Goal: Task Accomplishment & Management: Manage account settings

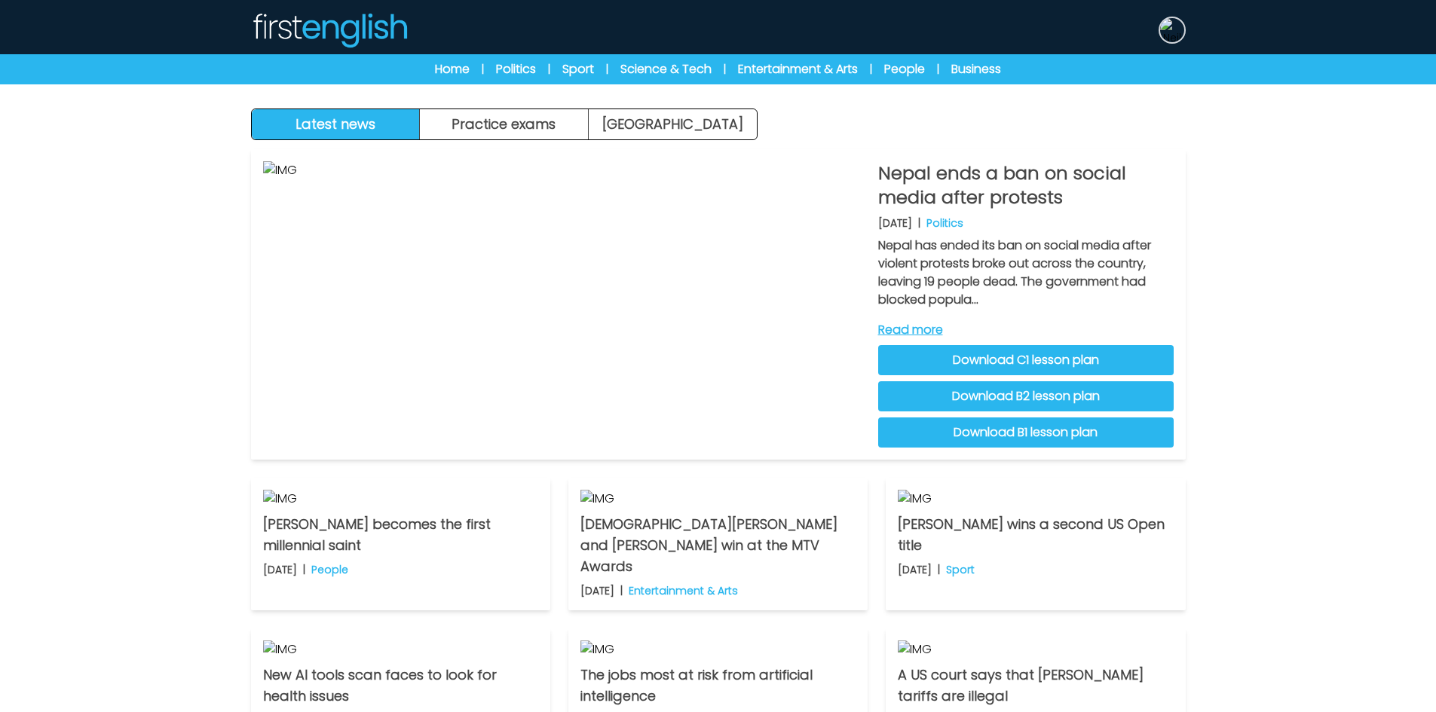
click at [1170, 34] on img at bounding box center [1172, 30] width 24 height 24
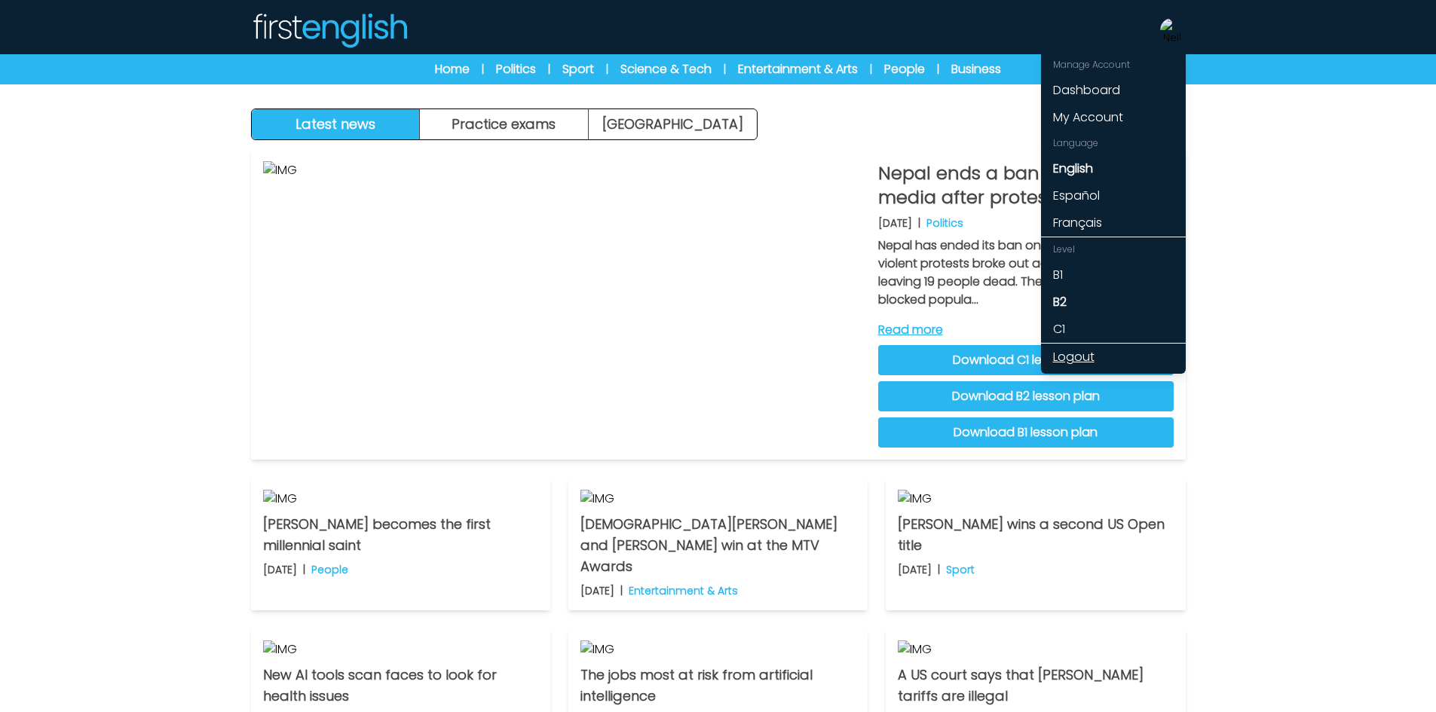
click at [1078, 353] on link "Logout" at bounding box center [1113, 357] width 145 height 27
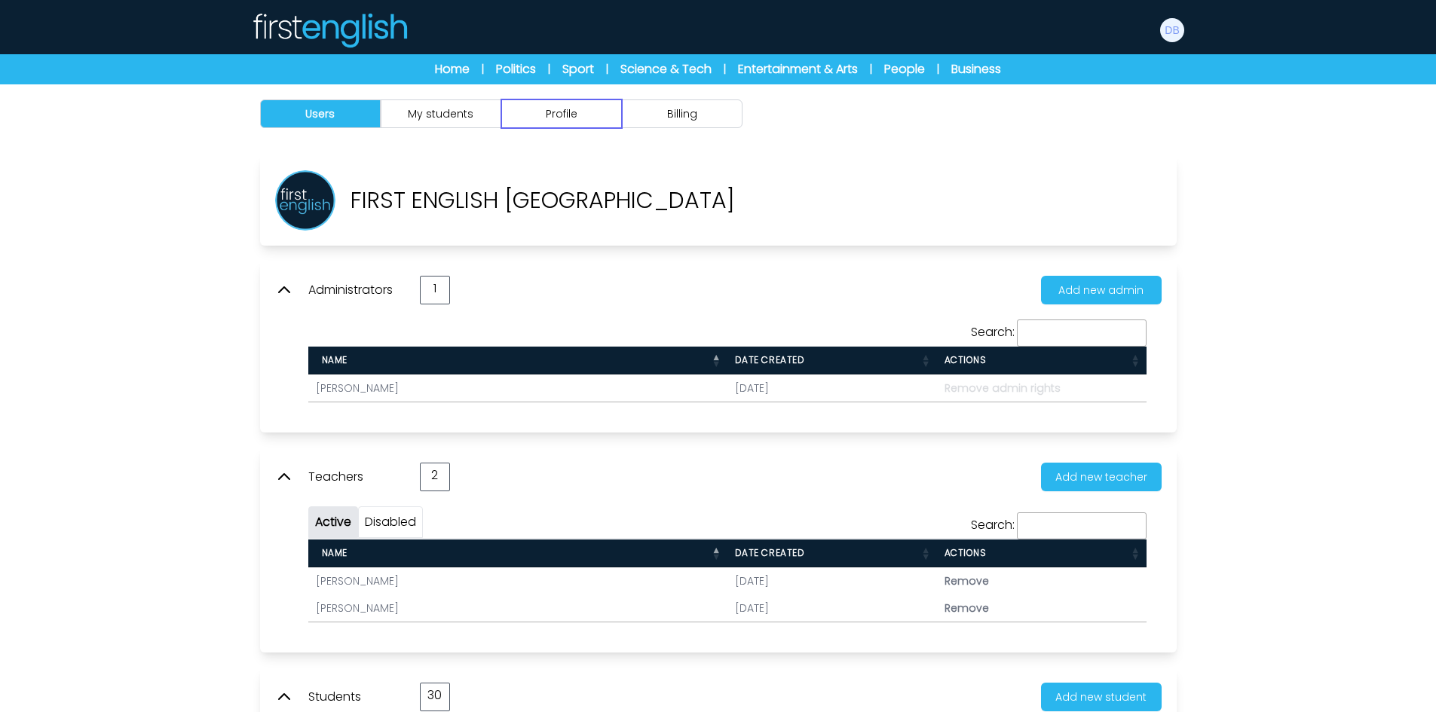
click at [564, 121] on button "Profile" at bounding box center [561, 113] width 121 height 29
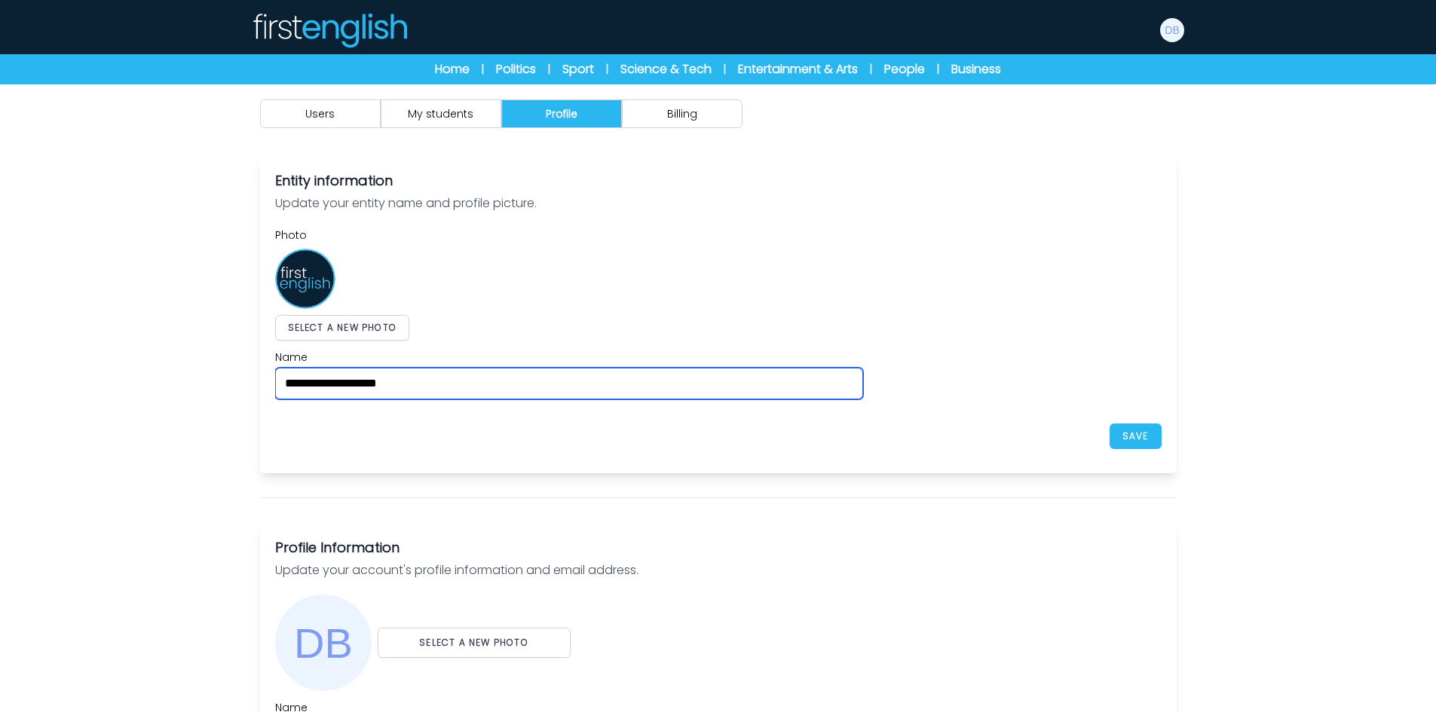
drag, startPoint x: 442, startPoint y: 379, endPoint x: 225, endPoint y: 360, distance: 217.8
type input "**********"
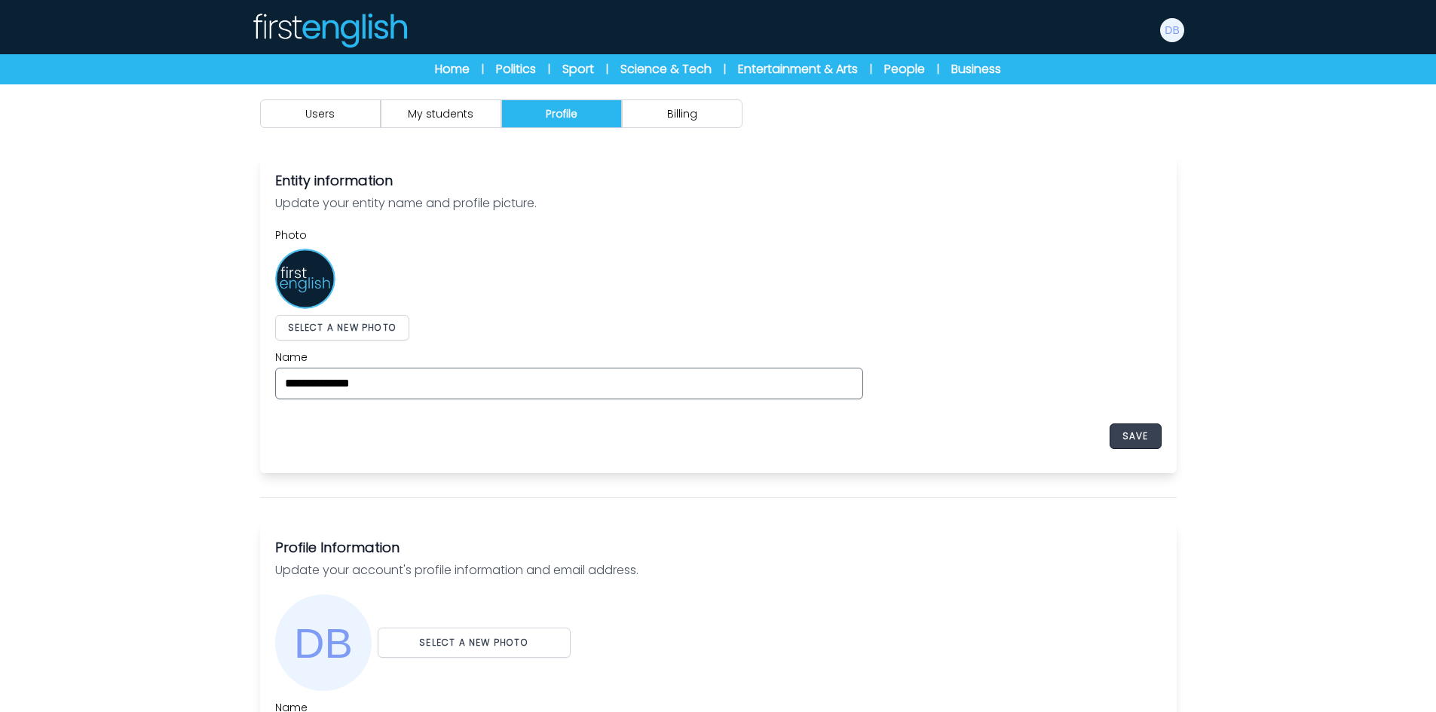
click at [1153, 429] on button "SAVE" at bounding box center [1135, 436] width 52 height 26
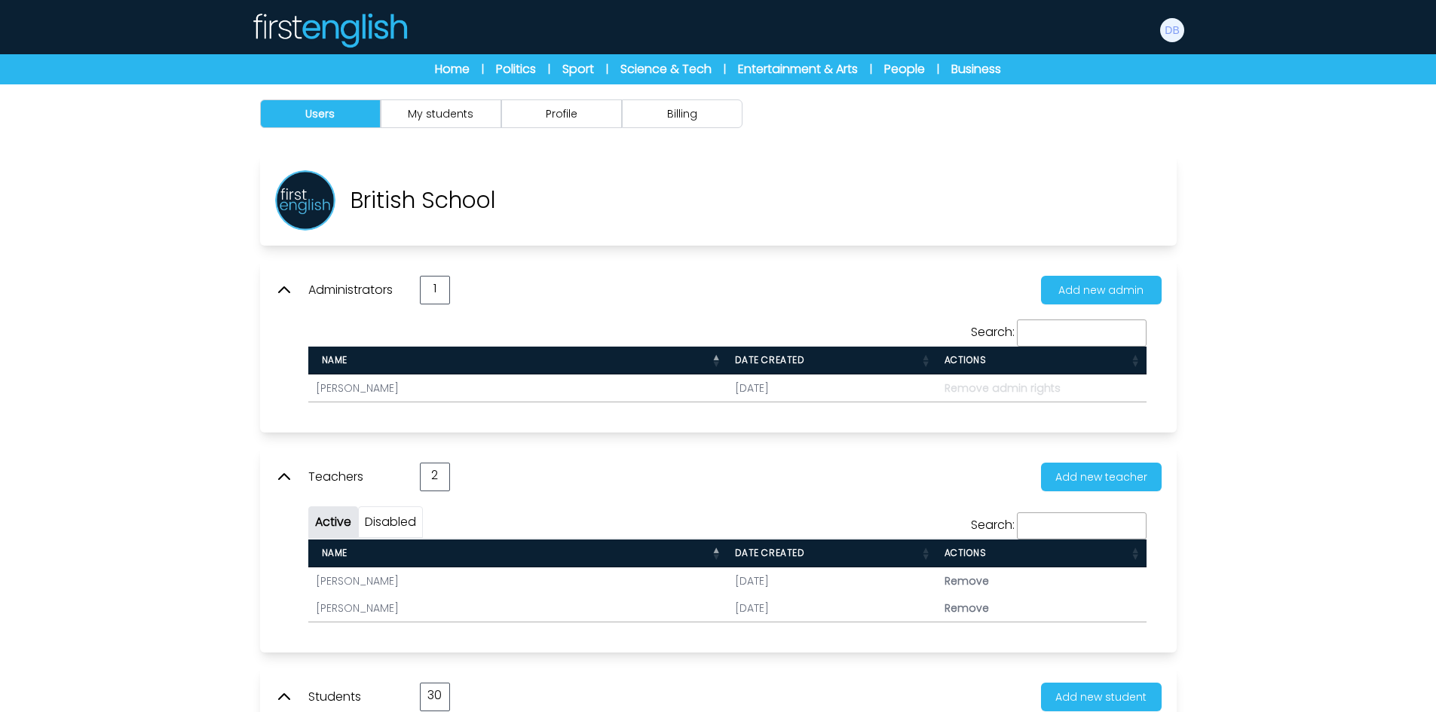
click at [292, 290] on icon at bounding box center [284, 290] width 18 height 18
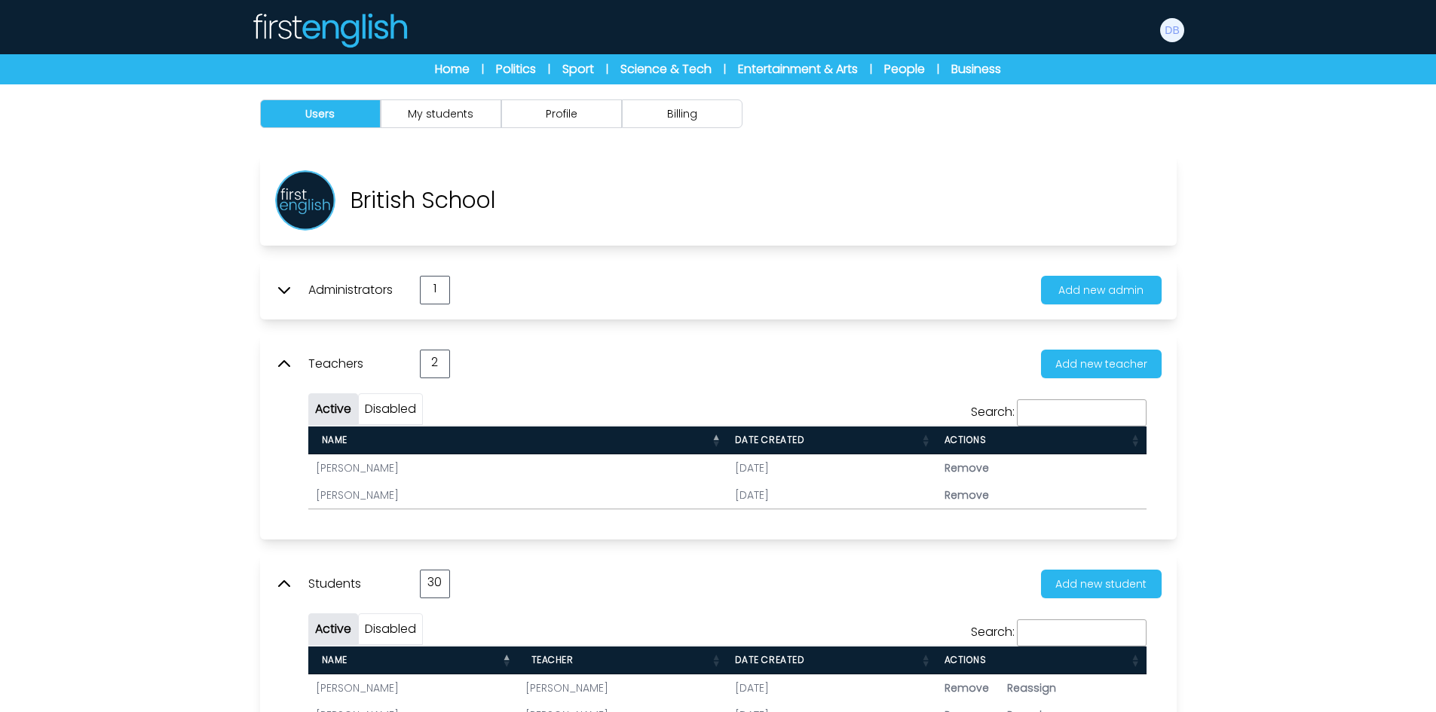
click at [284, 362] on icon at bounding box center [284, 364] width 18 height 18
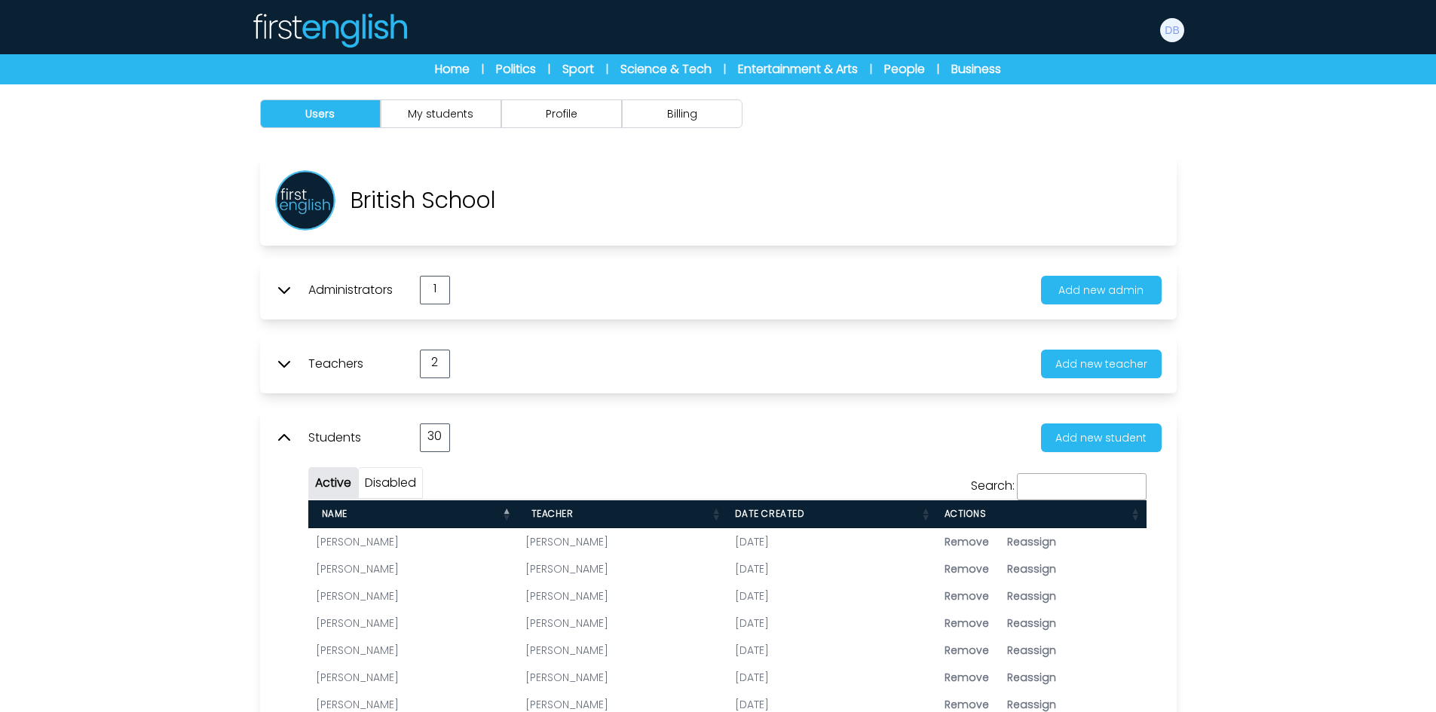
click at [284, 442] on icon at bounding box center [284, 438] width 18 height 18
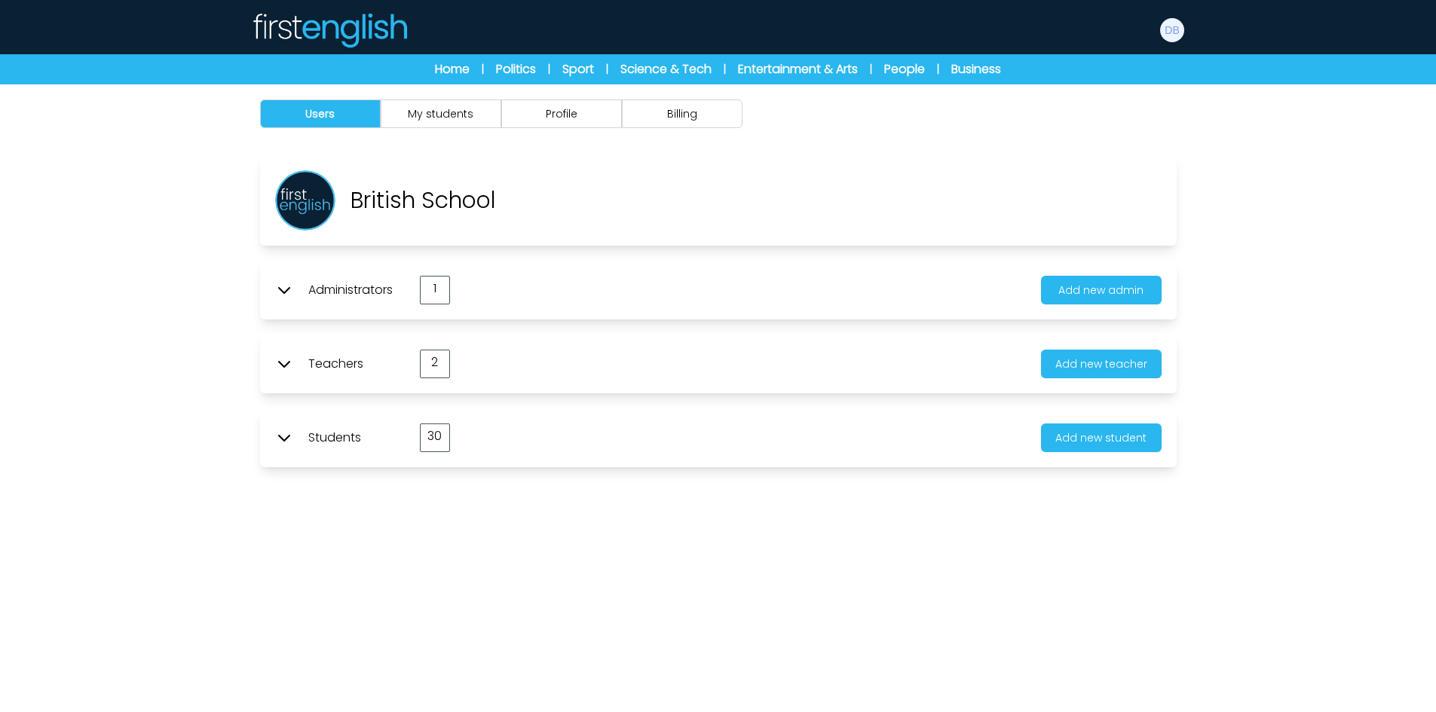
click at [1276, 220] on div "Users My students Profile Billing" at bounding box center [718, 440] width 1436 height 712
click at [561, 121] on button "Profile" at bounding box center [561, 113] width 121 height 29
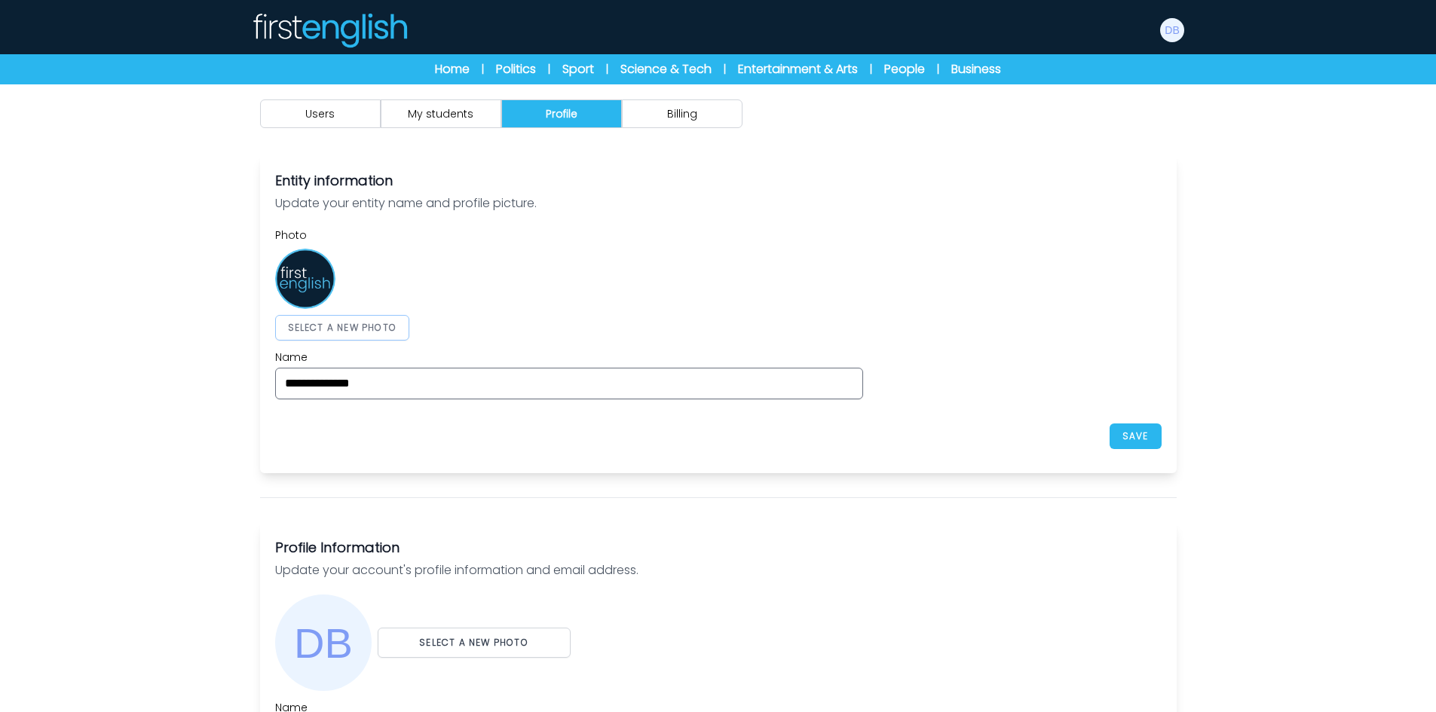
click at [369, 330] on button "SELECT A NEW PHOTO" at bounding box center [342, 328] width 135 height 26
click at [1133, 437] on button "SAVE" at bounding box center [1135, 436] width 52 height 26
click at [379, 327] on button "SELECT A NEW PHOTO" at bounding box center [342, 328] width 135 height 26
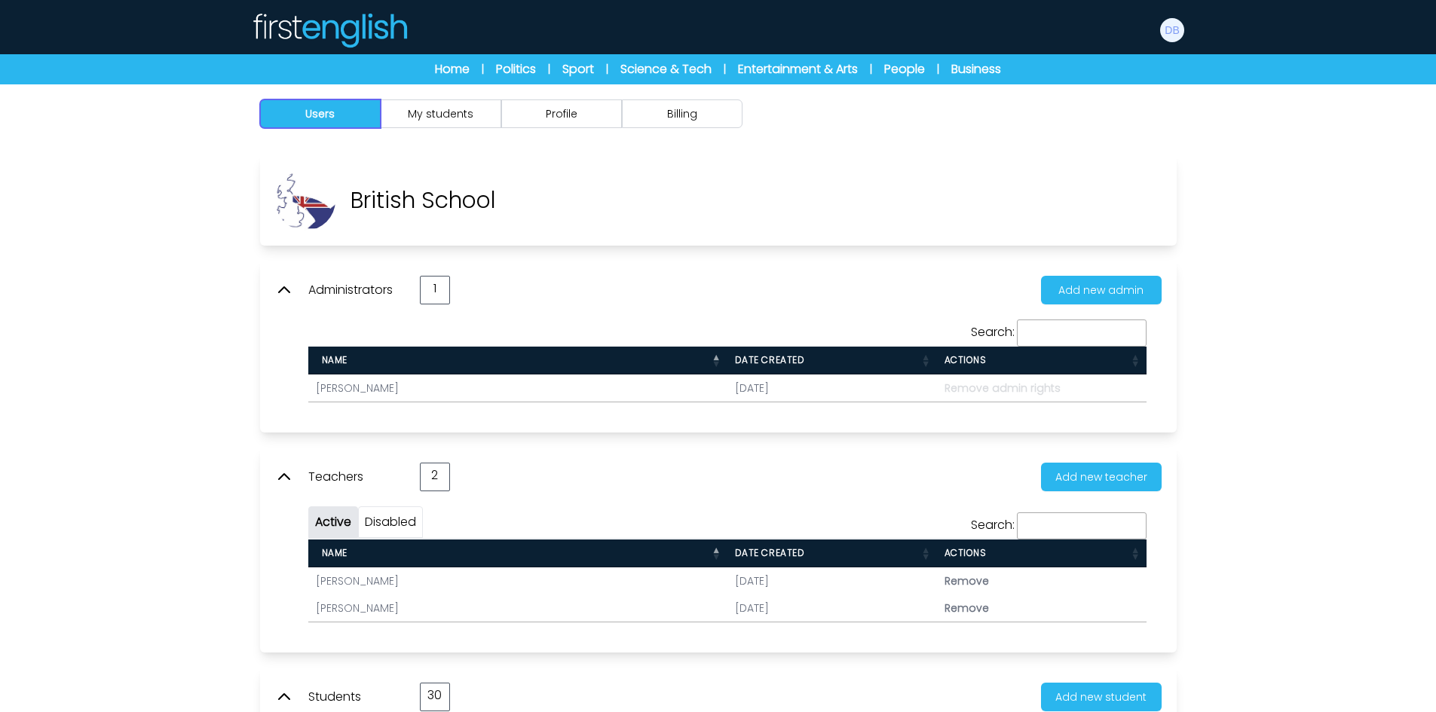
click at [358, 110] on button "Users" at bounding box center [320, 113] width 121 height 29
click at [523, 116] on button "Profile" at bounding box center [561, 113] width 121 height 29
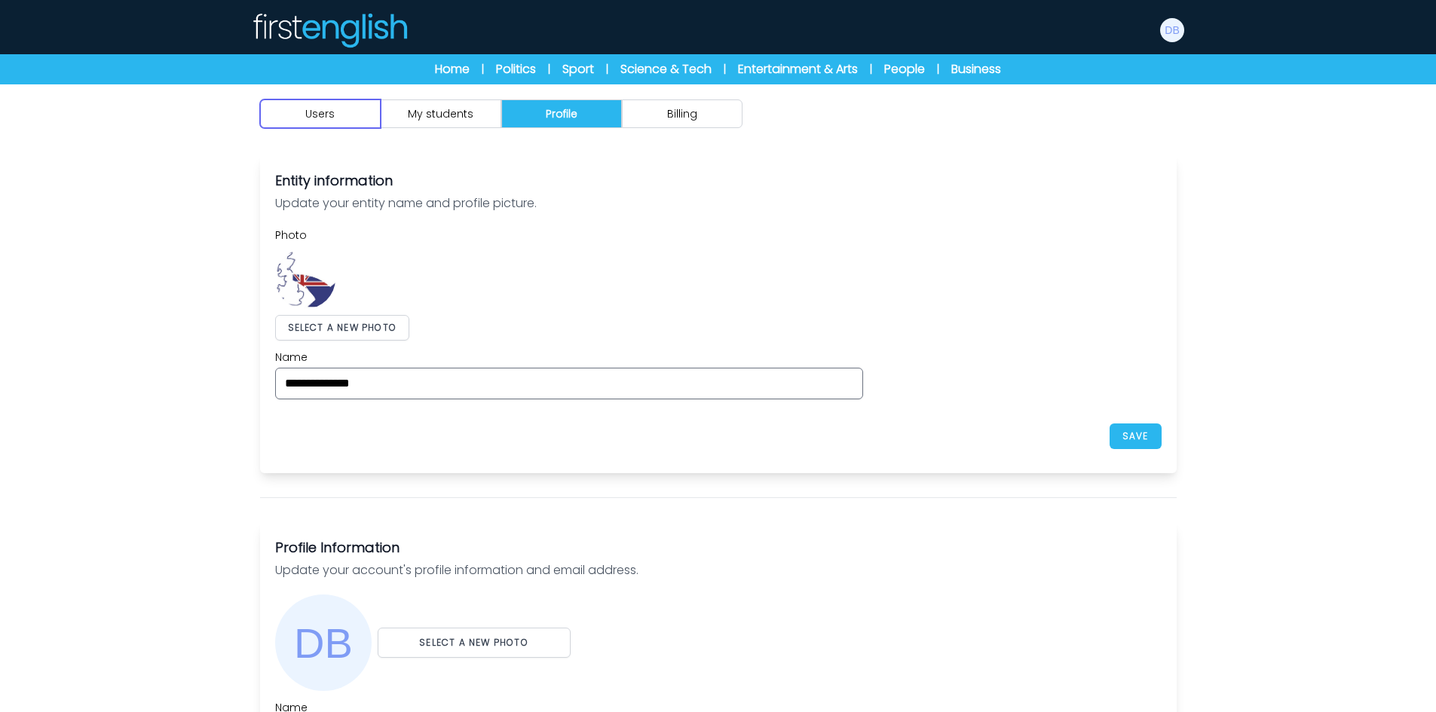
click at [358, 118] on button "Users" at bounding box center [320, 113] width 121 height 29
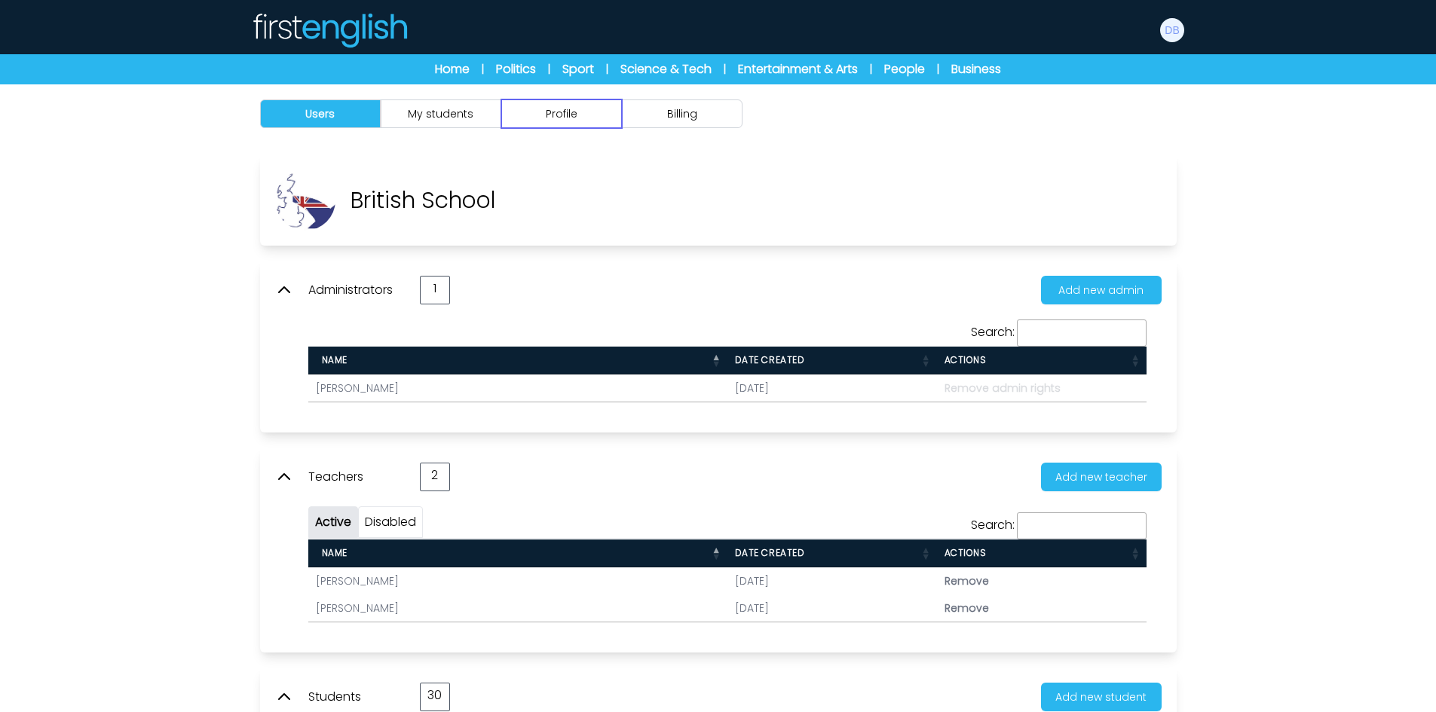
click at [530, 121] on button "Profile" at bounding box center [561, 113] width 121 height 29
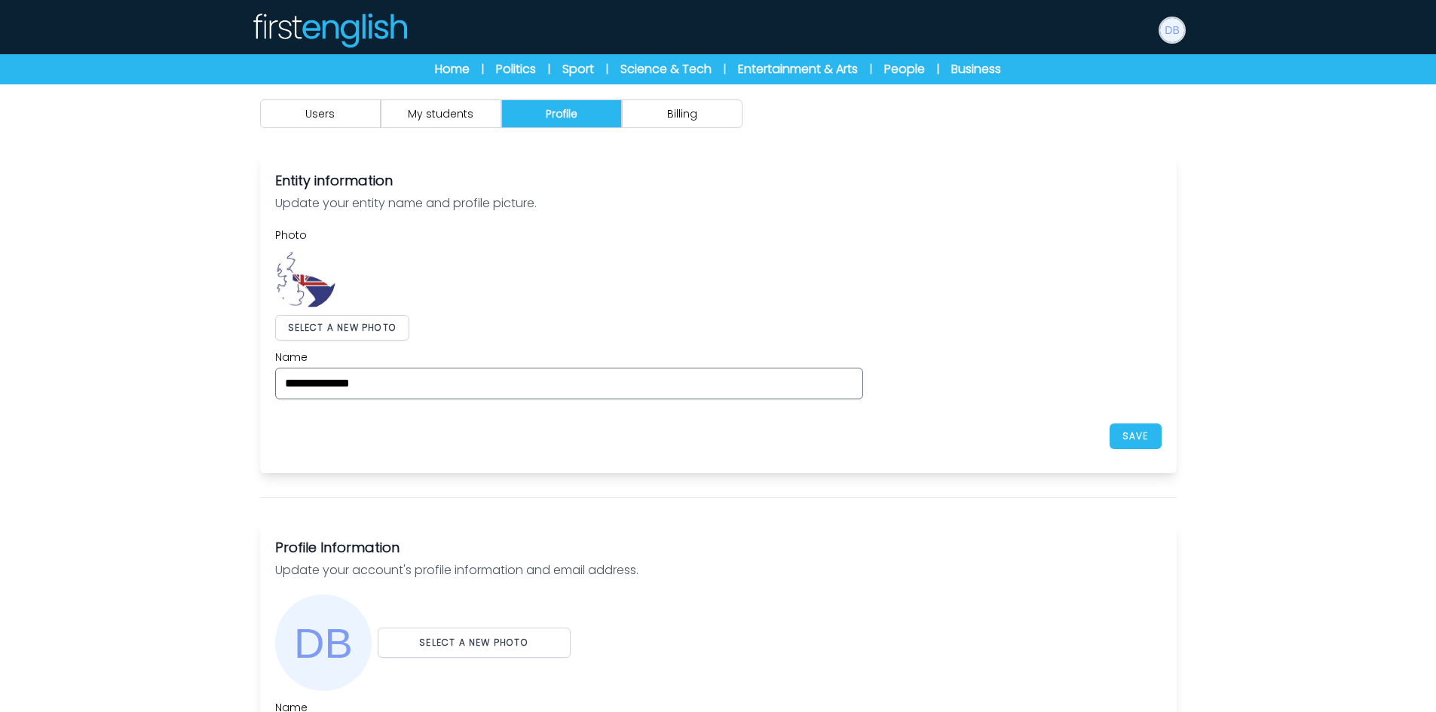
click at [1182, 39] on button at bounding box center [1171, 30] width 27 height 27
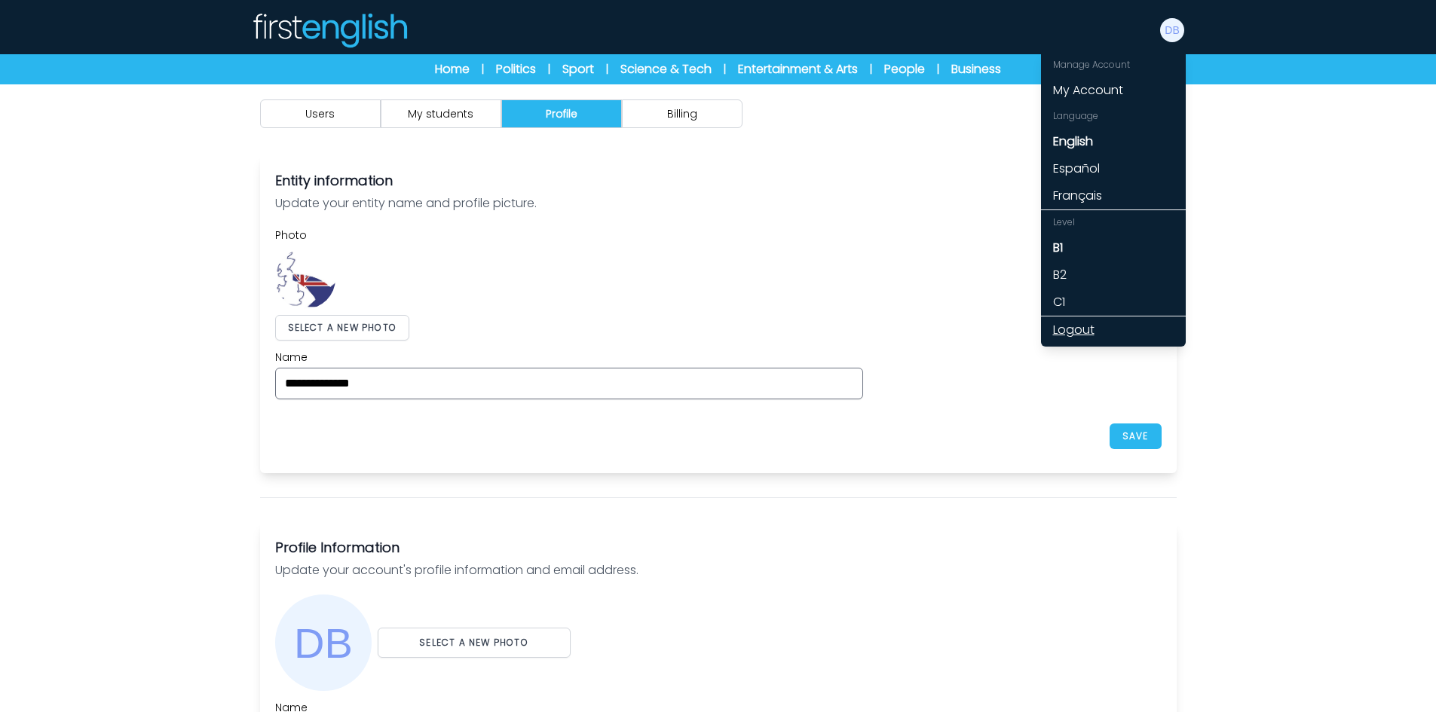
click at [1087, 330] on link "Logout" at bounding box center [1113, 329] width 145 height 27
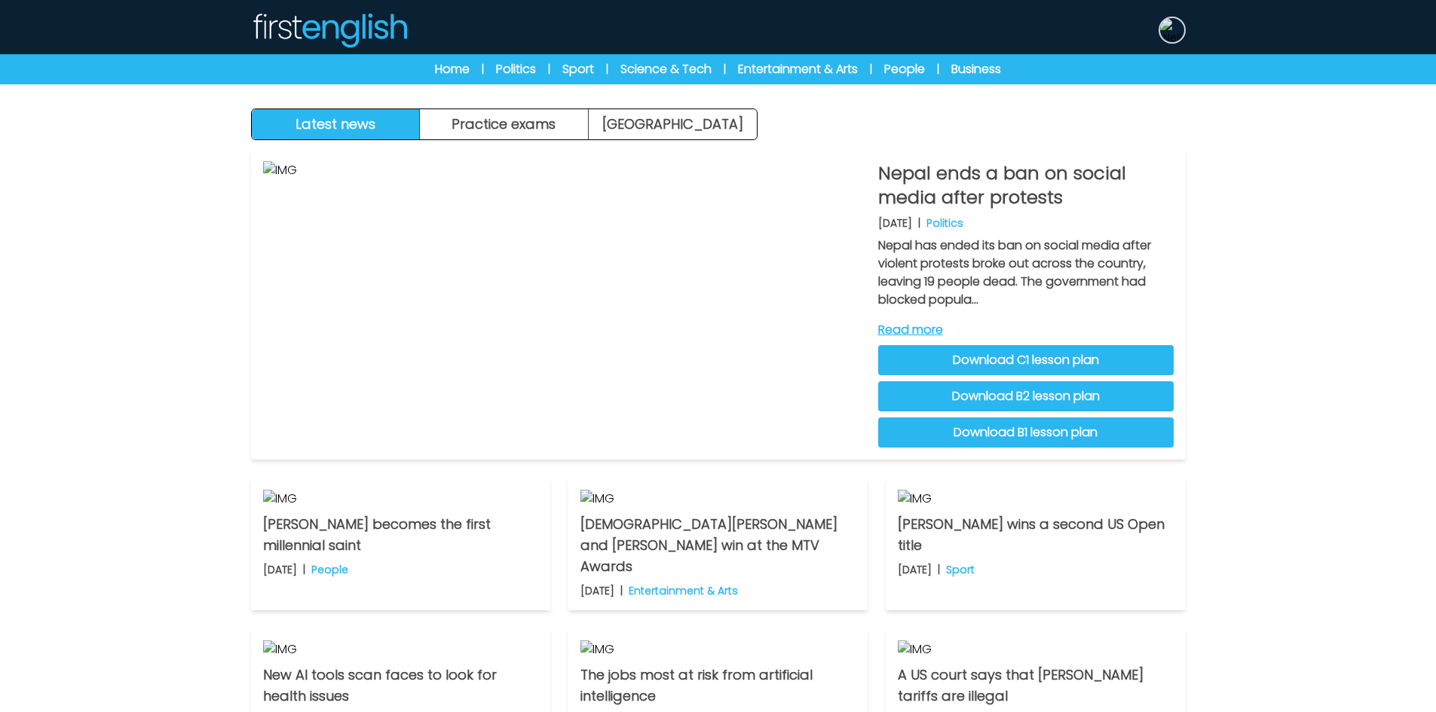
click at [1175, 29] on img at bounding box center [1172, 30] width 24 height 24
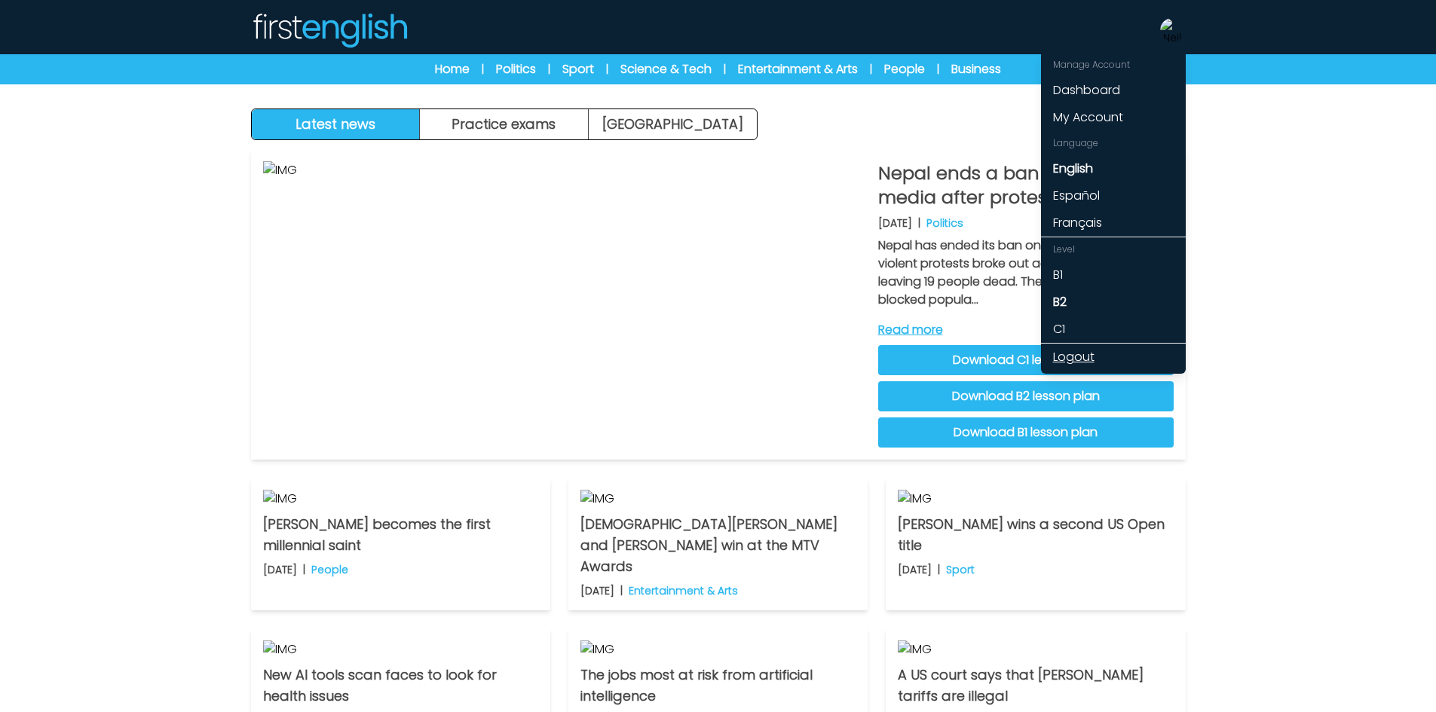
click at [1076, 353] on link "Logout" at bounding box center [1113, 357] width 145 height 27
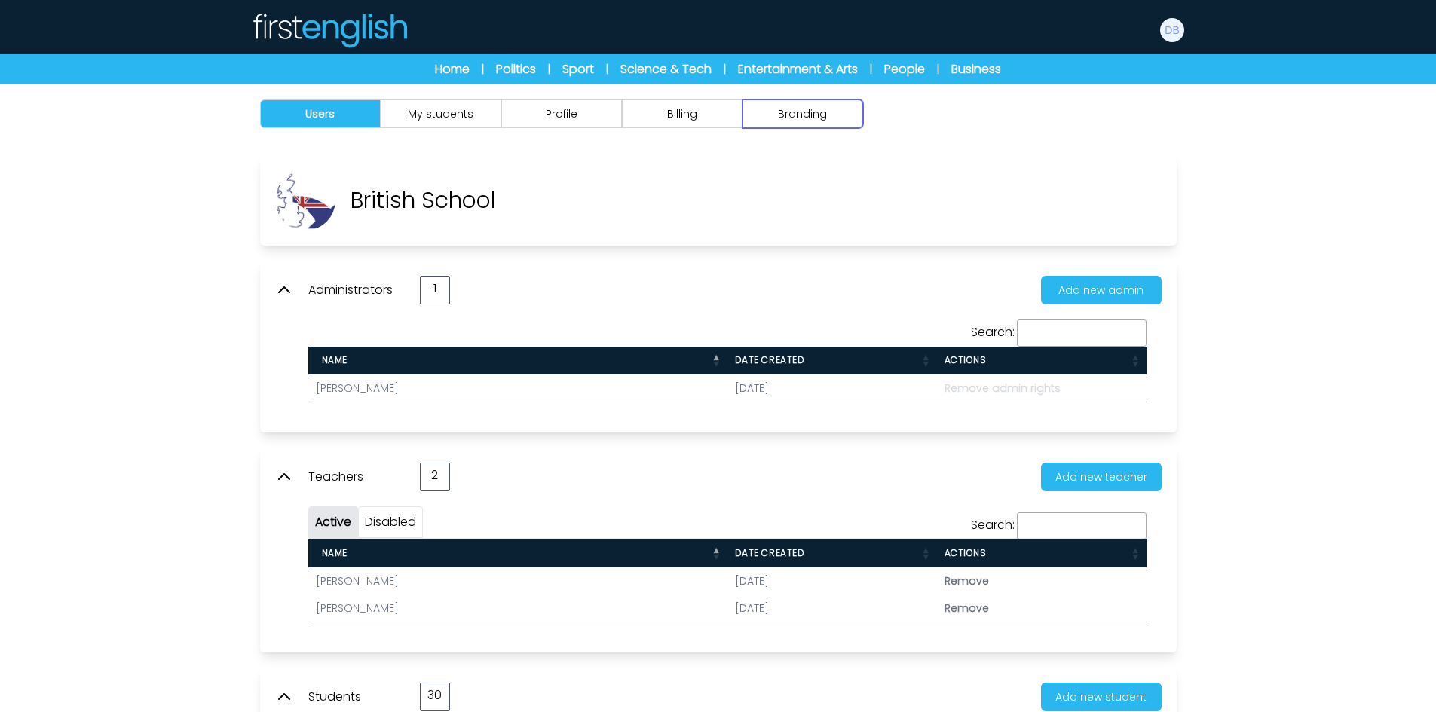
click at [795, 112] on button "Branding" at bounding box center [802, 113] width 121 height 29
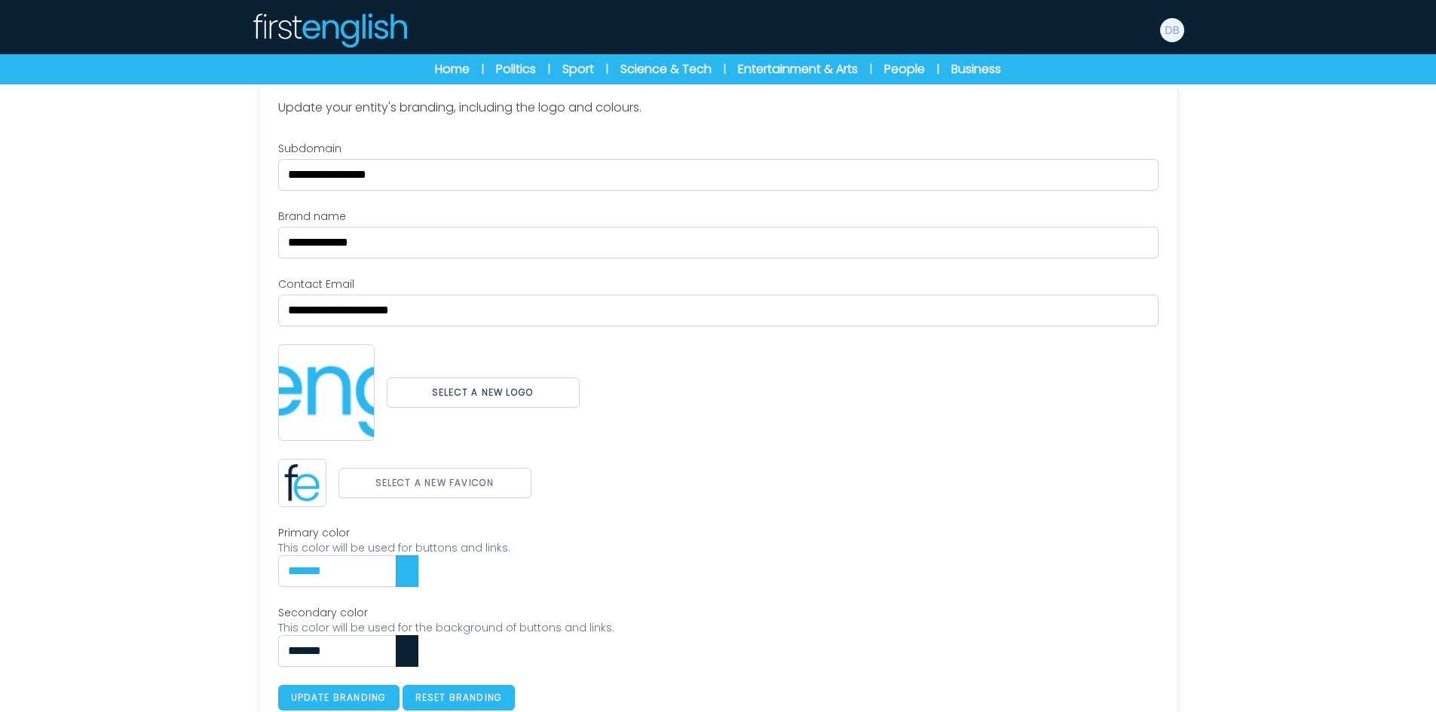
scroll to position [139, 0]
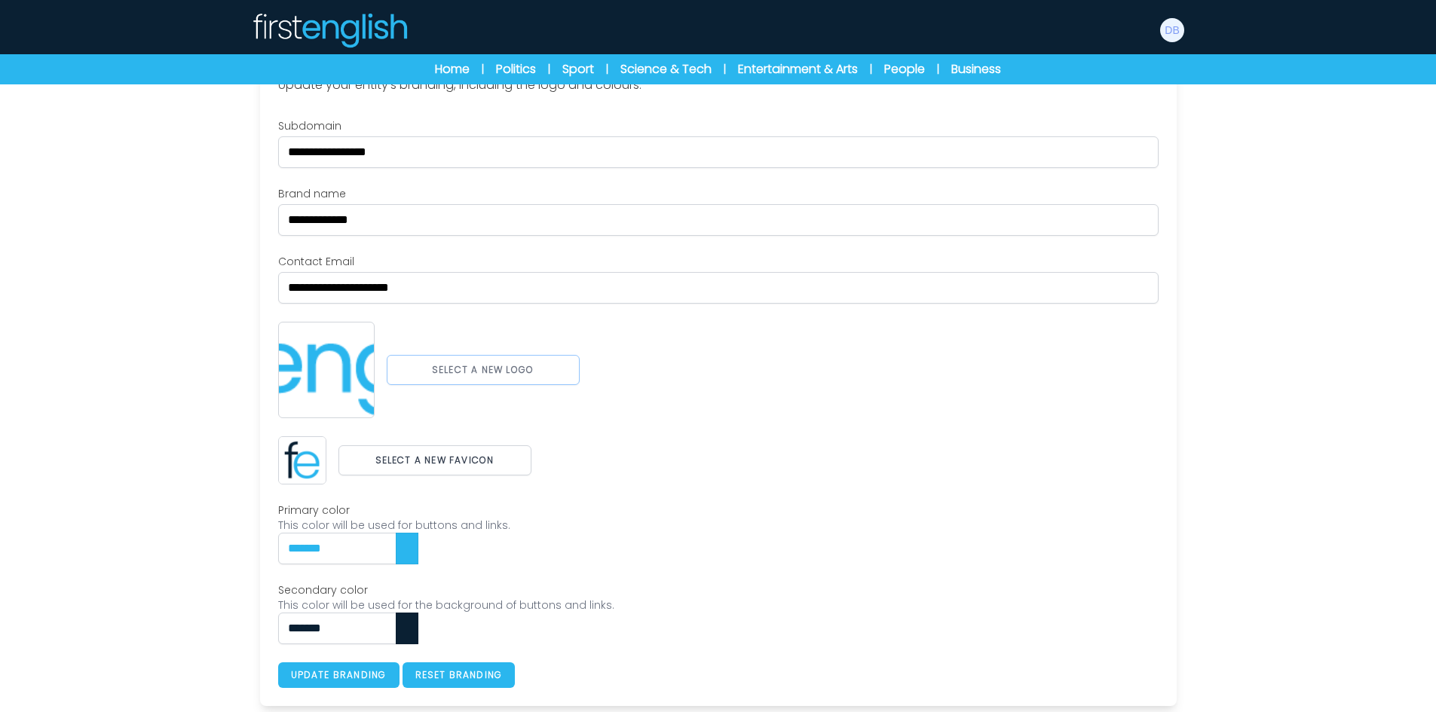
click at [478, 380] on button "Select a new logo" at bounding box center [483, 370] width 193 height 30
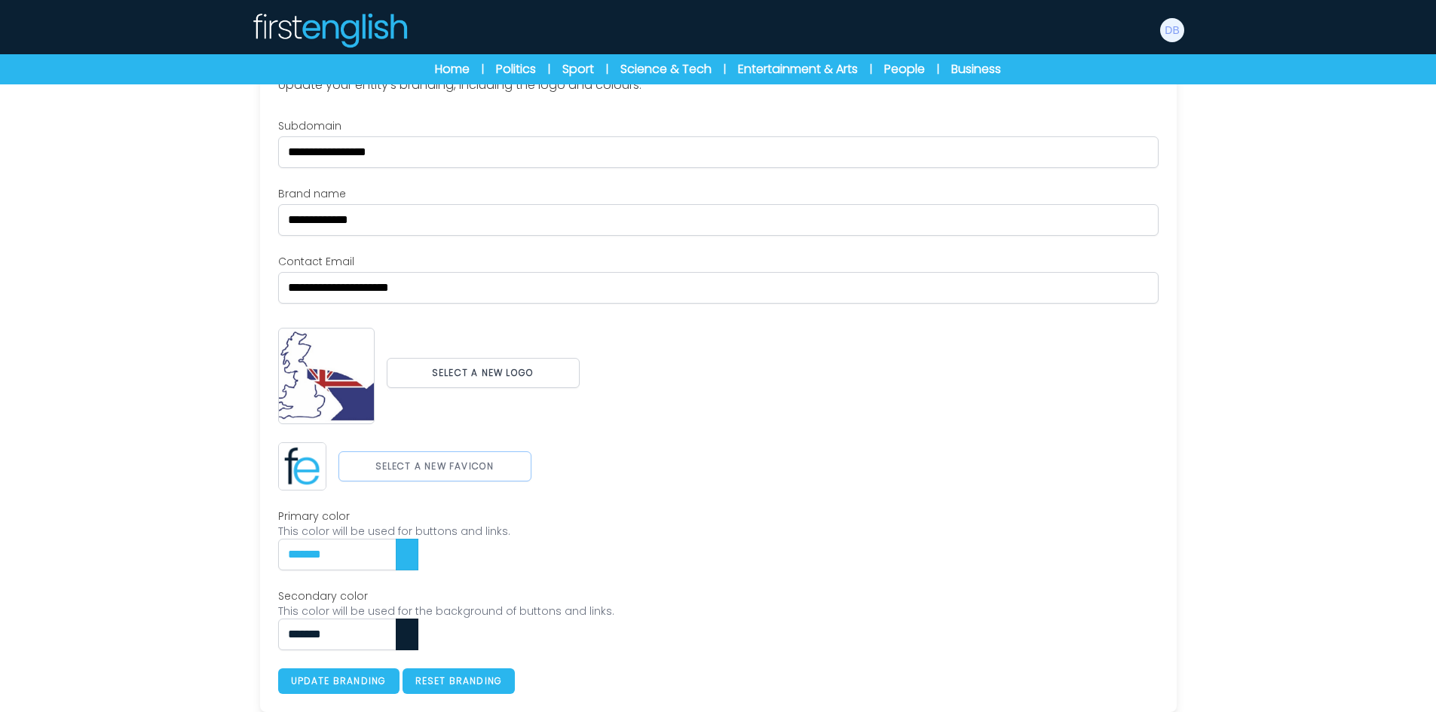
click at [485, 466] on button "Select a new favicon" at bounding box center [434, 466] width 193 height 30
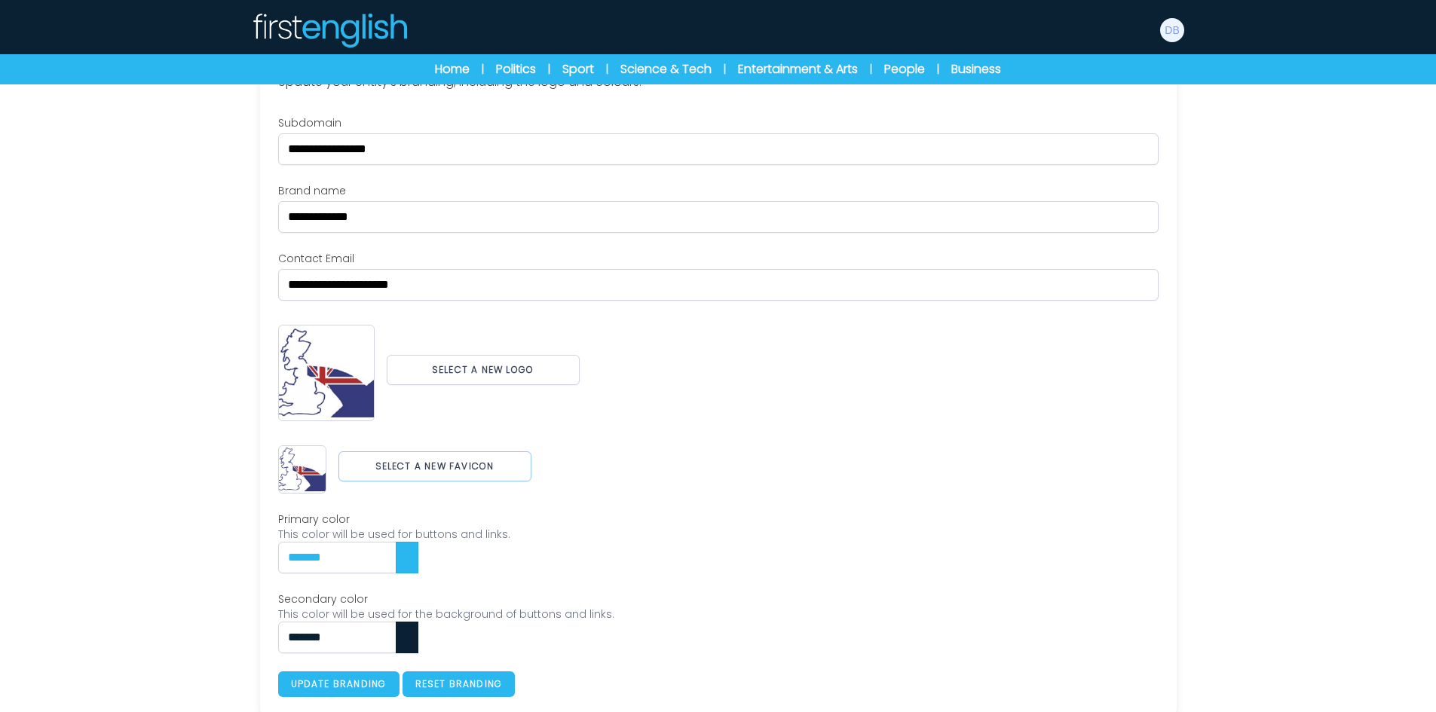
scroll to position [151, 0]
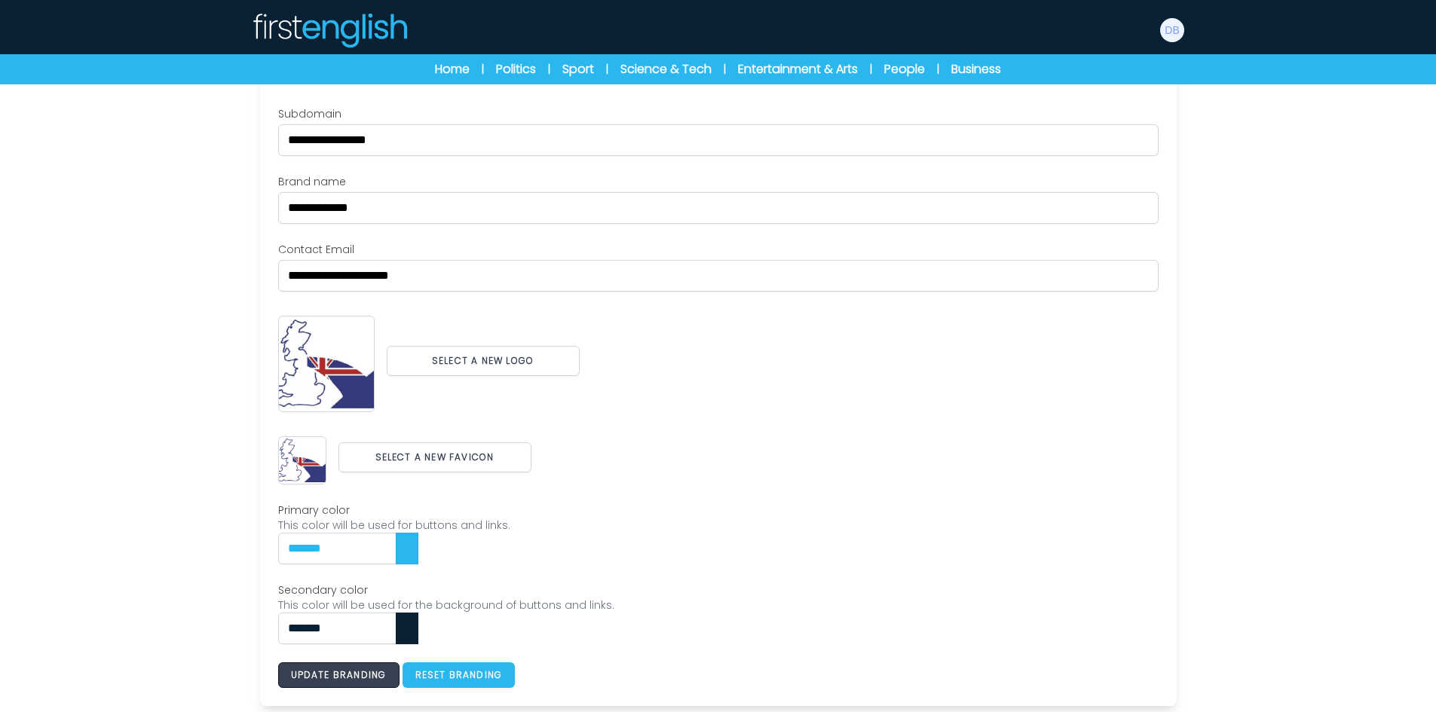
click at [382, 672] on button "Update branding" at bounding box center [338, 675] width 121 height 26
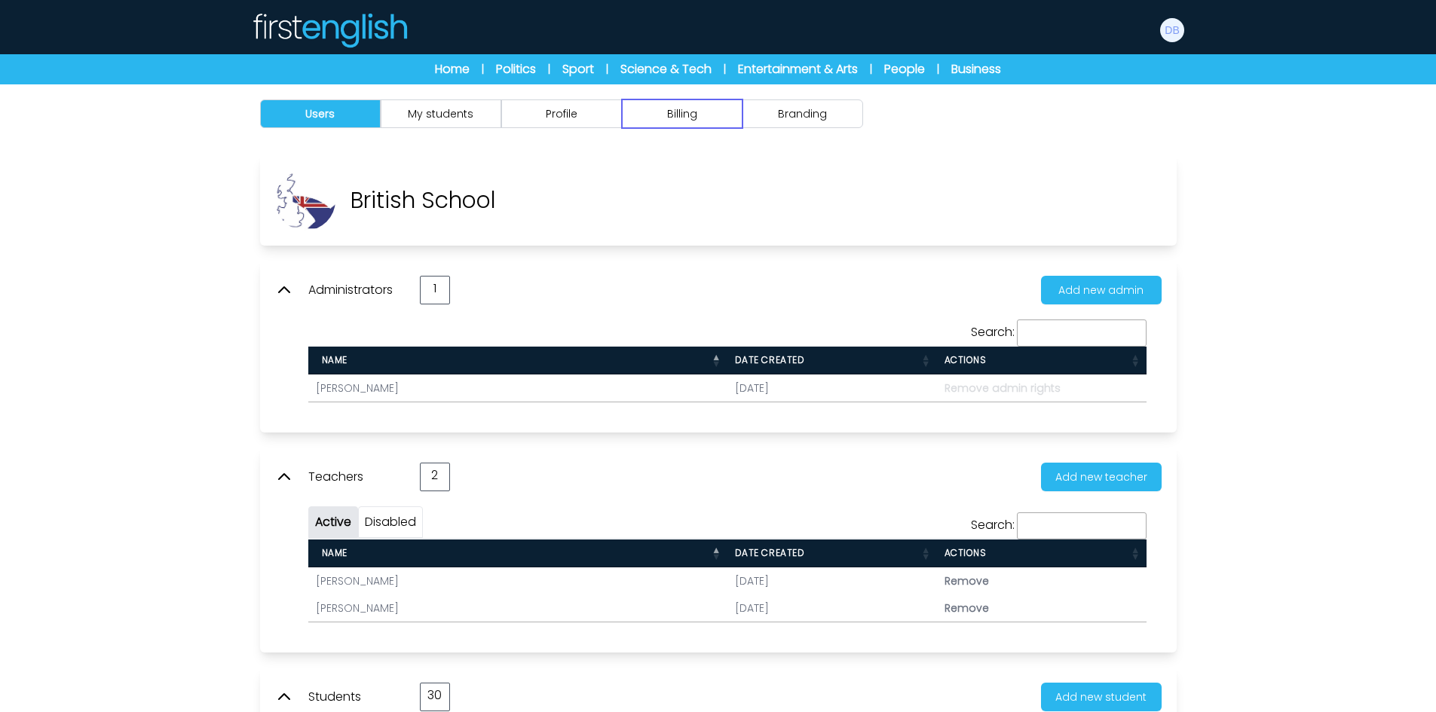
click at [645, 115] on button "Billing" at bounding box center [682, 113] width 121 height 29
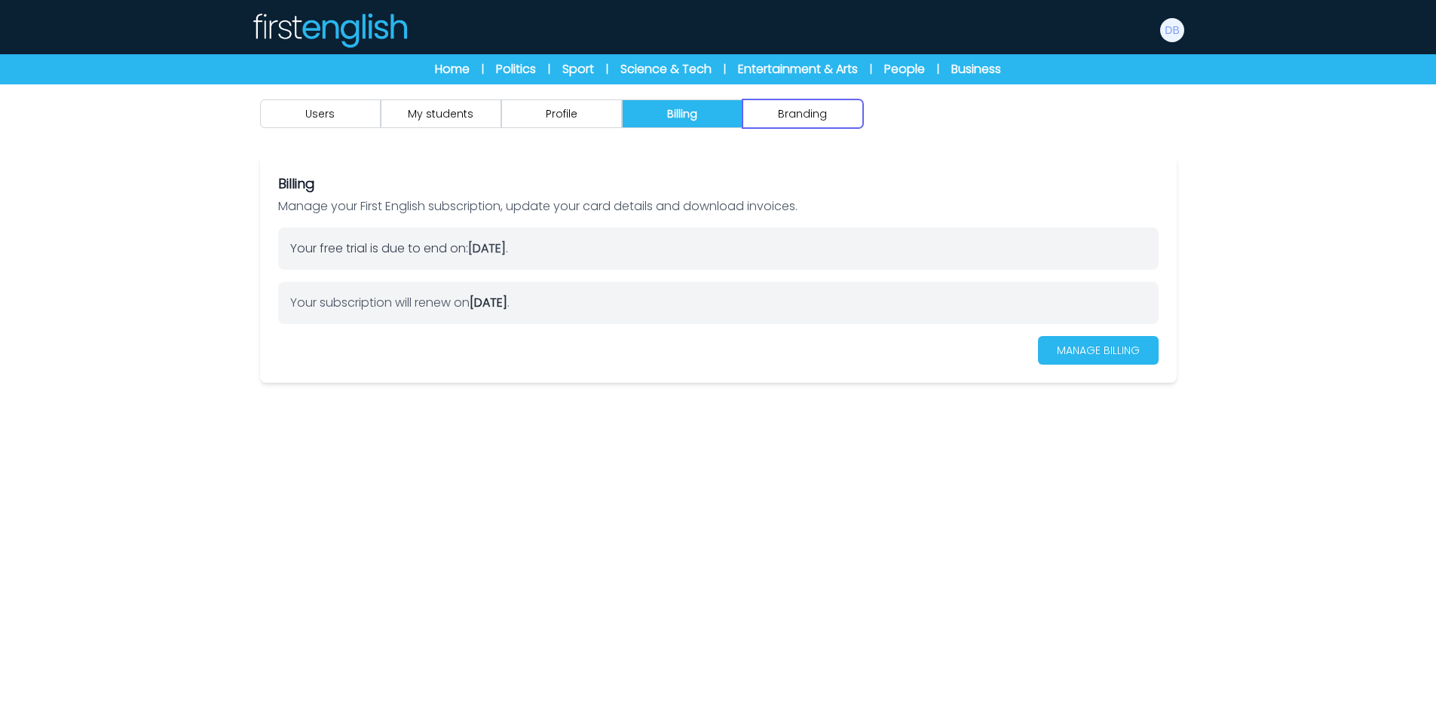
click at [777, 119] on button "Branding" at bounding box center [802, 113] width 121 height 29
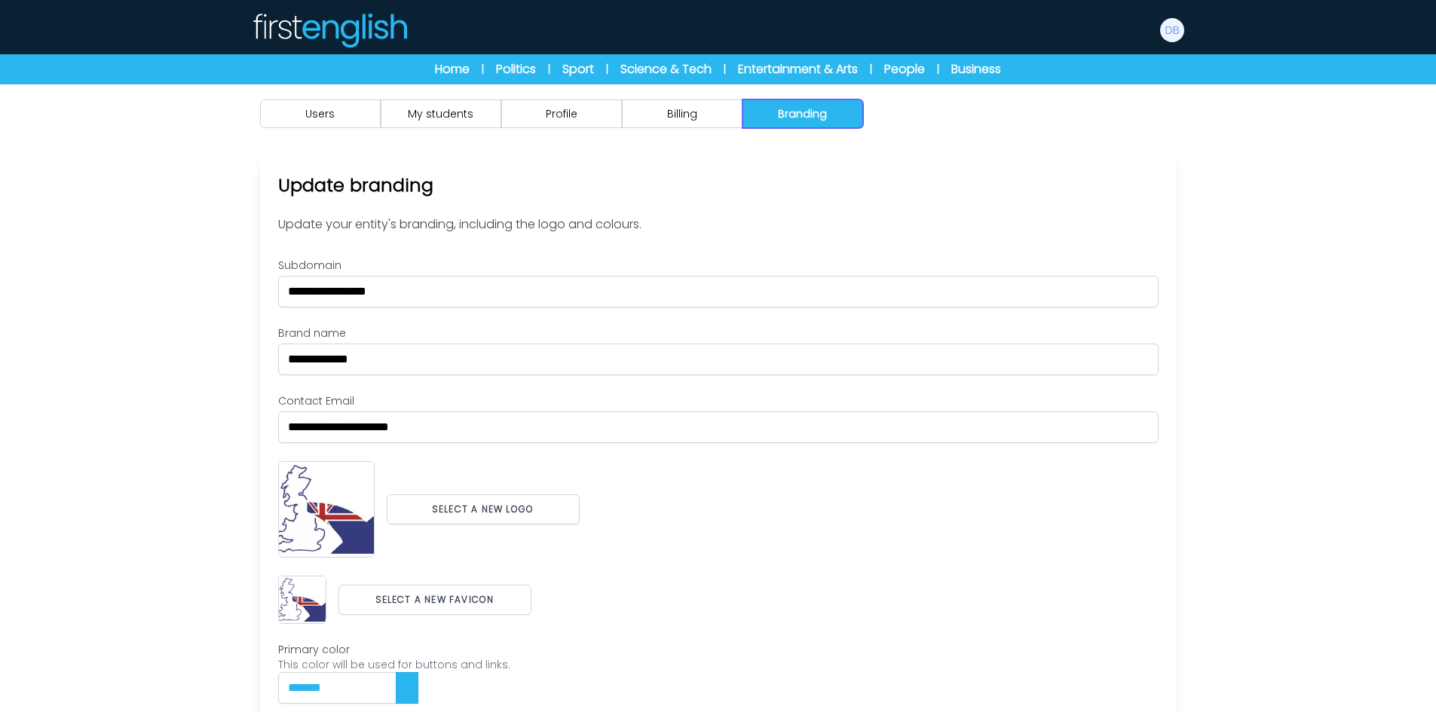
scroll to position [139, 0]
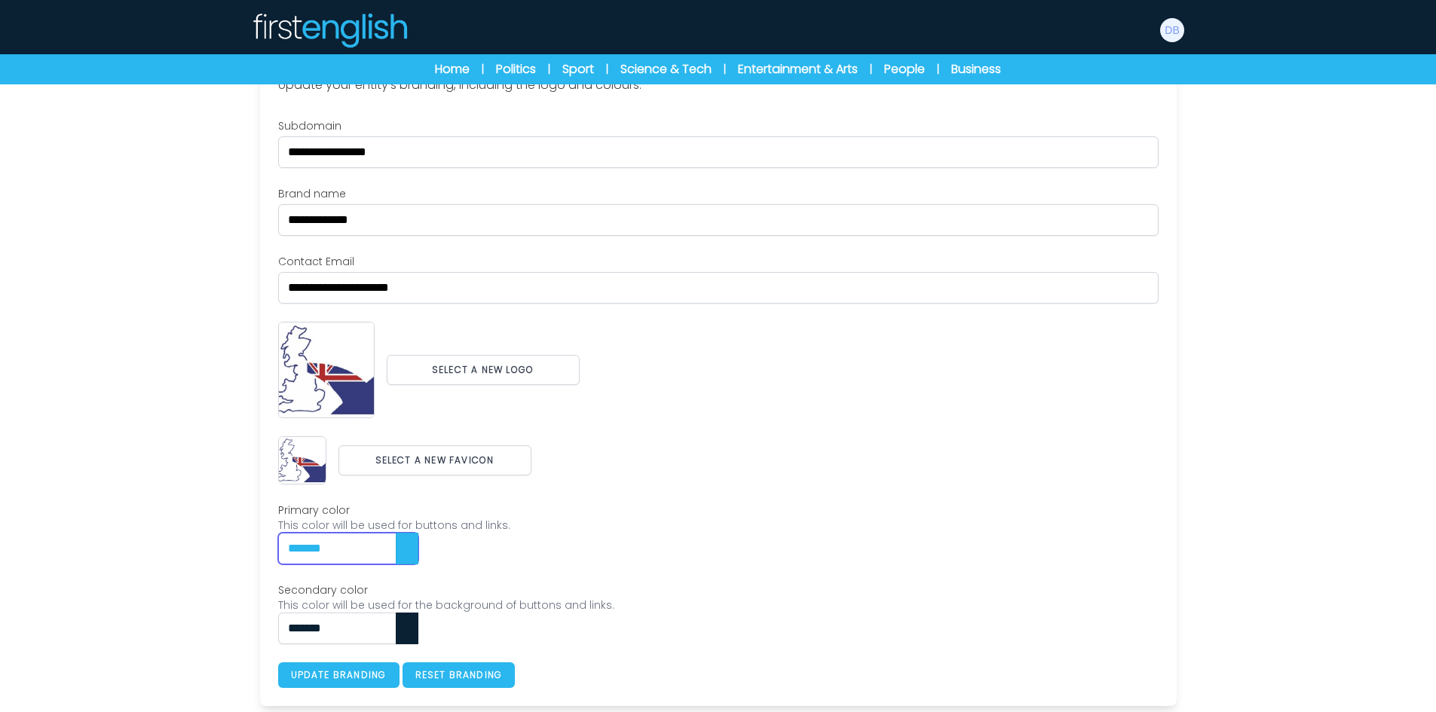
click at [418, 538] on input "*******" at bounding box center [348, 549] width 140 height 32
type input "*******"
type input "***"
drag, startPoint x: 372, startPoint y: 548, endPoint x: 196, endPoint y: 539, distance: 176.6
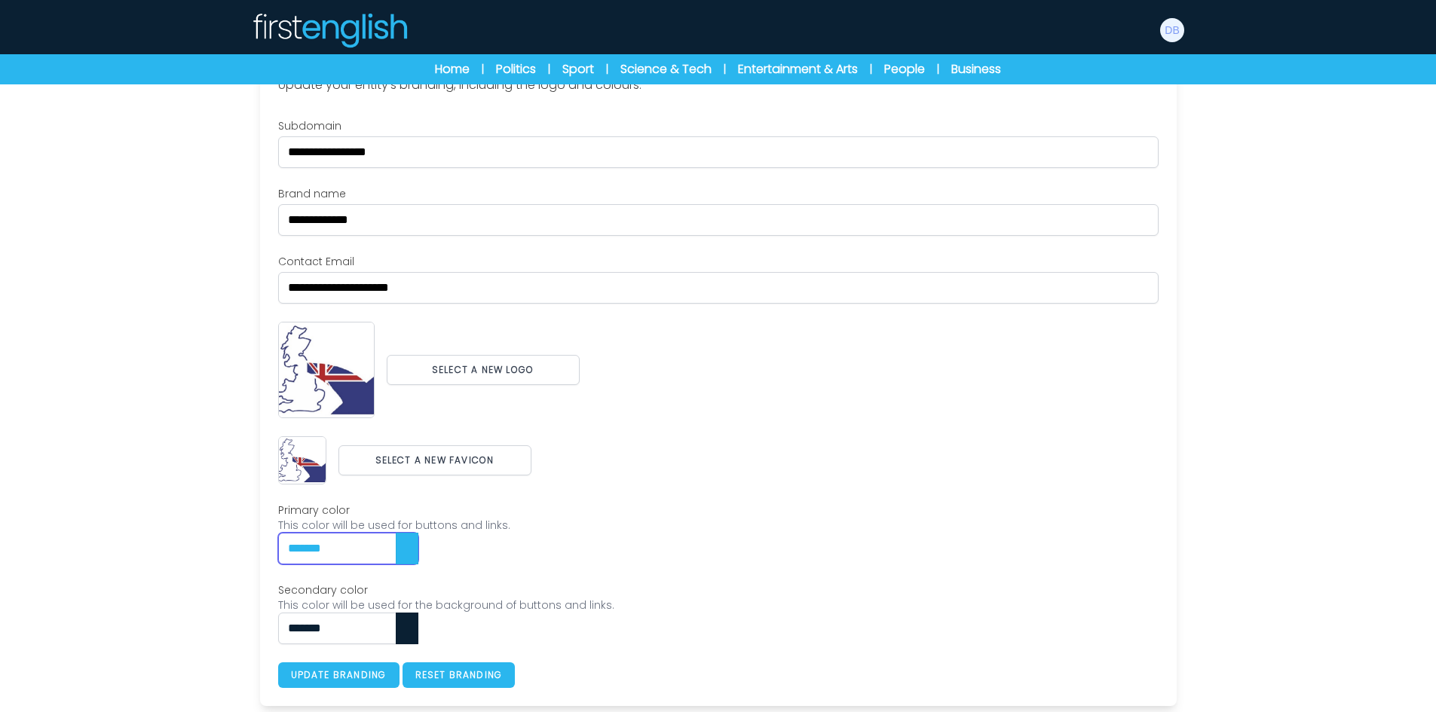
click at [196, 539] on div "Users My students Profile" at bounding box center [718, 328] width 1436 height 767
paste input "text"
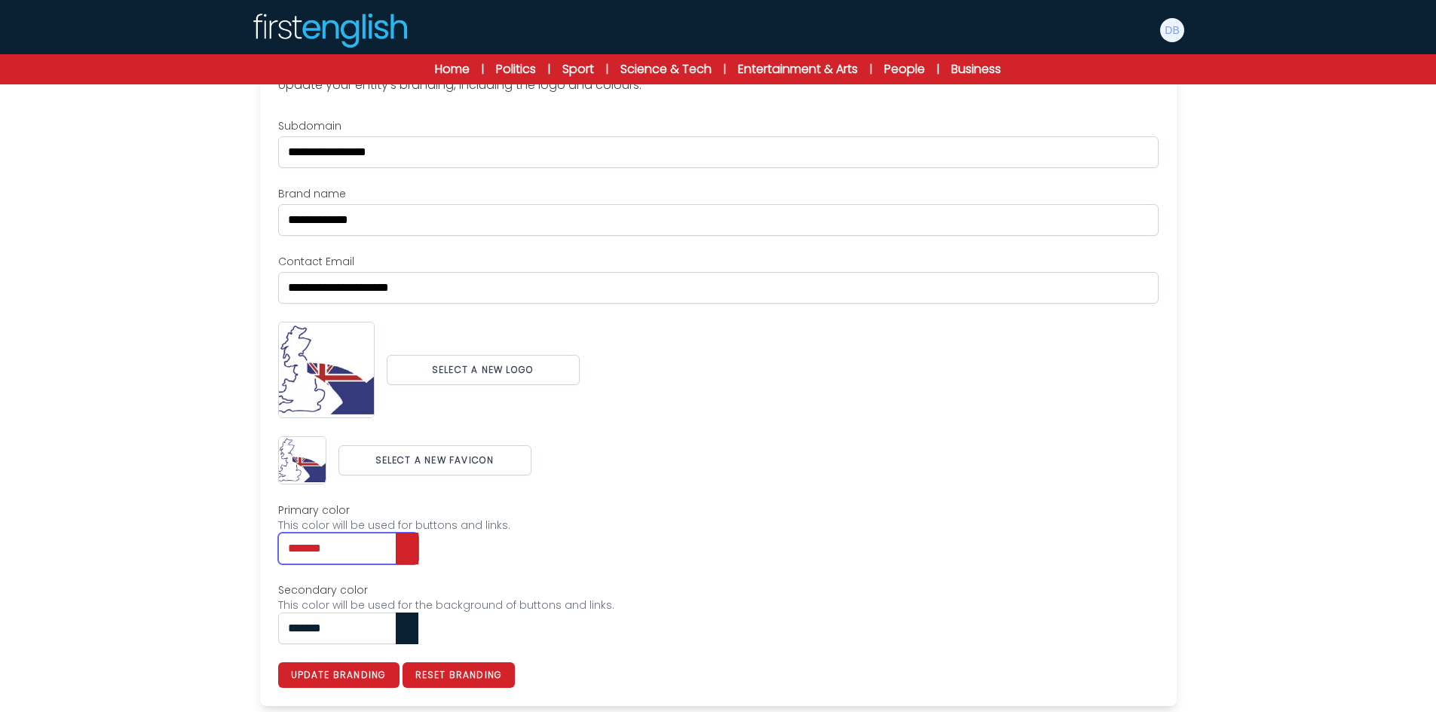
type input "*******"
drag, startPoint x: 384, startPoint y: 639, endPoint x: 128, endPoint y: 616, distance: 257.3
click at [130, 616] on div "Users My students Profile" at bounding box center [718, 328] width 1436 height 767
paste input "text"
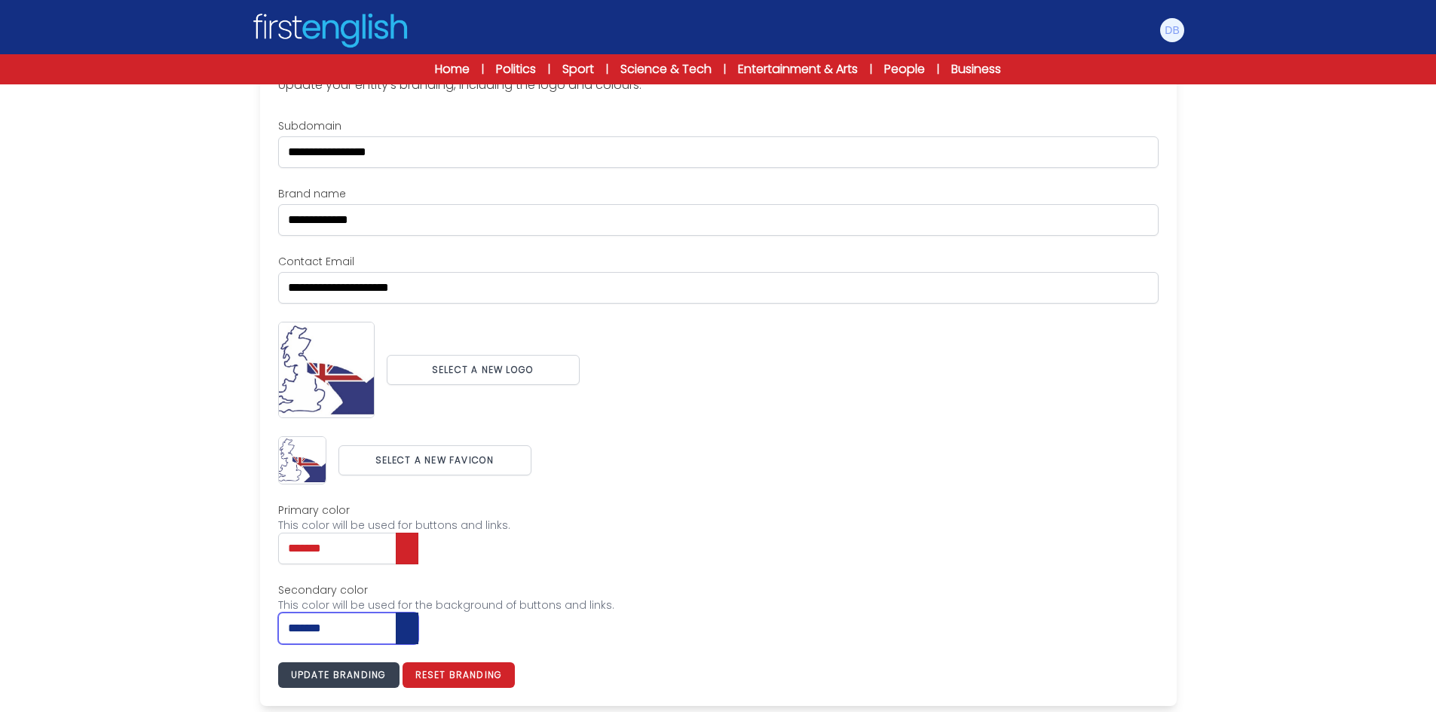
type input "*******"
click at [370, 677] on button "Update branding" at bounding box center [338, 675] width 121 height 26
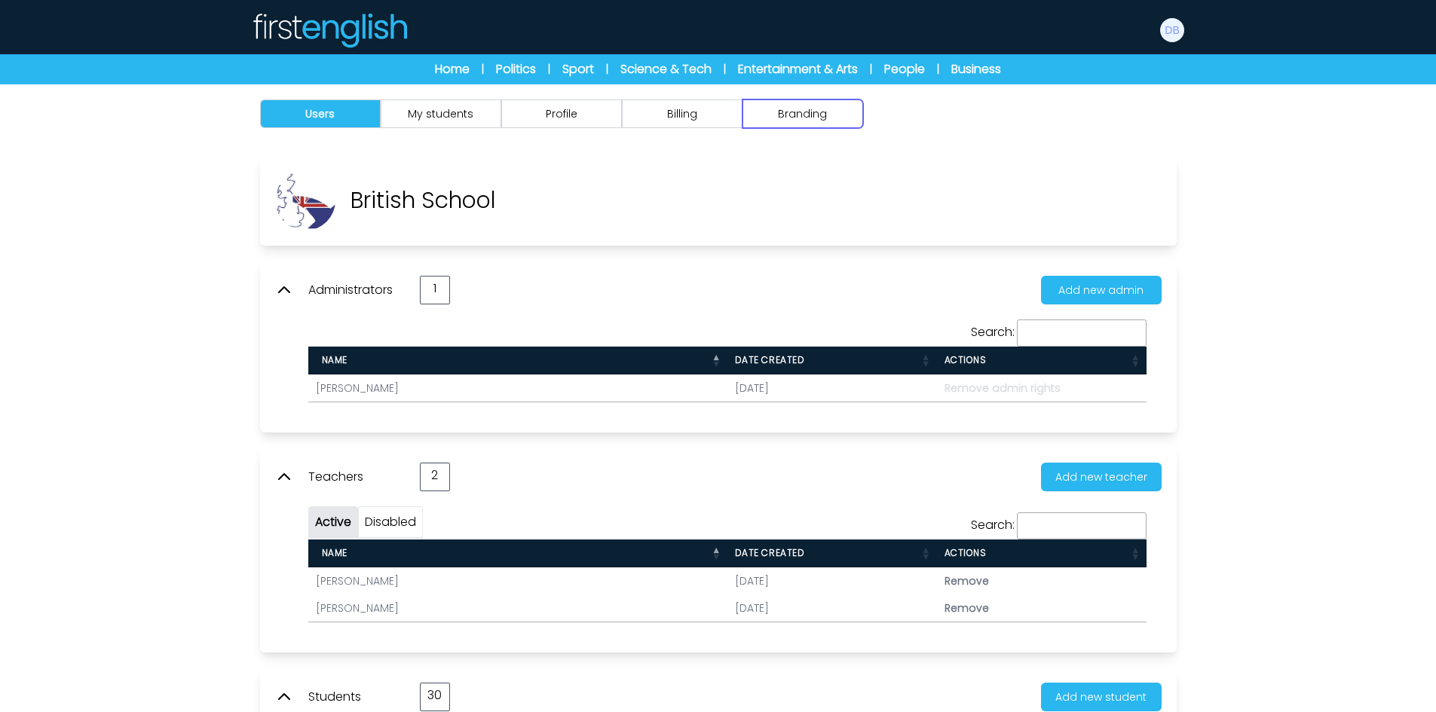
click at [836, 117] on button "Branding" at bounding box center [802, 113] width 121 height 29
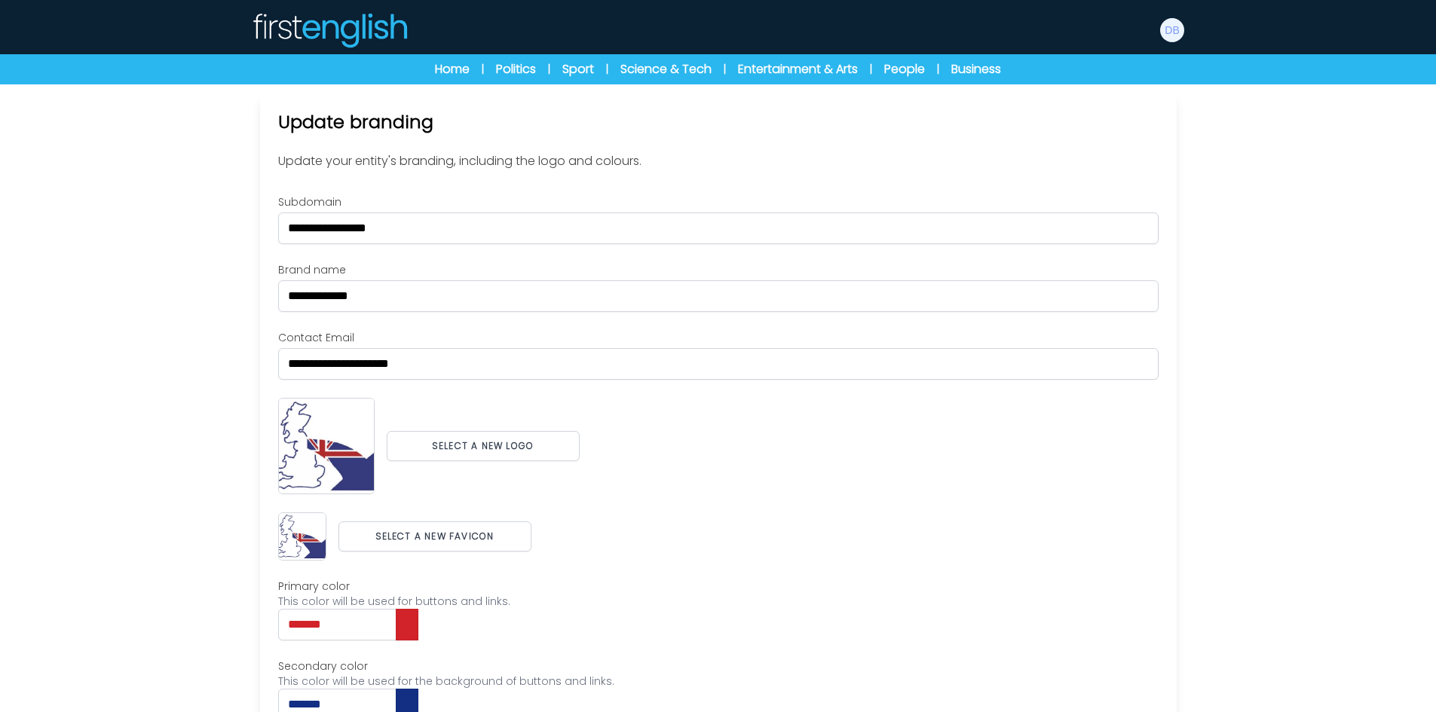
scroll to position [139, 0]
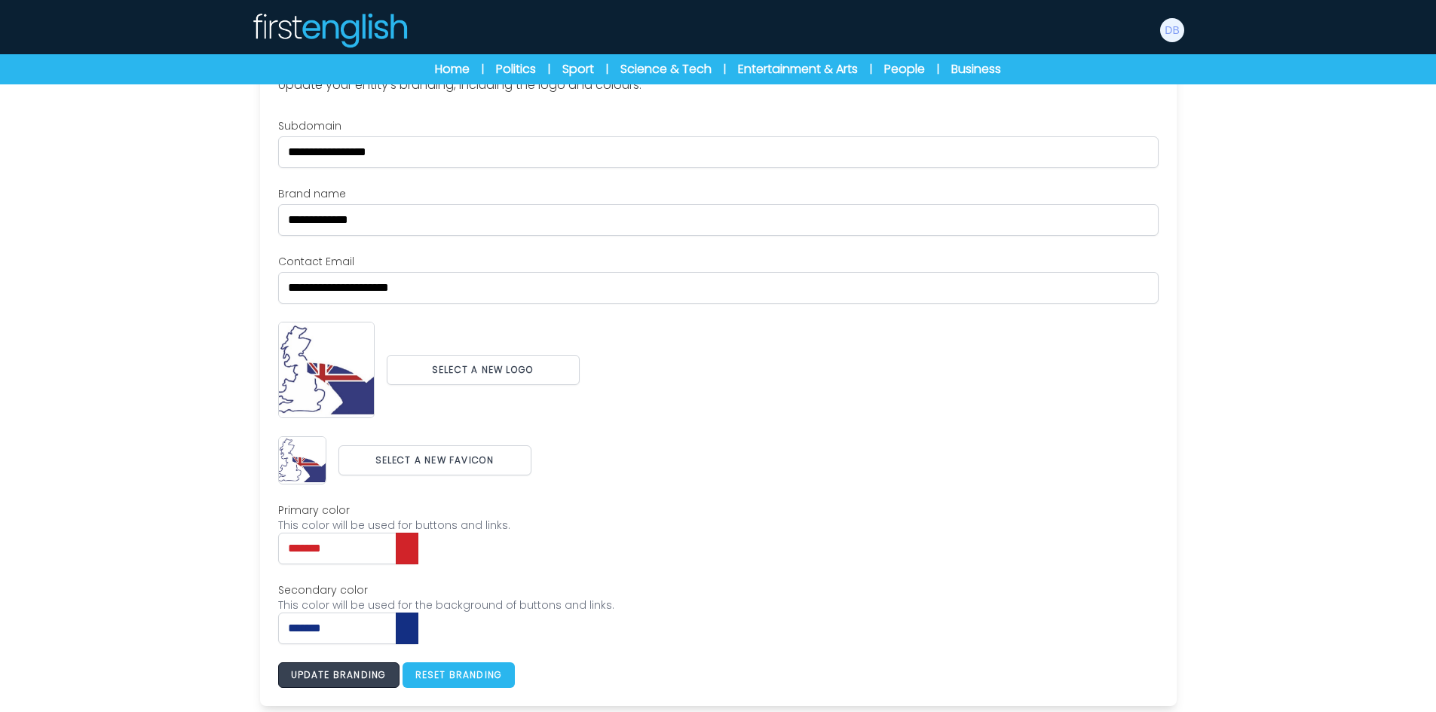
click at [337, 678] on button "Update branding" at bounding box center [338, 675] width 121 height 26
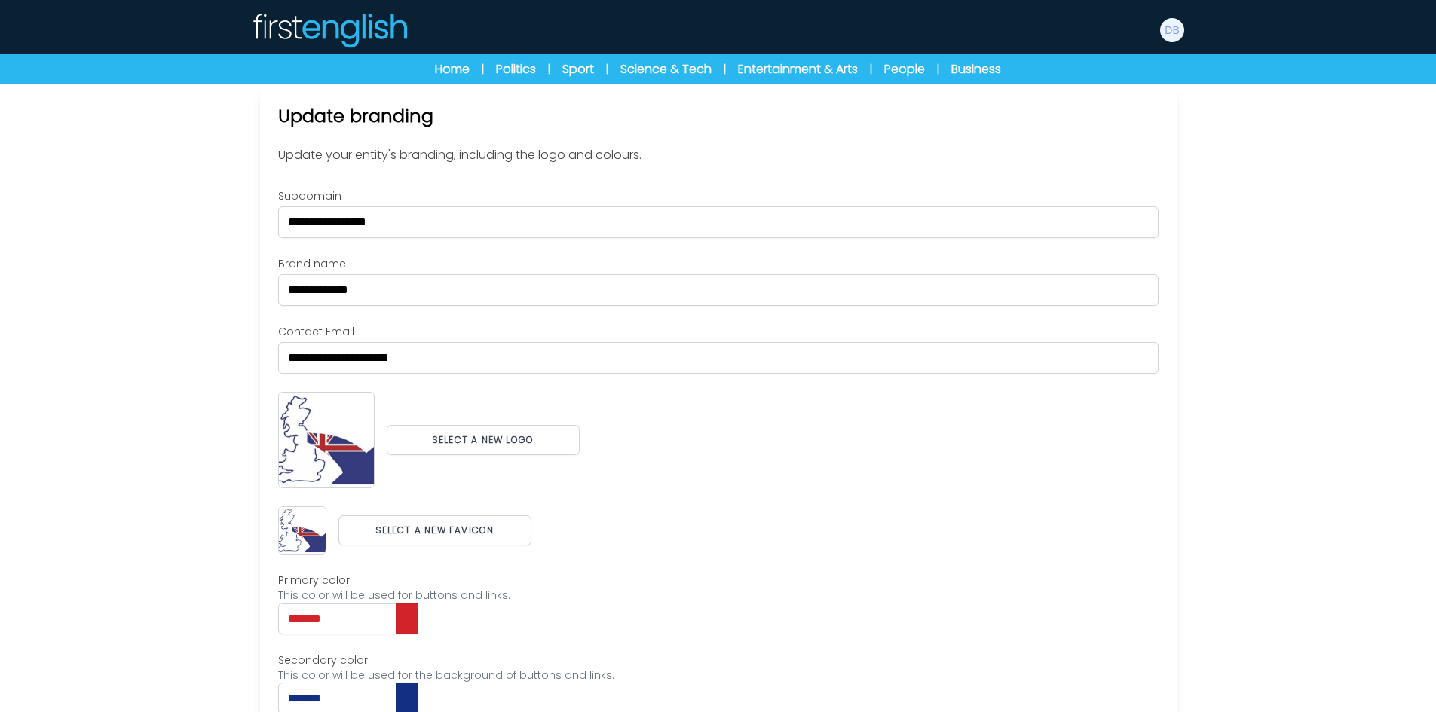
scroll to position [0, 0]
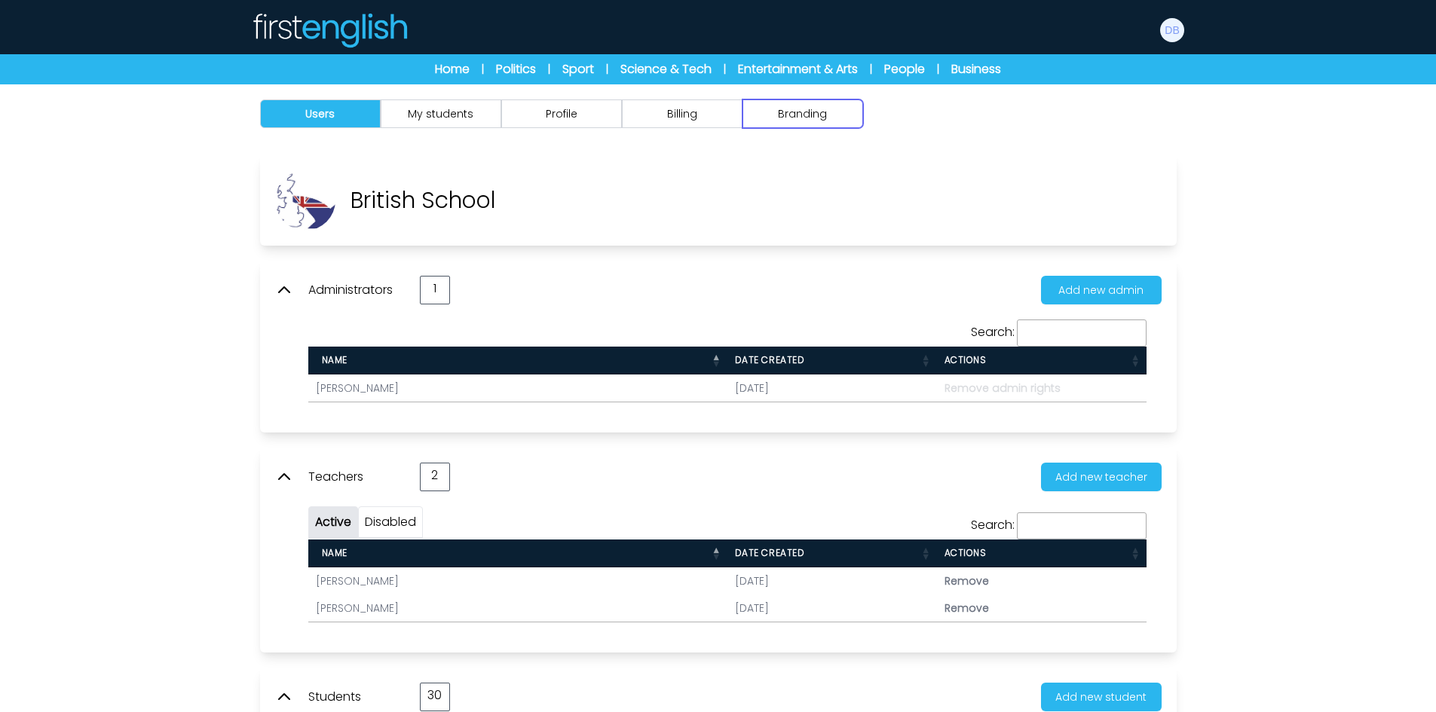
click at [772, 109] on button "Branding" at bounding box center [802, 113] width 121 height 29
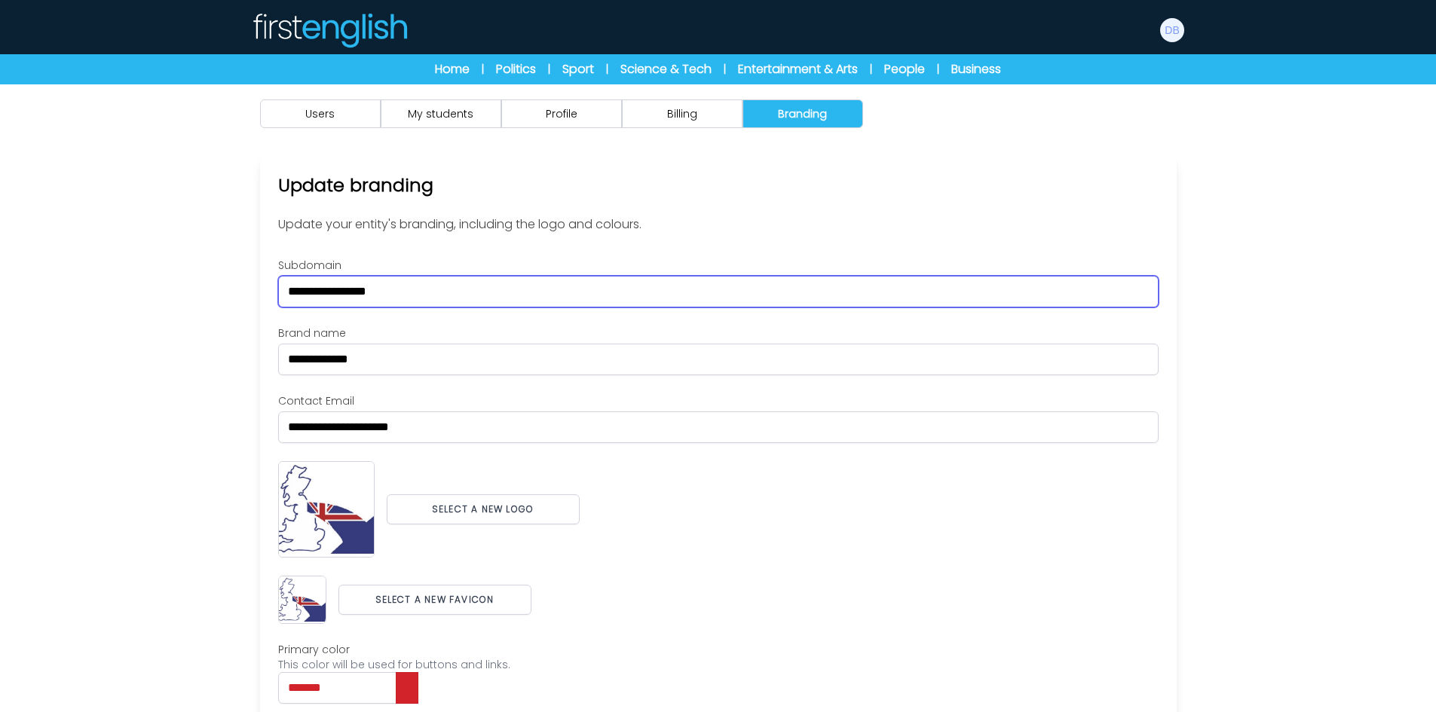
drag, startPoint x: 445, startPoint y: 293, endPoint x: 290, endPoint y: 277, distance: 156.1
click at [290, 277] on input "**********" at bounding box center [718, 292] width 880 height 32
drag, startPoint x: 431, startPoint y: 287, endPoint x: 173, endPoint y: 269, distance: 258.4
click at [173, 269] on div "Users My students Profile" at bounding box center [718, 467] width 1436 height 767
type input "*****"
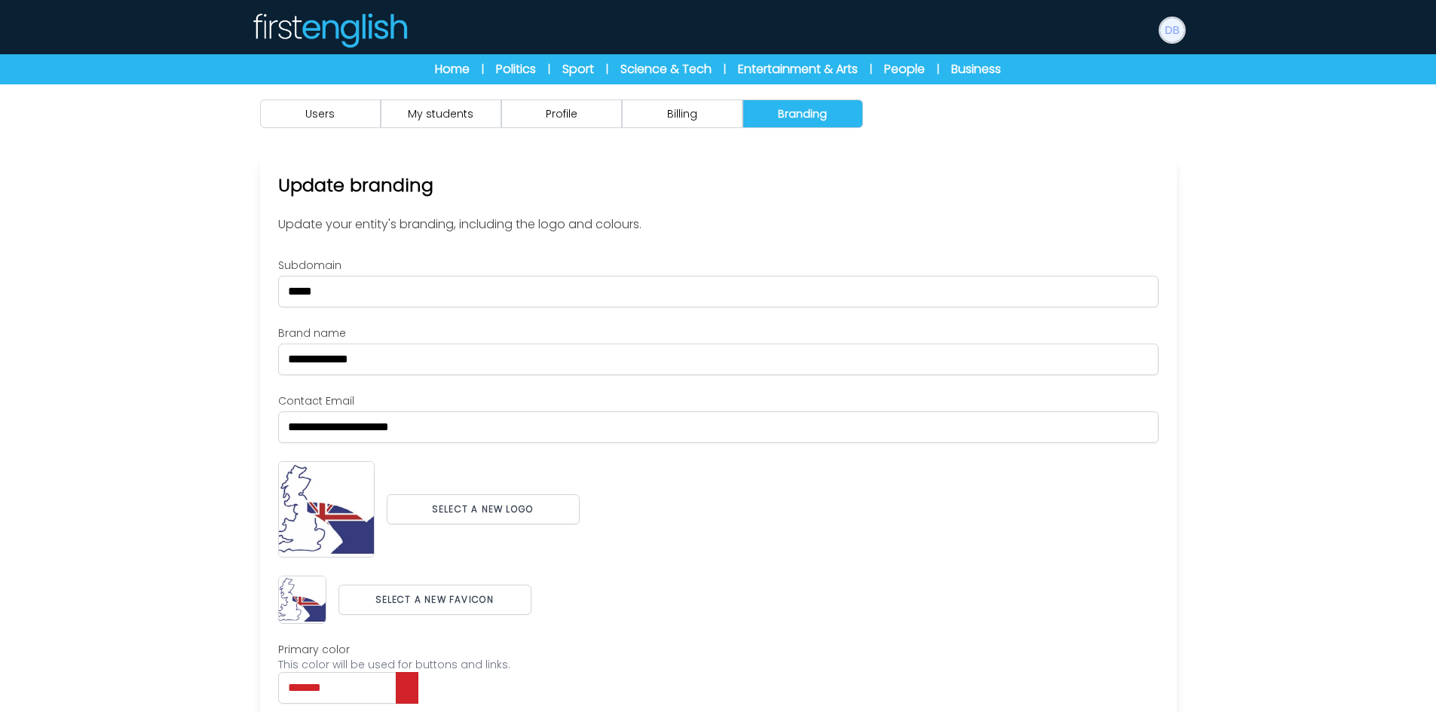
click at [1165, 37] on img at bounding box center [1172, 30] width 24 height 24
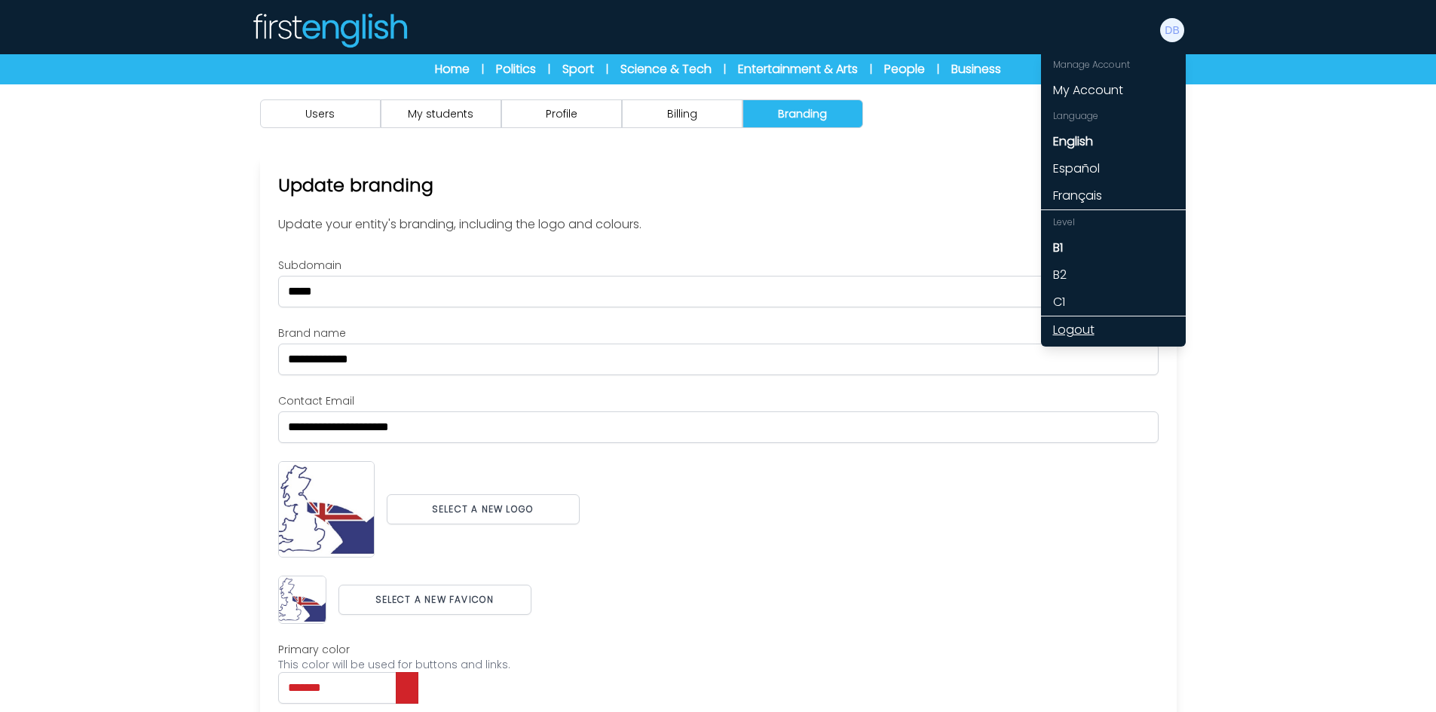
click at [1088, 325] on link "Logout" at bounding box center [1113, 329] width 145 height 27
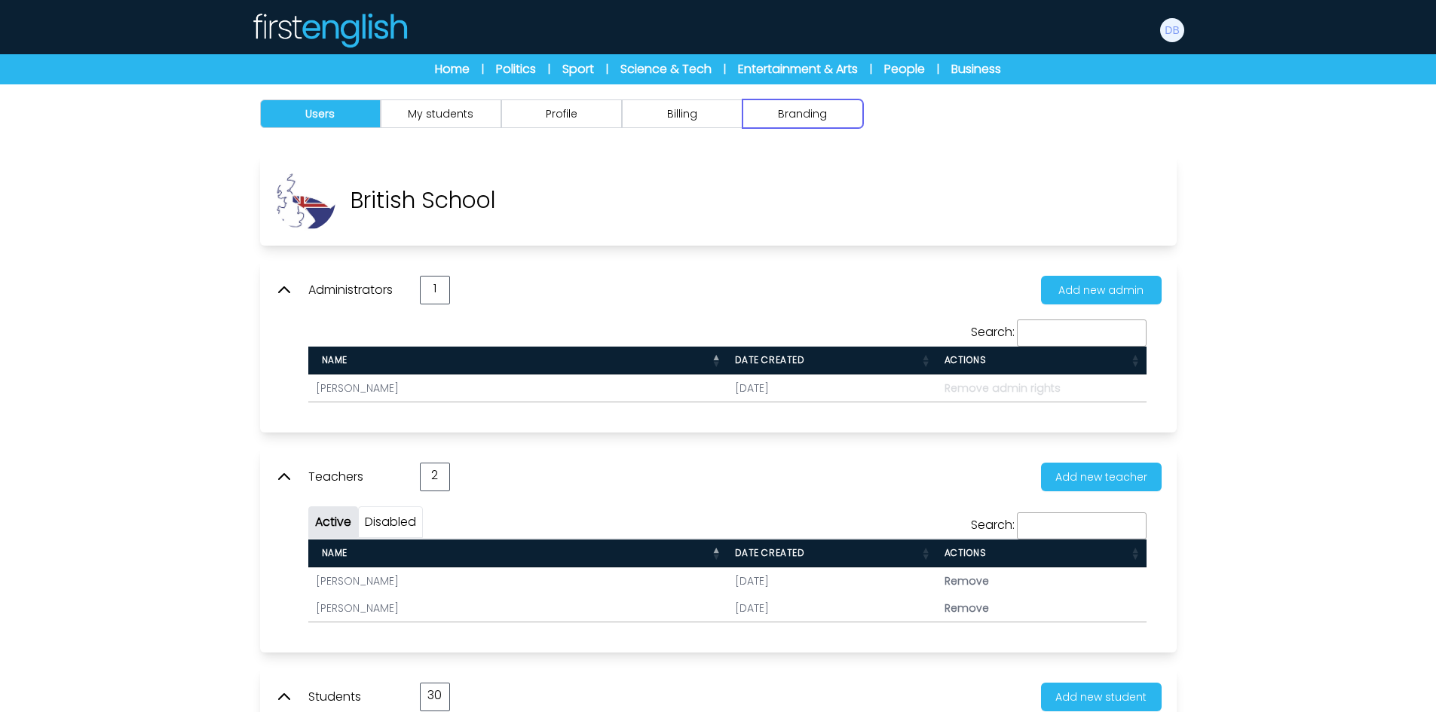
click at [821, 115] on button "Branding" at bounding box center [802, 113] width 121 height 29
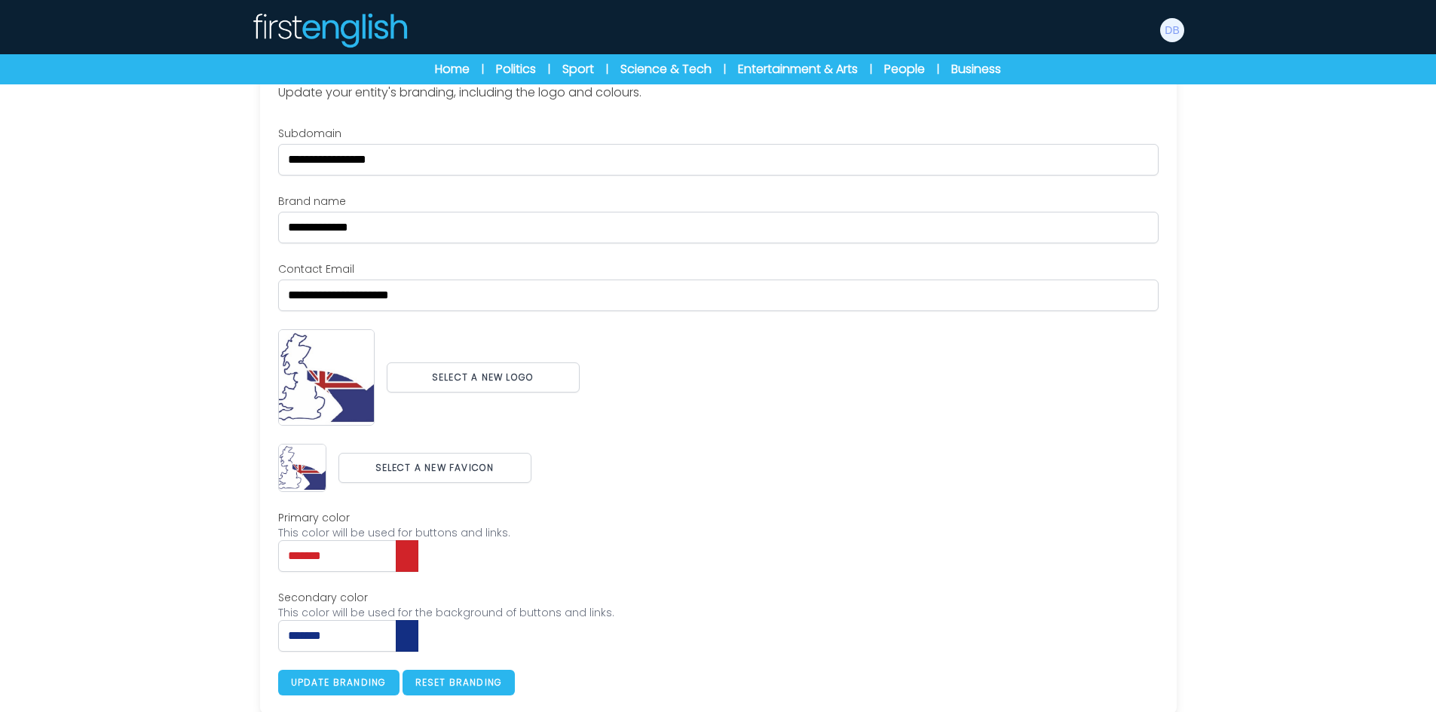
scroll to position [139, 0]
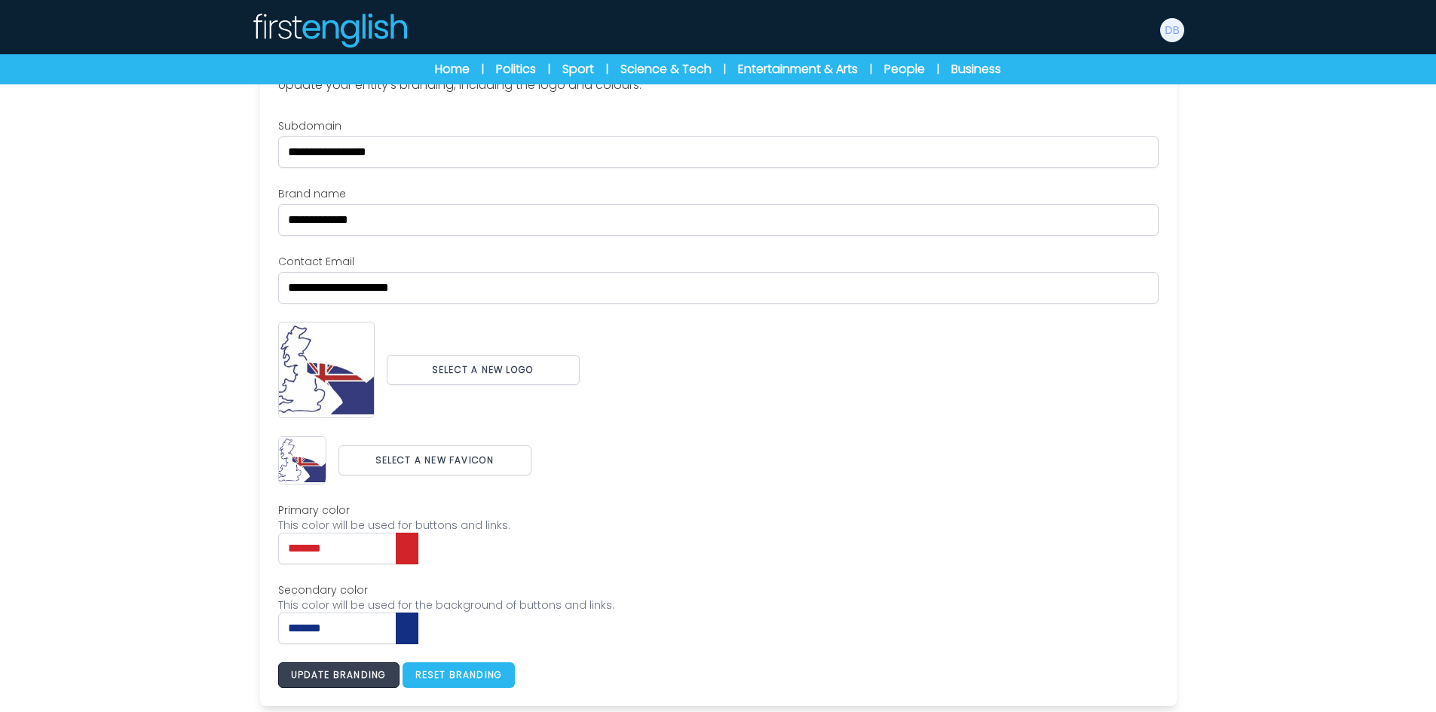
click at [385, 678] on button "Update branding" at bounding box center [338, 675] width 121 height 26
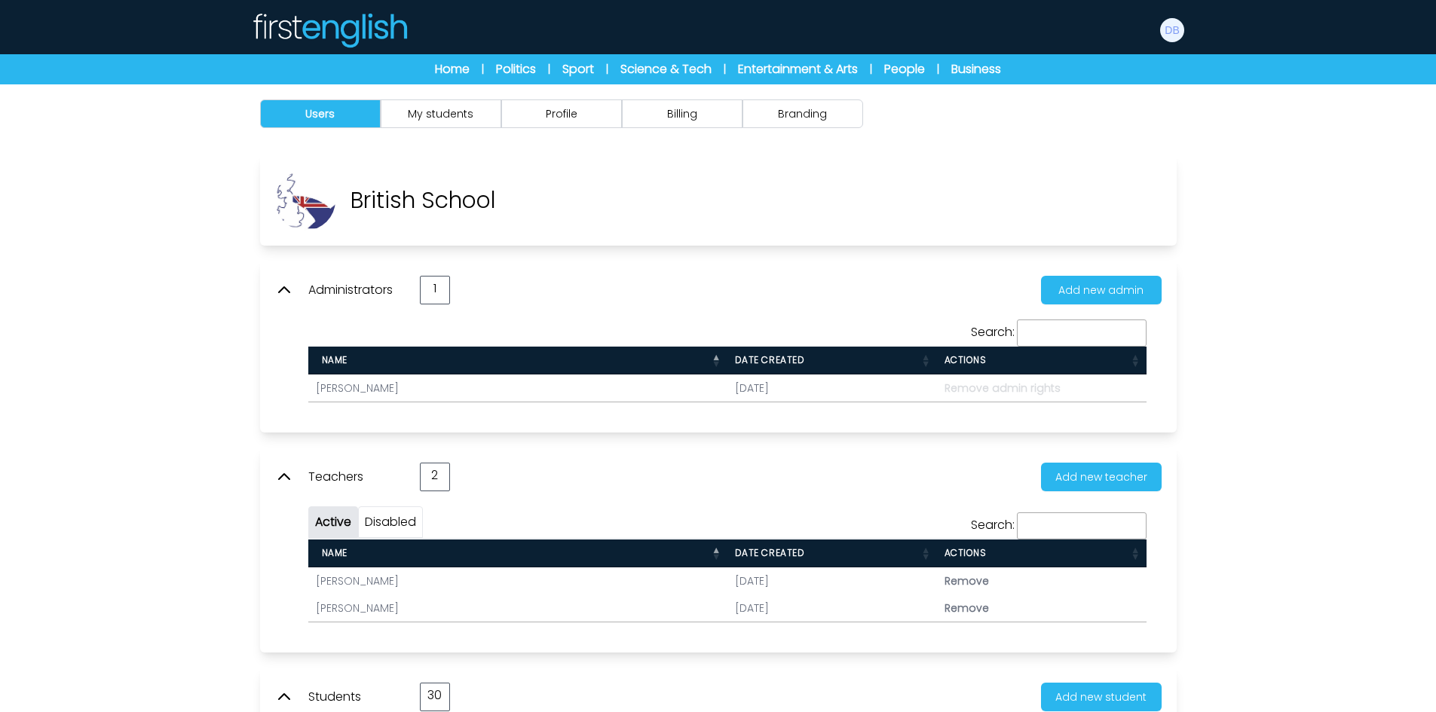
click at [497, 94] on div "Users My students Profile Billing" at bounding box center [718, 113] width 965 height 59
click at [472, 130] on div "Users My students Profile Billing" at bounding box center [718, 113] width 965 height 59
click at [529, 120] on button "Profile" at bounding box center [561, 113] width 121 height 29
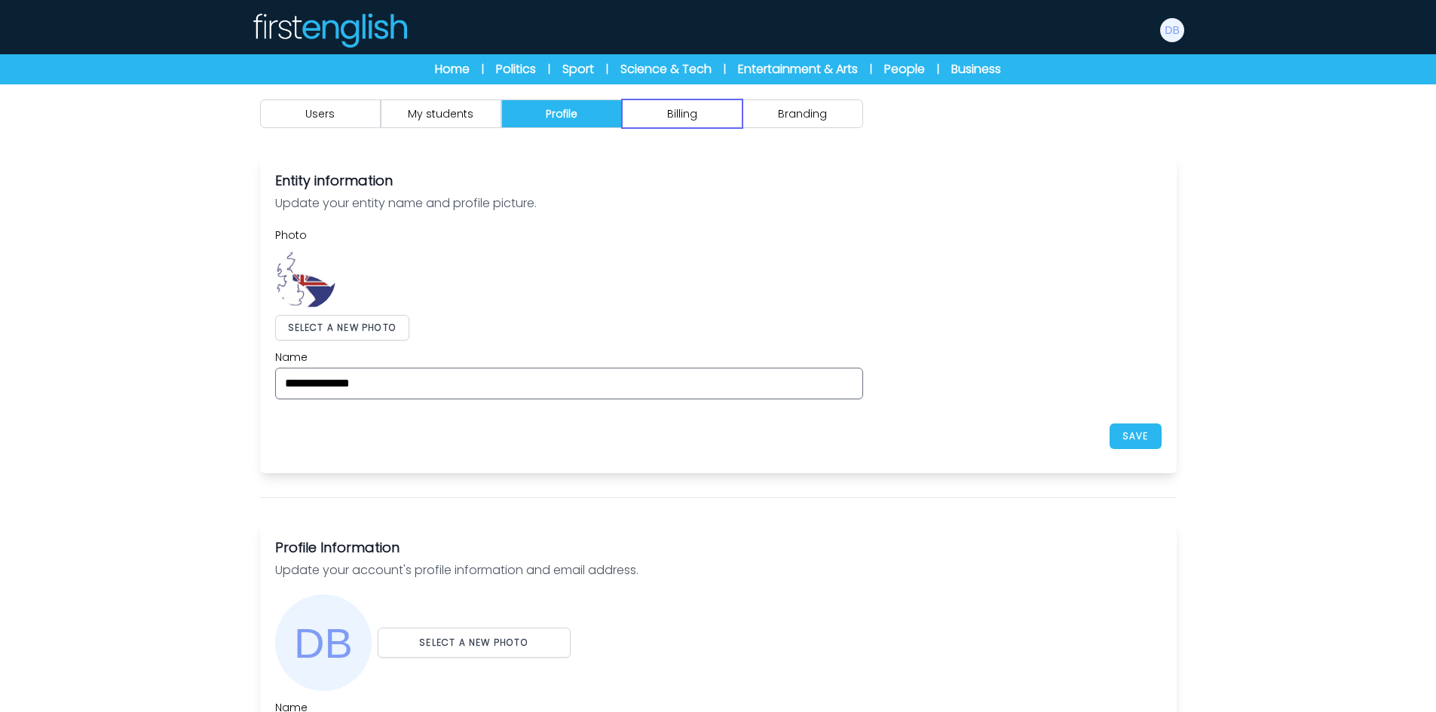
click at [683, 113] on button "Billing" at bounding box center [682, 113] width 121 height 29
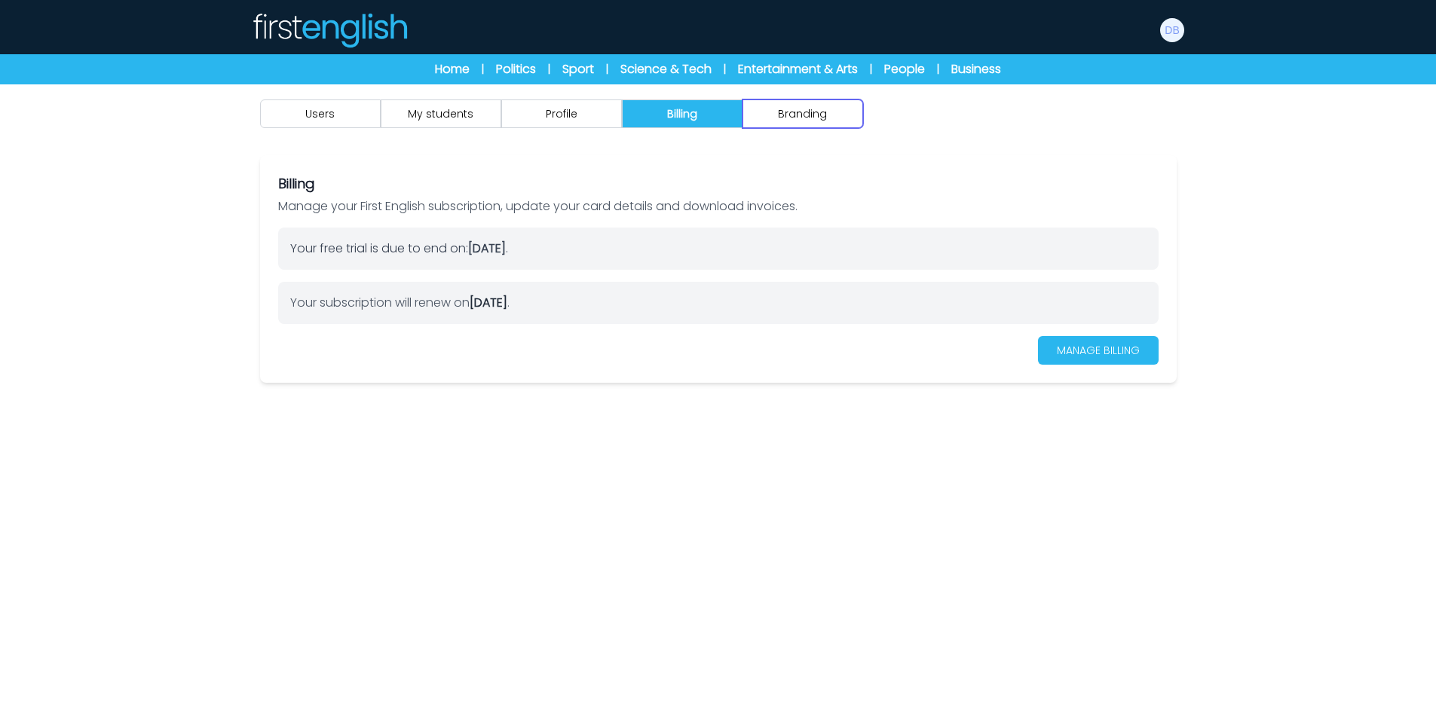
click at [804, 113] on button "Branding" at bounding box center [802, 113] width 121 height 29
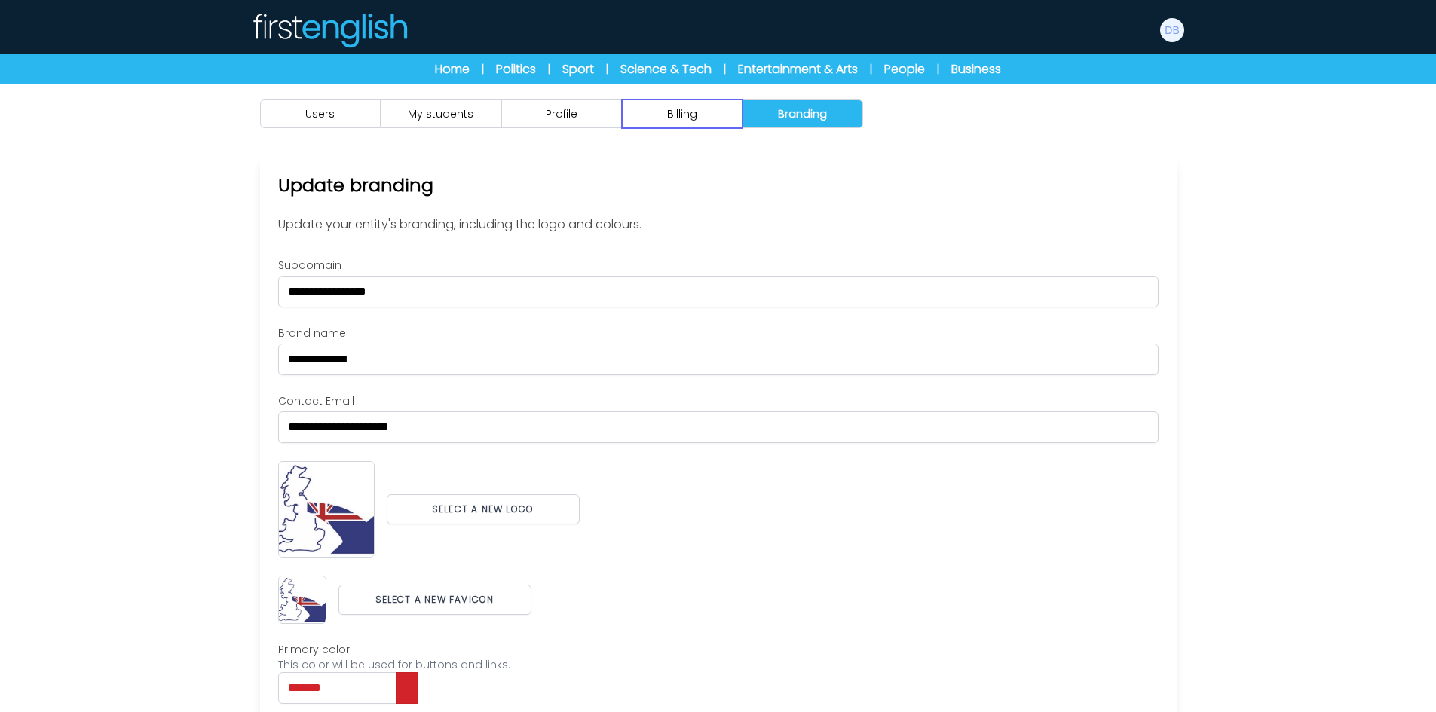
click at [710, 112] on button "Billing" at bounding box center [682, 113] width 121 height 29
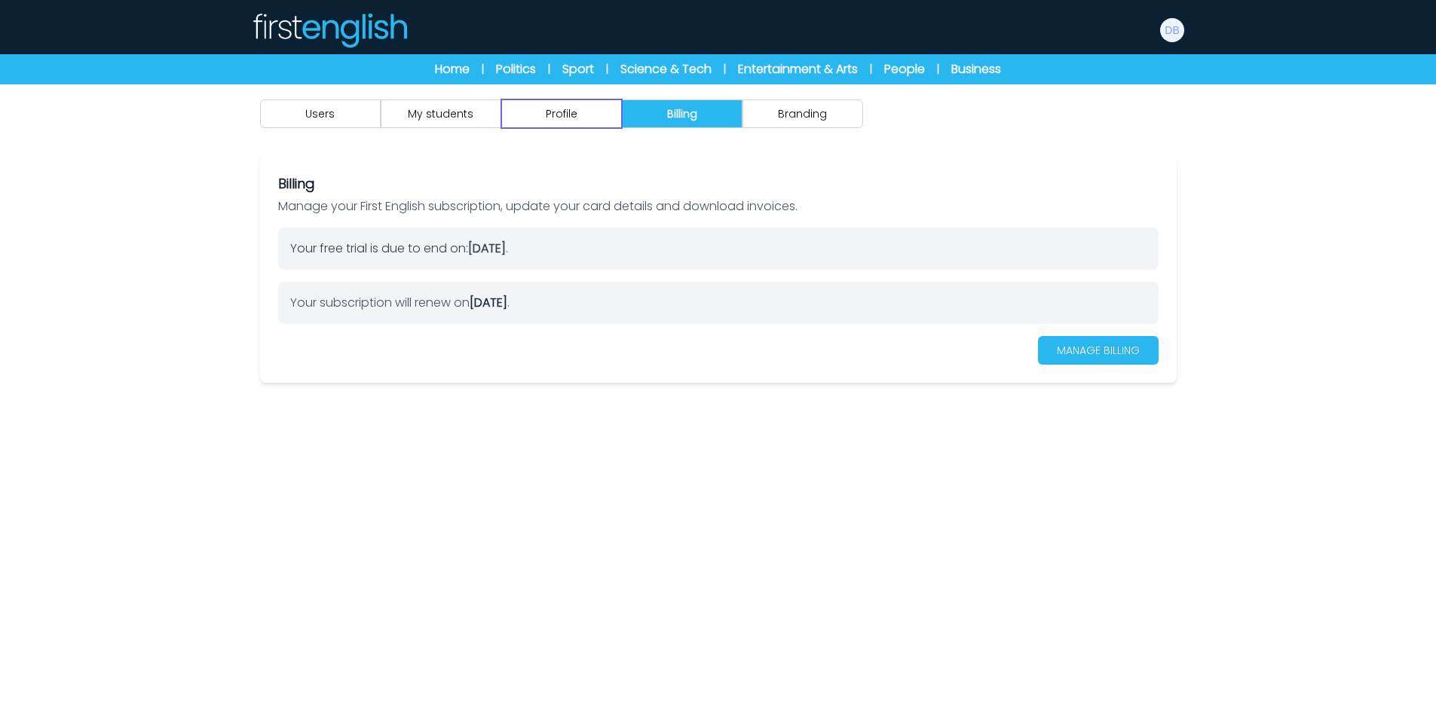
click at [618, 111] on button "Profile" at bounding box center [561, 113] width 121 height 29
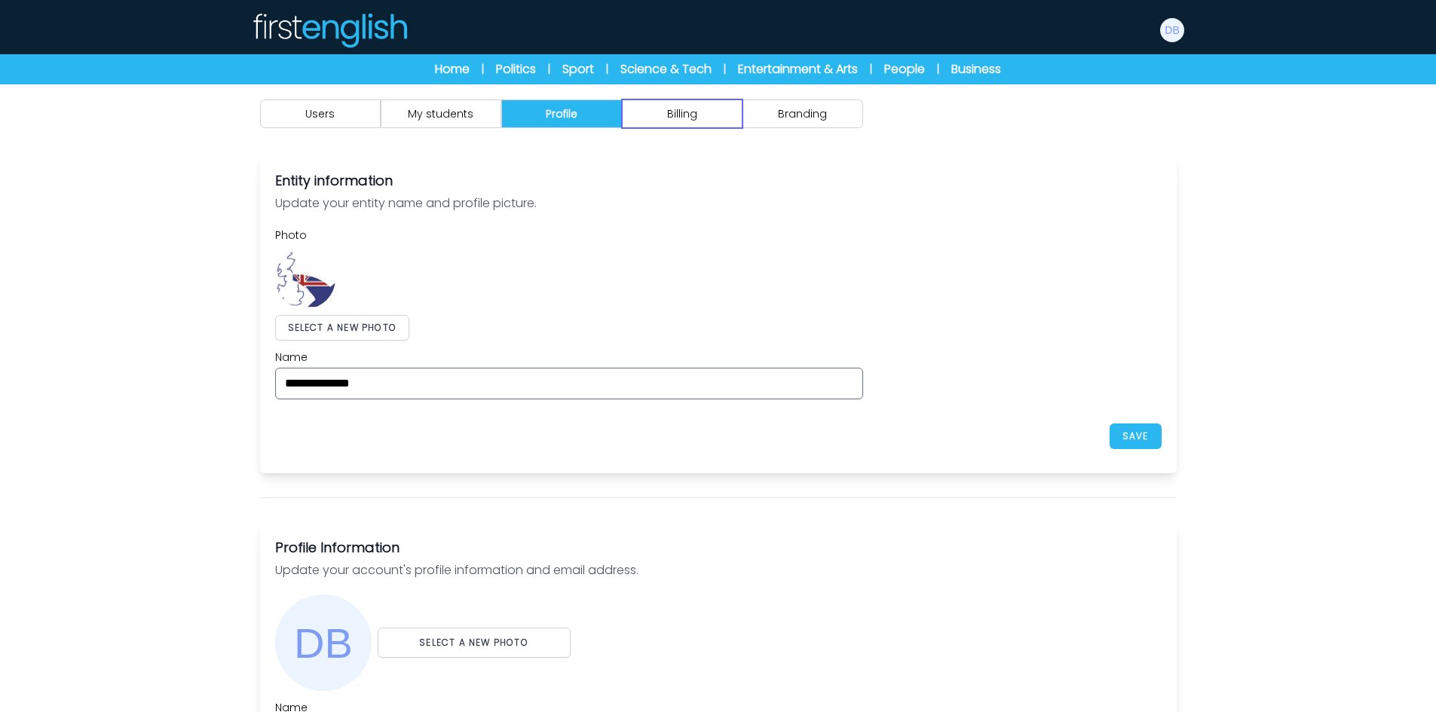
click at [733, 118] on button "Billing" at bounding box center [682, 113] width 121 height 29
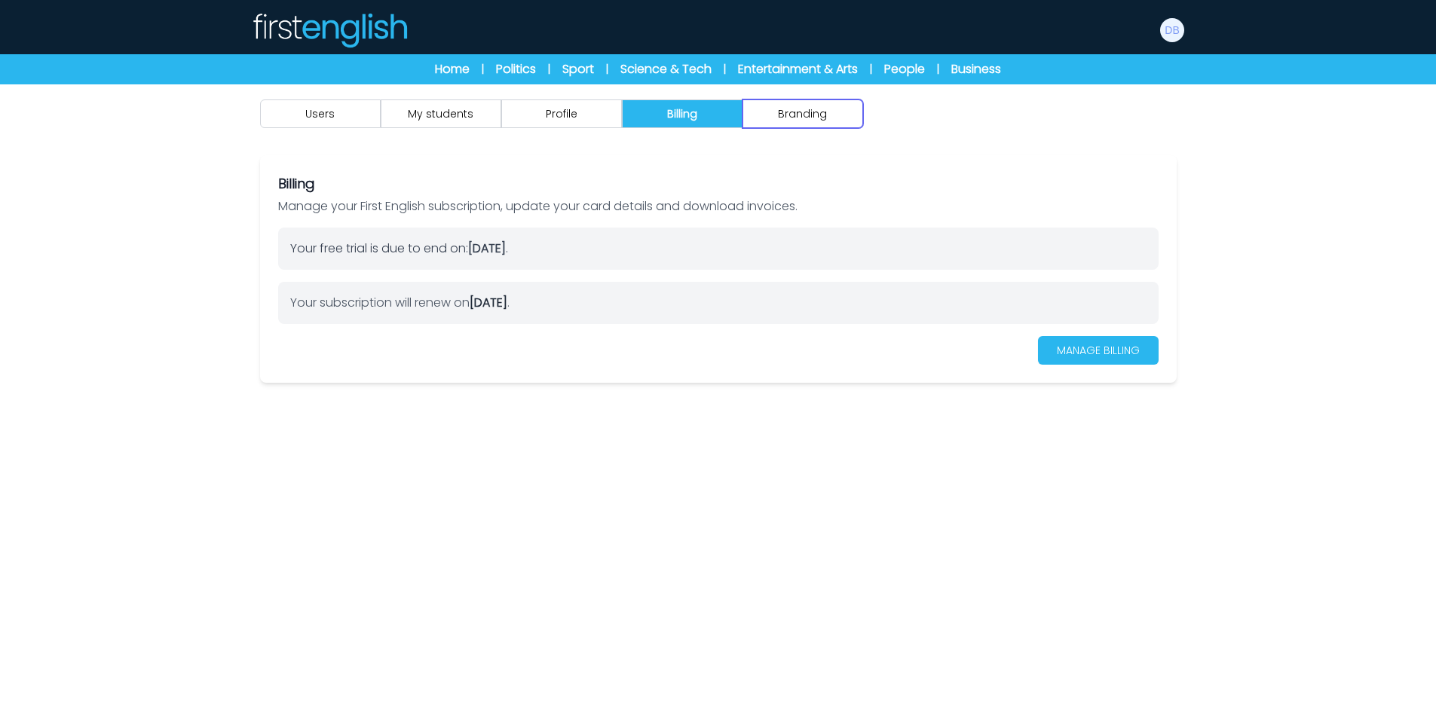
click at [783, 118] on button "Branding" at bounding box center [802, 113] width 121 height 29
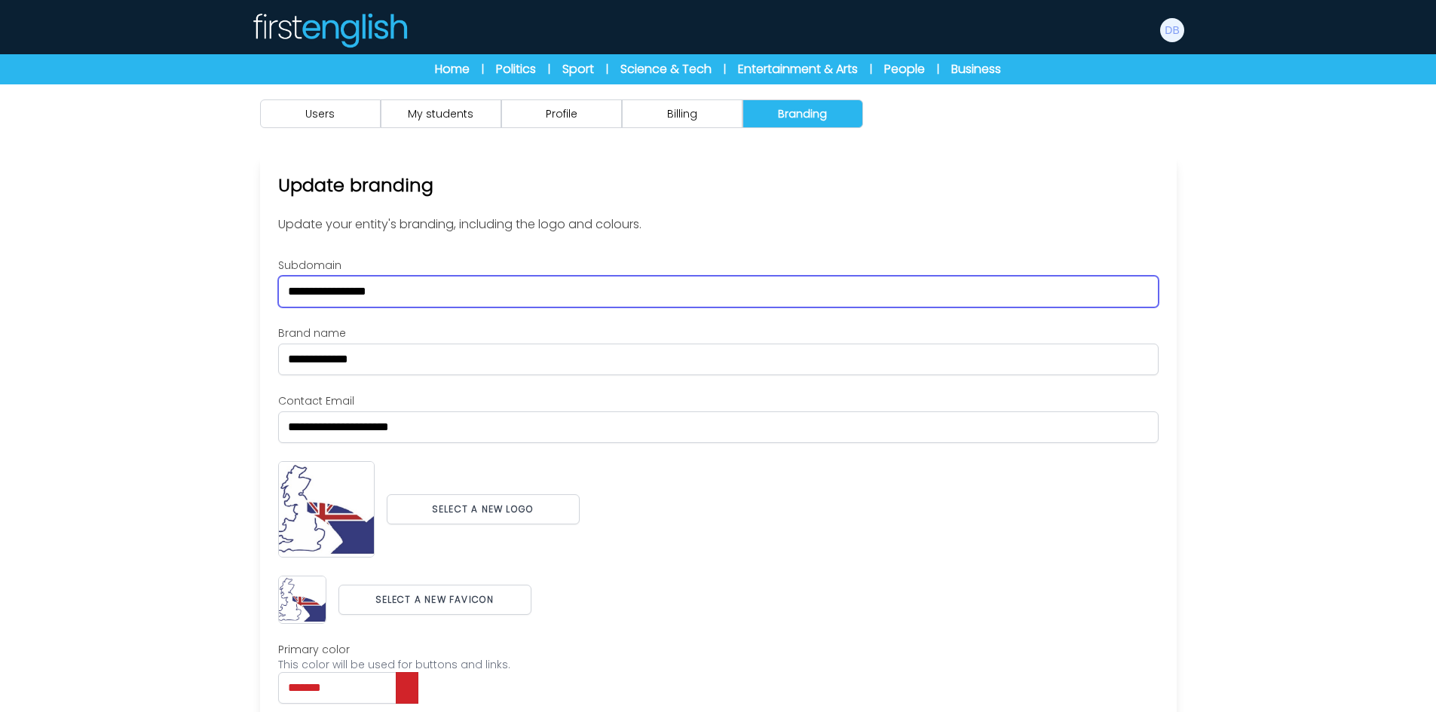
drag, startPoint x: 459, startPoint y: 289, endPoint x: 283, endPoint y: 287, distance: 175.6
click at [283, 287] on input "**********" at bounding box center [718, 292] width 880 height 32
type input "*****"
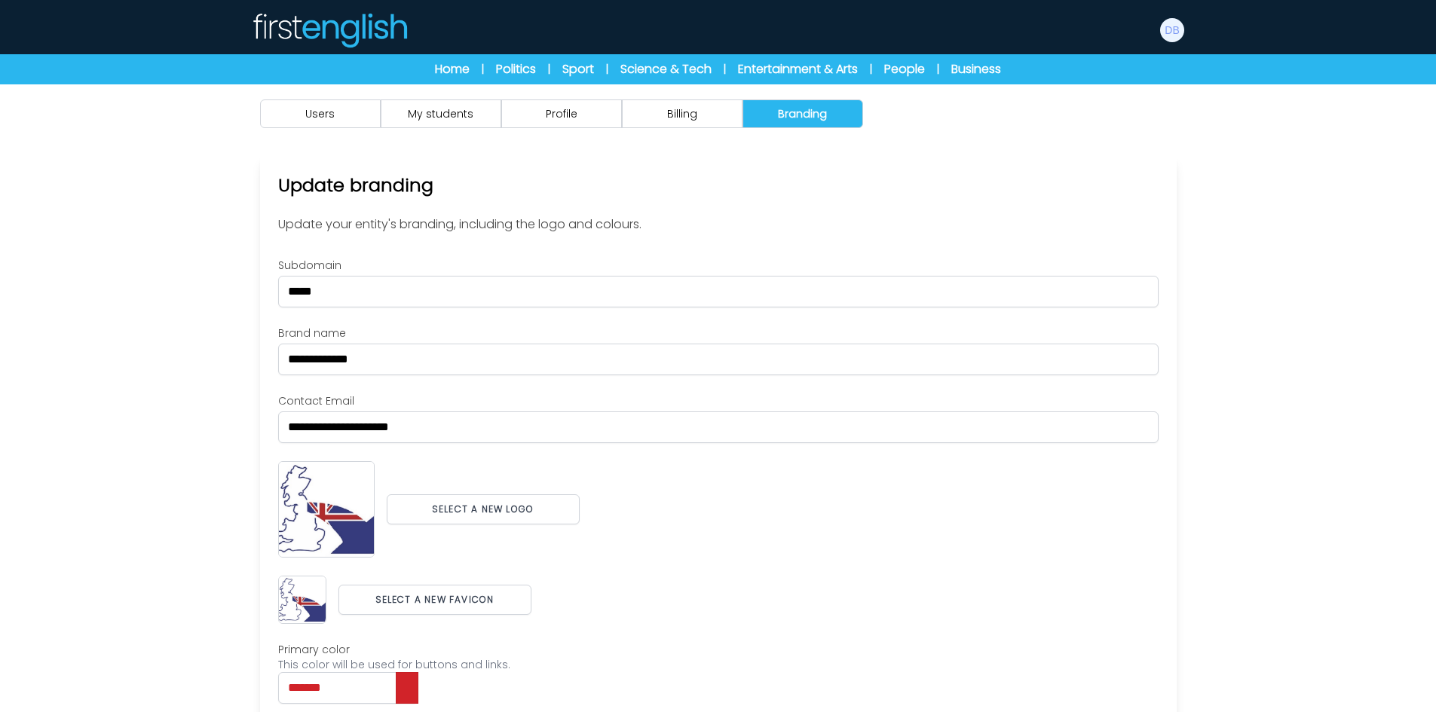
drag, startPoint x: 1309, startPoint y: 372, endPoint x: 1249, endPoint y: 416, distance: 74.9
click at [1310, 372] on div "Users My students Profile" at bounding box center [718, 467] width 1436 height 767
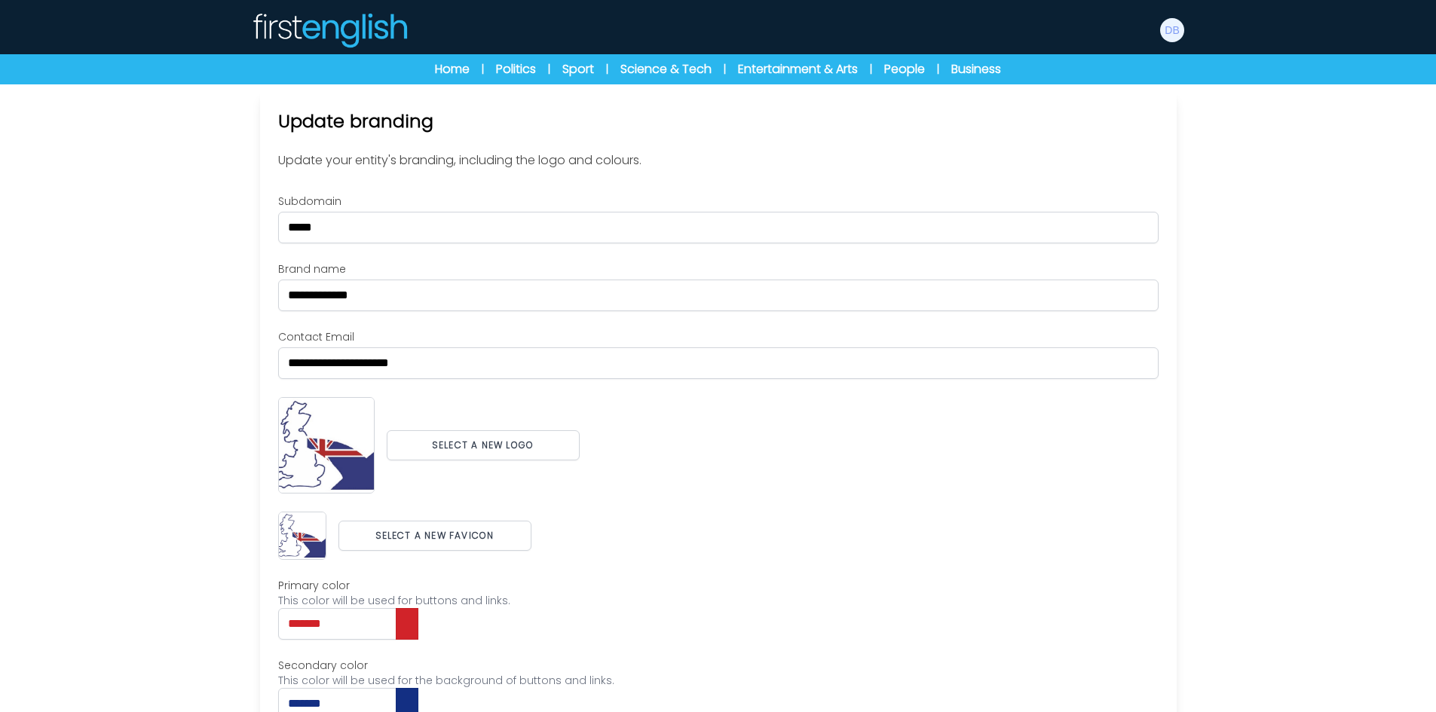
scroll to position [139, 0]
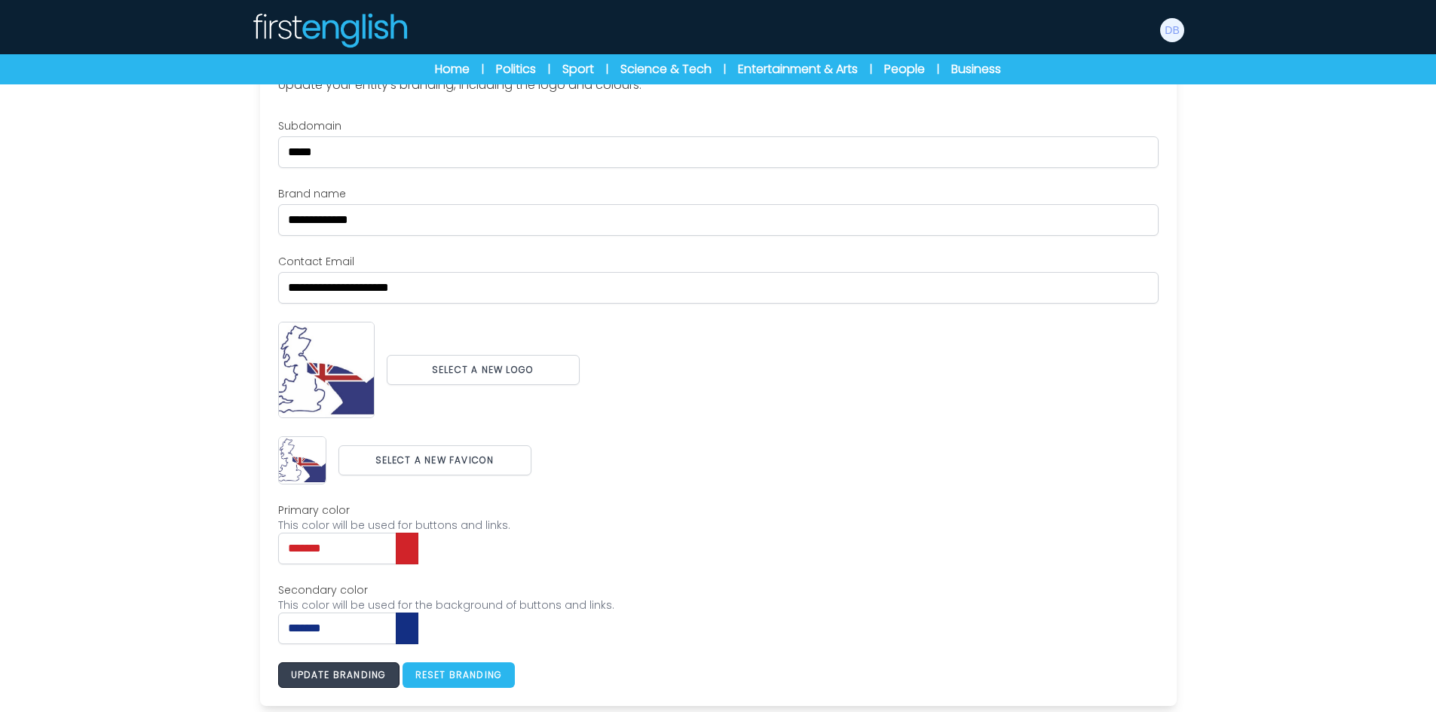
click at [353, 677] on button "Update branding" at bounding box center [338, 675] width 121 height 26
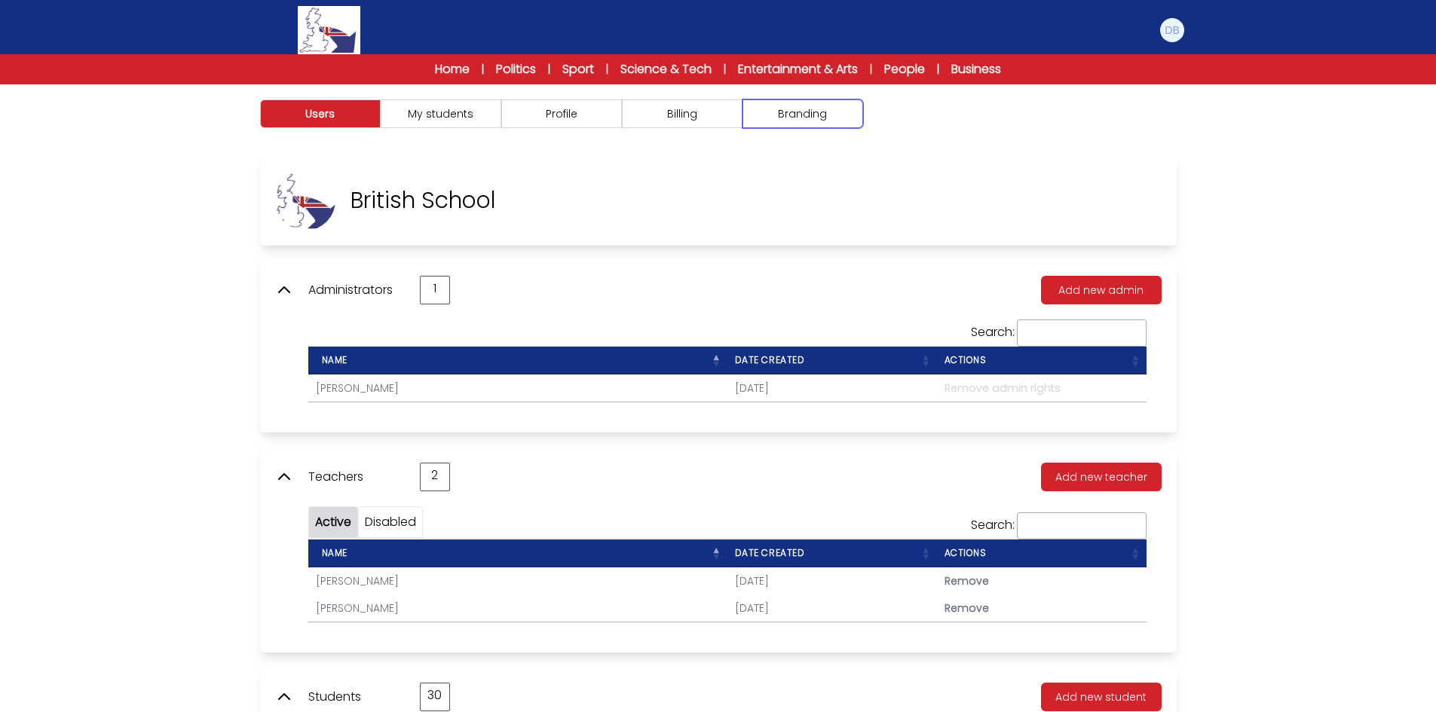
click at [793, 119] on button "Branding" at bounding box center [802, 113] width 121 height 29
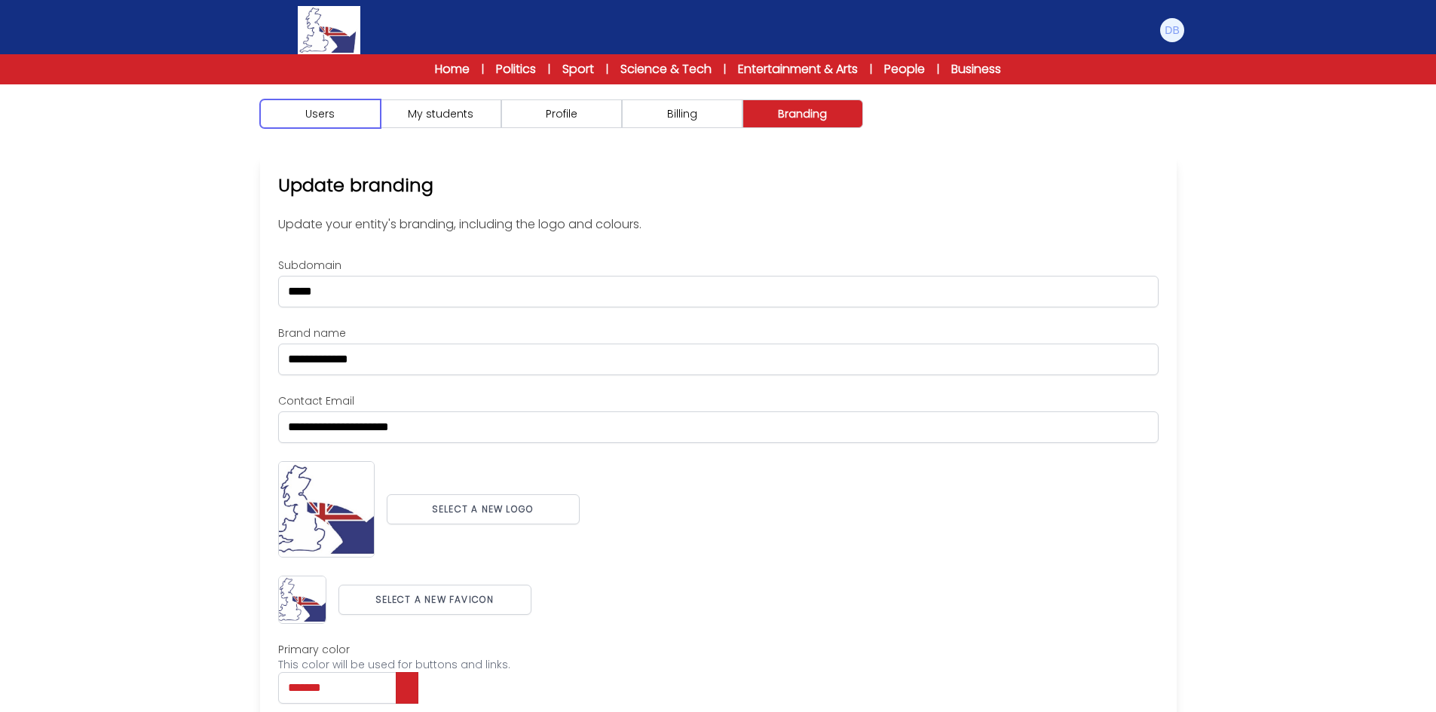
click at [354, 120] on button "Users" at bounding box center [320, 113] width 121 height 29
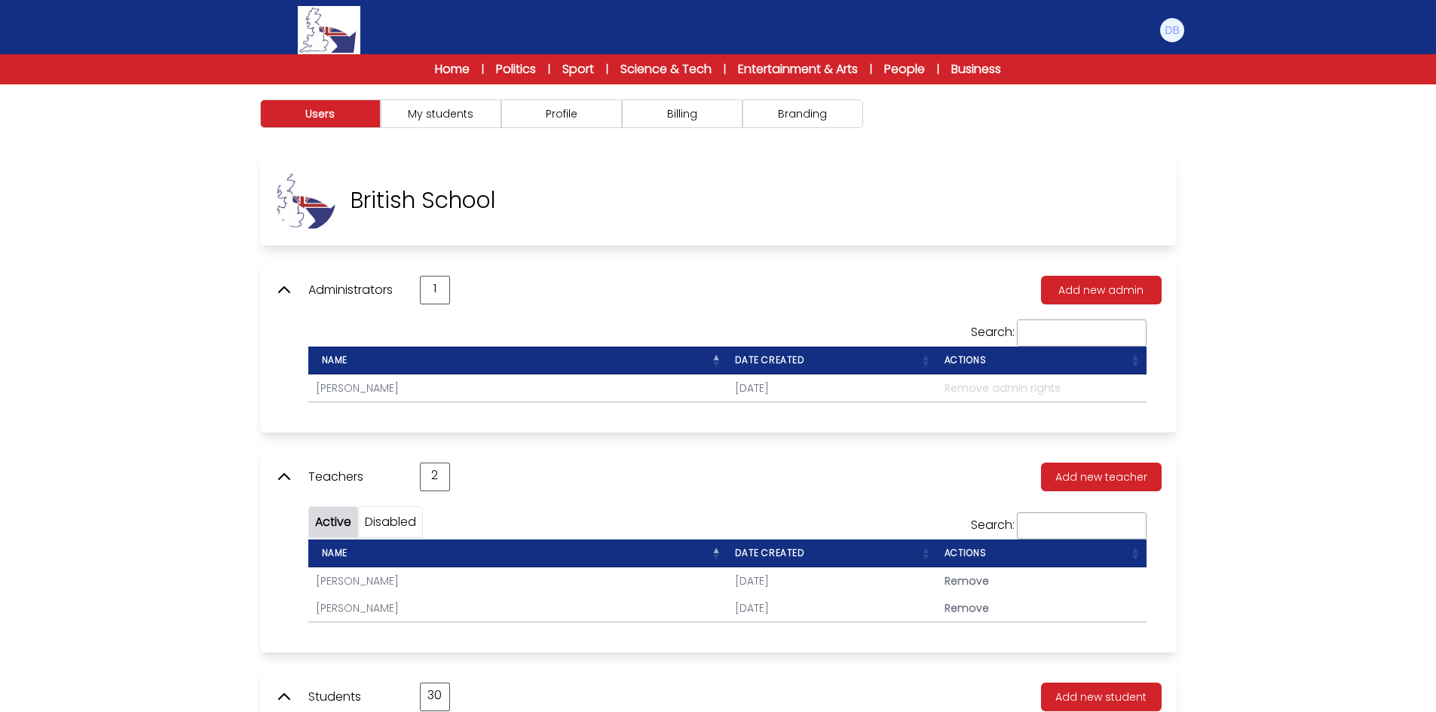
click at [793, 112] on button "Branding" at bounding box center [802, 113] width 121 height 29
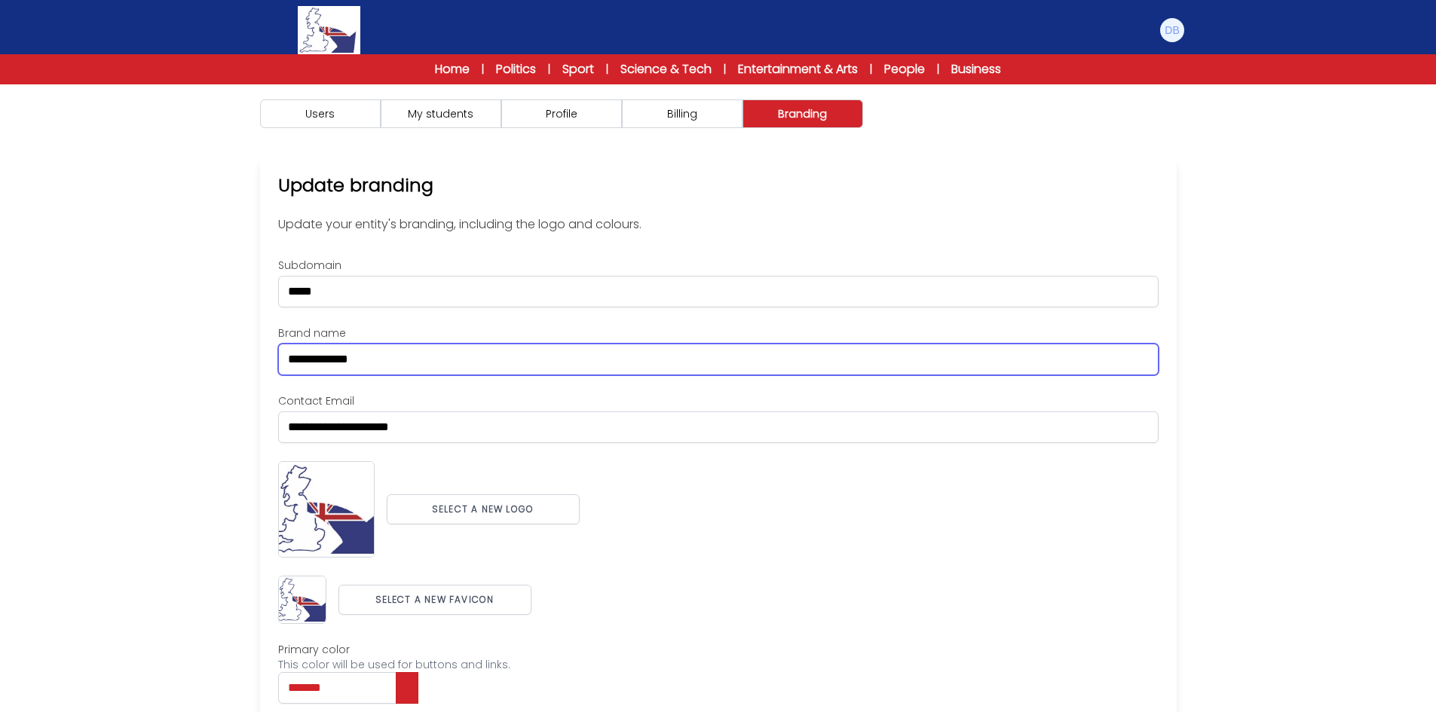
drag, startPoint x: 378, startPoint y: 361, endPoint x: 215, endPoint y: 368, distance: 162.9
click at [222, 371] on div "Users My students Profile" at bounding box center [718, 467] width 1436 height 767
type input "*****"
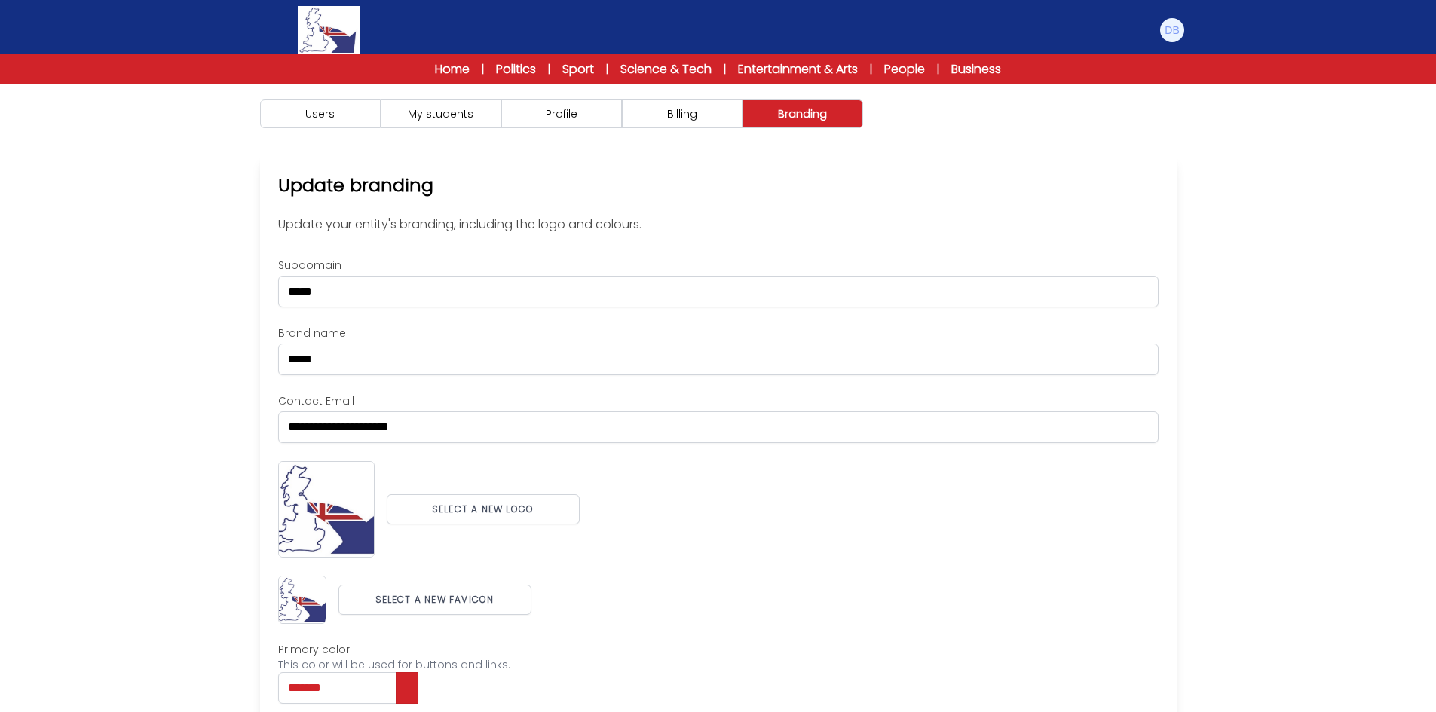
click at [1292, 358] on div "Users My students Profile" at bounding box center [718, 467] width 1436 height 767
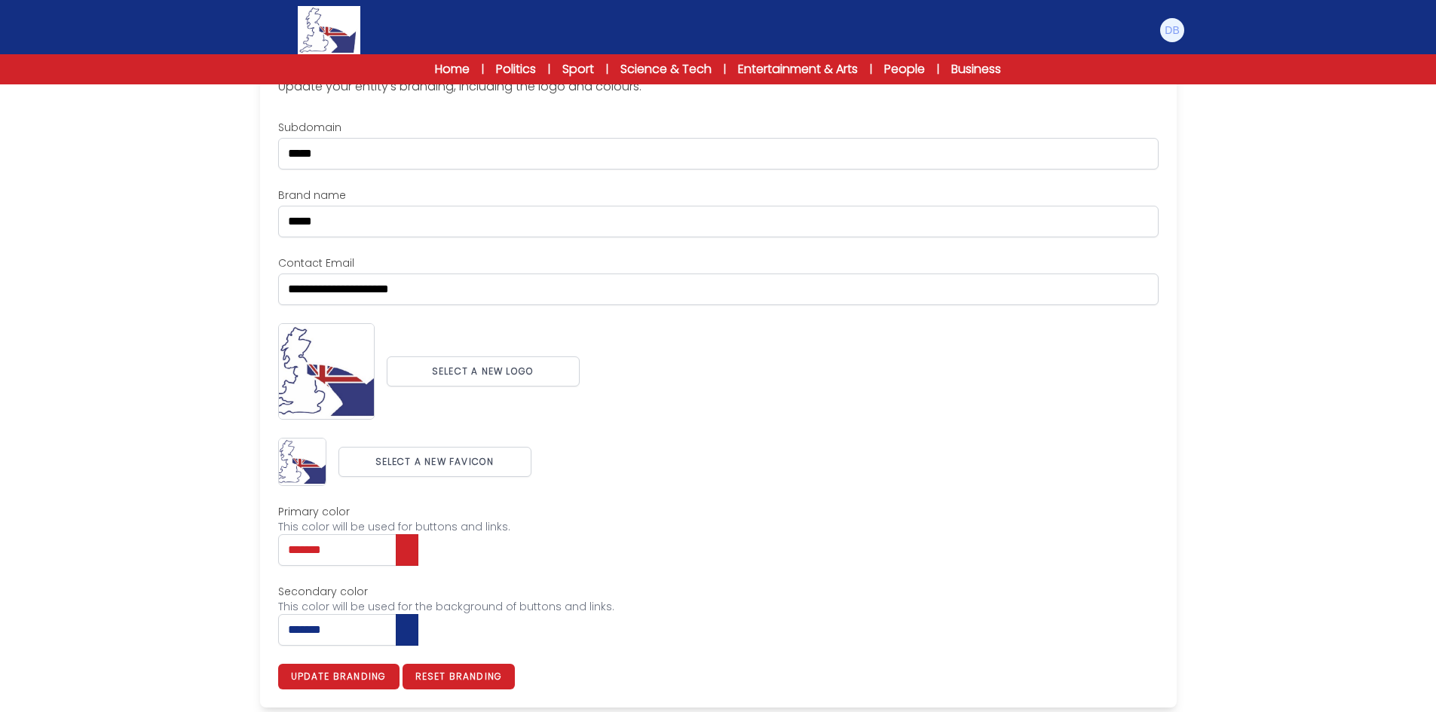
scroll to position [139, 0]
click at [372, 676] on button "Update branding" at bounding box center [338, 675] width 121 height 26
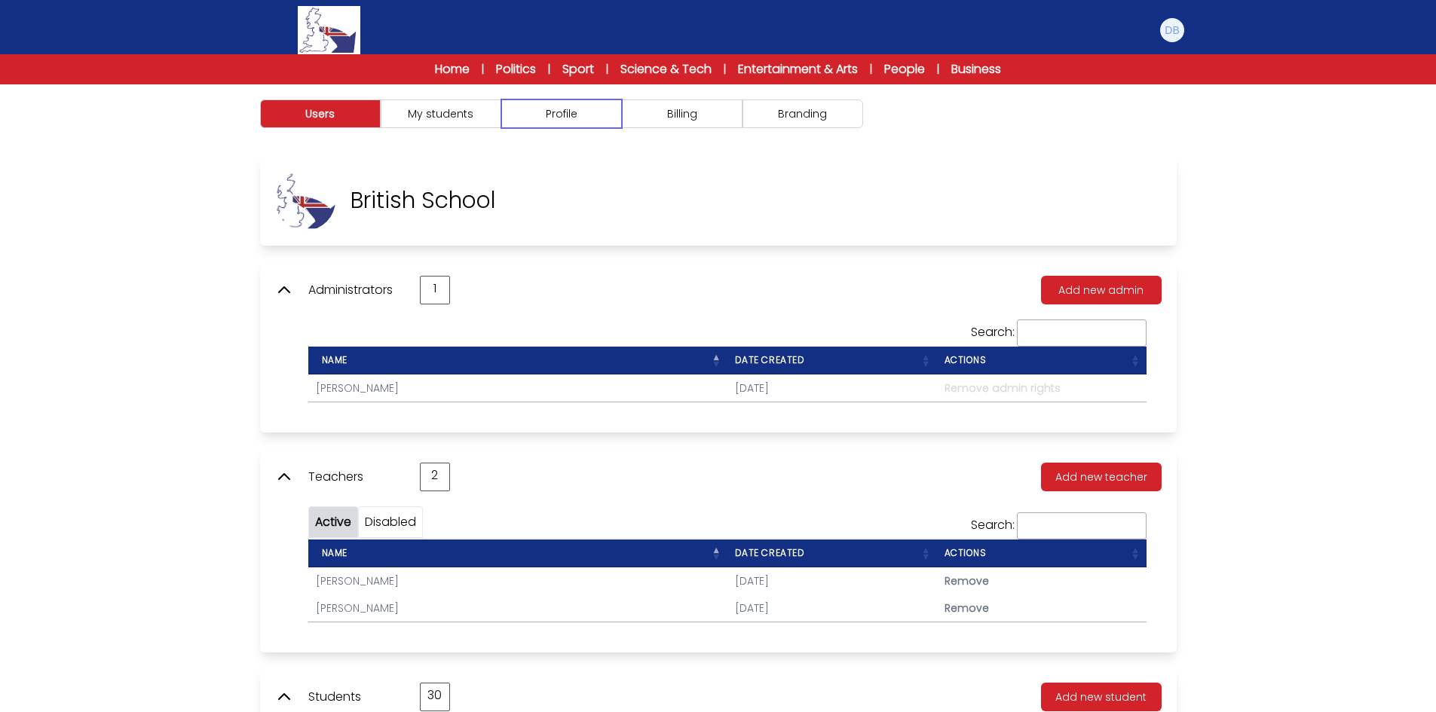
click at [560, 115] on button "Profile" at bounding box center [561, 113] width 121 height 29
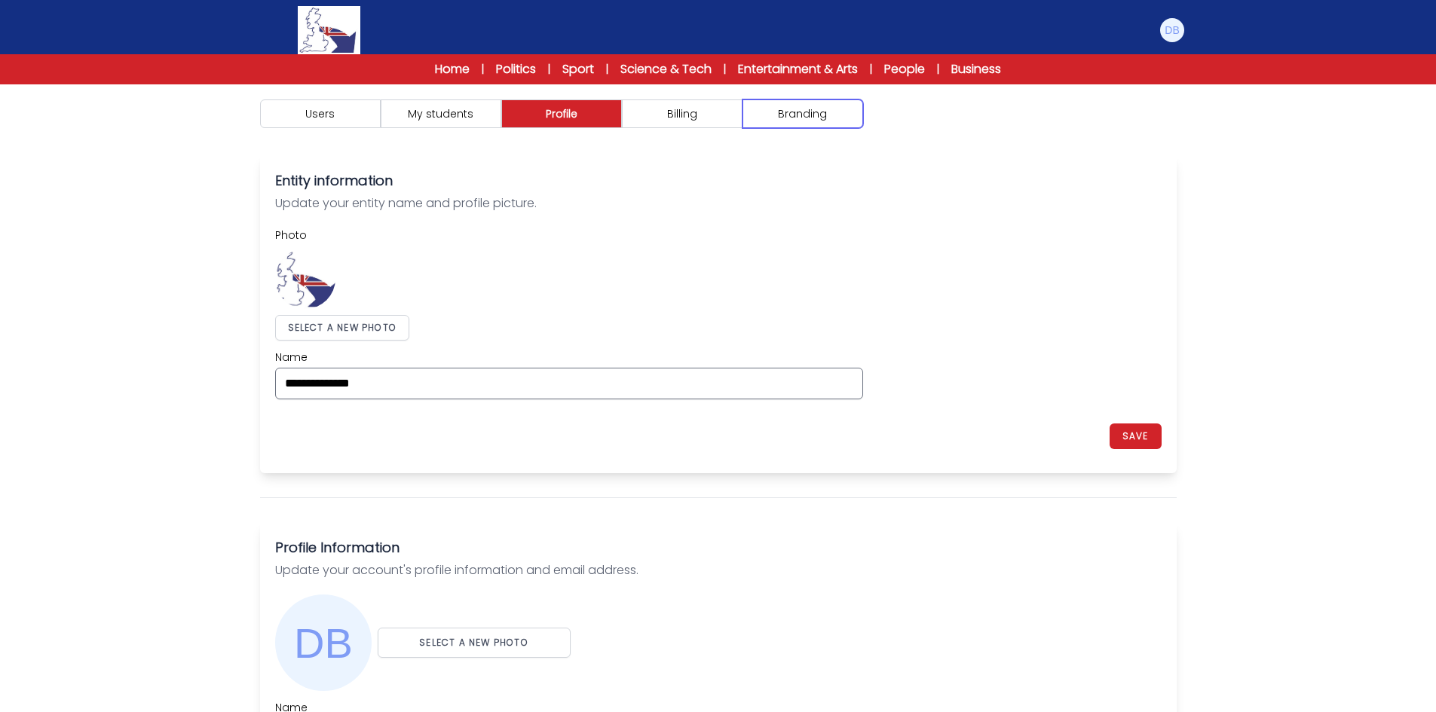
click at [802, 118] on button "Branding" at bounding box center [802, 113] width 121 height 29
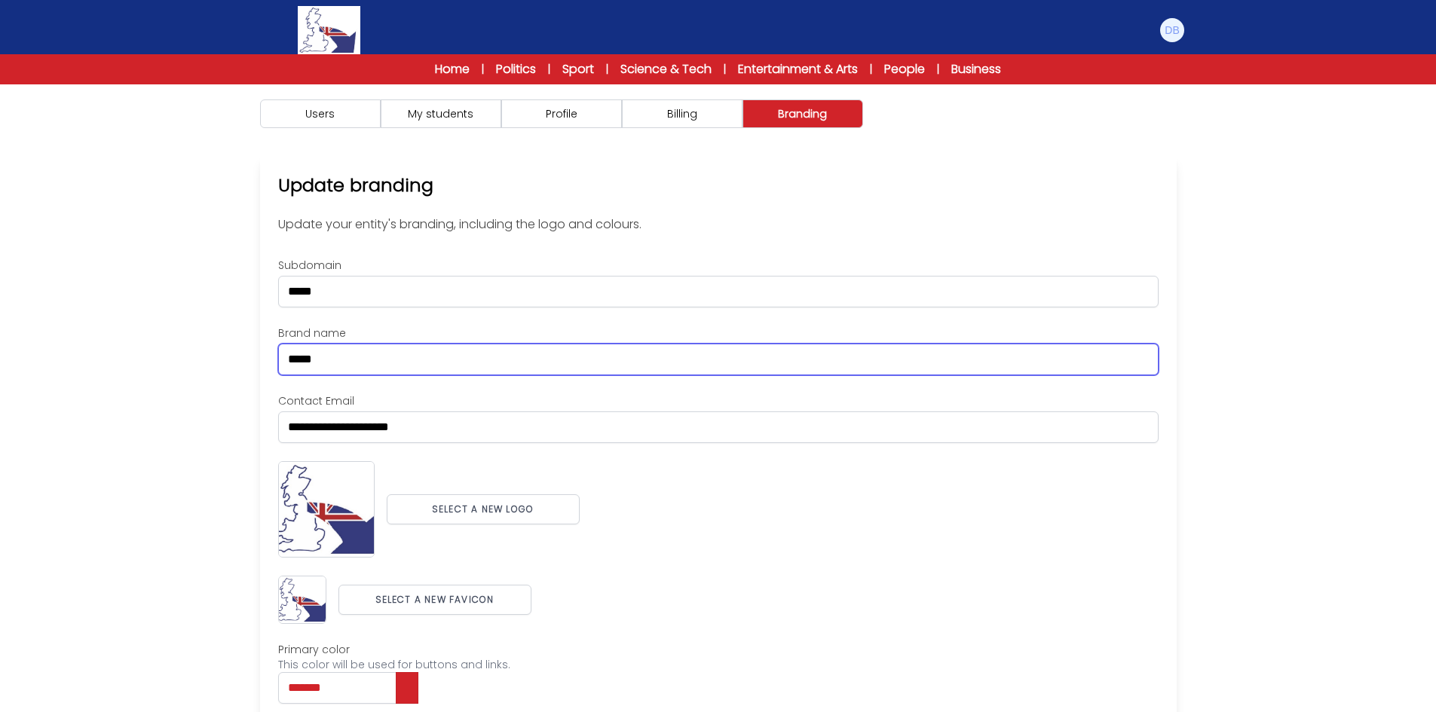
drag, startPoint x: 277, startPoint y: 356, endPoint x: 278, endPoint y: 297, distance: 59.5
click at [184, 353] on div "Users My students Profile" at bounding box center [718, 467] width 1436 height 767
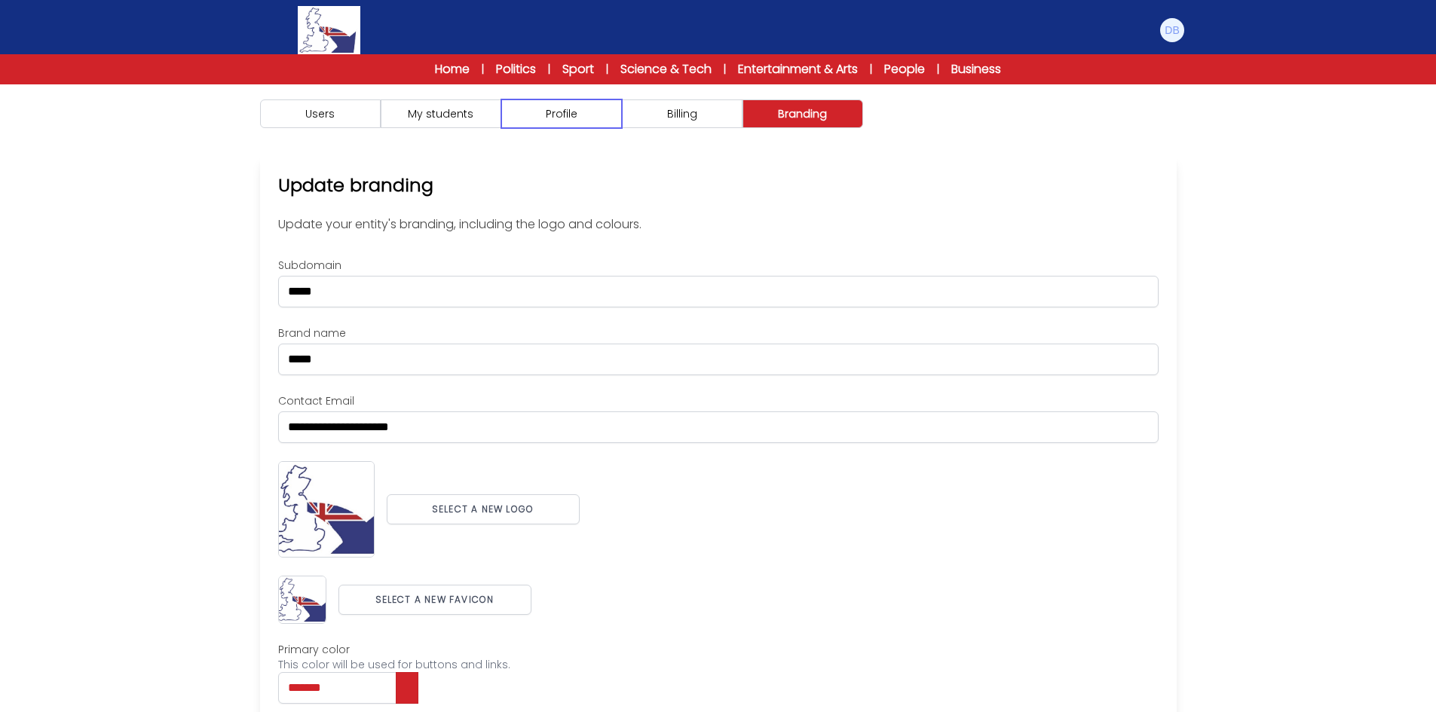
click at [540, 116] on button "Profile" at bounding box center [561, 113] width 121 height 29
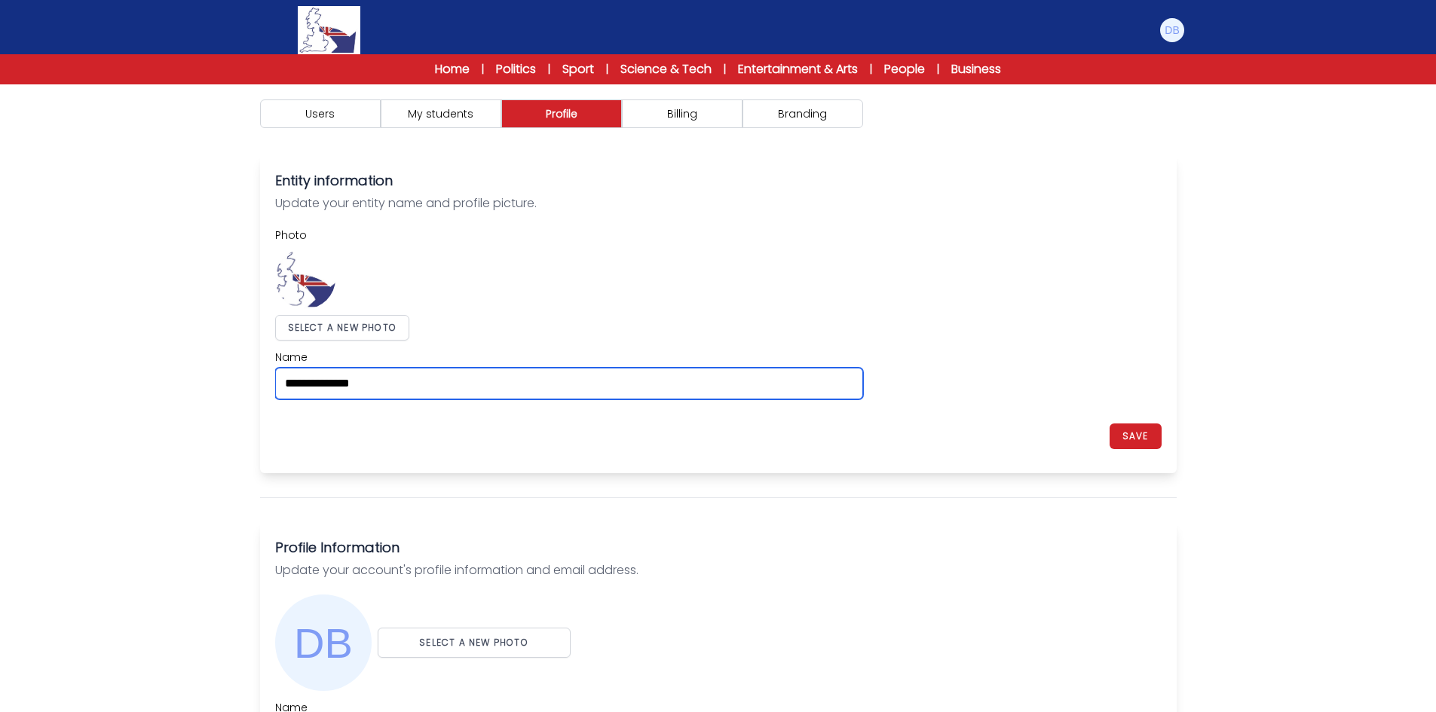
paste input "text"
type input "*****"
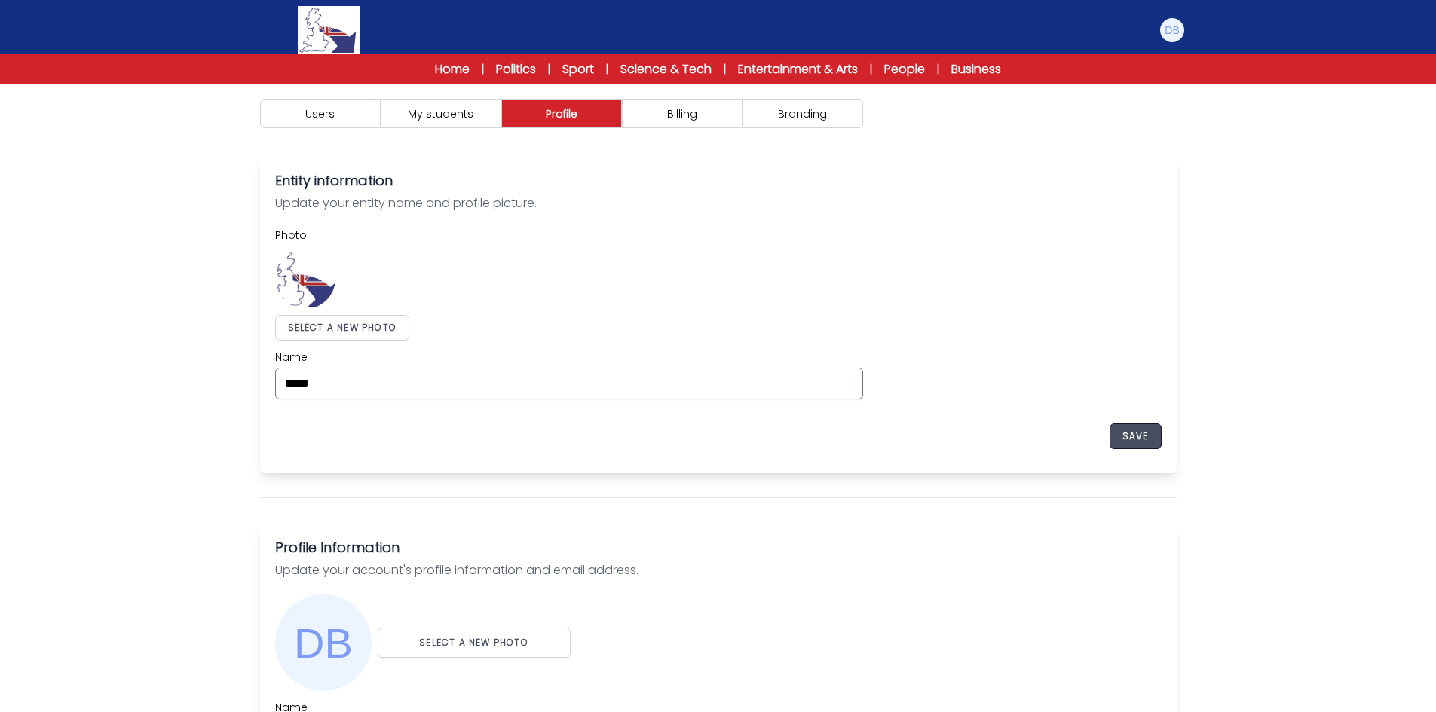
click at [1140, 431] on button "SAVE" at bounding box center [1135, 436] width 52 height 26
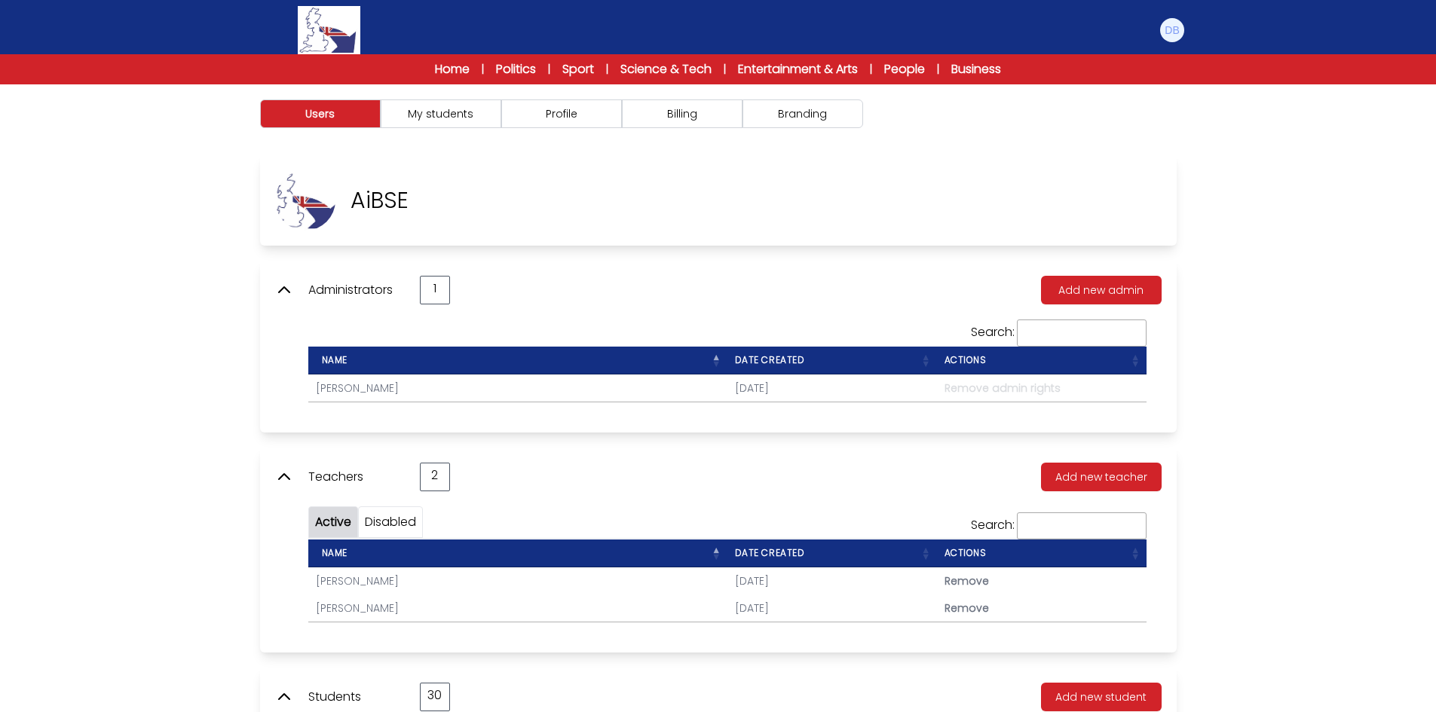
click at [283, 289] on icon at bounding box center [284, 290] width 18 height 18
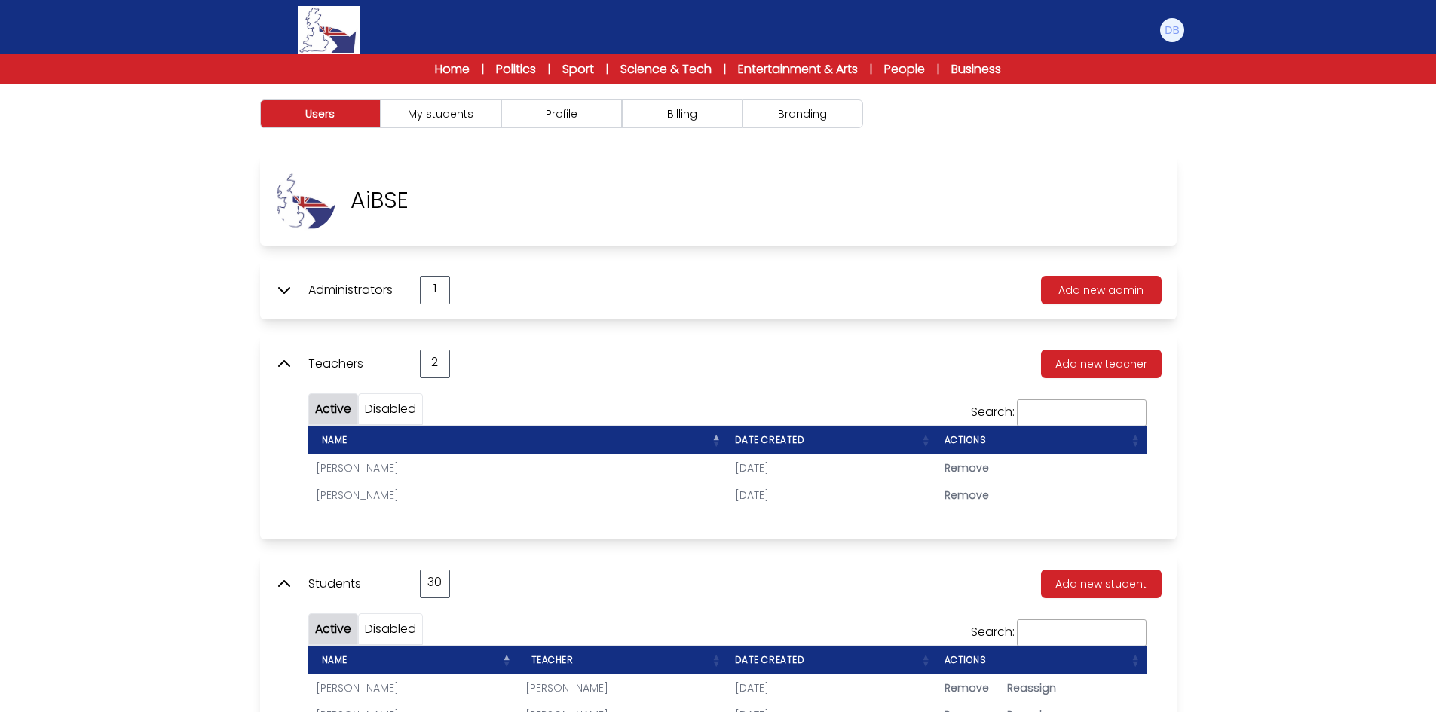
click at [285, 366] on icon at bounding box center [284, 364] width 18 height 18
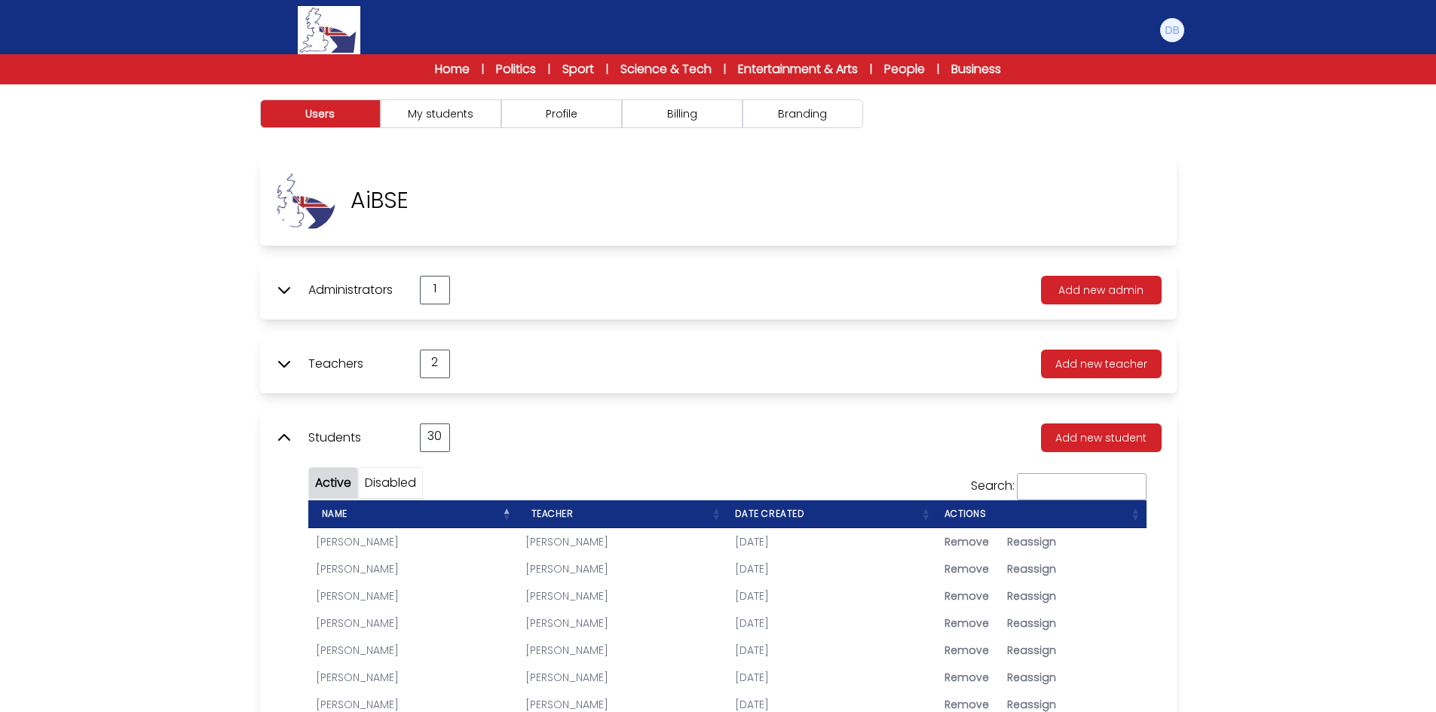
click at [284, 433] on icon at bounding box center [284, 438] width 18 height 18
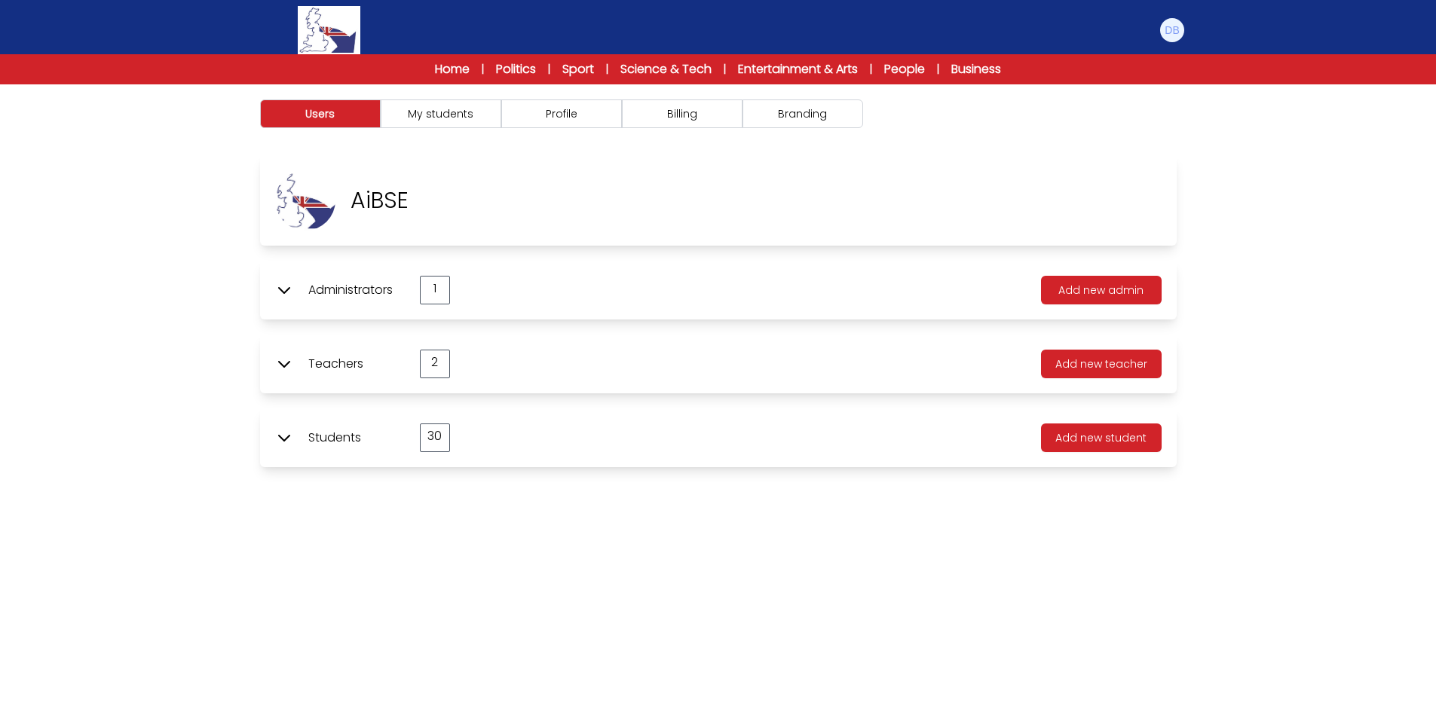
click at [1242, 430] on div "Users My students Profile" at bounding box center [718, 440] width 1436 height 712
click at [1283, 298] on div "Users My students Profile" at bounding box center [718, 440] width 1436 height 712
click at [1171, 30] on img at bounding box center [1172, 30] width 24 height 24
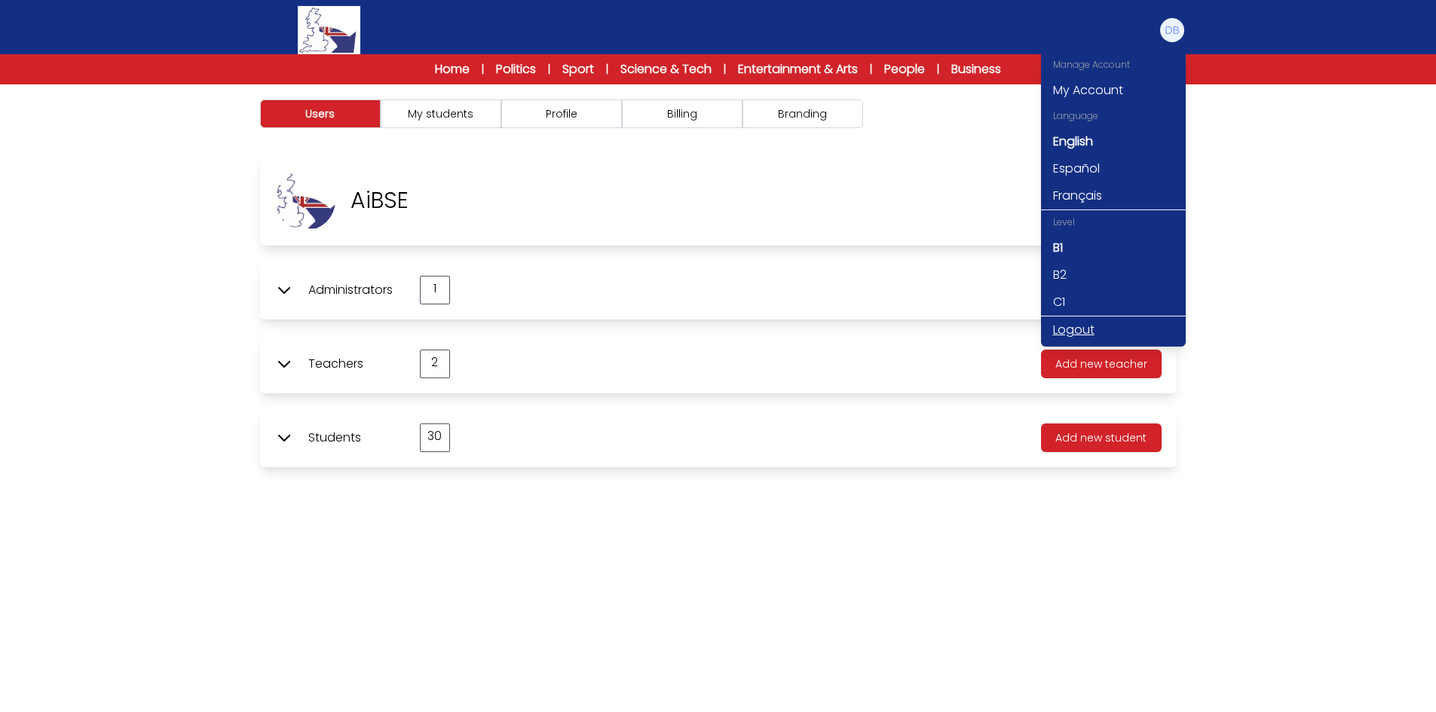
click at [1072, 325] on link "Logout" at bounding box center [1113, 329] width 145 height 27
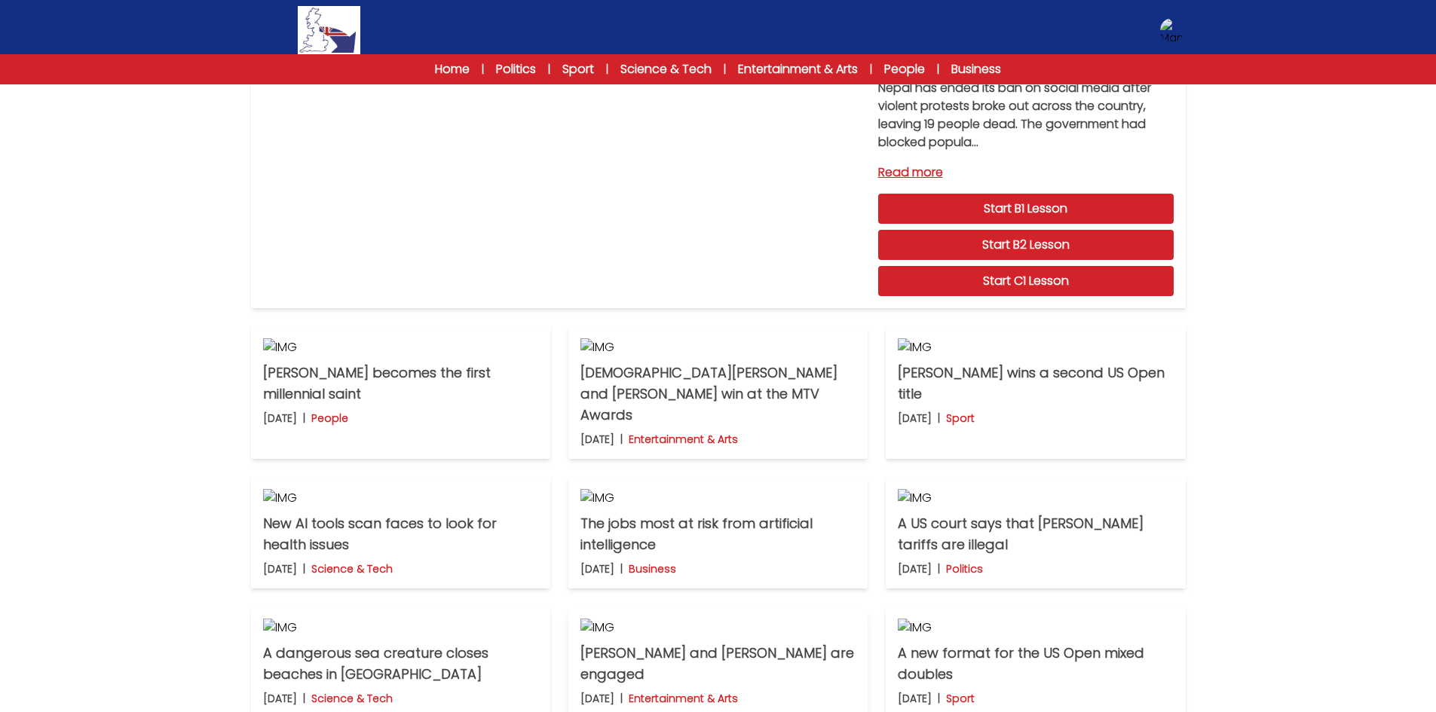
scroll to position [151, 0]
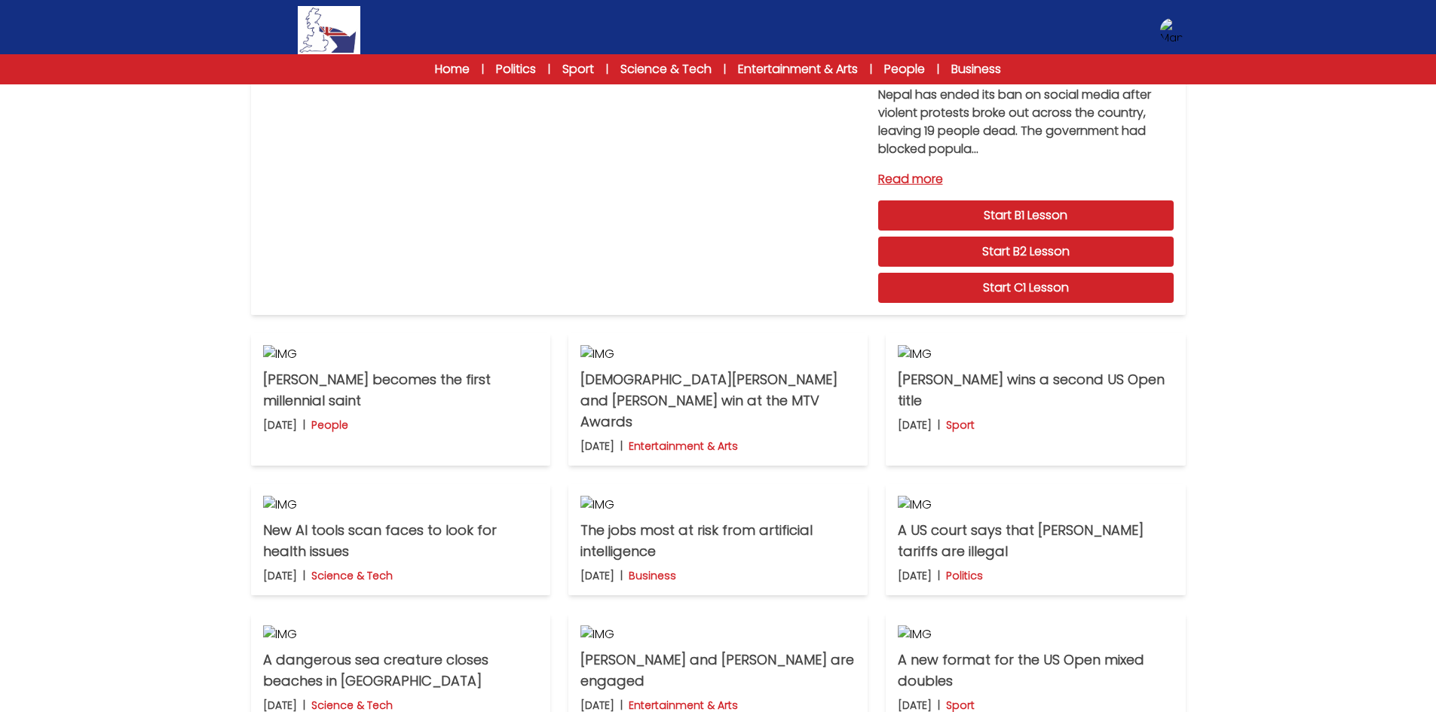
click at [1341, 323] on div "Latest news Practice exams Exam Centre Latest news Exam Centre Practice exams E…" at bounding box center [718, 328] width 1436 height 959
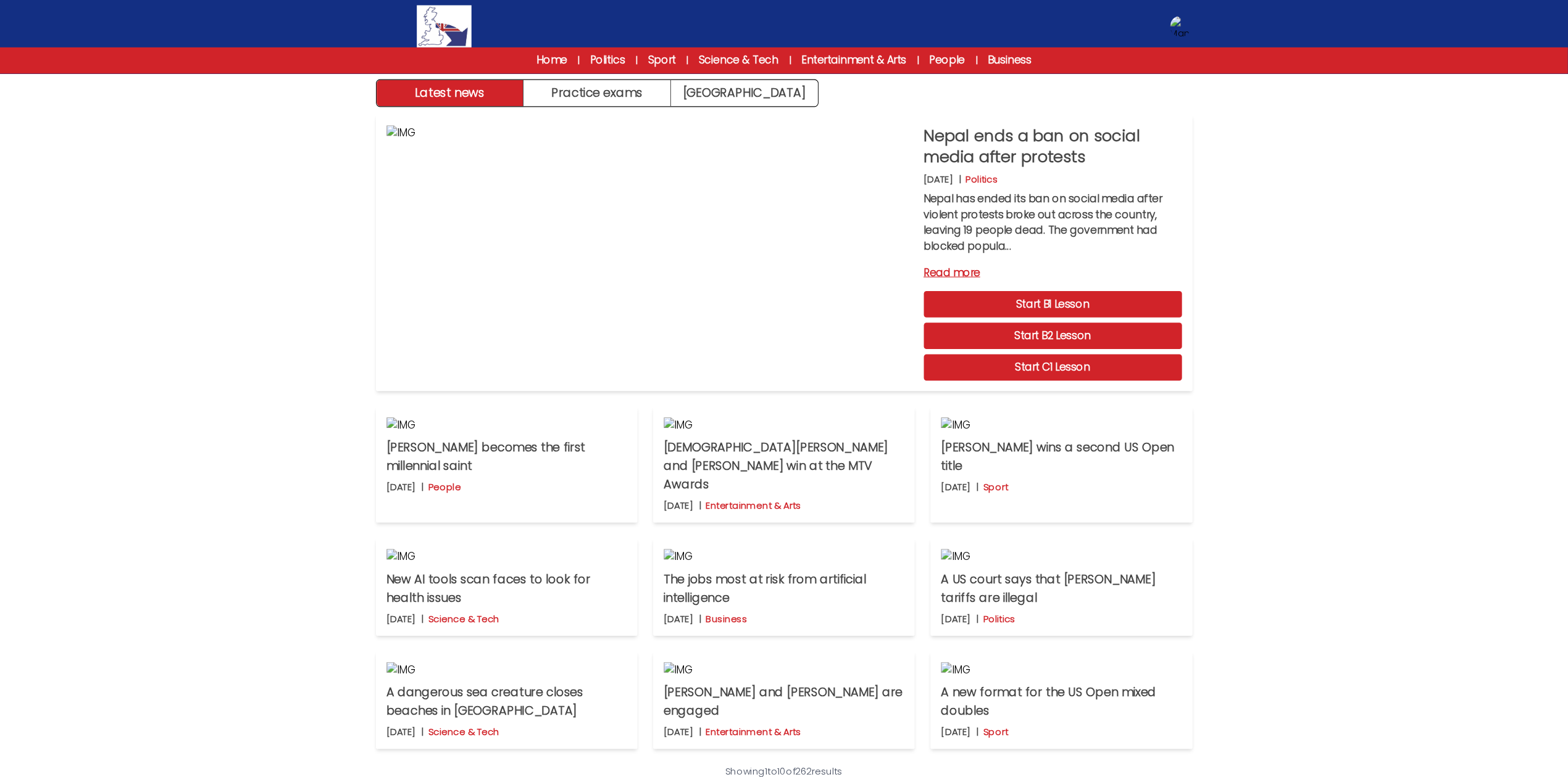
scroll to position [0, 0]
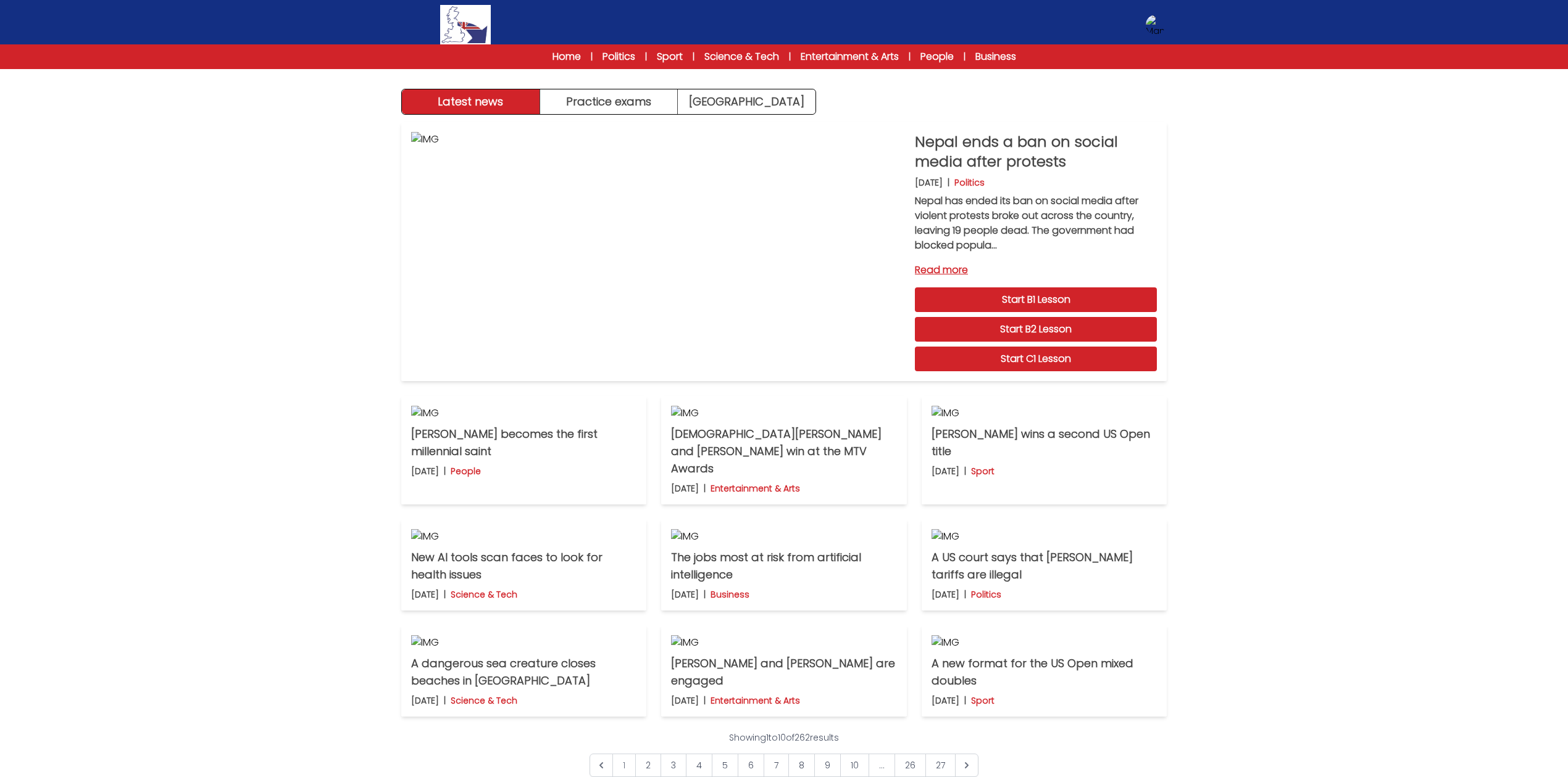
click at [1185, 302] on div "Latest news Practice exams Exam Centre Latest news Exam Centre Practice exams E…" at bounding box center [784, 392] width 1568 height 785
click at [1185, 475] on div "Latest news Practice exams Exam Centre Latest news Exam Centre Practice exams E…" at bounding box center [784, 392] width 1568 height 785
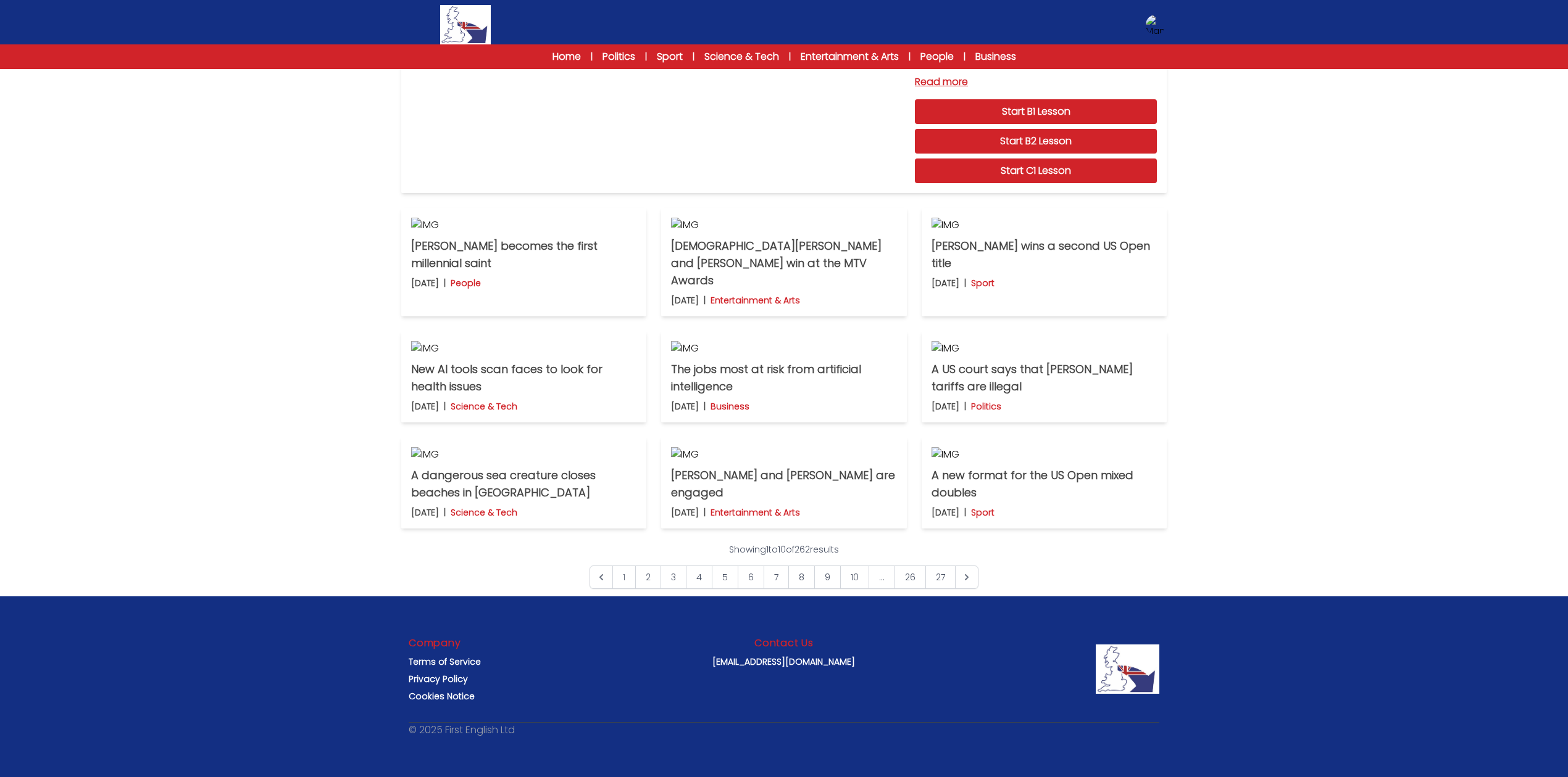
scroll to position [576, 0]
click at [272, 233] on div "Latest news Practice exams Exam Centre Latest news Exam Centre Practice exams E…" at bounding box center [784, 204] width 1568 height 785
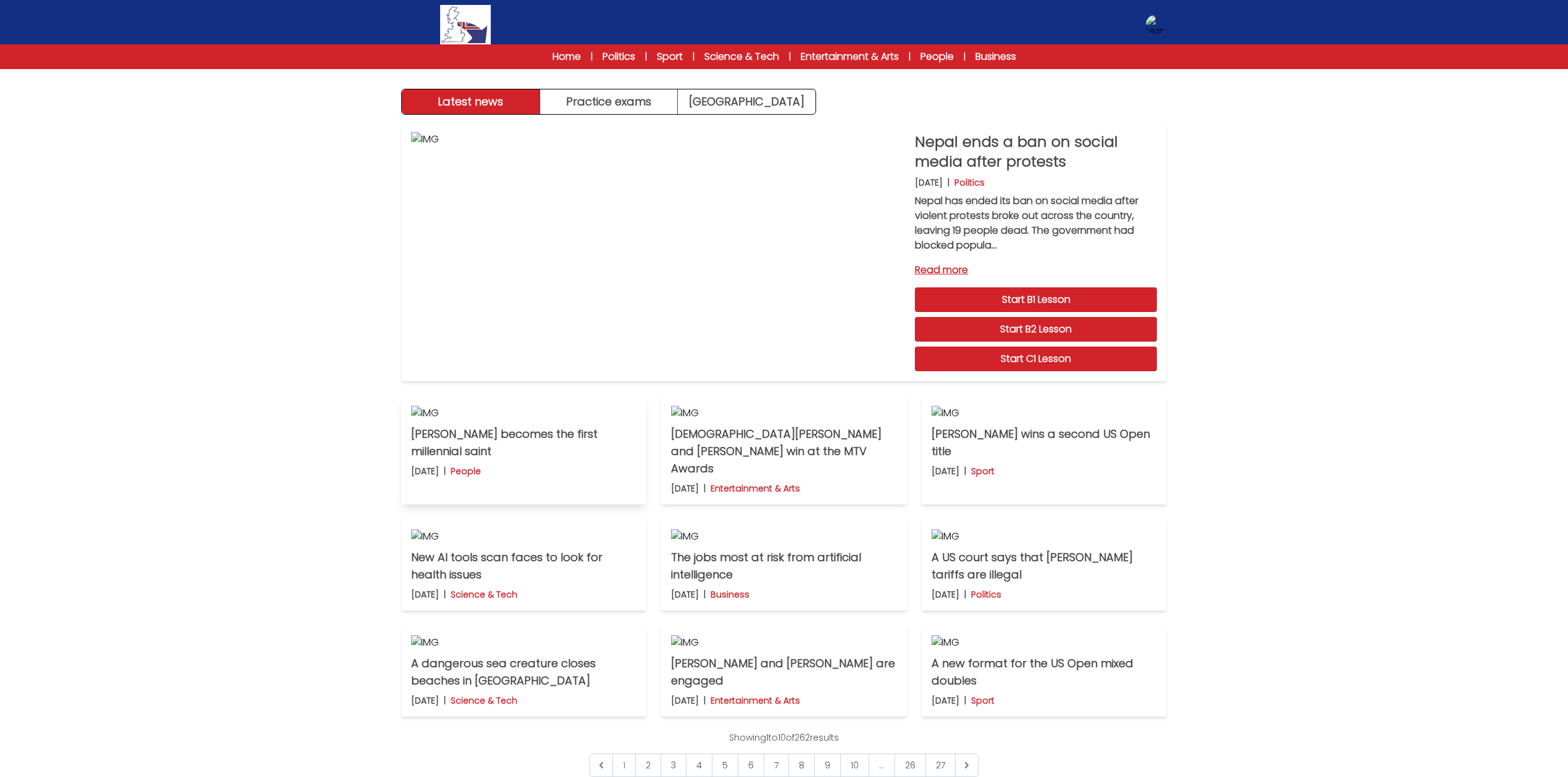
click at [613, 421] on img at bounding box center [523, 413] width 225 height 15
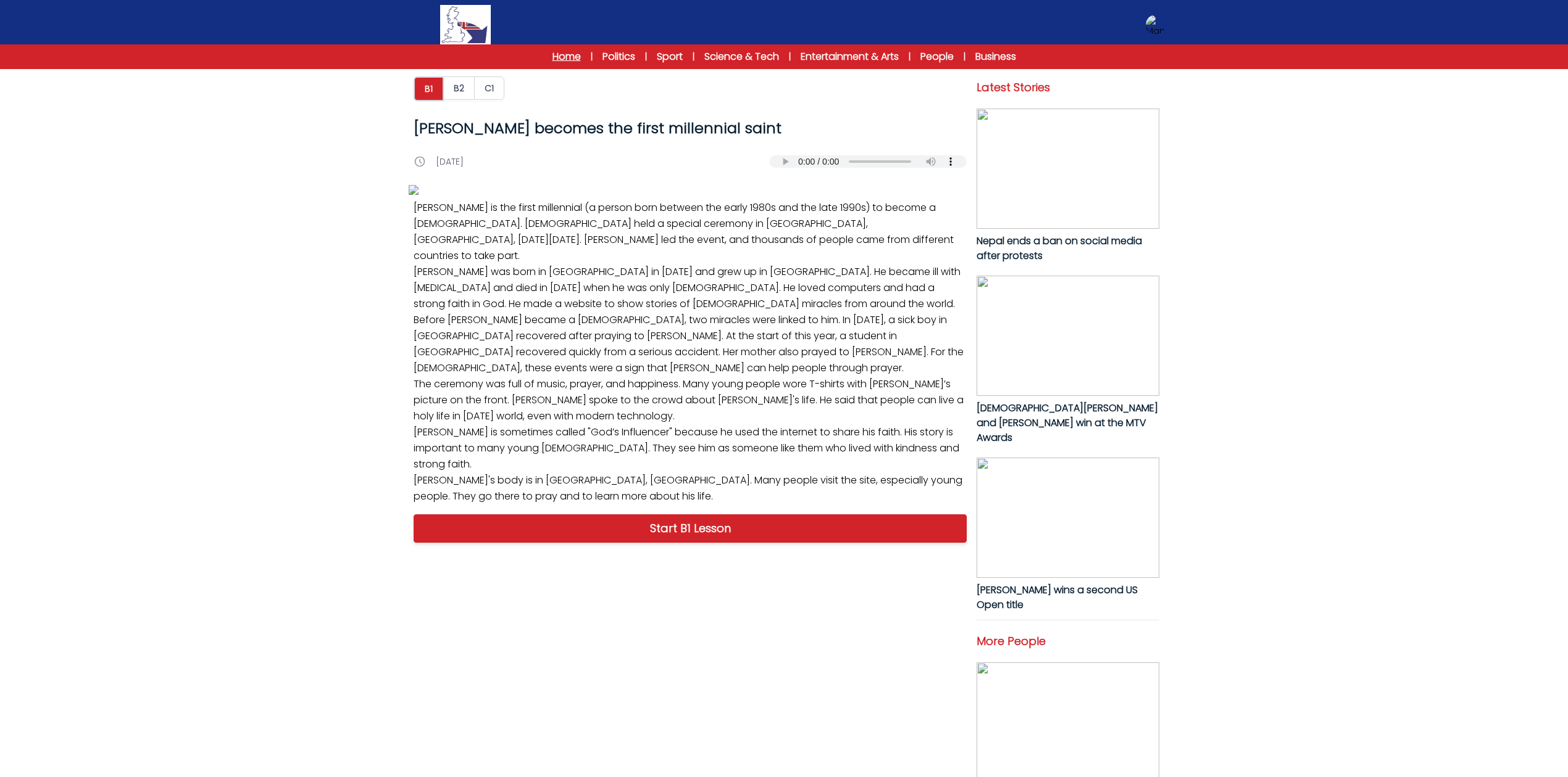
click at [566, 50] on link "Home" at bounding box center [566, 56] width 29 height 15
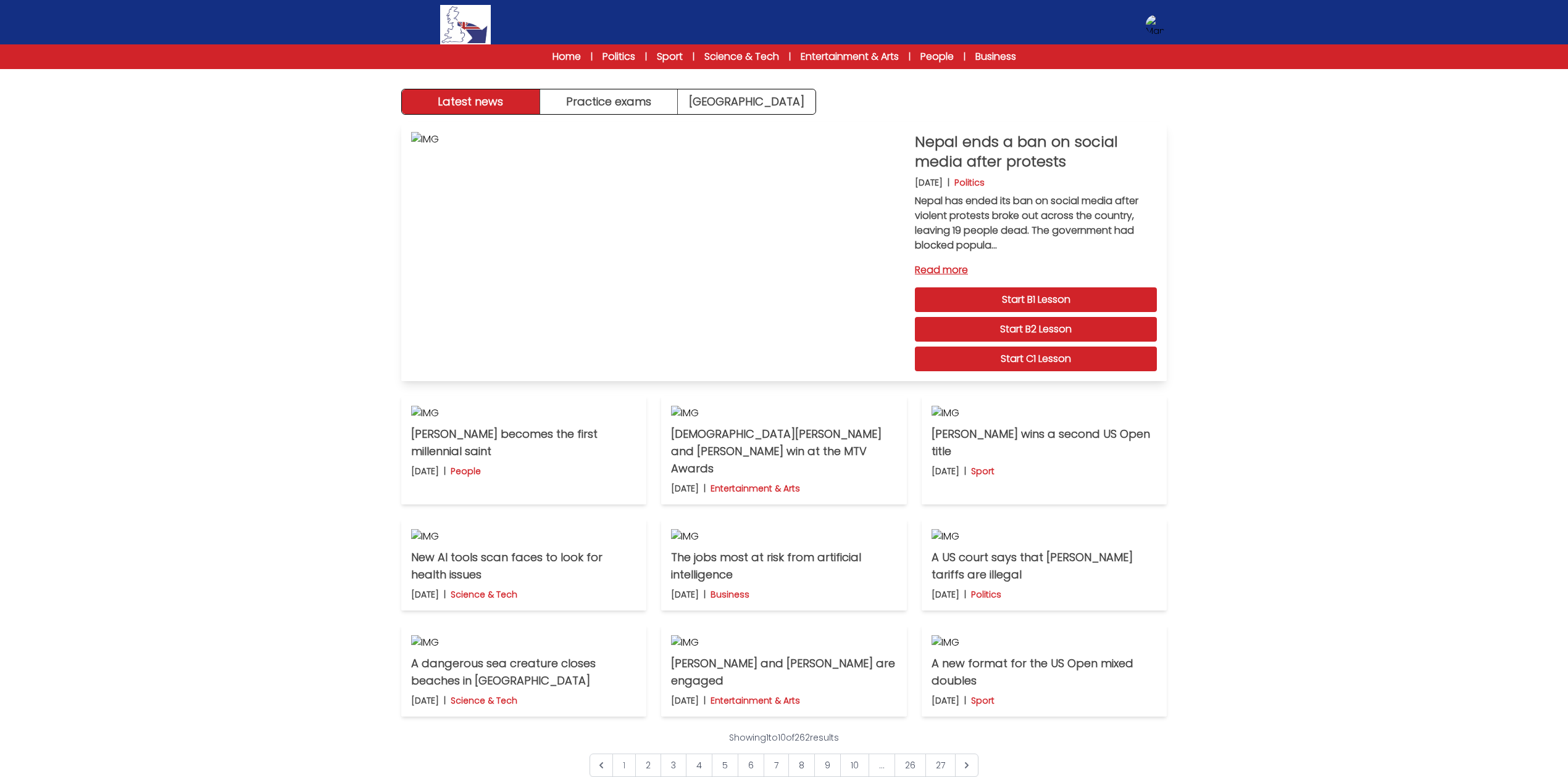
click at [934, 269] on link "Read more" at bounding box center [1036, 270] width 242 height 15
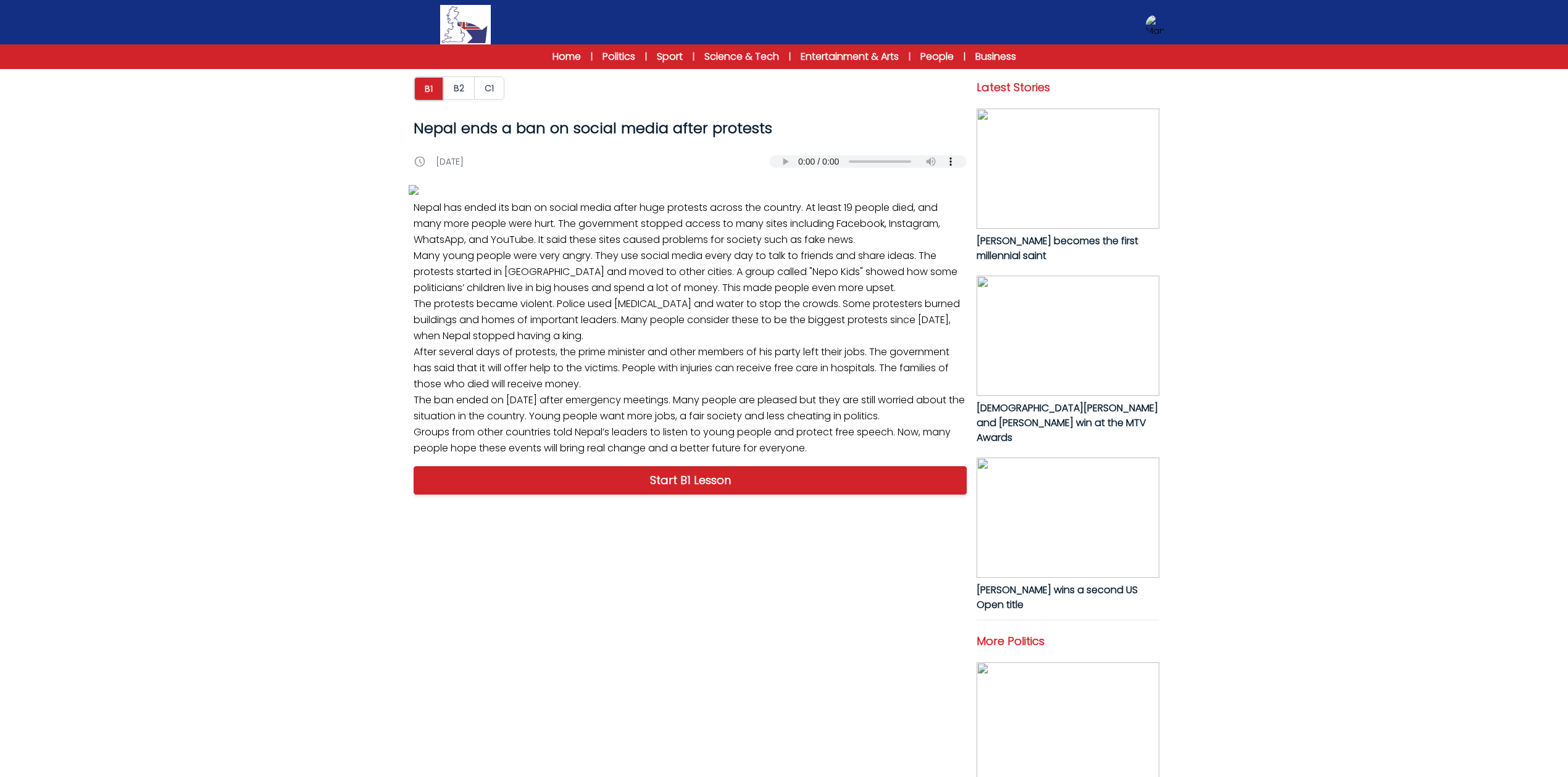
drag, startPoint x: 1270, startPoint y: 675, endPoint x: 1087, endPoint y: 599, distance: 198.2
click at [1270, 675] on div "B1 B2 C1 Nepal ends a ban on social media after protests Nepal ends a ban on so…" at bounding box center [784, 674] width 1568 height 1333
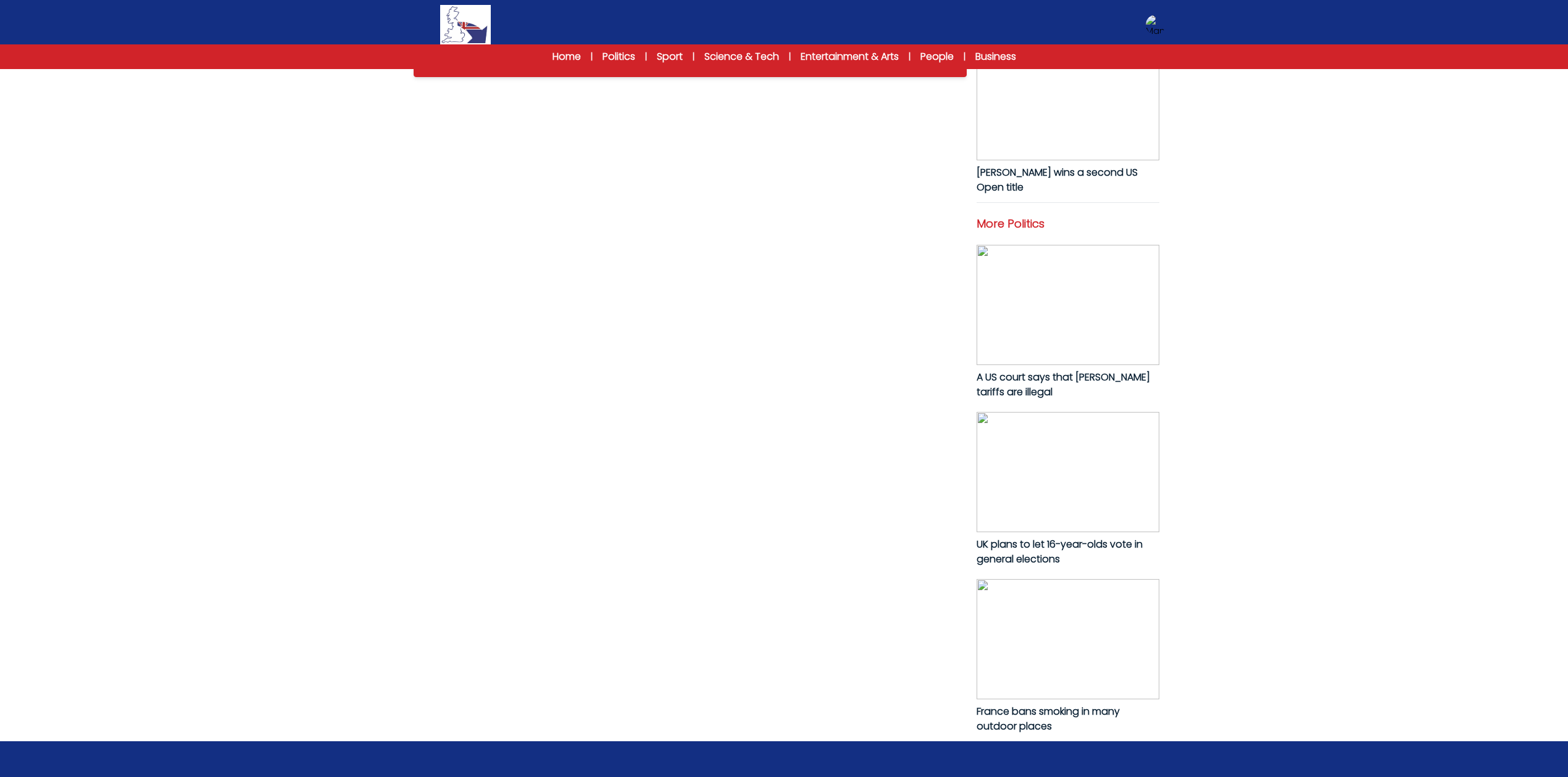
scroll to position [494, 0]
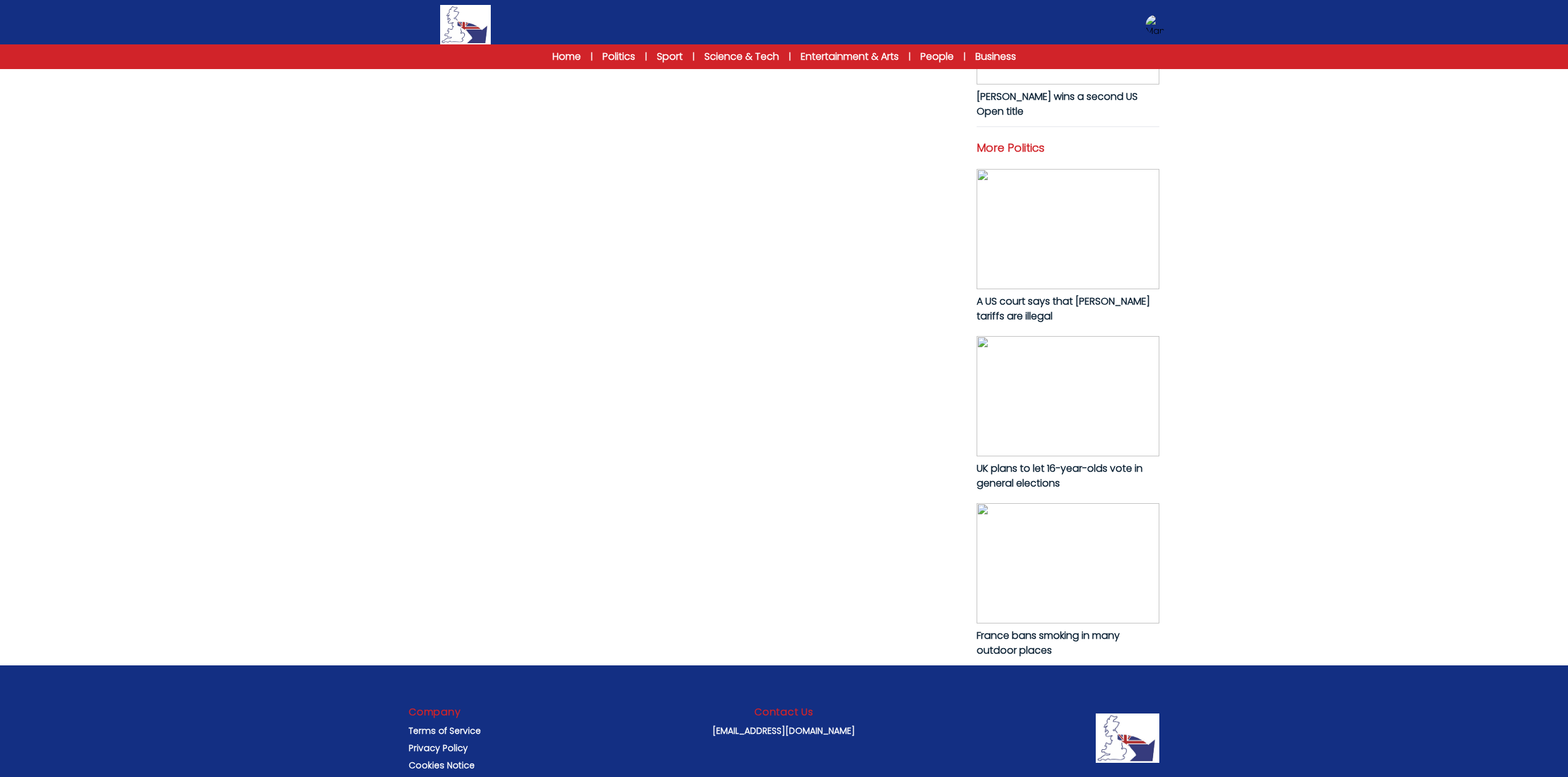
click at [1454, 395] on div "B1 B2 C1 Nepal ends a ban on social media after protests Nepal ends a ban on so…" at bounding box center [784, 180] width 1568 height 1333
click at [499, 39] on div at bounding box center [465, 25] width 129 height 39
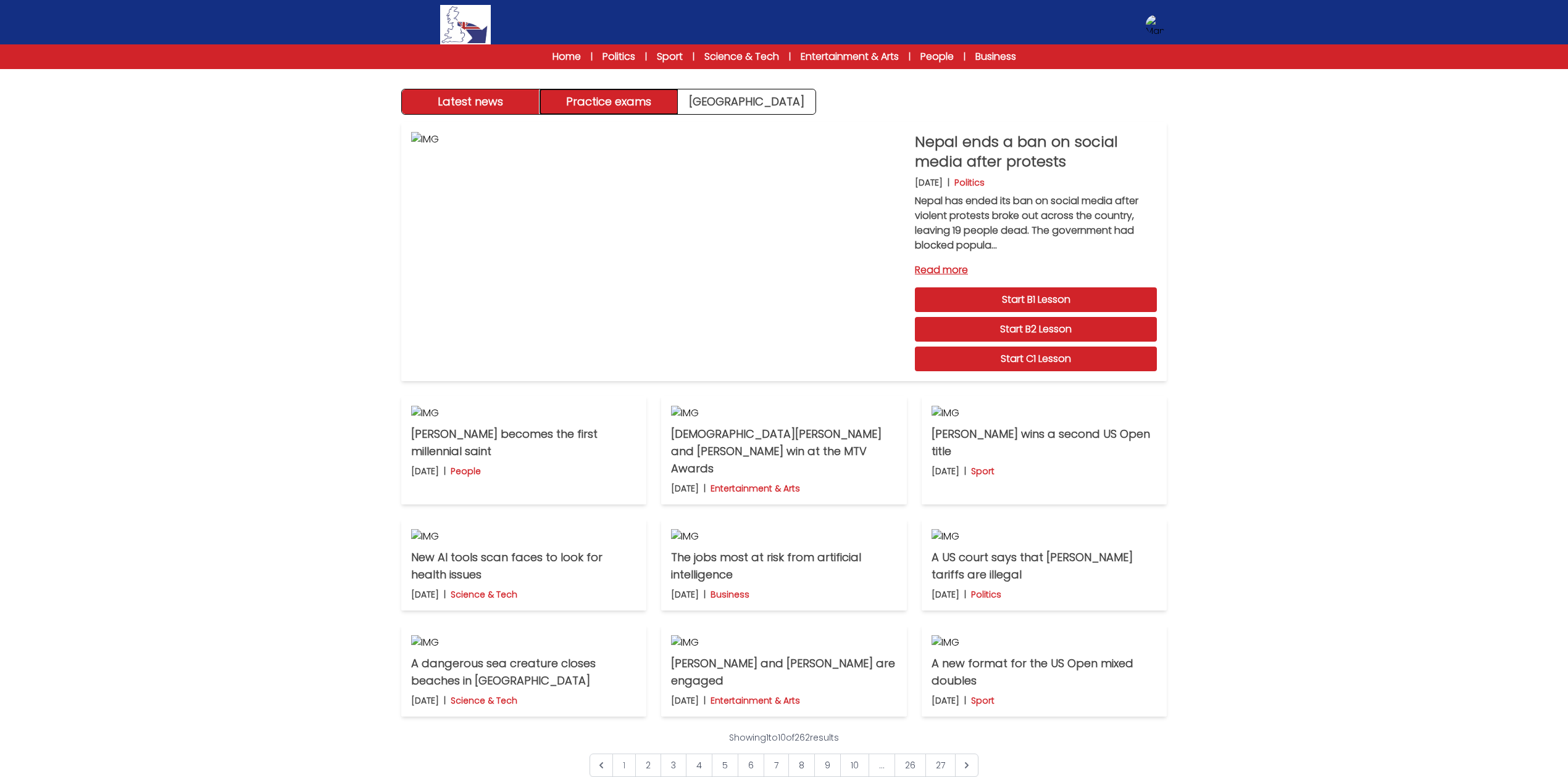
click at [628, 99] on button "Practice exams" at bounding box center [609, 102] width 138 height 25
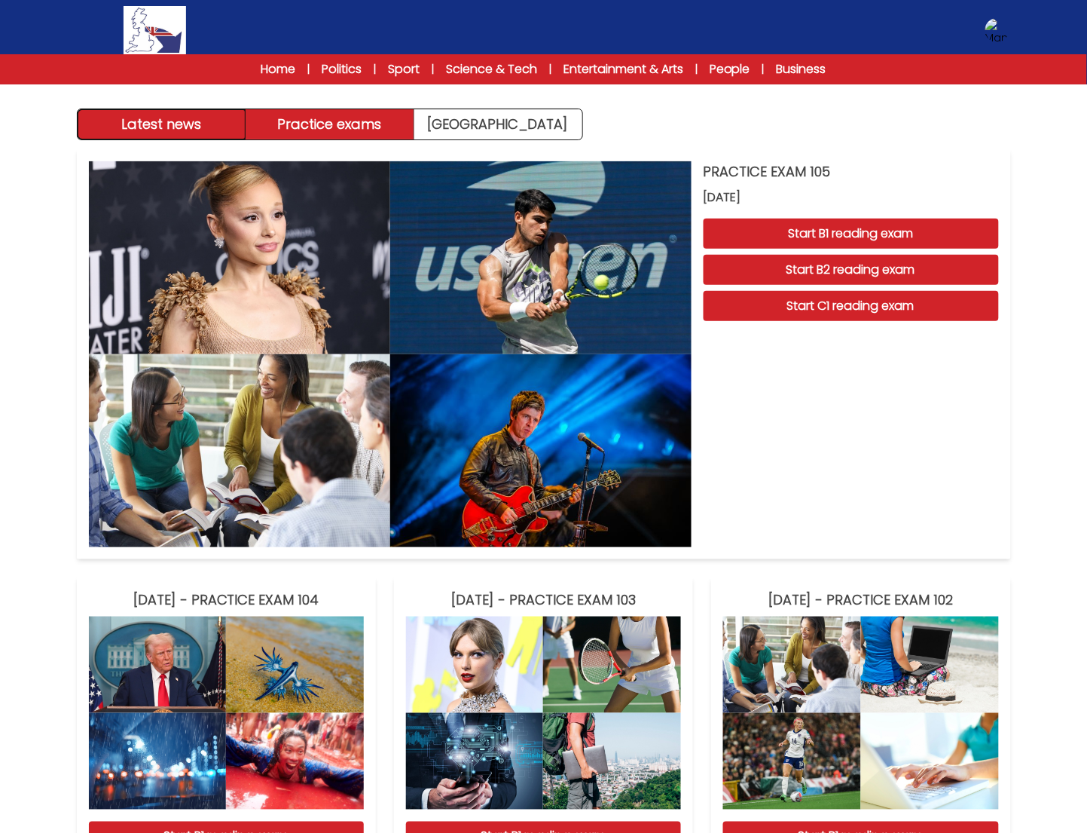
click at [203, 118] on button "Latest news" at bounding box center [162, 124] width 169 height 30
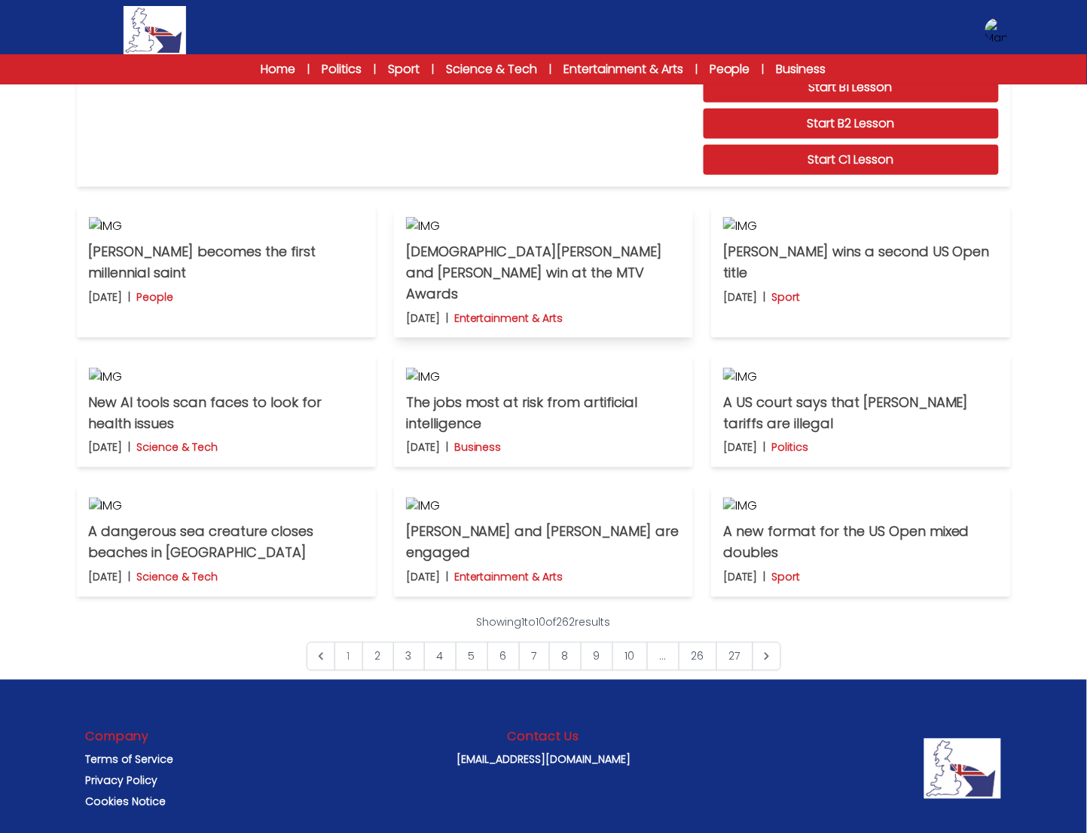
scroll to position [283, 0]
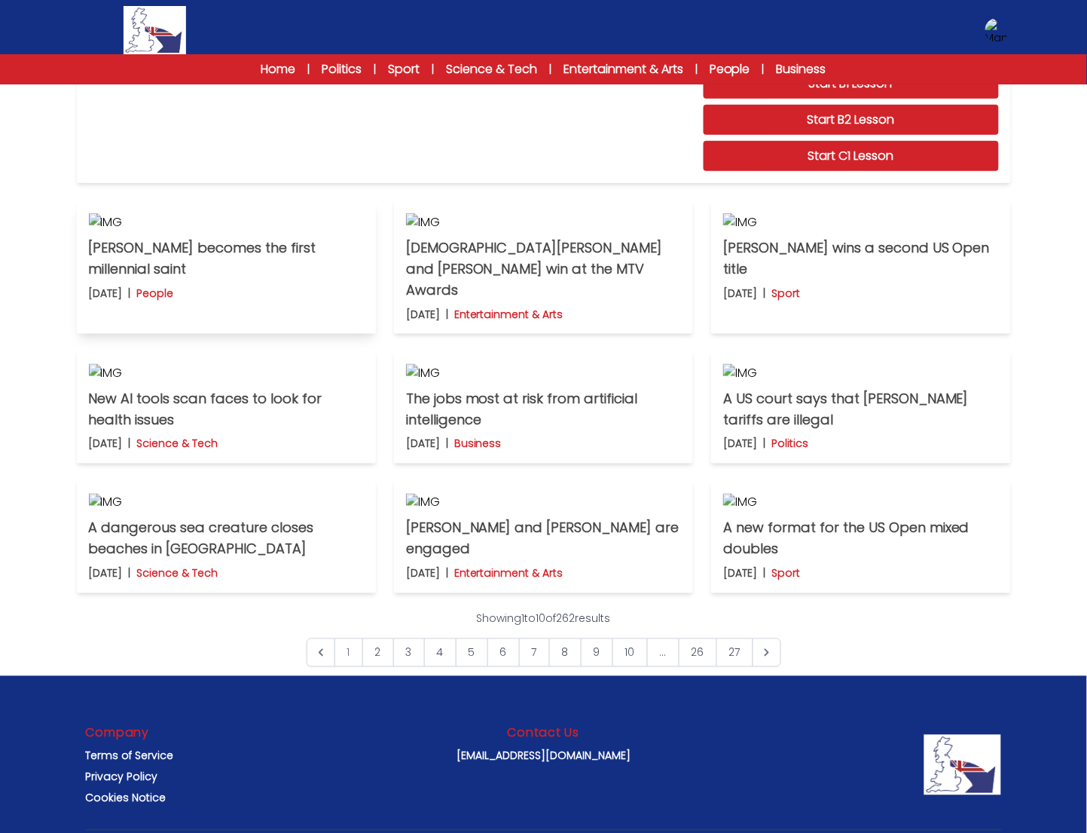
click at [250, 231] on img at bounding box center [226, 222] width 275 height 18
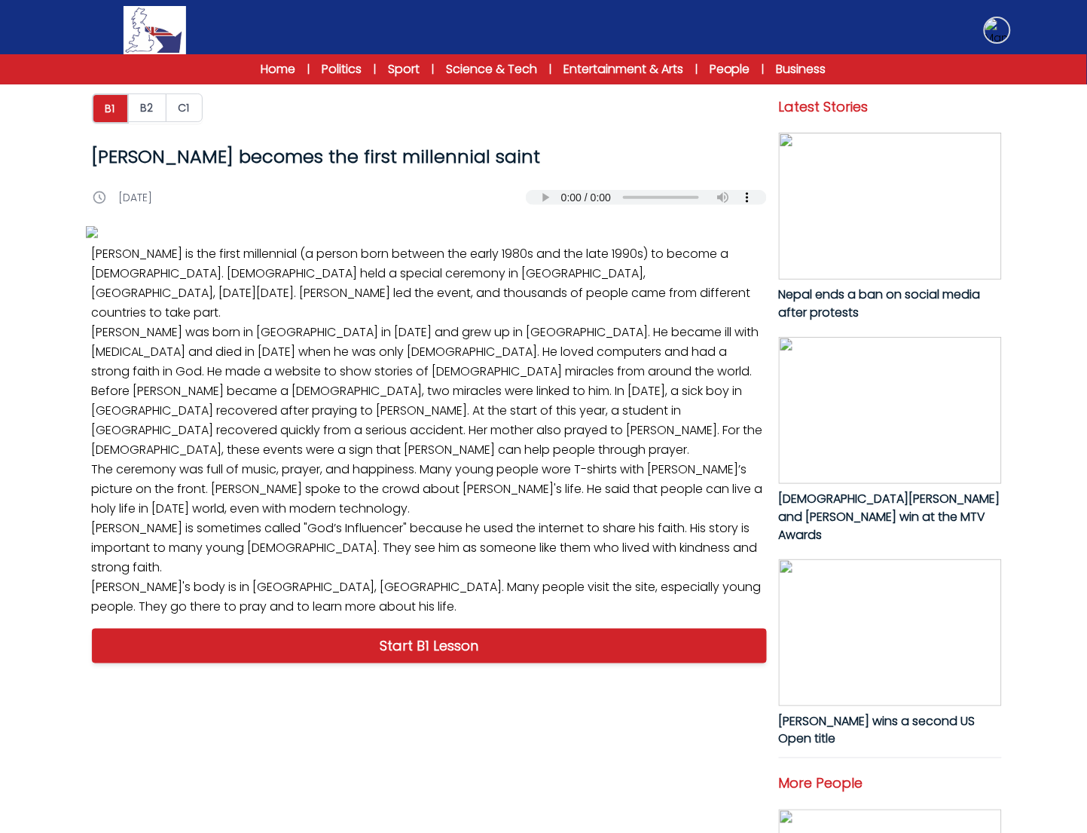
click at [1004, 28] on img at bounding box center [998, 30] width 24 height 24
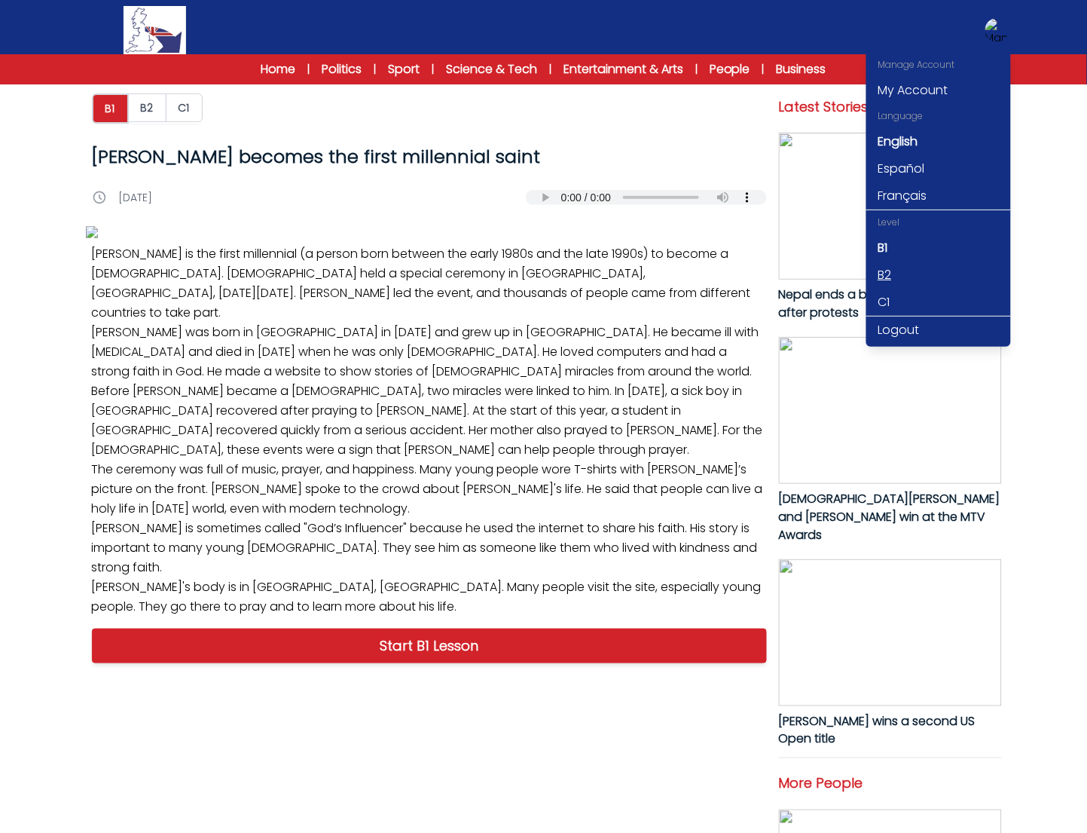
click at [907, 269] on link "B2" at bounding box center [939, 274] width 145 height 27
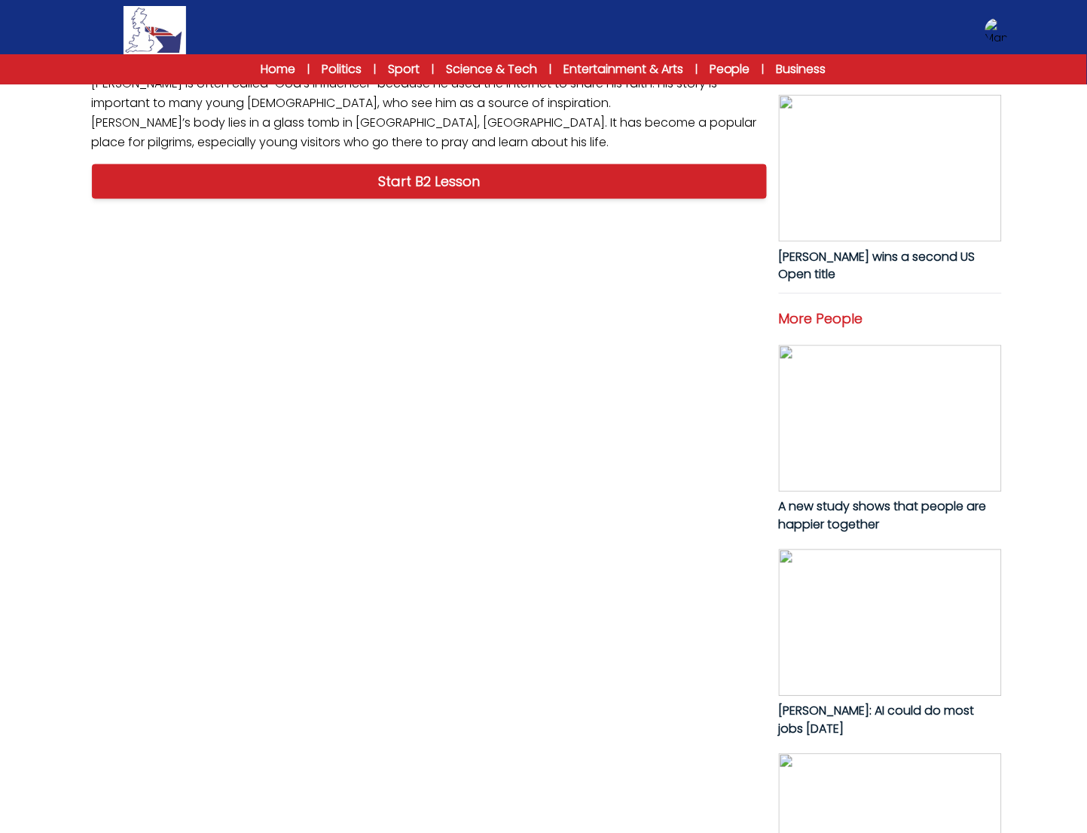
scroll to position [786, 0]
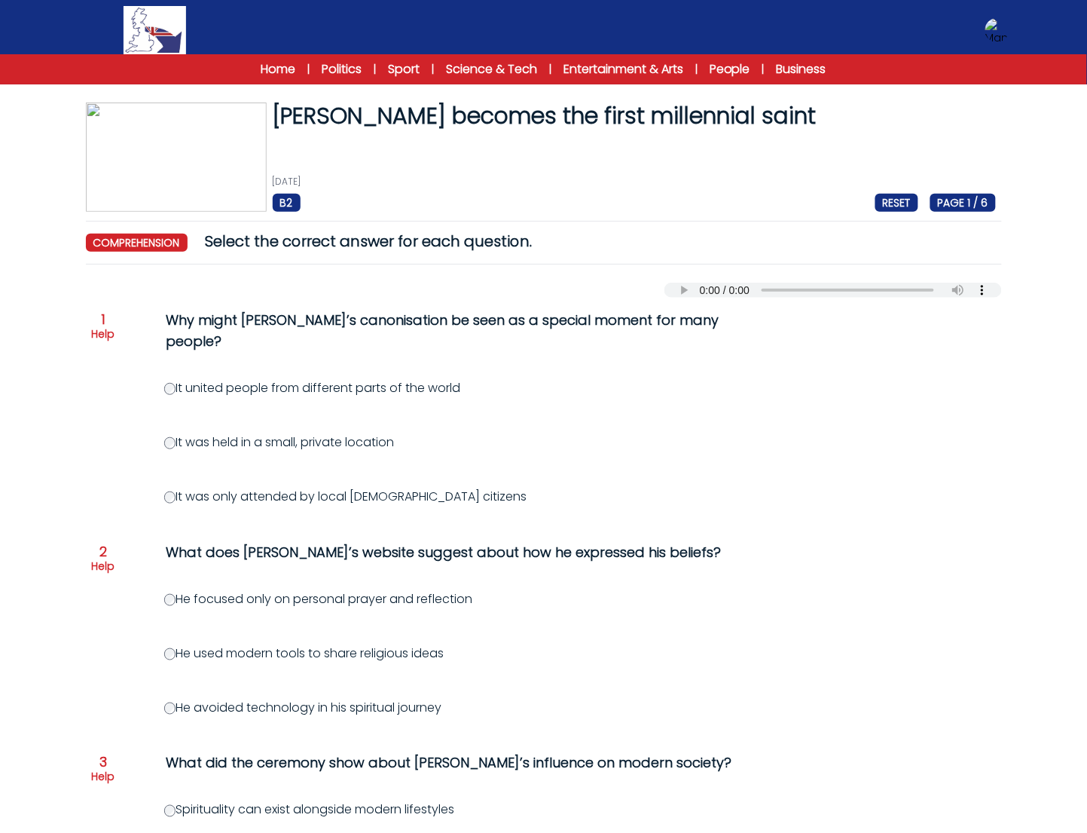
click at [114, 333] on p "Help" at bounding box center [103, 333] width 23 height 15
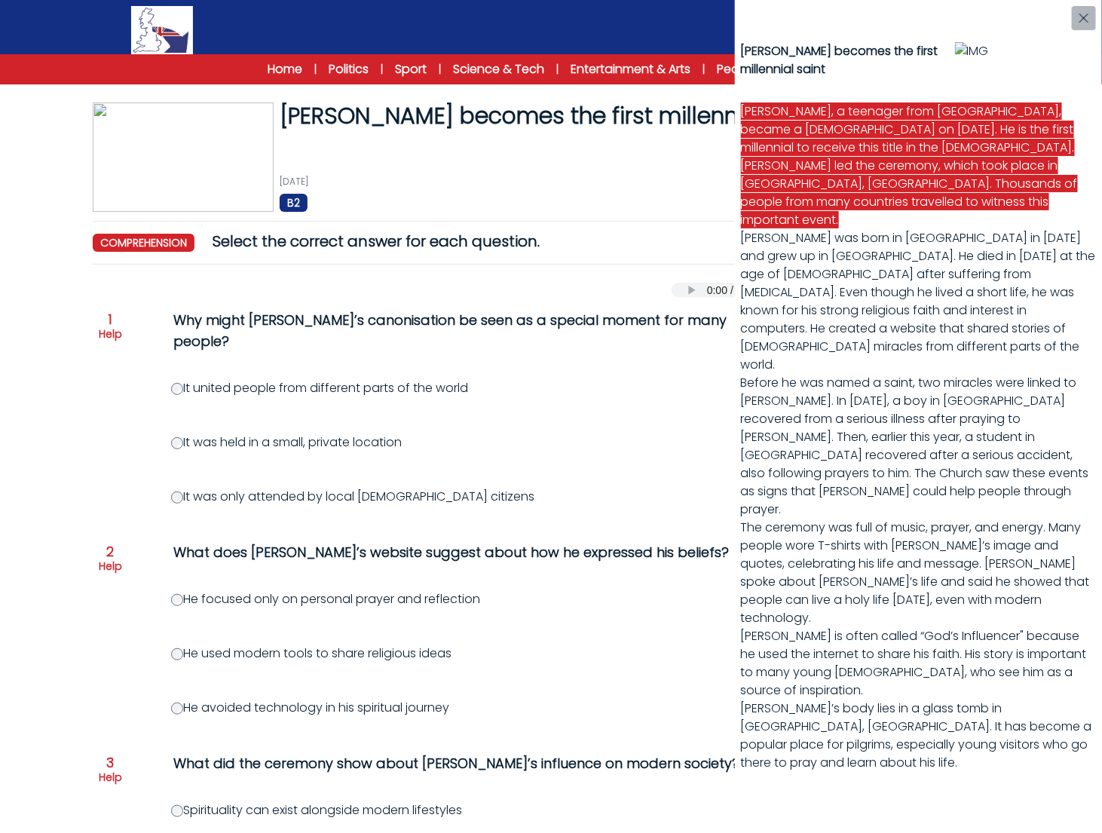
click at [562, 360] on div "[PERSON_NAME] becomes the first millennial saint [PERSON_NAME], a teenager from…" at bounding box center [551, 416] width 1102 height 833
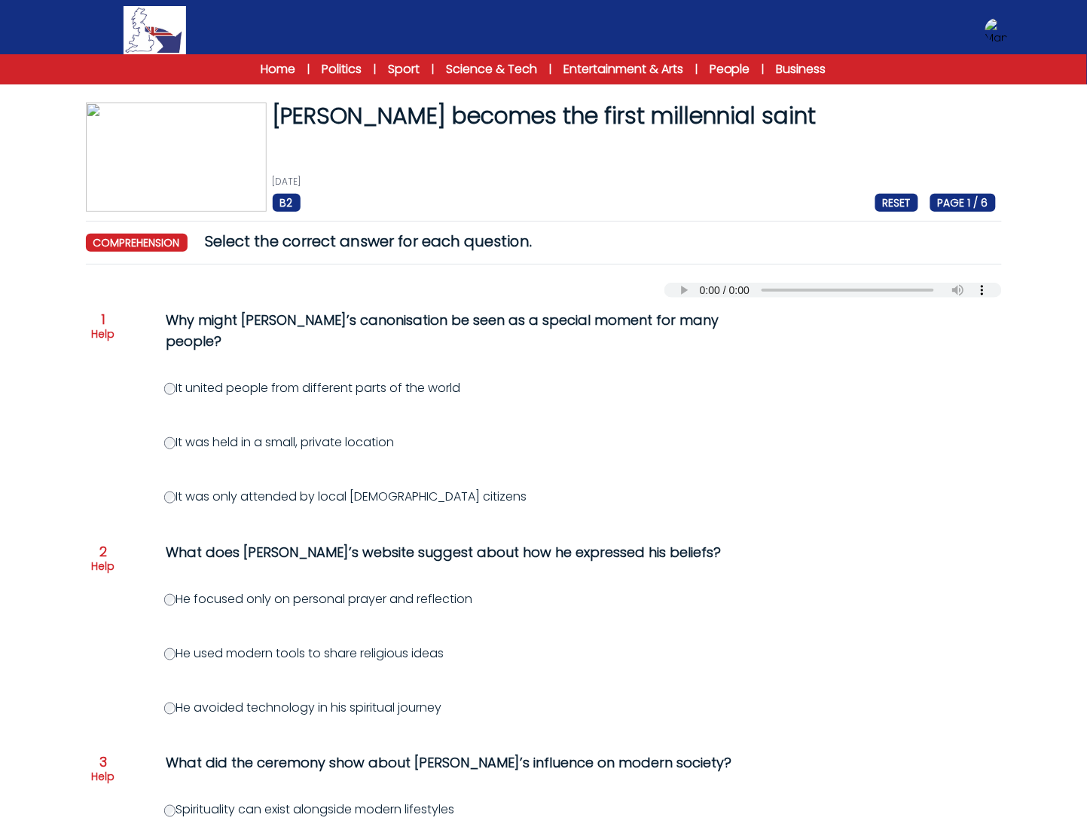
click at [109, 558] on p "Help" at bounding box center [103, 565] width 23 height 15
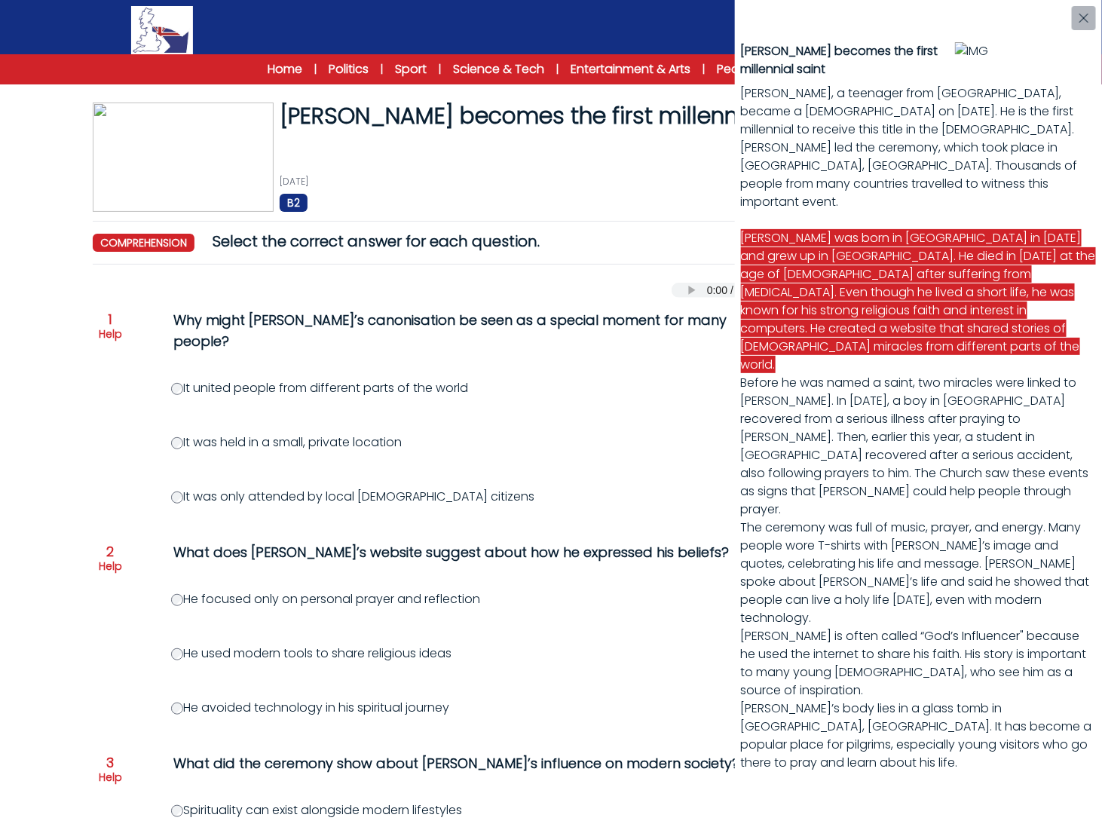
click at [84, 427] on div "[PERSON_NAME] becomes the first millennial saint [PERSON_NAME], a teenager from…" at bounding box center [551, 416] width 1102 height 833
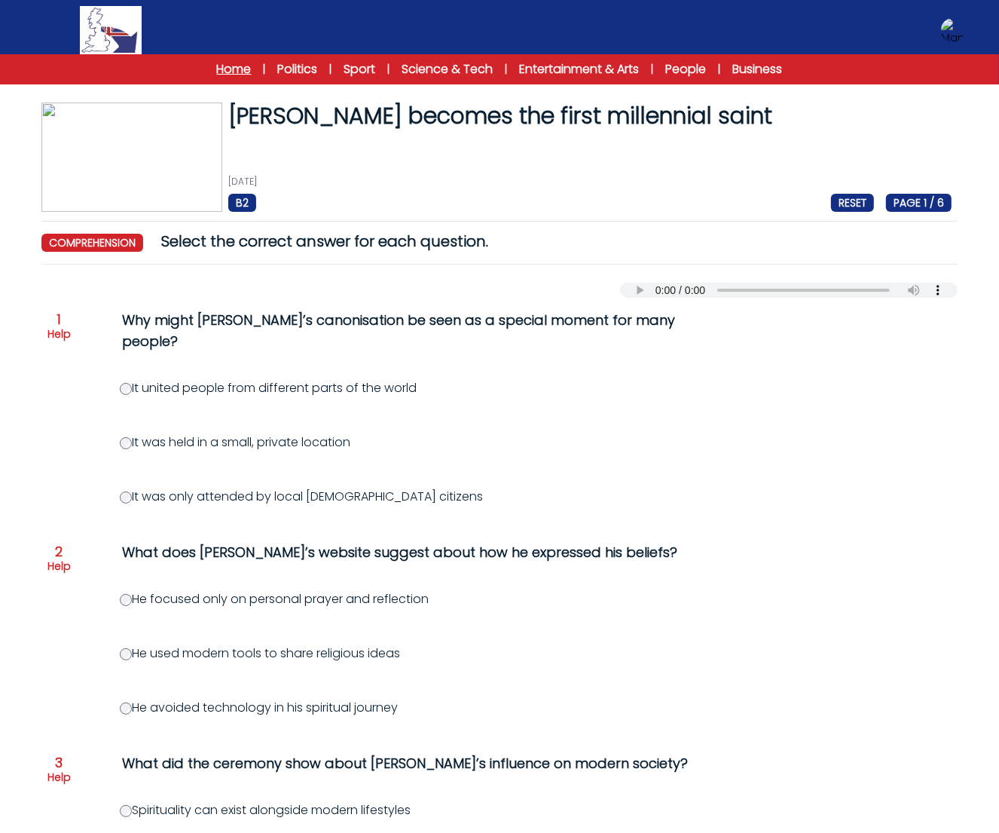
click at [243, 69] on link "Home" at bounding box center [234, 69] width 35 height 18
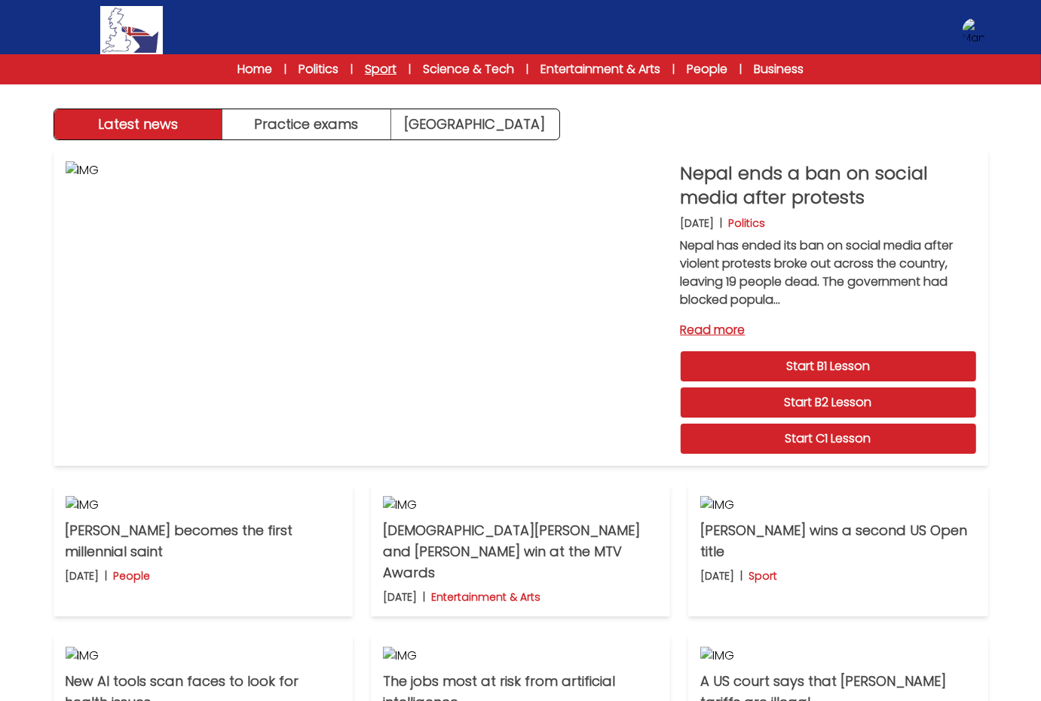
click at [368, 70] on link "Sport" at bounding box center [381, 69] width 32 height 18
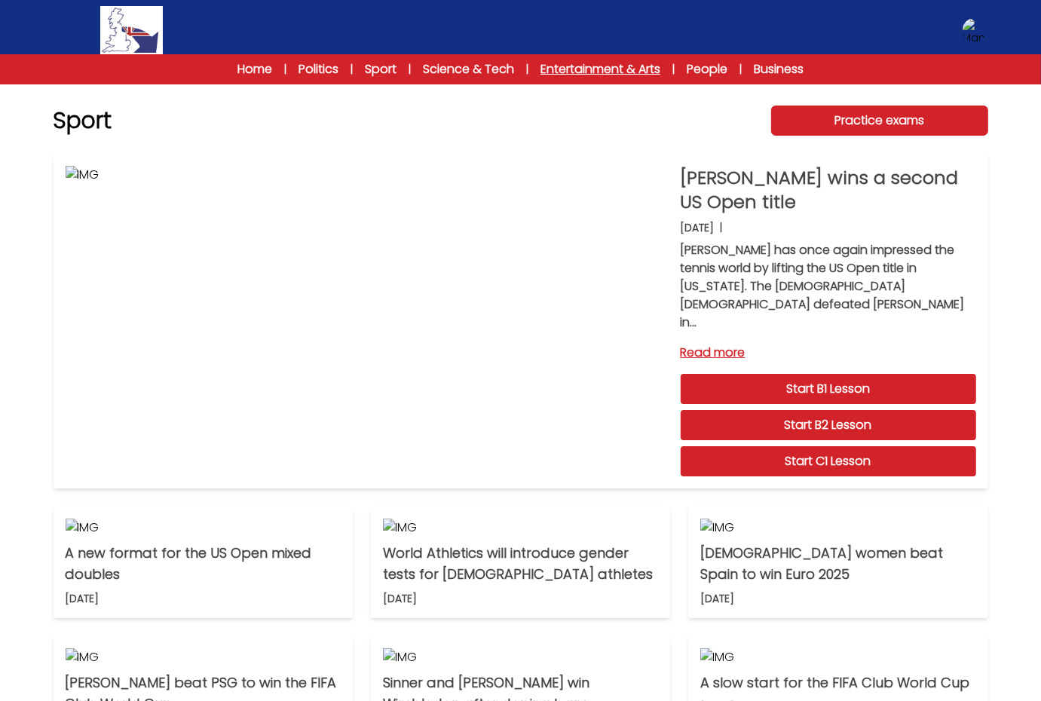
click at [616, 74] on link "Entertainment & Arts" at bounding box center [600, 69] width 120 height 18
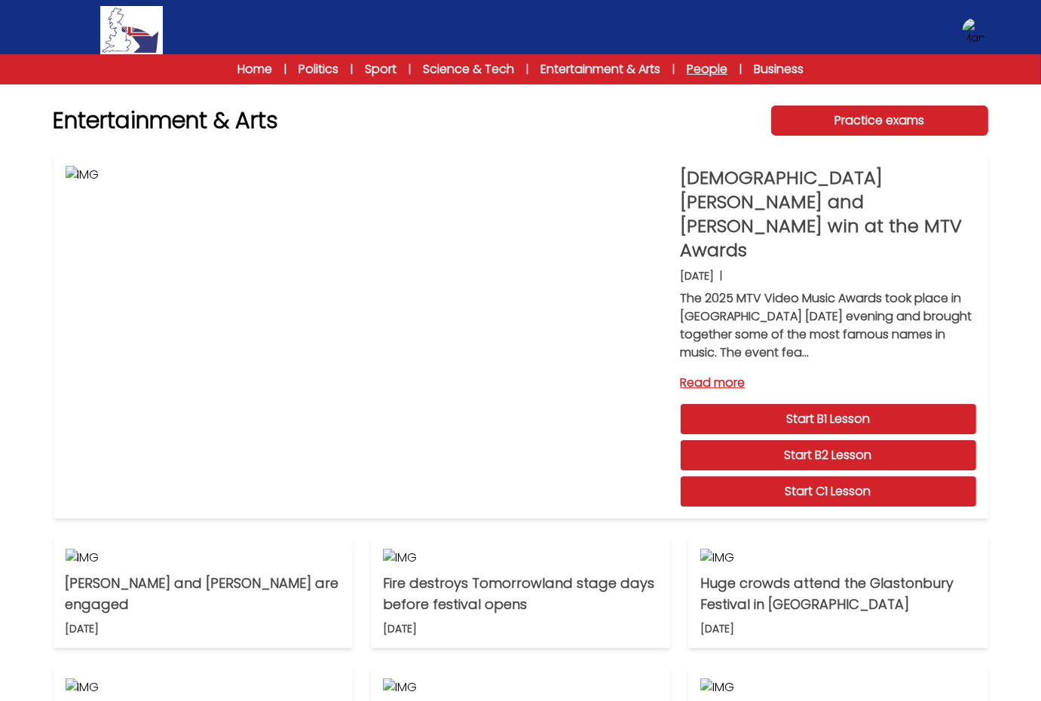
click at [724, 75] on link "People" at bounding box center [706, 69] width 41 height 18
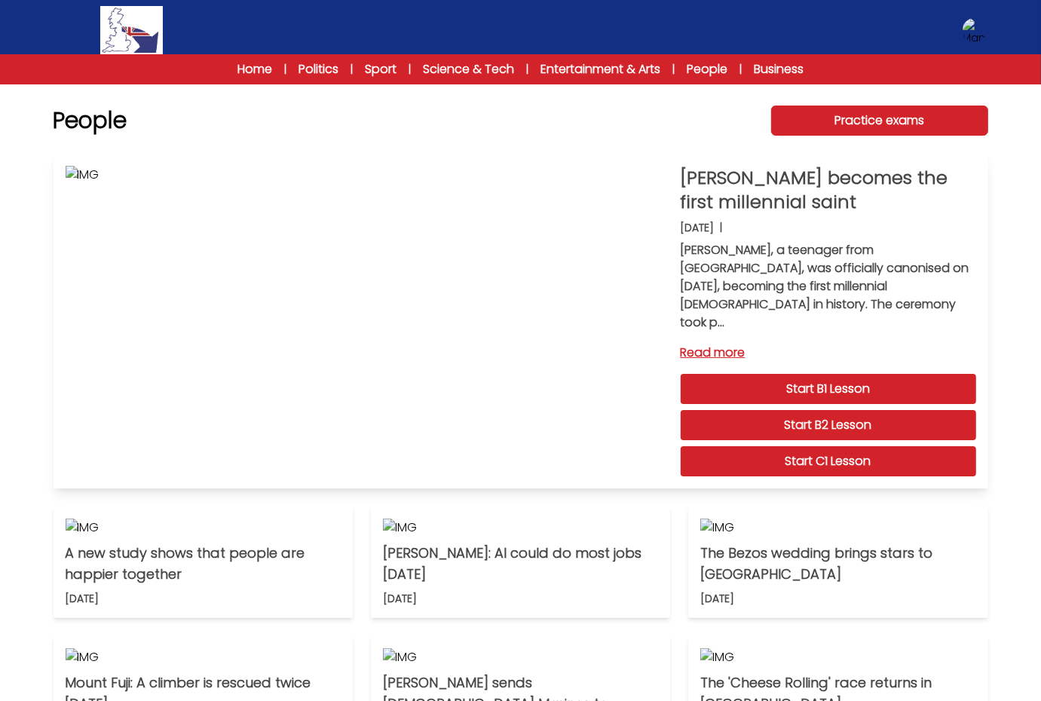
click at [705, 344] on link "Read more" at bounding box center [827, 353] width 295 height 18
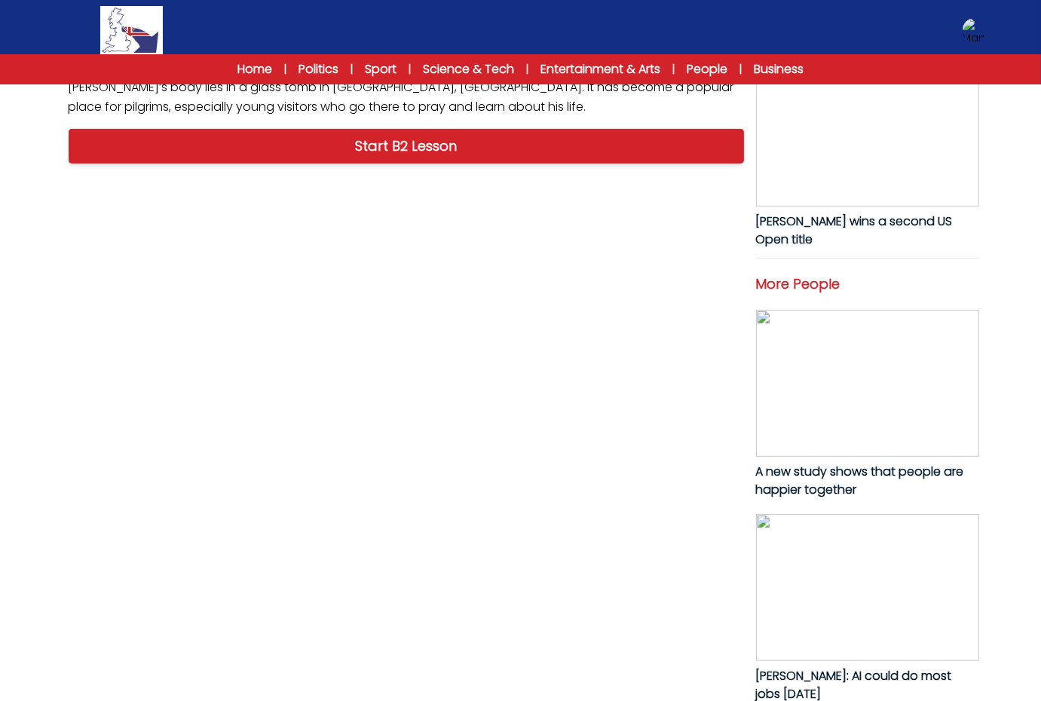
scroll to position [511, 0]
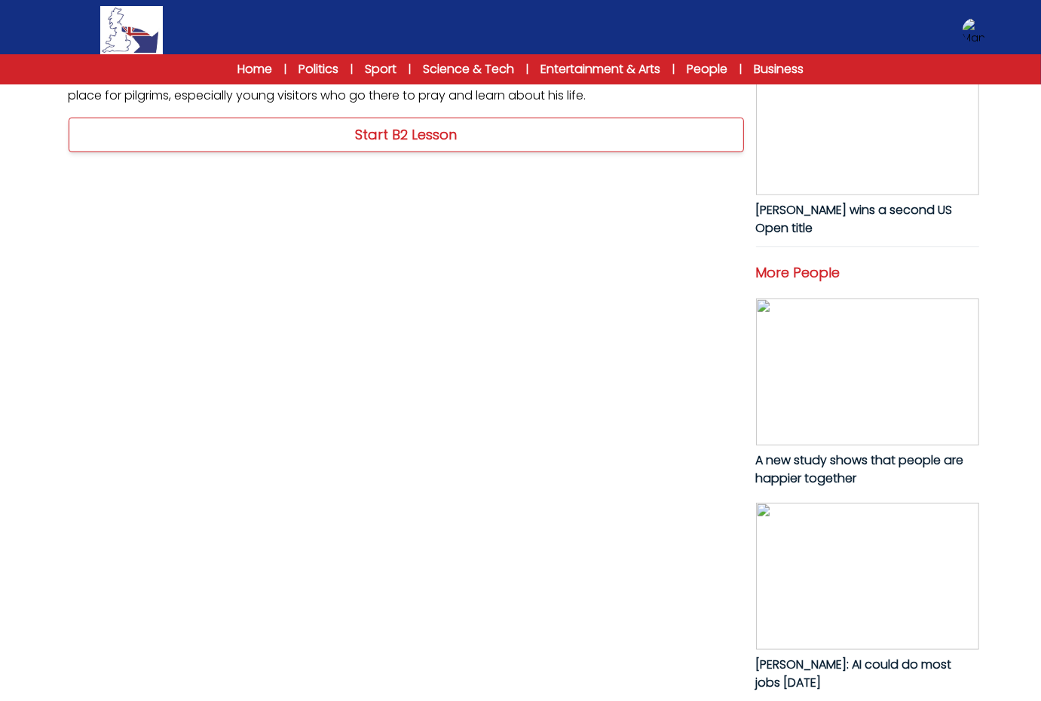
click at [402, 152] on link "Start B2 Lesson" at bounding box center [406, 135] width 675 height 35
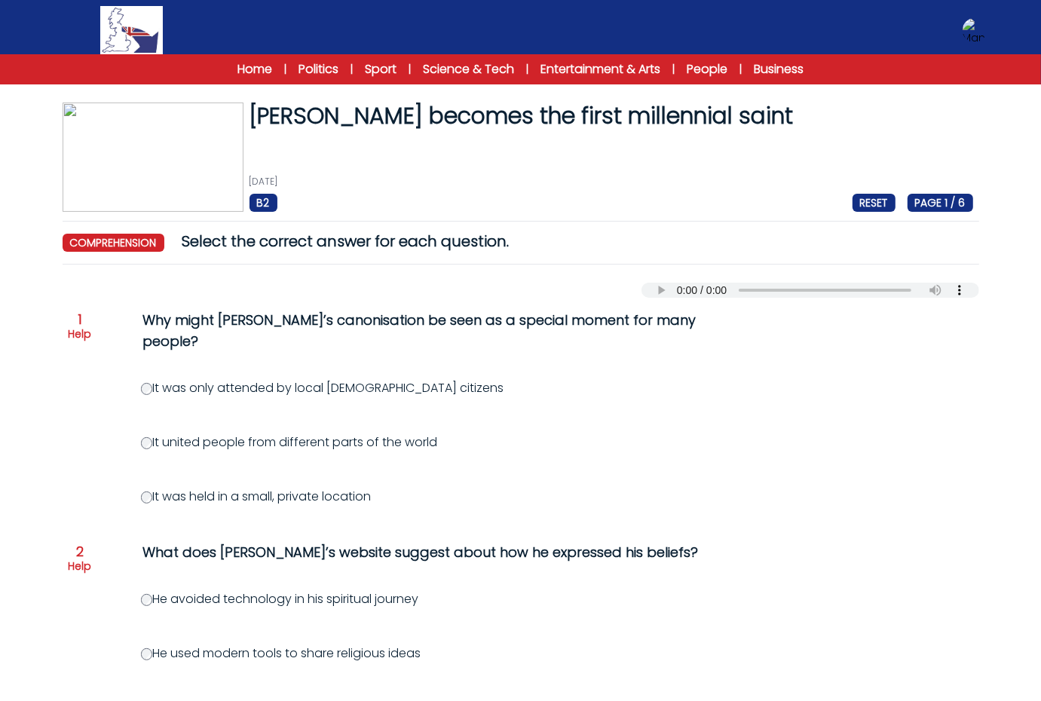
click at [80, 334] on p "Help" at bounding box center [80, 333] width 23 height 15
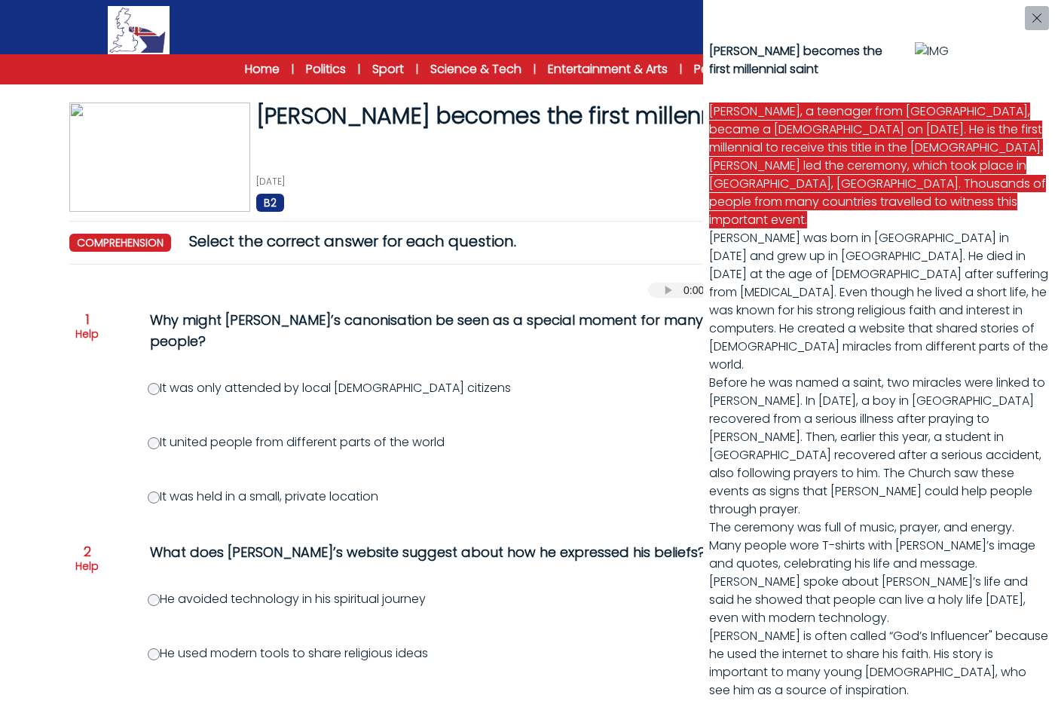
click at [537, 416] on div "[PERSON_NAME] becomes the first millennial saint [PERSON_NAME], a teenager from…" at bounding box center [527, 350] width 1055 height 701
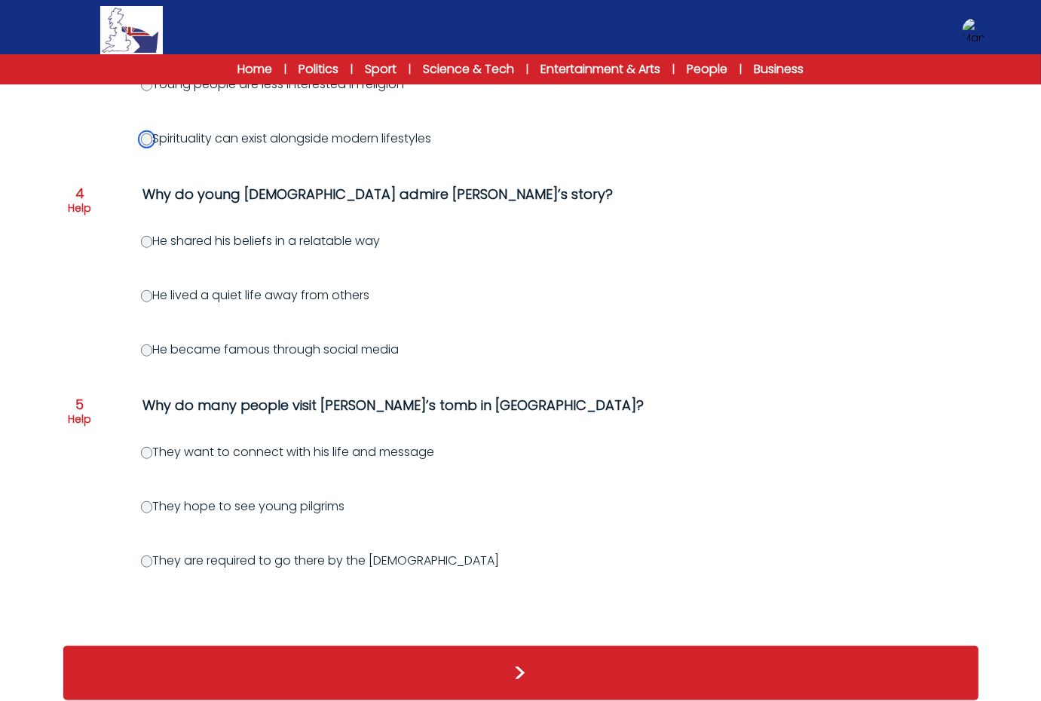
scroll to position [788, 0]
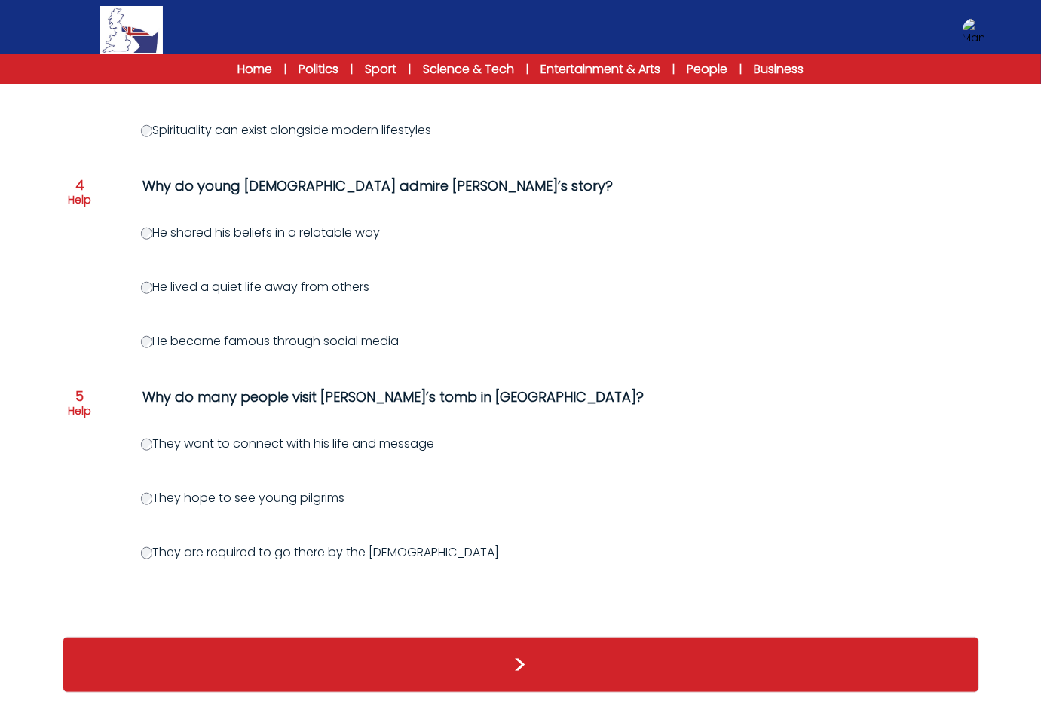
click at [147, 435] on label "They want to connect with his life and message" at bounding box center [288, 443] width 294 height 17
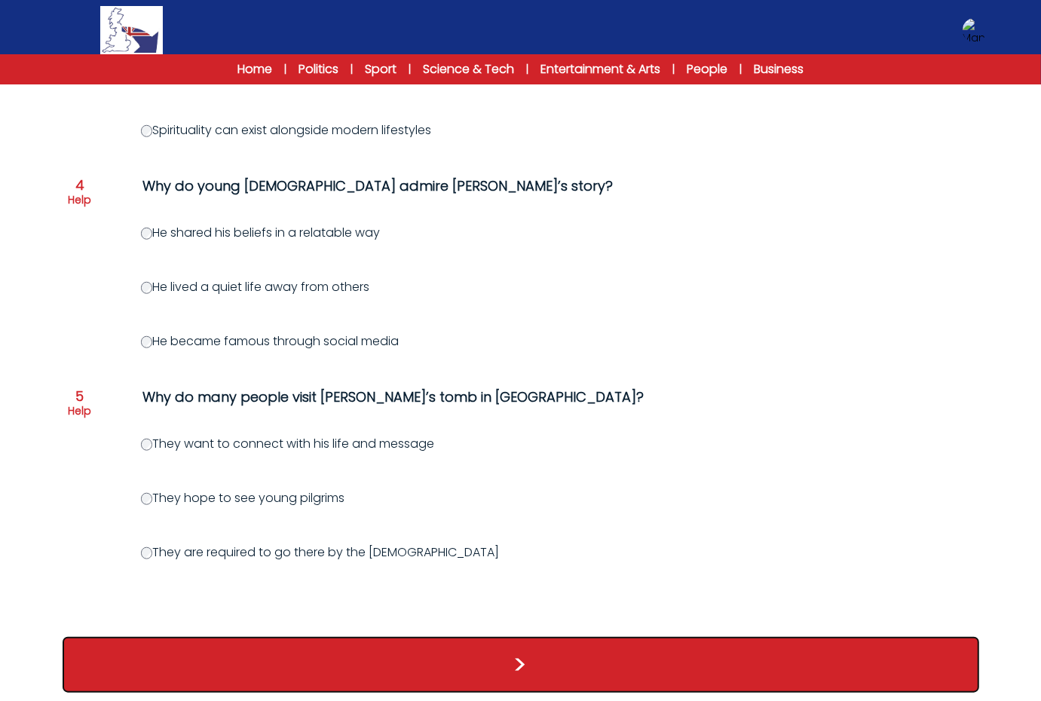
click at [518, 668] on button ">" at bounding box center [521, 665] width 916 height 56
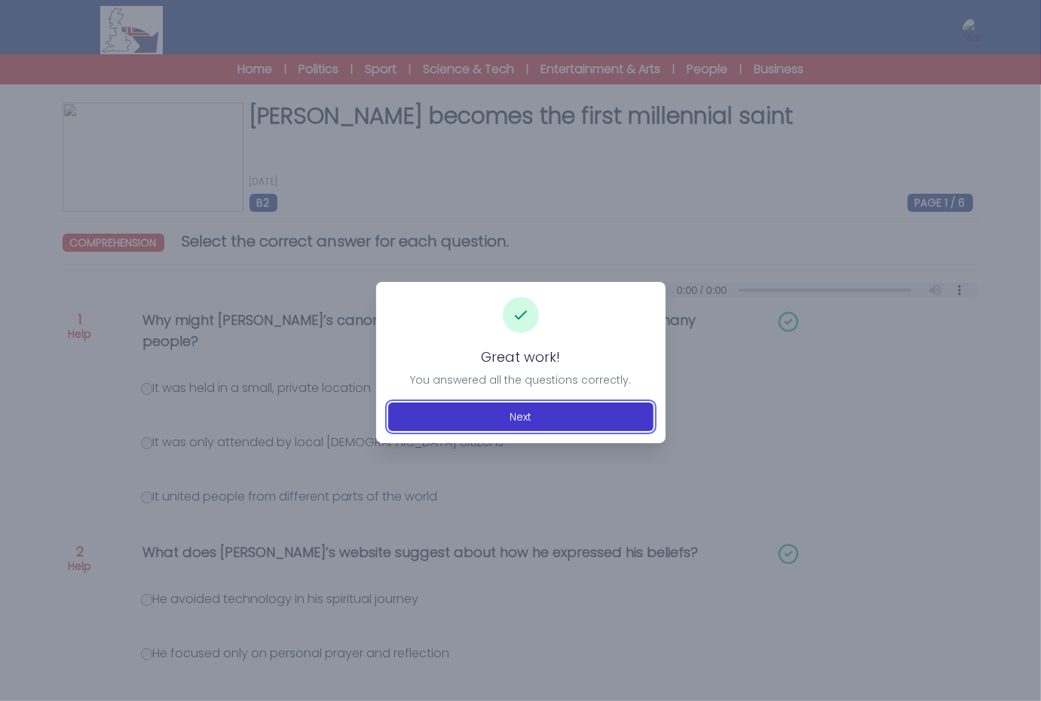
click at [518, 417] on button "Next" at bounding box center [520, 416] width 265 height 29
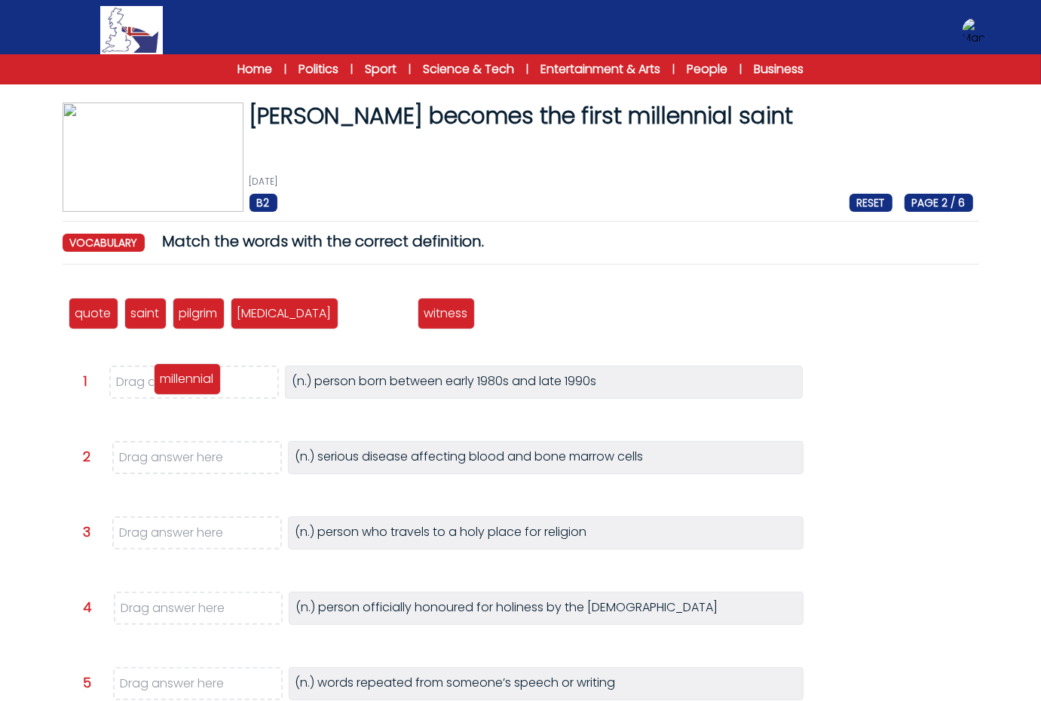
drag, startPoint x: 341, startPoint y: 310, endPoint x: 151, endPoint y: 375, distance: 201.6
click at [161, 375] on p "millennial" at bounding box center [188, 379] width 54 height 18
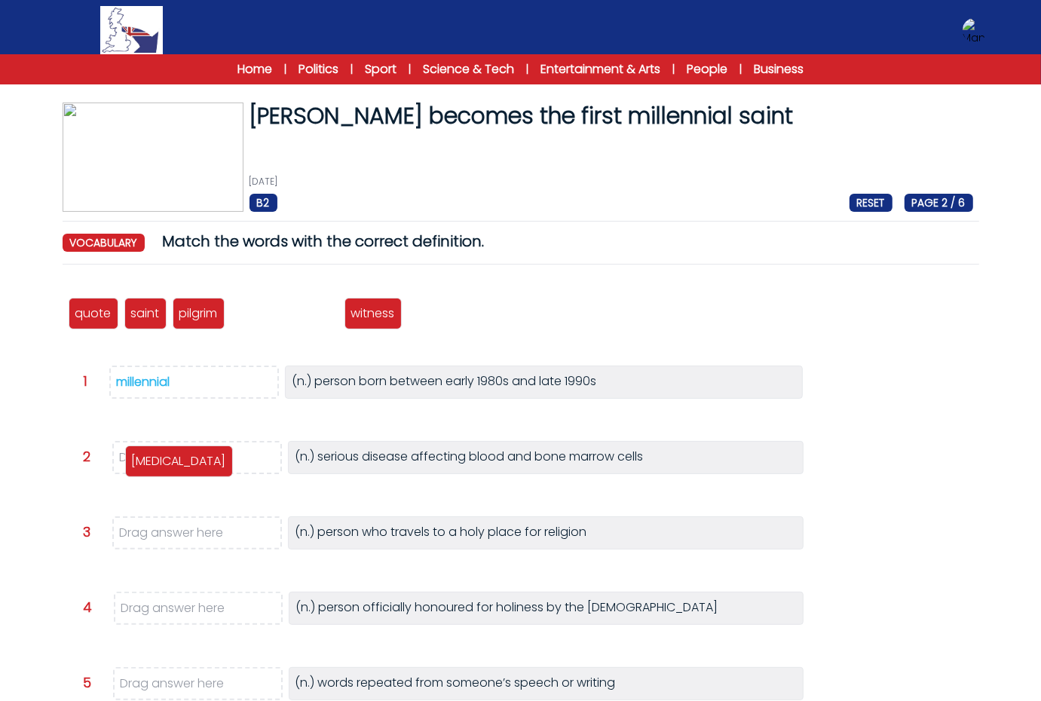
drag, startPoint x: 219, startPoint y: 359, endPoint x: 161, endPoint y: 457, distance: 113.9
click at [161, 457] on p "[MEDICAL_DATA]" at bounding box center [179, 461] width 94 height 18
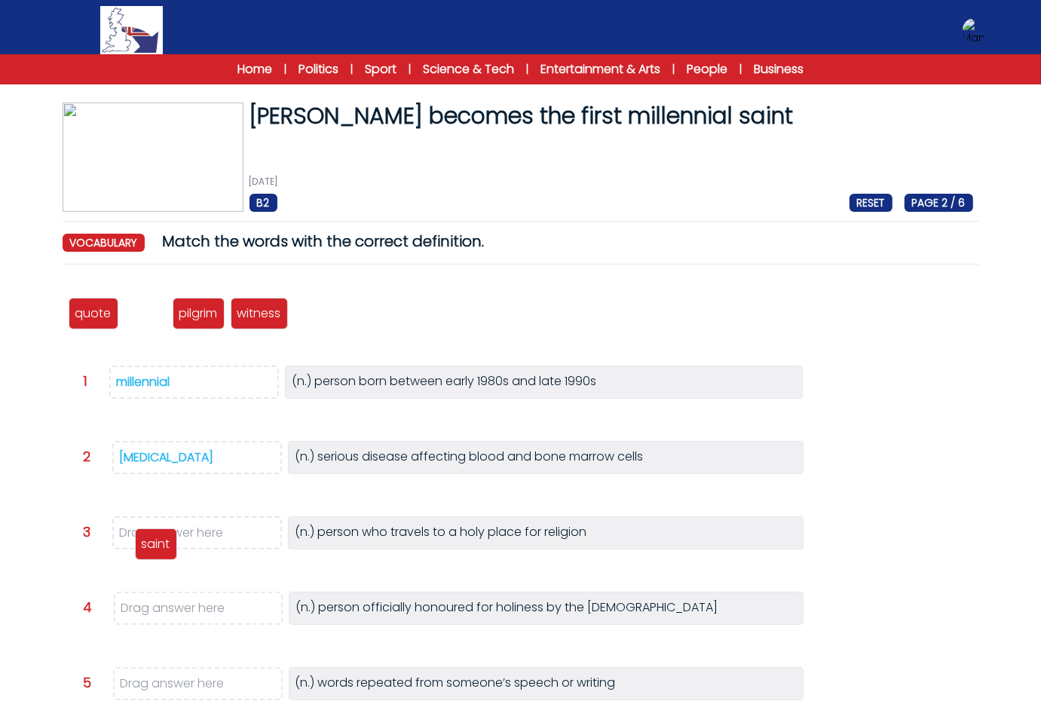
drag, startPoint x: 138, startPoint y: 427, endPoint x: 154, endPoint y: 552, distance: 126.9
click at [154, 552] on p "saint" at bounding box center [156, 544] width 29 height 18
drag, startPoint x: 157, startPoint y: 324, endPoint x: 166, endPoint y: 625, distance: 301.6
click at [166, 625] on div "pilgrim" at bounding box center [160, 614] width 52 height 32
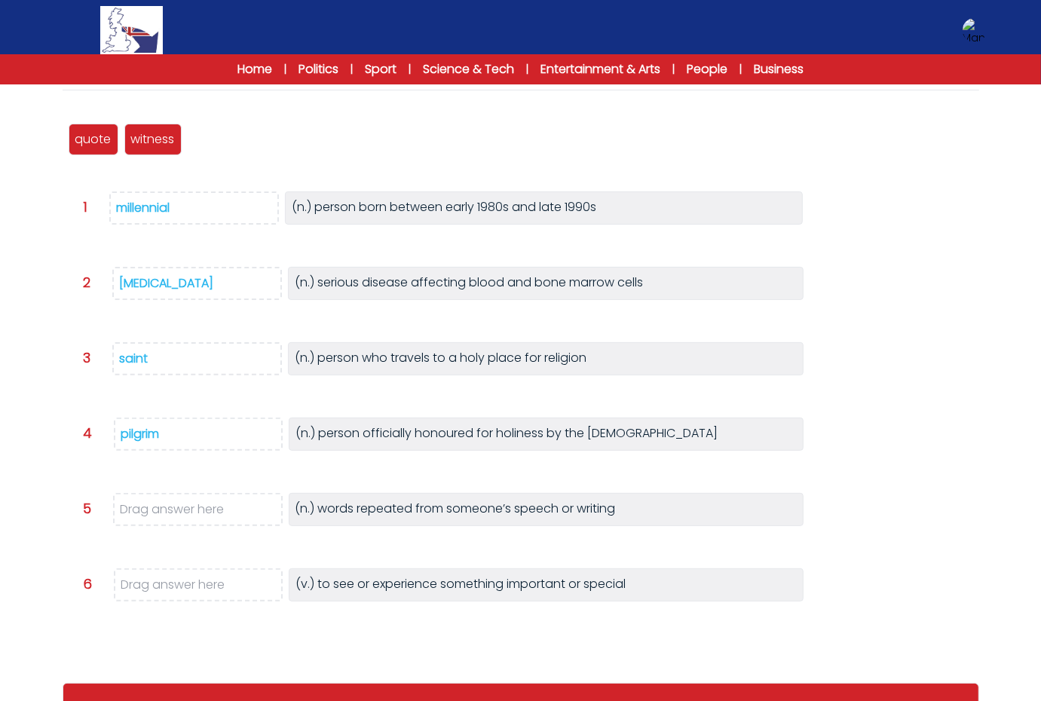
scroll to position [186, 0]
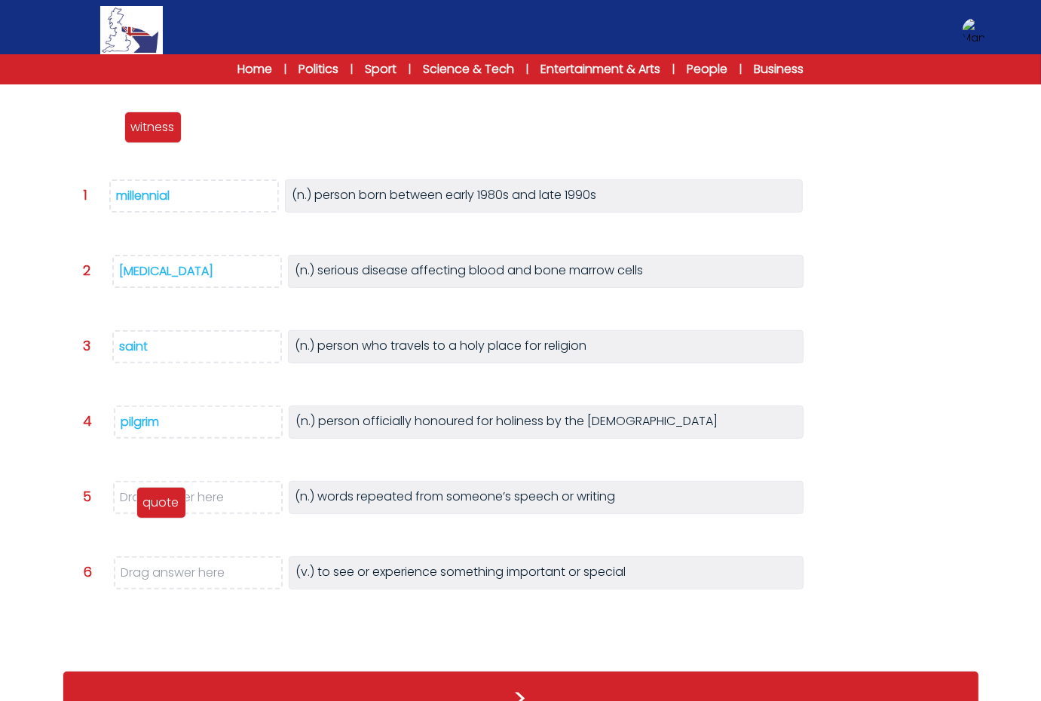
drag, startPoint x: 92, startPoint y: 130, endPoint x: 160, endPoint y: 506, distance: 382.1
click at [160, 506] on p "quote" at bounding box center [161, 503] width 36 height 18
drag, startPoint x: 106, startPoint y: 113, endPoint x: 167, endPoint y: 555, distance: 446.4
click at [167, 555] on div "witness" at bounding box center [157, 571] width 57 height 32
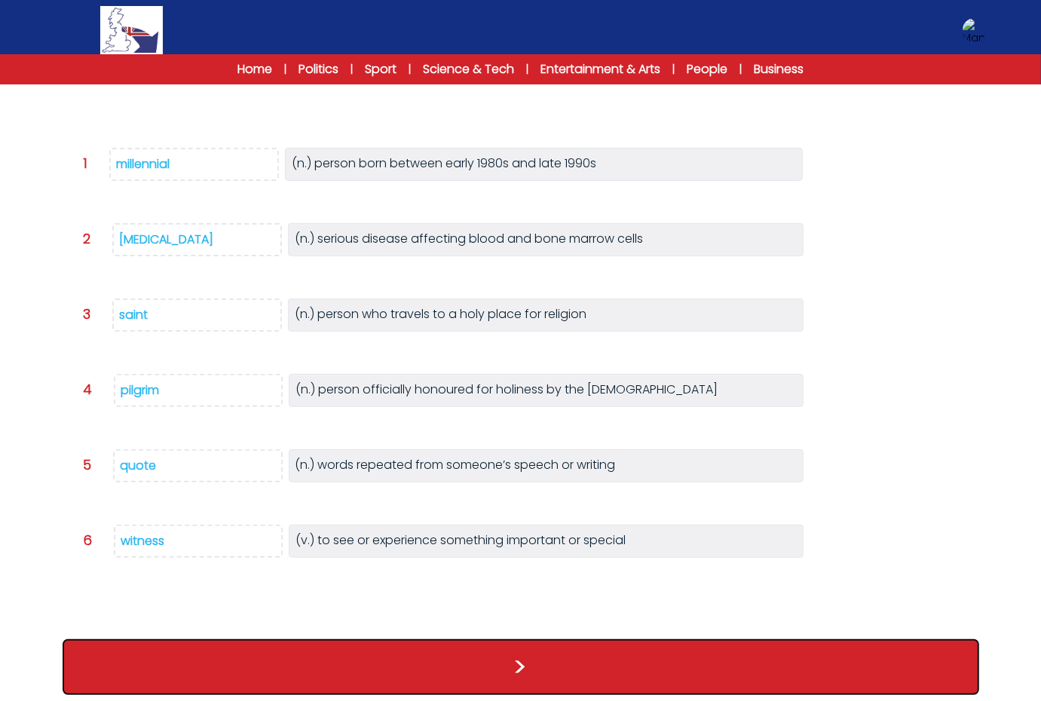
click at [918, 673] on button ">" at bounding box center [521, 667] width 916 height 56
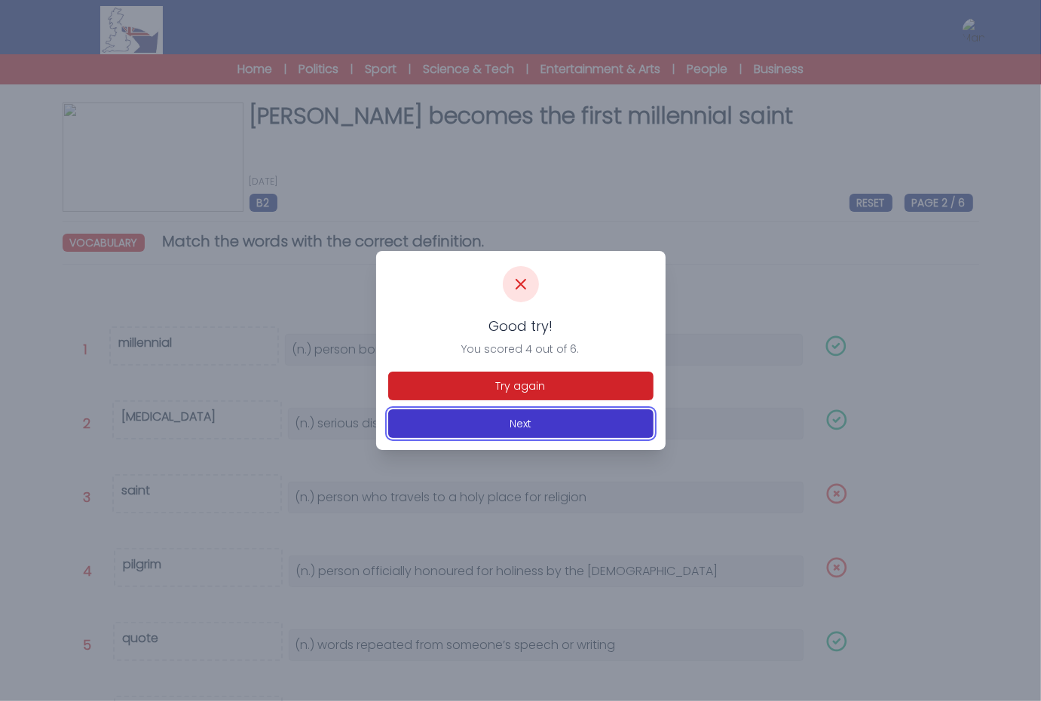
click at [551, 430] on button "Next" at bounding box center [520, 423] width 265 height 29
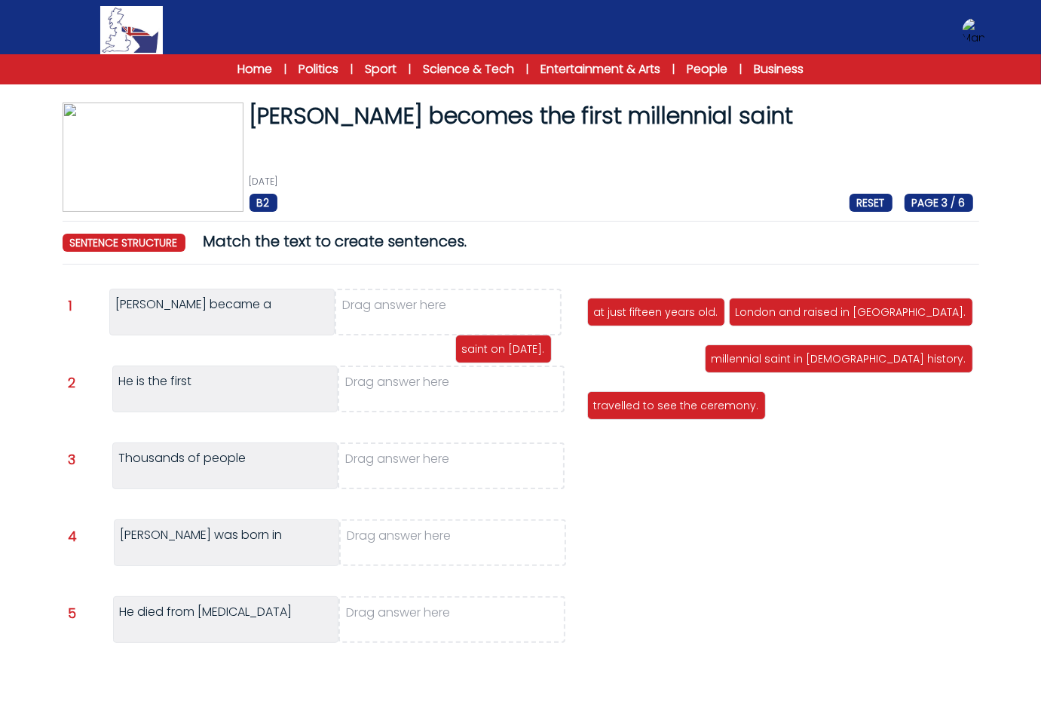
drag, startPoint x: 654, startPoint y: 362, endPoint x: 460, endPoint y: 334, distance: 195.7
click at [465, 341] on p "saint on 7 September 2025." at bounding box center [503, 348] width 83 height 15
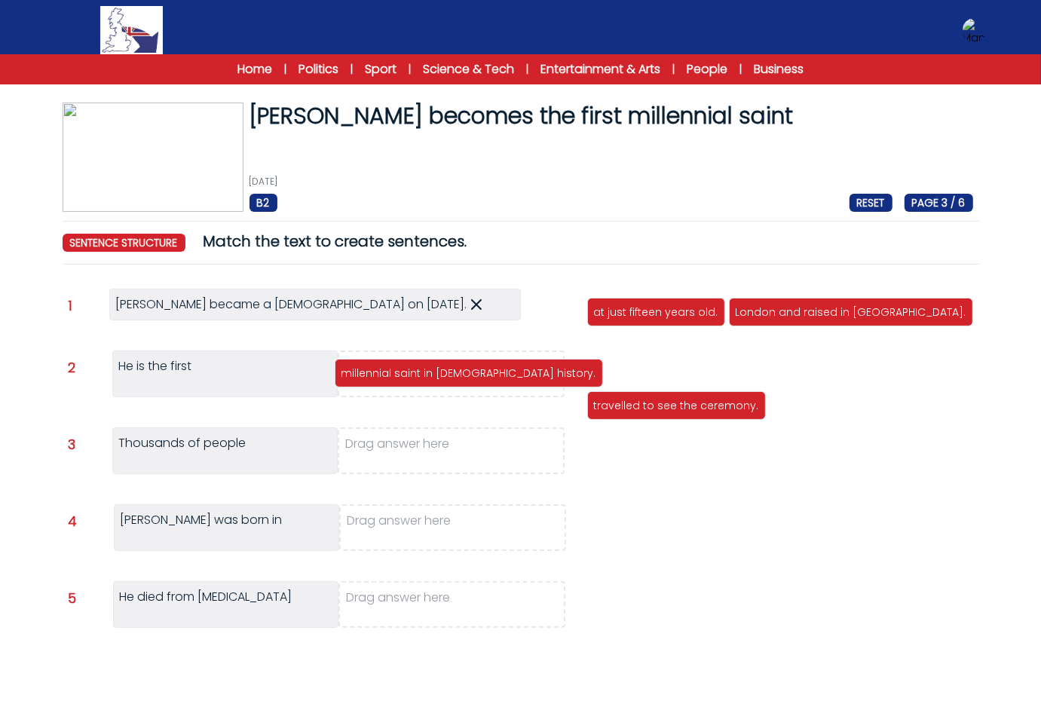
drag, startPoint x: 683, startPoint y: 372, endPoint x: 491, endPoint y: 373, distance: 192.2
click at [491, 373] on p "millennial saint in Church history." at bounding box center [468, 372] width 255 height 15
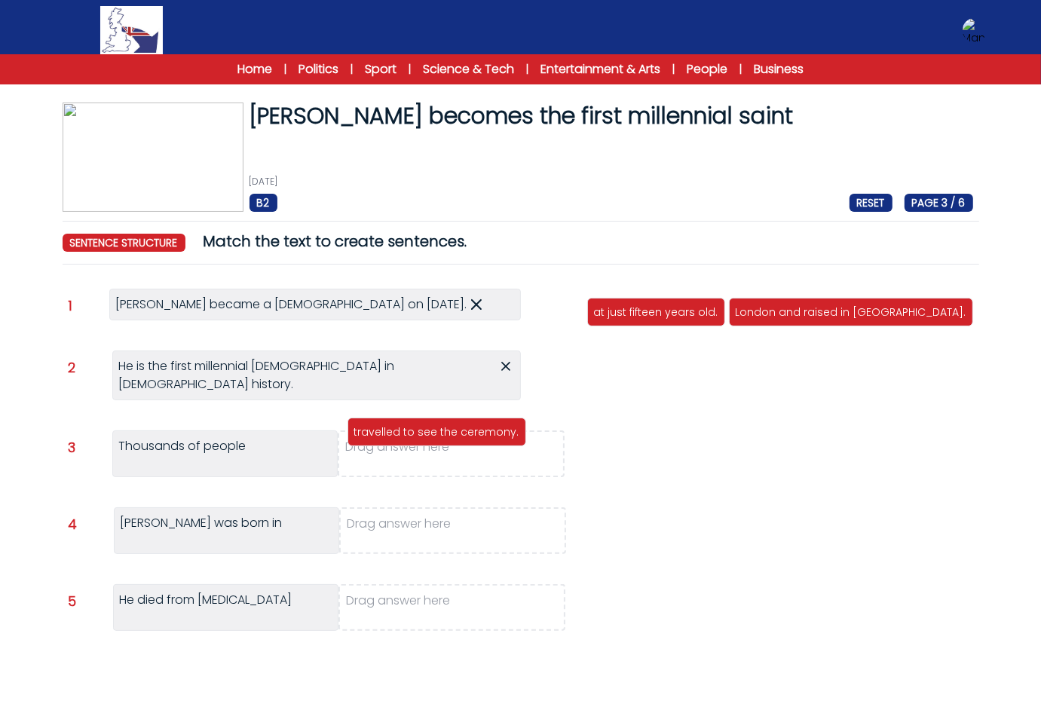
drag, startPoint x: 650, startPoint y: 360, endPoint x: 411, endPoint y: 433, distance: 250.5
click at [411, 433] on p "travelled to see the ceremony." at bounding box center [436, 431] width 165 height 15
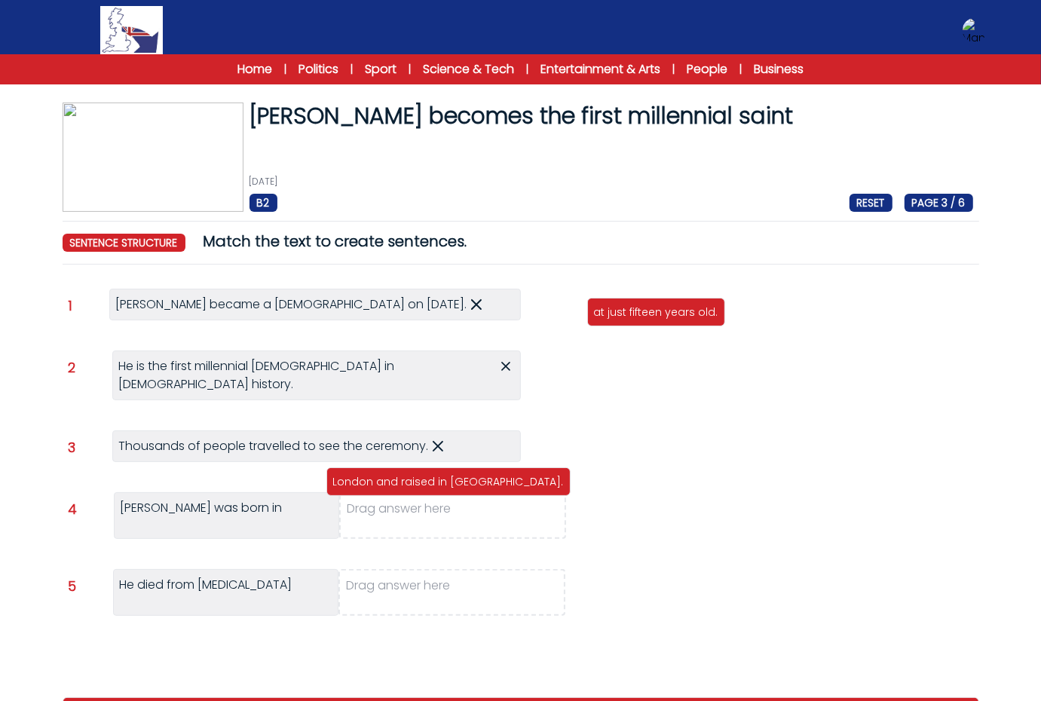
drag, startPoint x: 800, startPoint y: 304, endPoint x: 398, endPoint y: 473, distance: 436.0
click at [398, 474] on p "London and raised in Milan." at bounding box center [448, 481] width 231 height 15
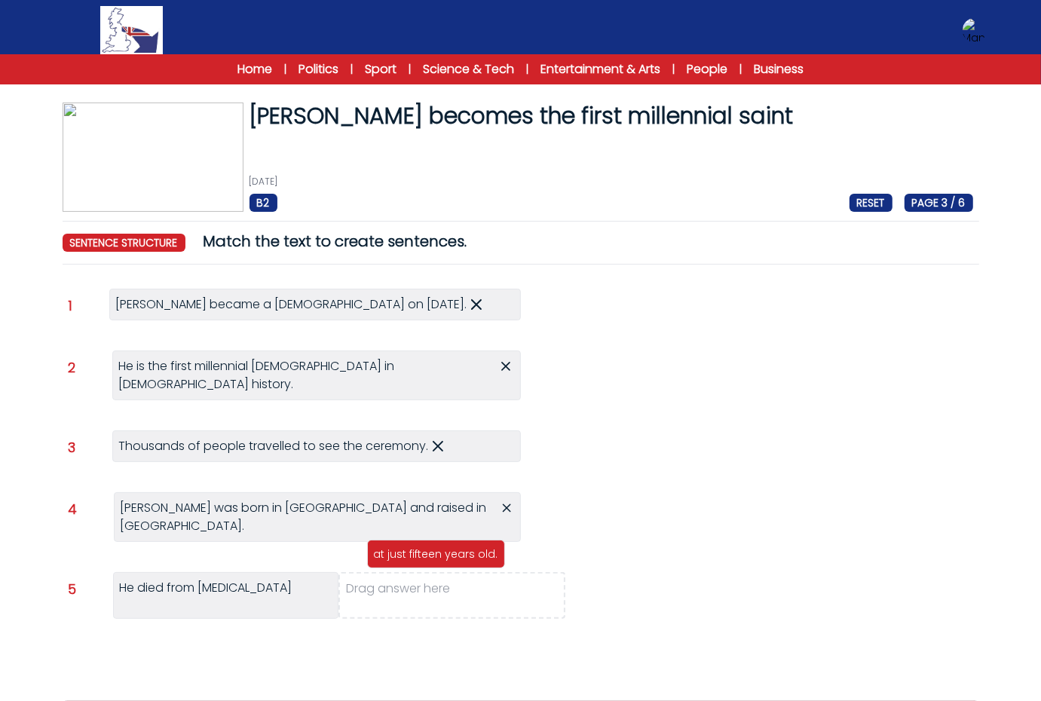
drag, startPoint x: 526, startPoint y: 453, endPoint x: 409, endPoint y: 570, distance: 165.7
click at [409, 561] on p "at just fifteen years old." at bounding box center [436, 553] width 124 height 15
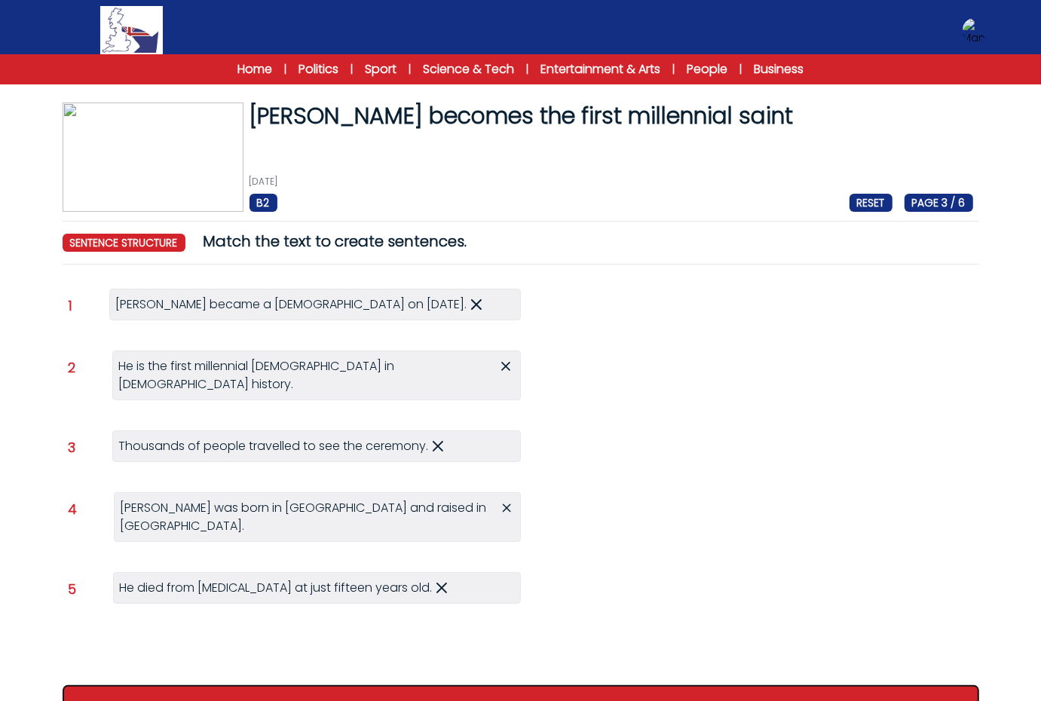
click at [460, 685] on button ">" at bounding box center [521, 713] width 916 height 56
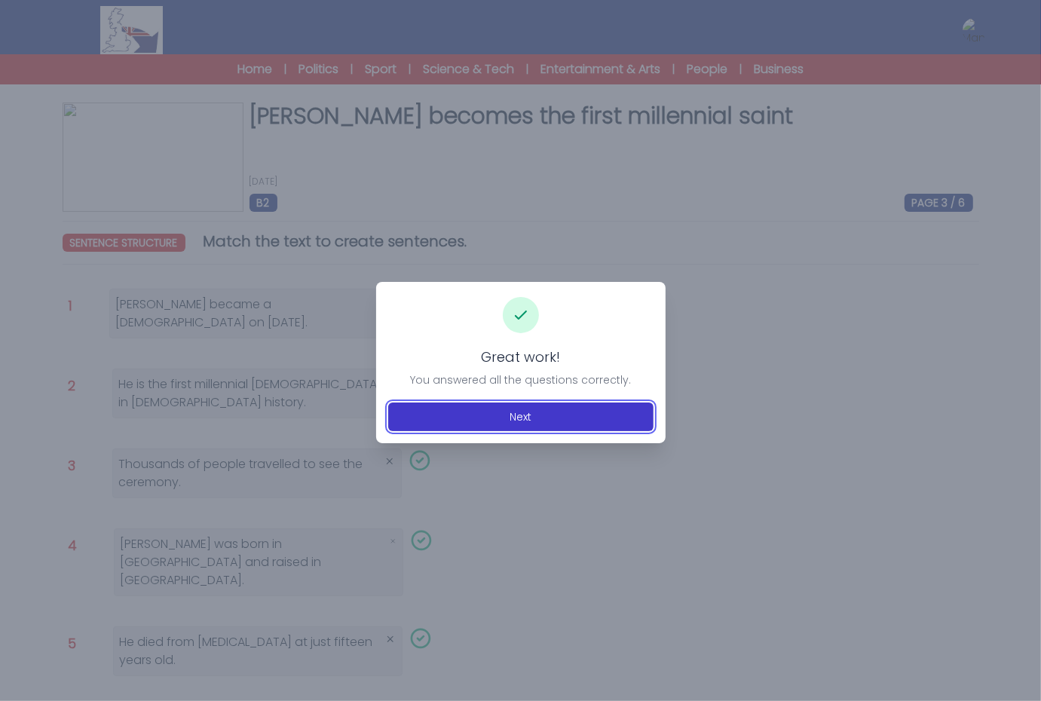
click at [480, 420] on button "Next" at bounding box center [520, 416] width 265 height 29
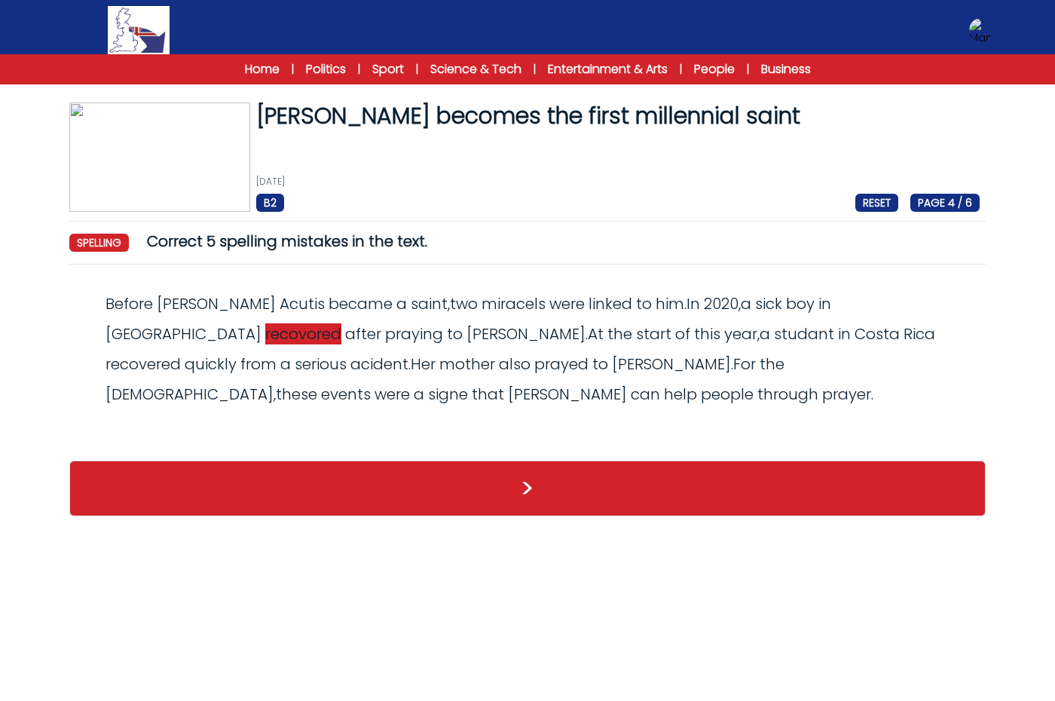
click at [341, 323] on span "recovored" at bounding box center [303, 333] width 76 height 21
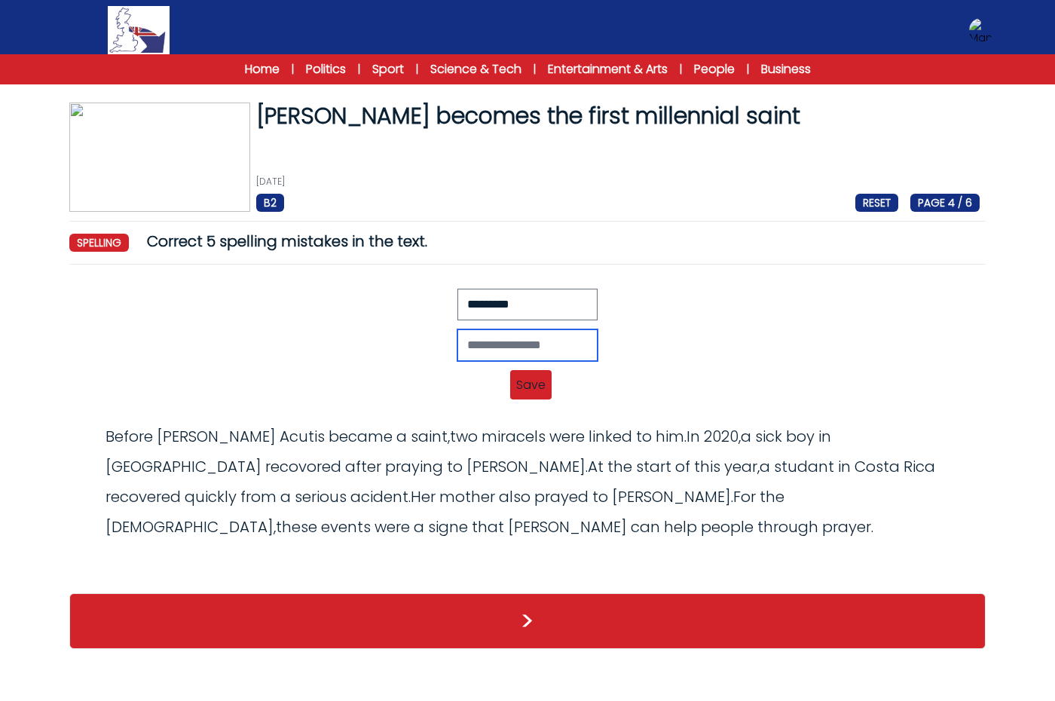
click at [570, 345] on input "text" at bounding box center [527, 345] width 140 height 32
type input "*********"
click at [537, 388] on span "Save" at bounding box center [530, 384] width 41 height 29
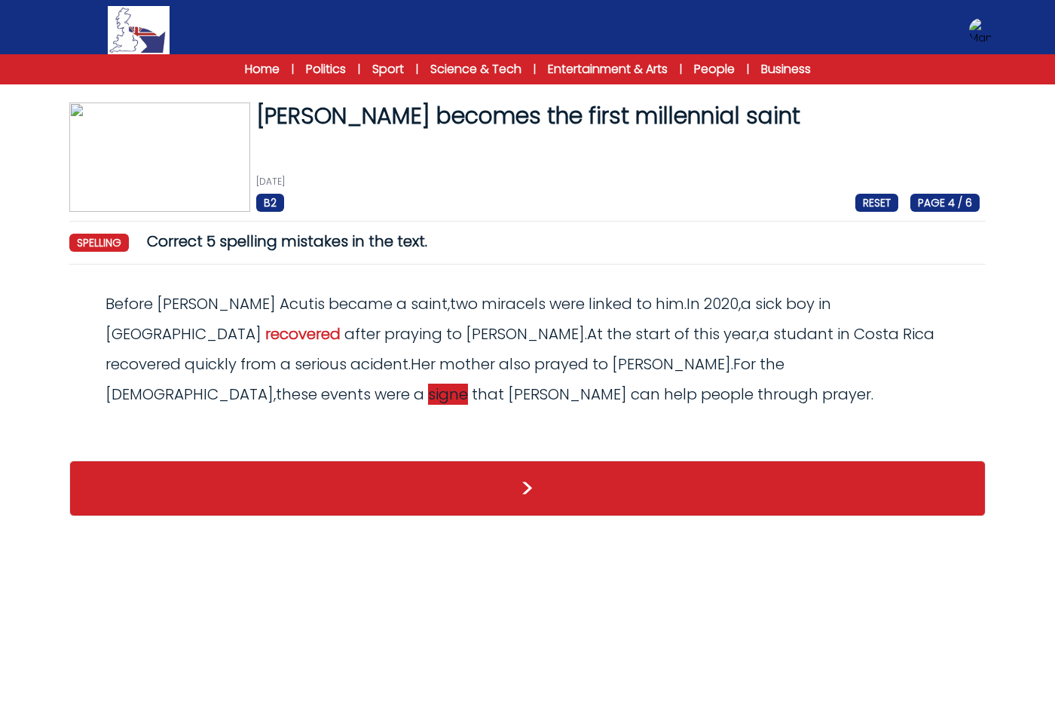
click at [468, 384] on span "signe" at bounding box center [448, 394] width 40 height 21
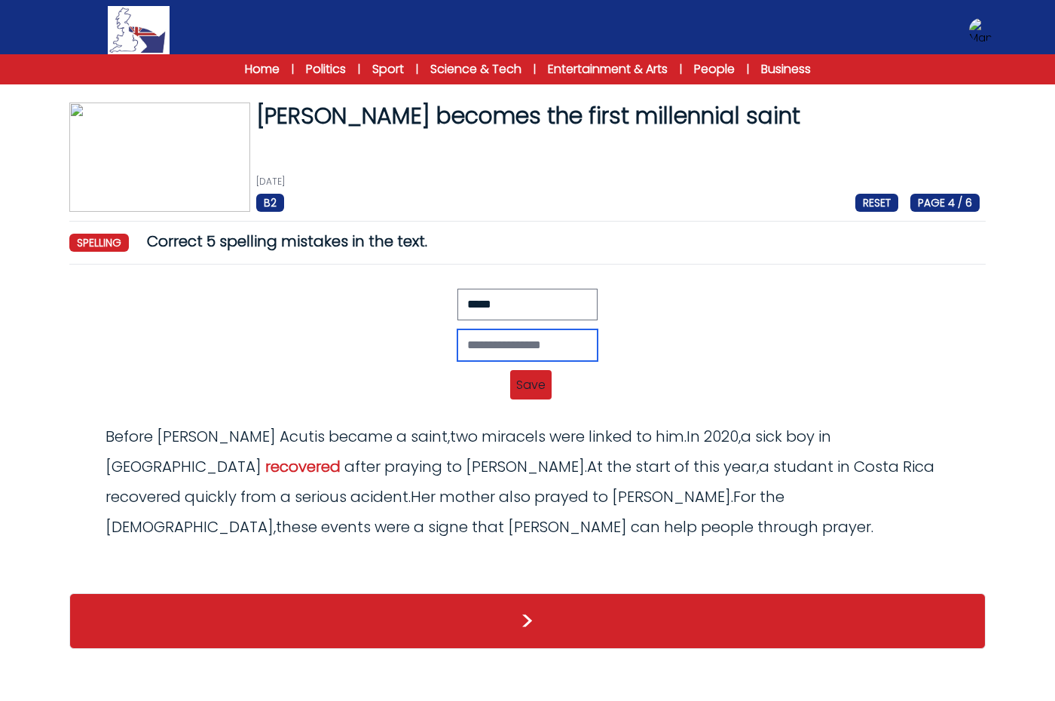
click at [573, 341] on input "text" at bounding box center [527, 345] width 140 height 32
type input "****"
click at [528, 384] on span "Save" at bounding box center [530, 384] width 41 height 29
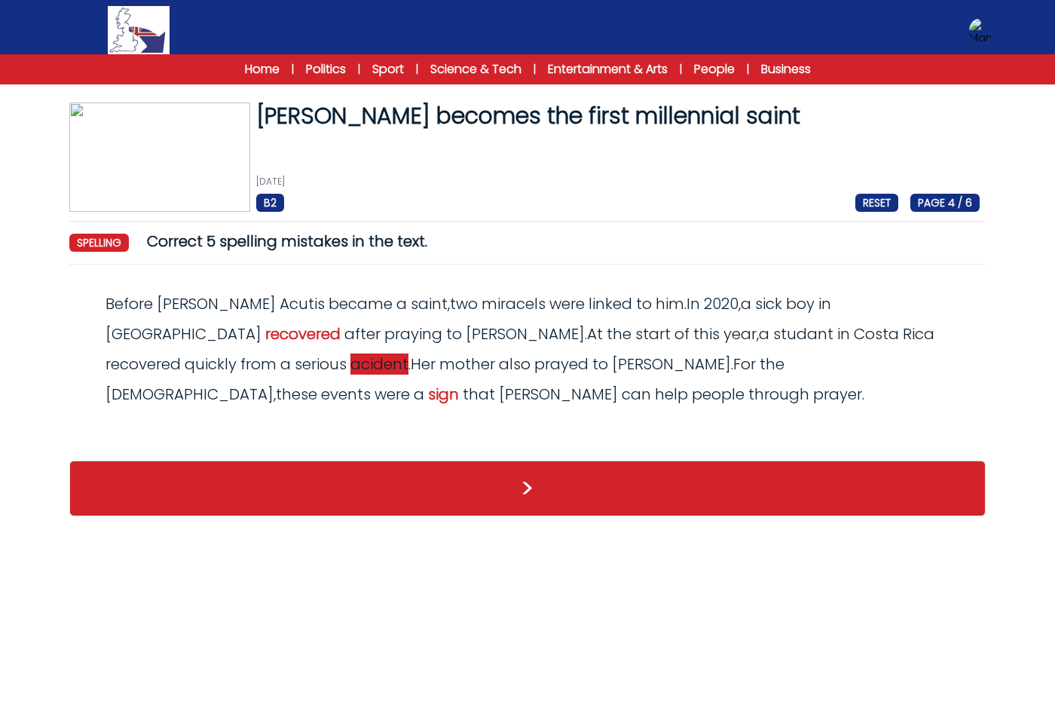
click at [408, 353] on span "acident" at bounding box center [379, 363] width 58 height 21
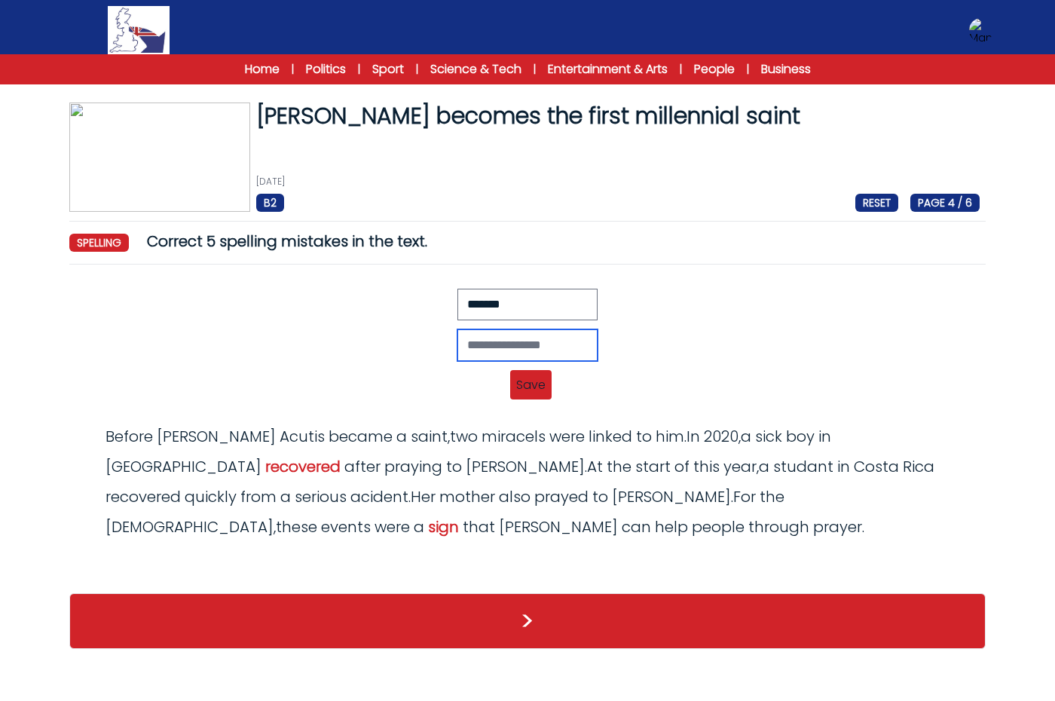
click at [570, 347] on input "text" at bounding box center [527, 345] width 140 height 32
type input "********"
click at [537, 389] on span "Save" at bounding box center [530, 384] width 41 height 29
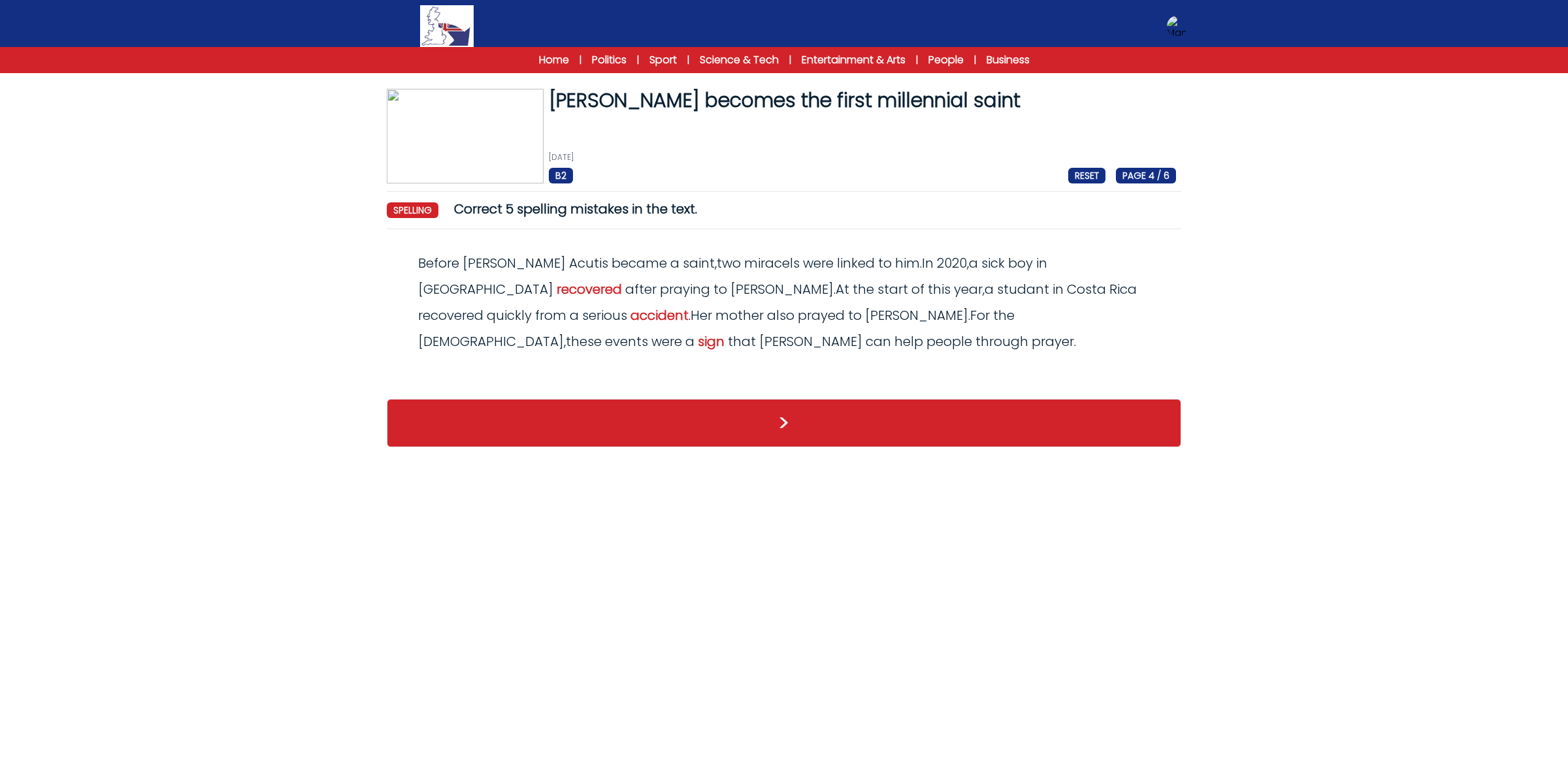
click at [566, 61] on div "Home | Politics | Sport | Science & Tech | Entertainment & Arts | People | Busi…" at bounding box center [784, 60] width 585 height 16
click at [563, 60] on link "Home" at bounding box center [554, 60] width 30 height 16
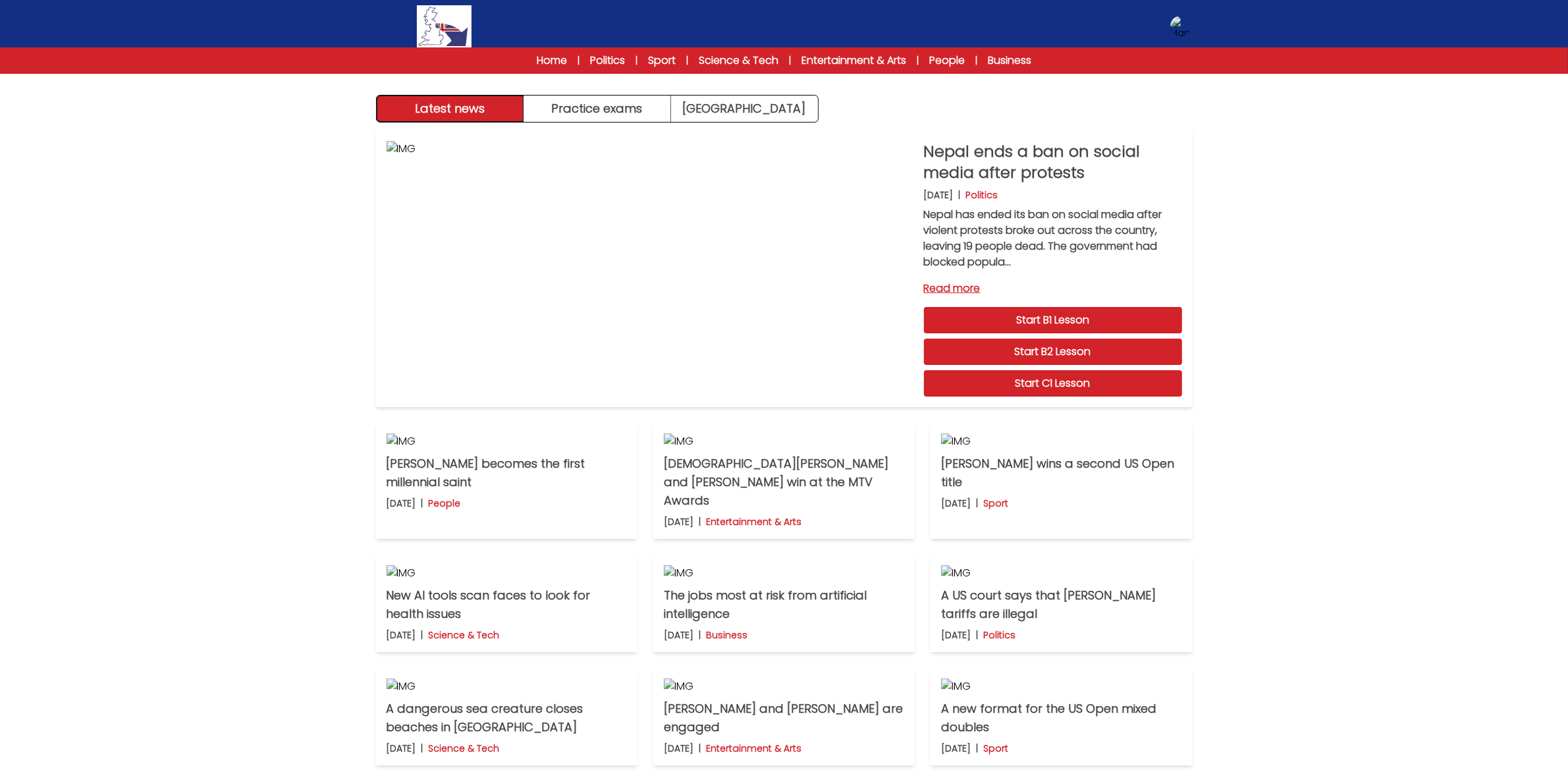
click at [485, 101] on button "Latest news" at bounding box center [450, 108] width 148 height 26
click at [594, 110] on button "Practice exams" at bounding box center [597, 108] width 148 height 26
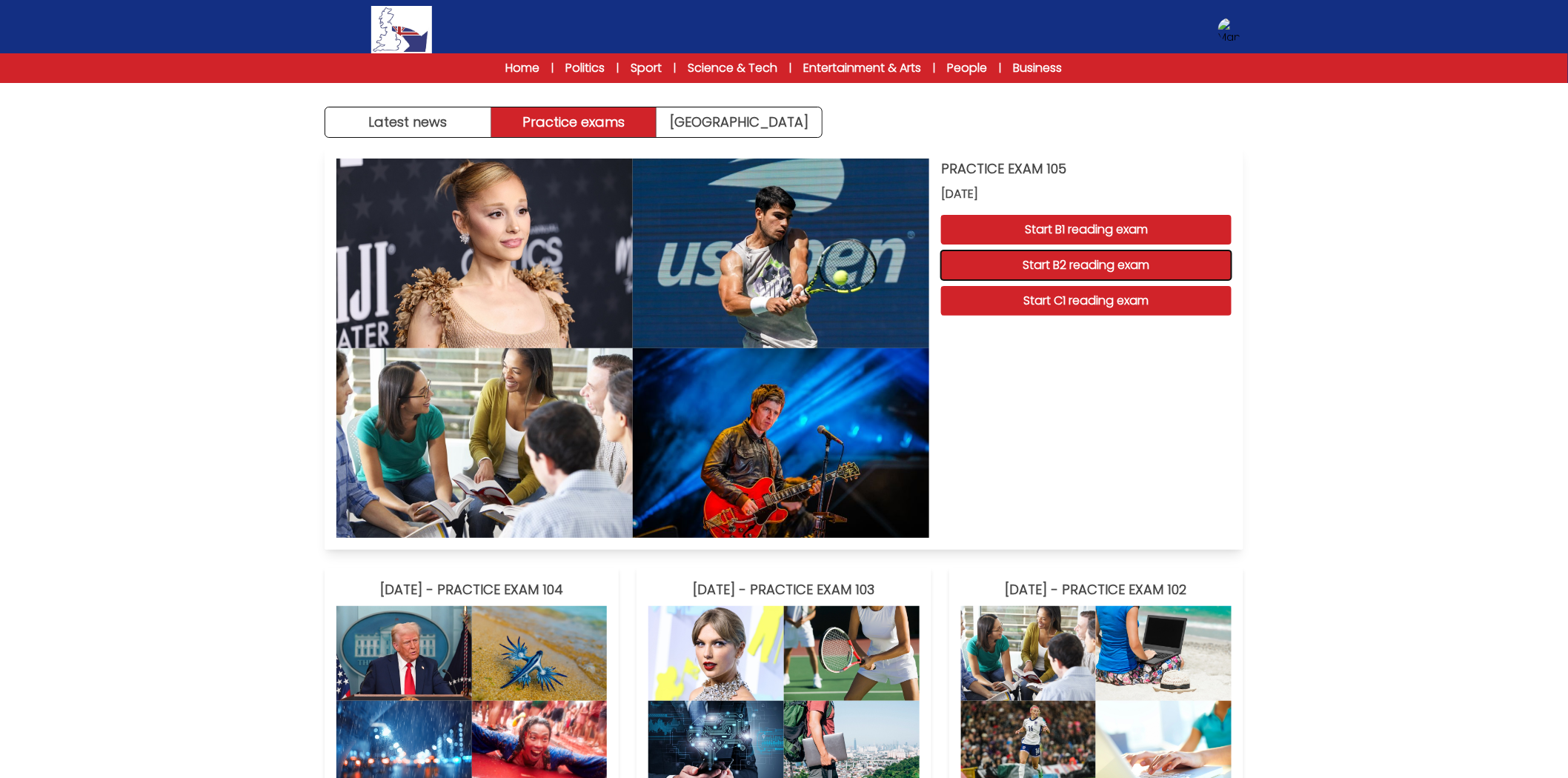
click at [1143, 264] on button "Start B2 reading exam" at bounding box center [1085, 266] width 290 height 30
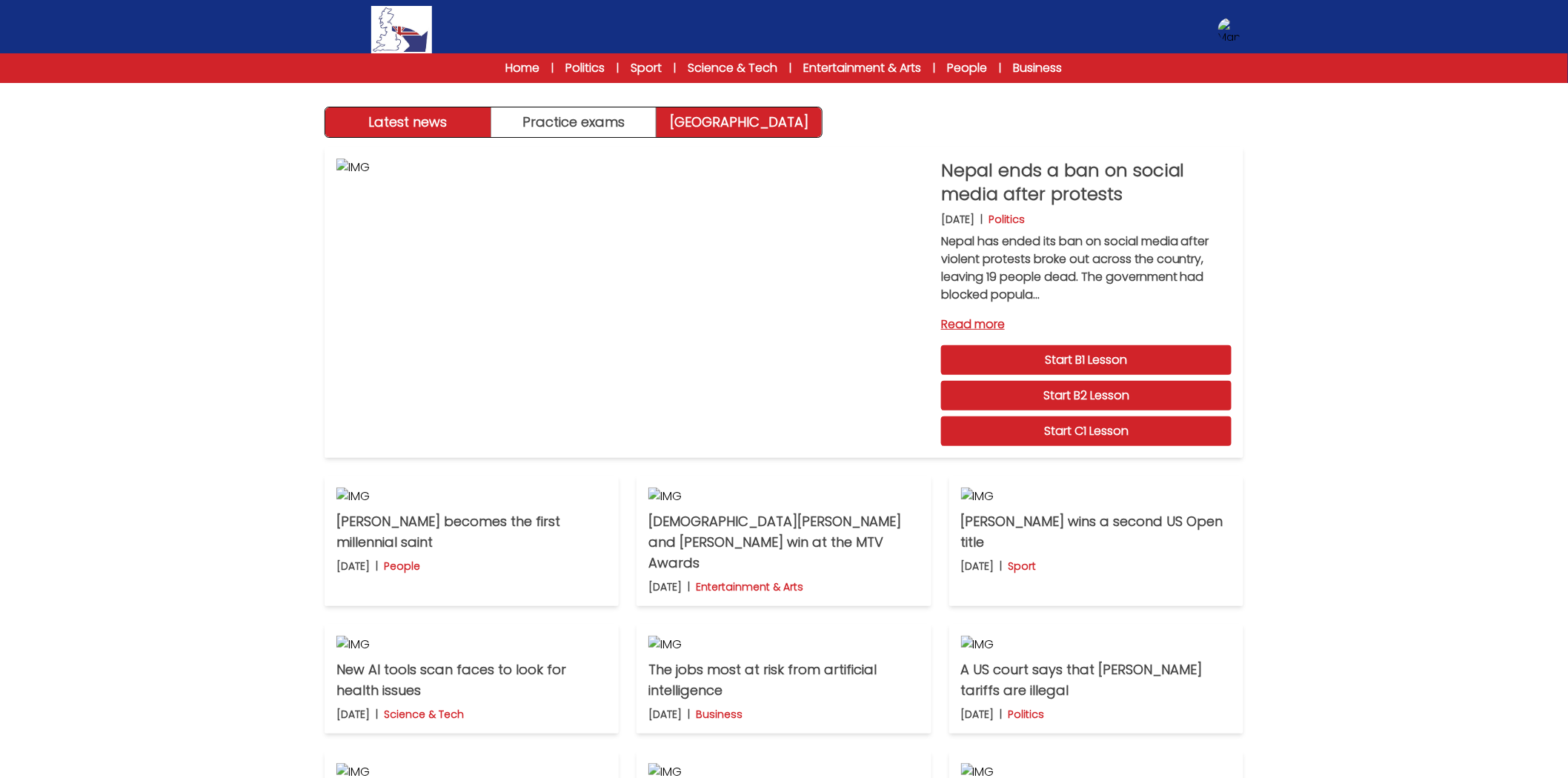
click at [699, 127] on link "[GEOGRAPHIC_DATA]" at bounding box center [739, 122] width 165 height 30
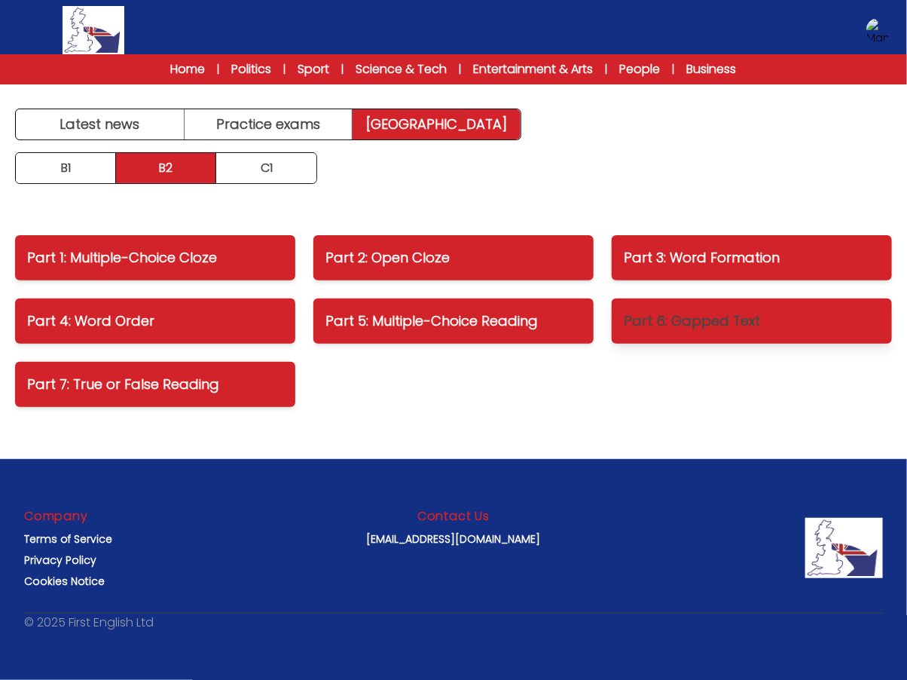
click at [867, 341] on link "Part 6: Gapped Text" at bounding box center [752, 320] width 280 height 45
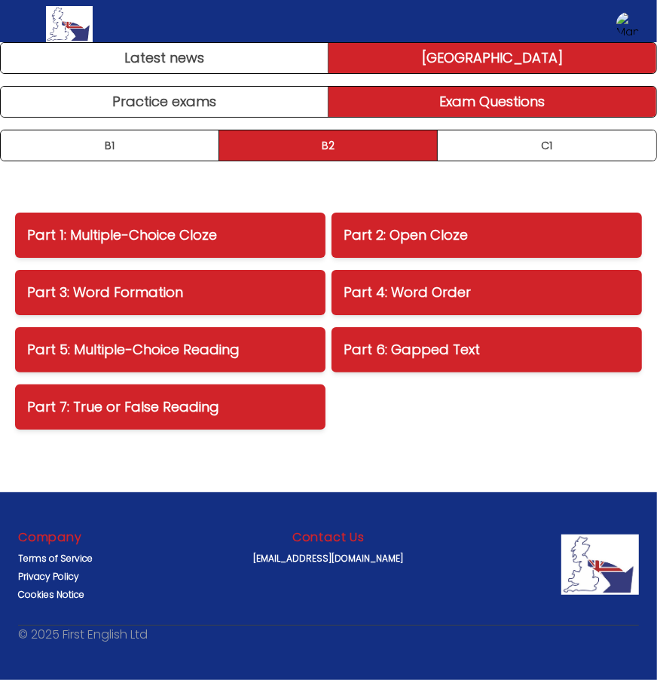
click at [576, 128] on main "Latest news Practice exams [GEOGRAPHIC_DATA] Latest news [GEOGRAPHIC_DATA] Prac…" at bounding box center [328, 267] width 657 height 450
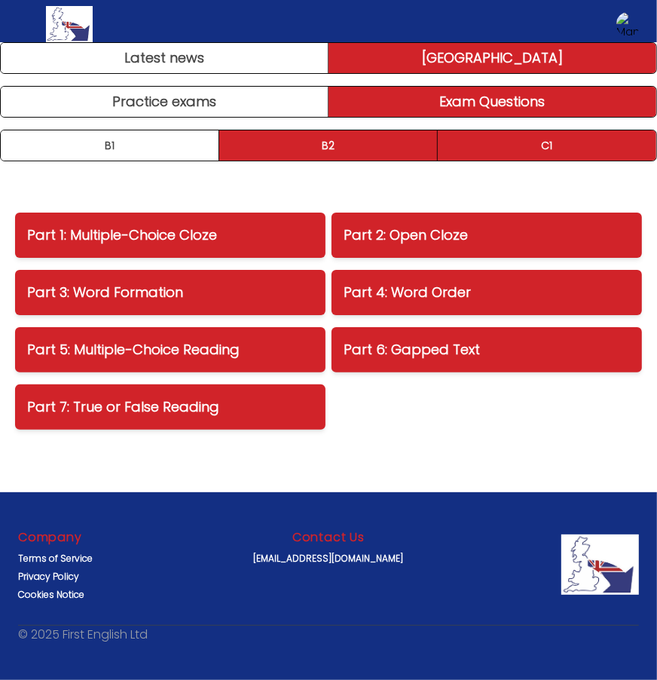
click at [582, 138] on link "C1" at bounding box center [547, 145] width 219 height 30
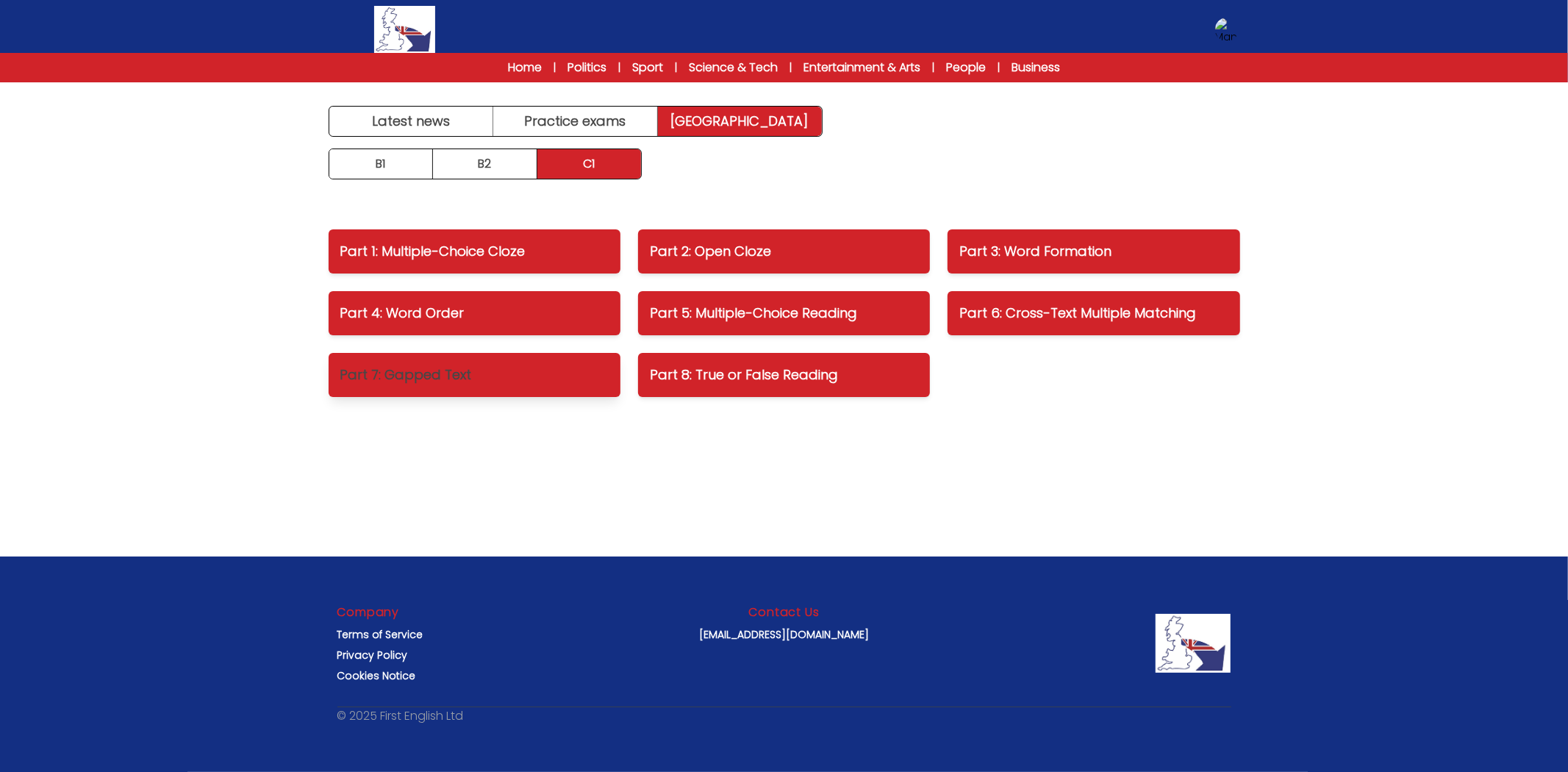
click at [426, 375] on p "Part 7: Gapped Text" at bounding box center [474, 375] width 268 height 20
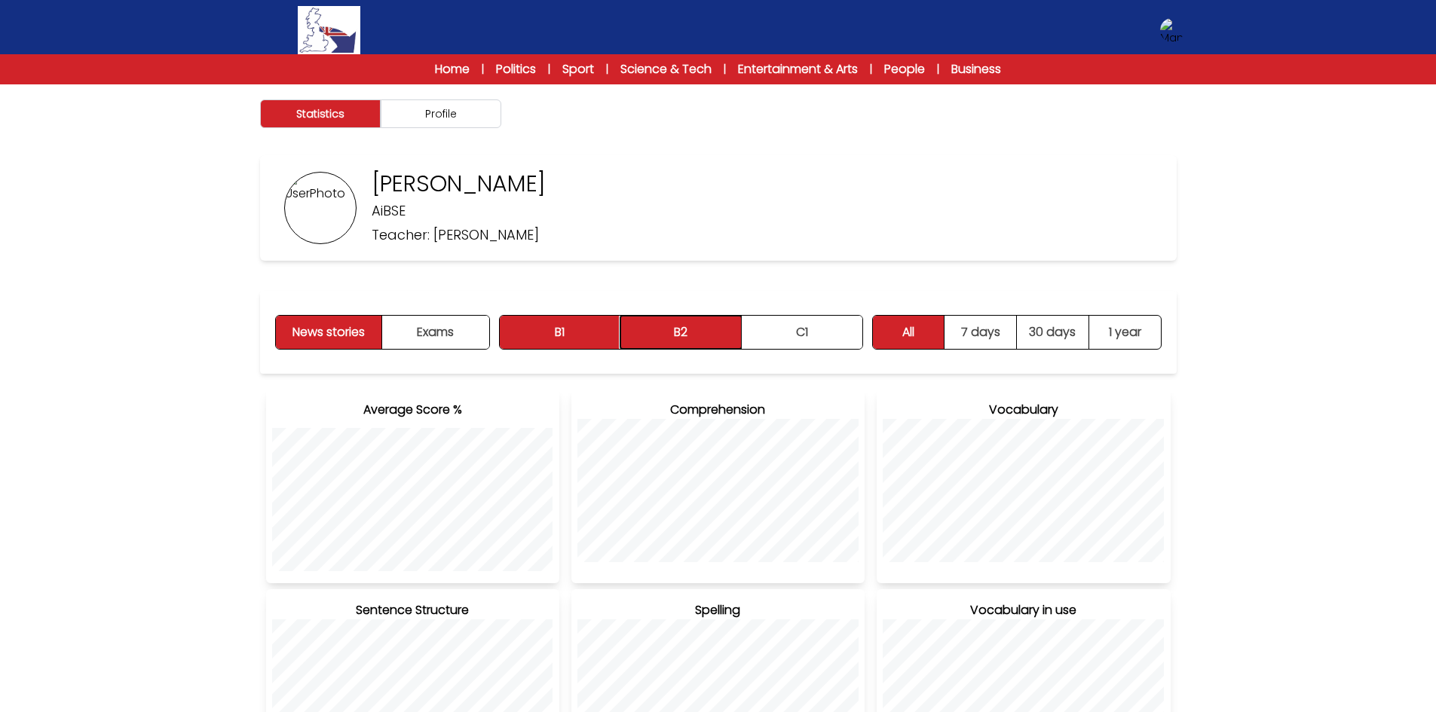
click at [690, 344] on button "B2" at bounding box center [680, 332] width 121 height 33
click at [690, 342] on button "B2" at bounding box center [680, 332] width 121 height 33
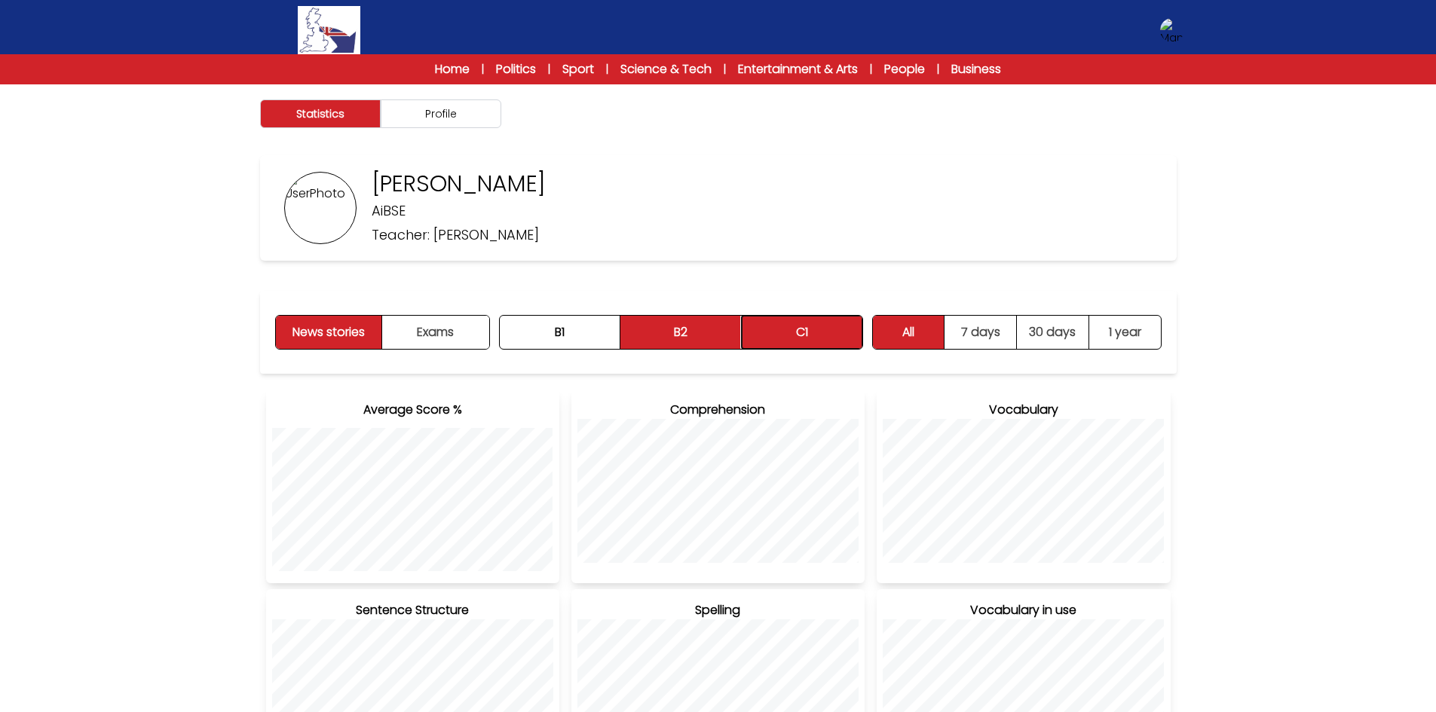
click at [778, 341] on button "C1" at bounding box center [802, 332] width 121 height 33
click at [680, 347] on button "B2" at bounding box center [680, 332] width 121 height 33
click at [453, 338] on button "Exams" at bounding box center [435, 332] width 106 height 33
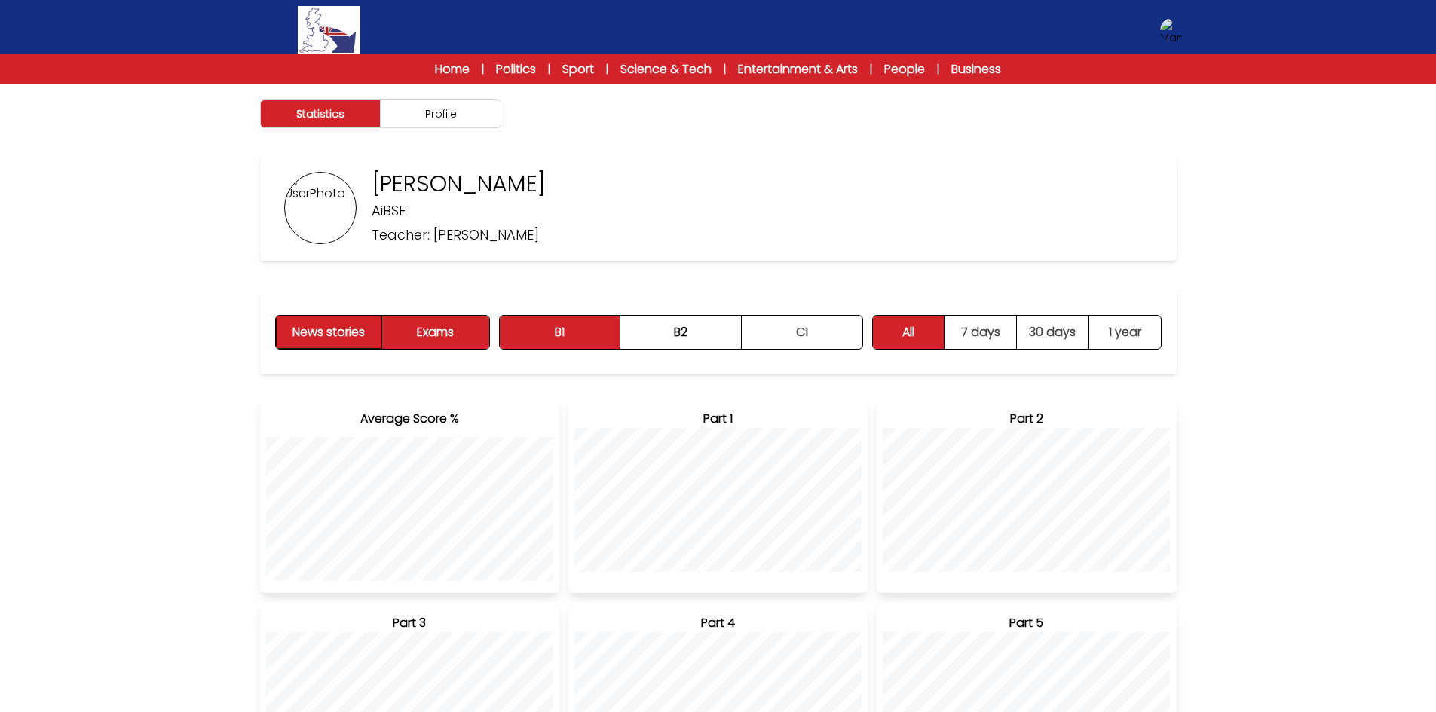
click at [329, 337] on button "News stories" at bounding box center [329, 332] width 107 height 33
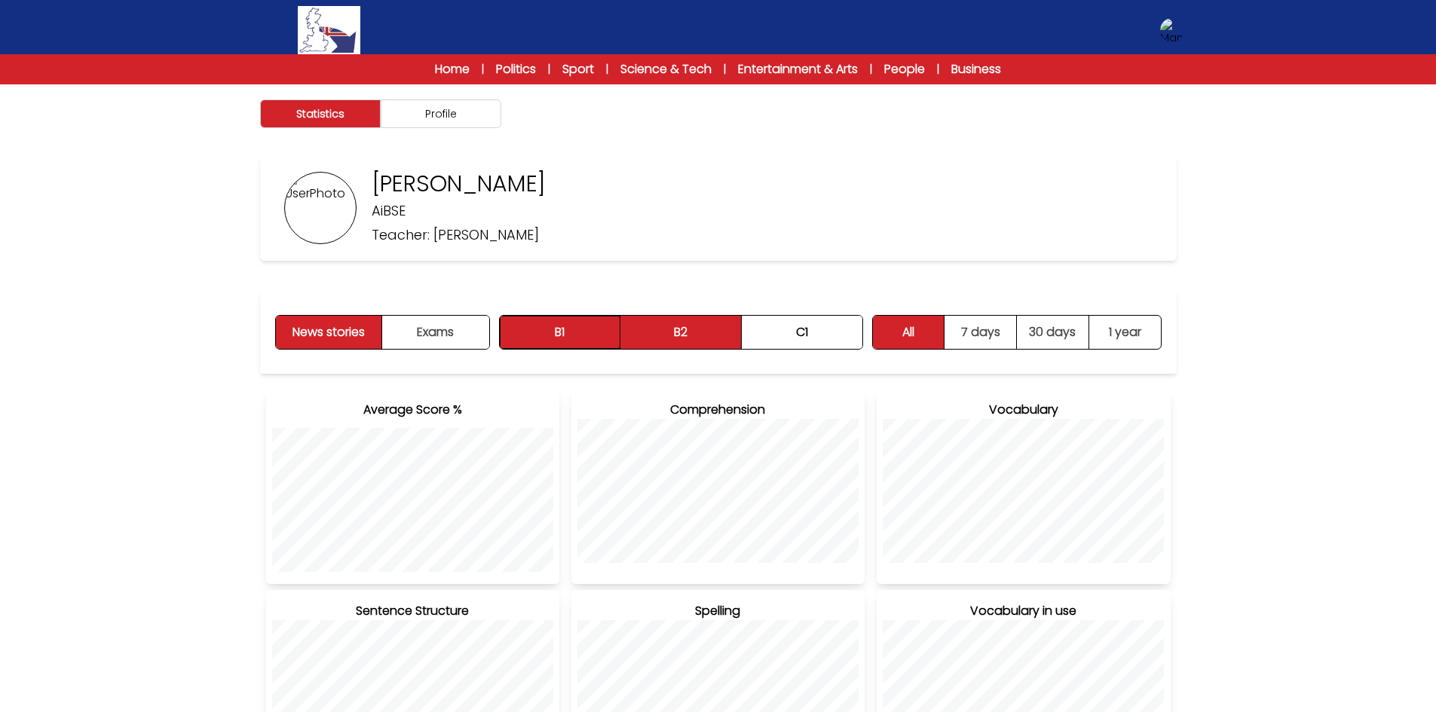
click at [509, 337] on button "B1" at bounding box center [560, 332] width 121 height 33
click at [451, 70] on link "Home" at bounding box center [452, 69] width 35 height 18
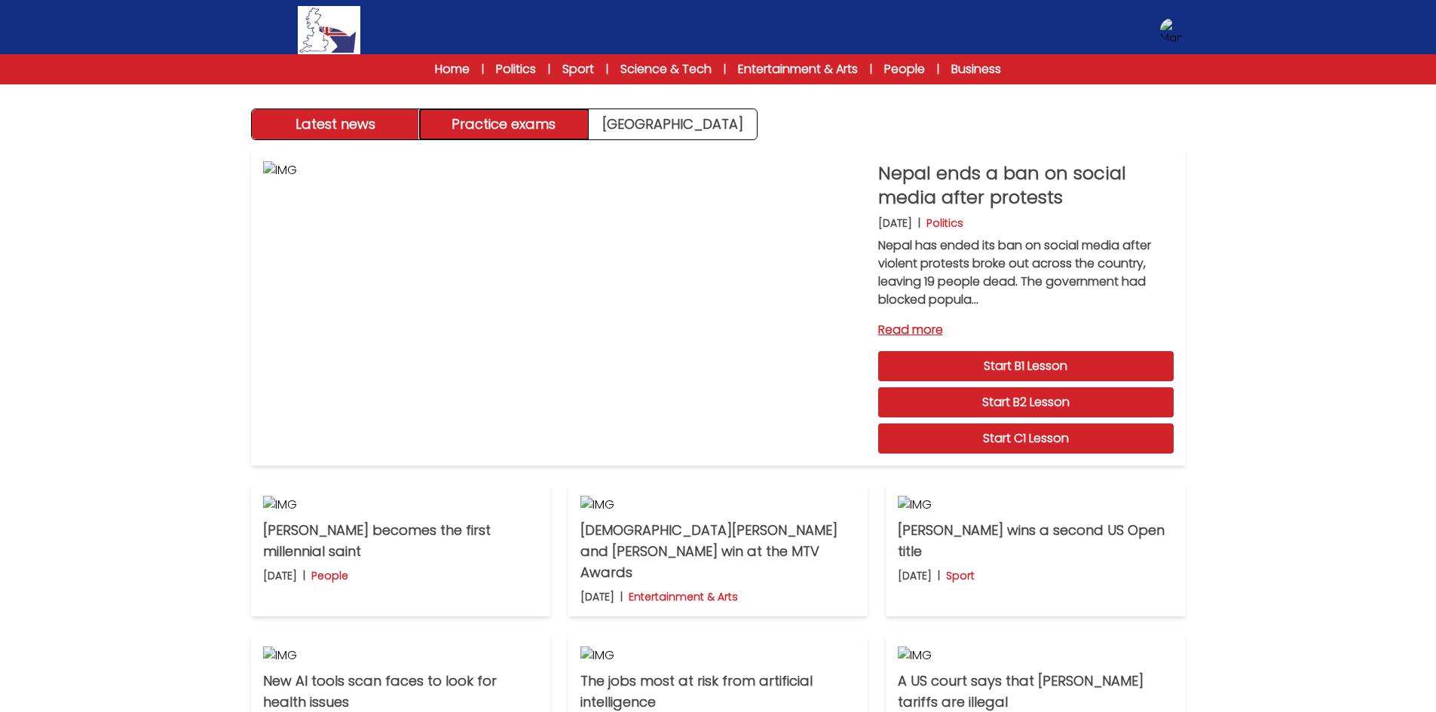
click at [557, 130] on button "Practice exams" at bounding box center [504, 124] width 169 height 30
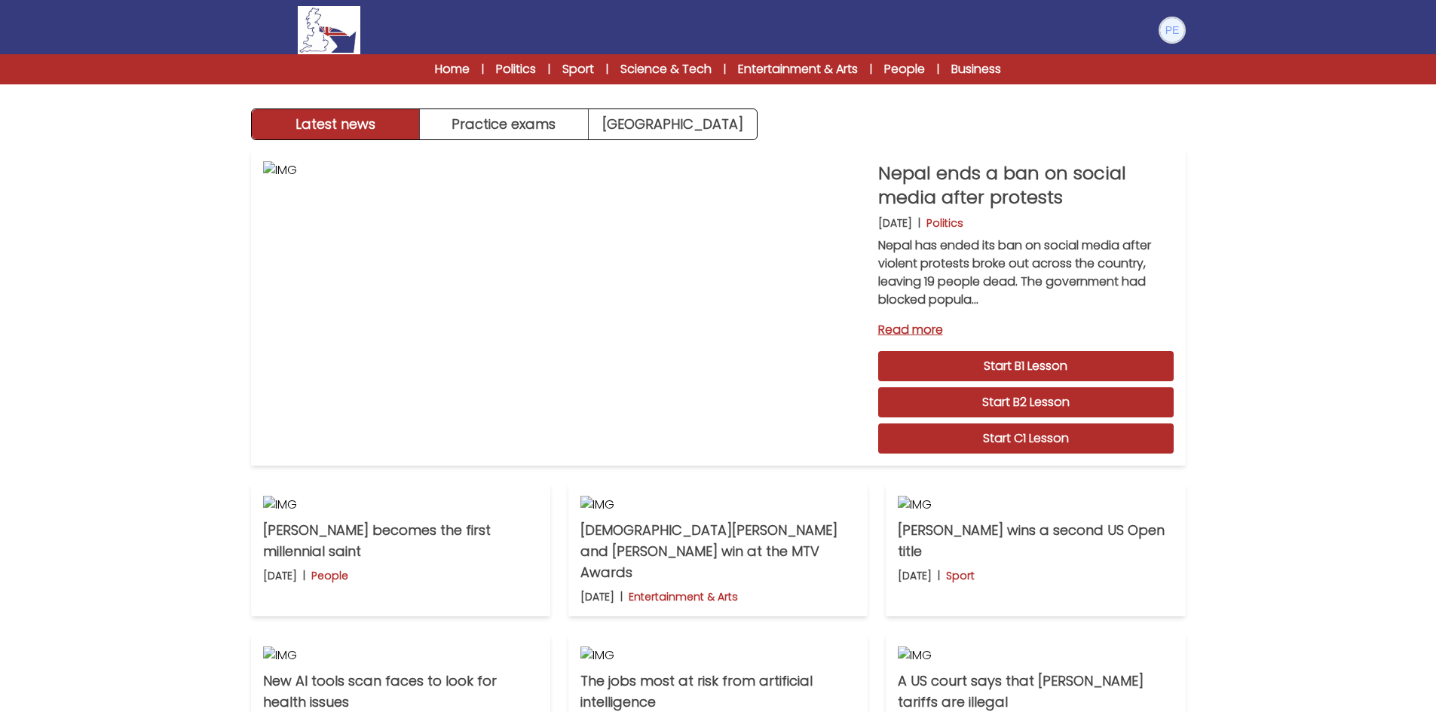
click at [1167, 30] on img at bounding box center [1172, 30] width 24 height 24
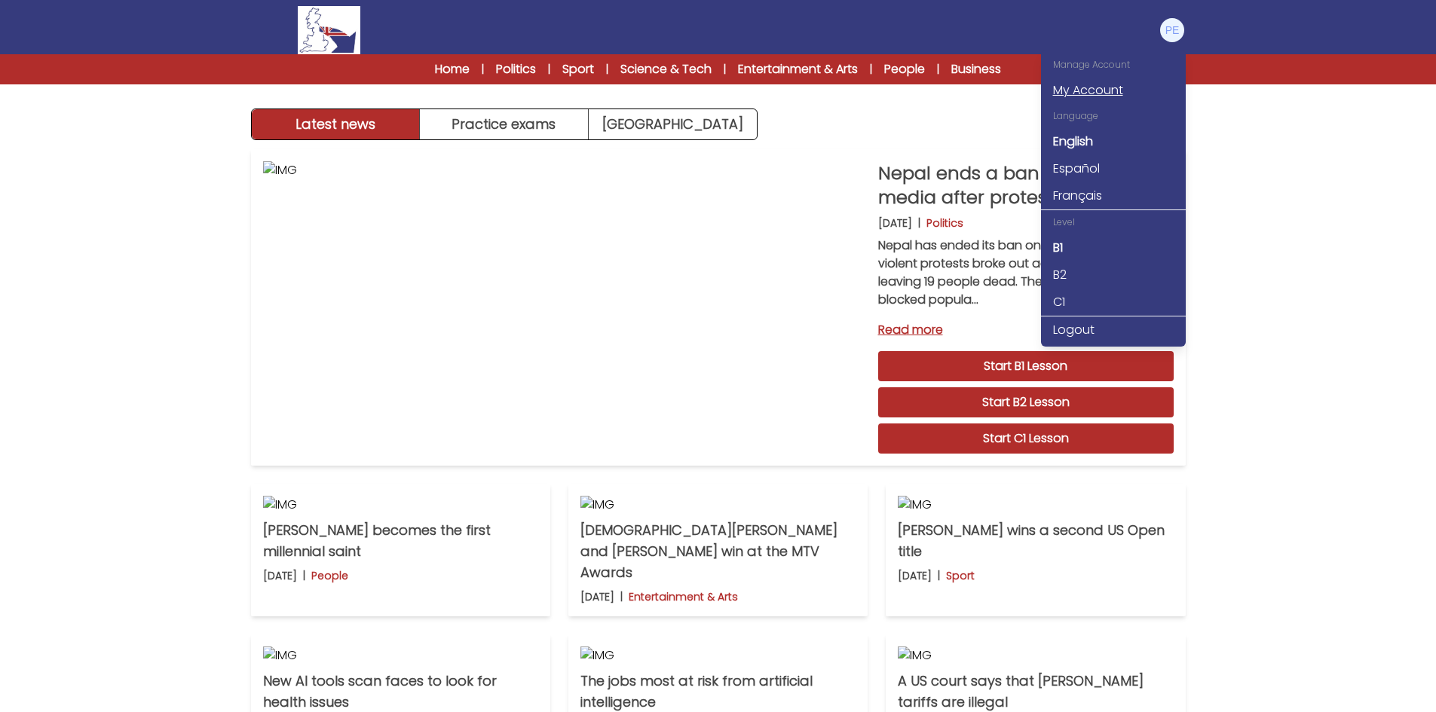
click at [1099, 90] on link "My Account" at bounding box center [1113, 90] width 145 height 27
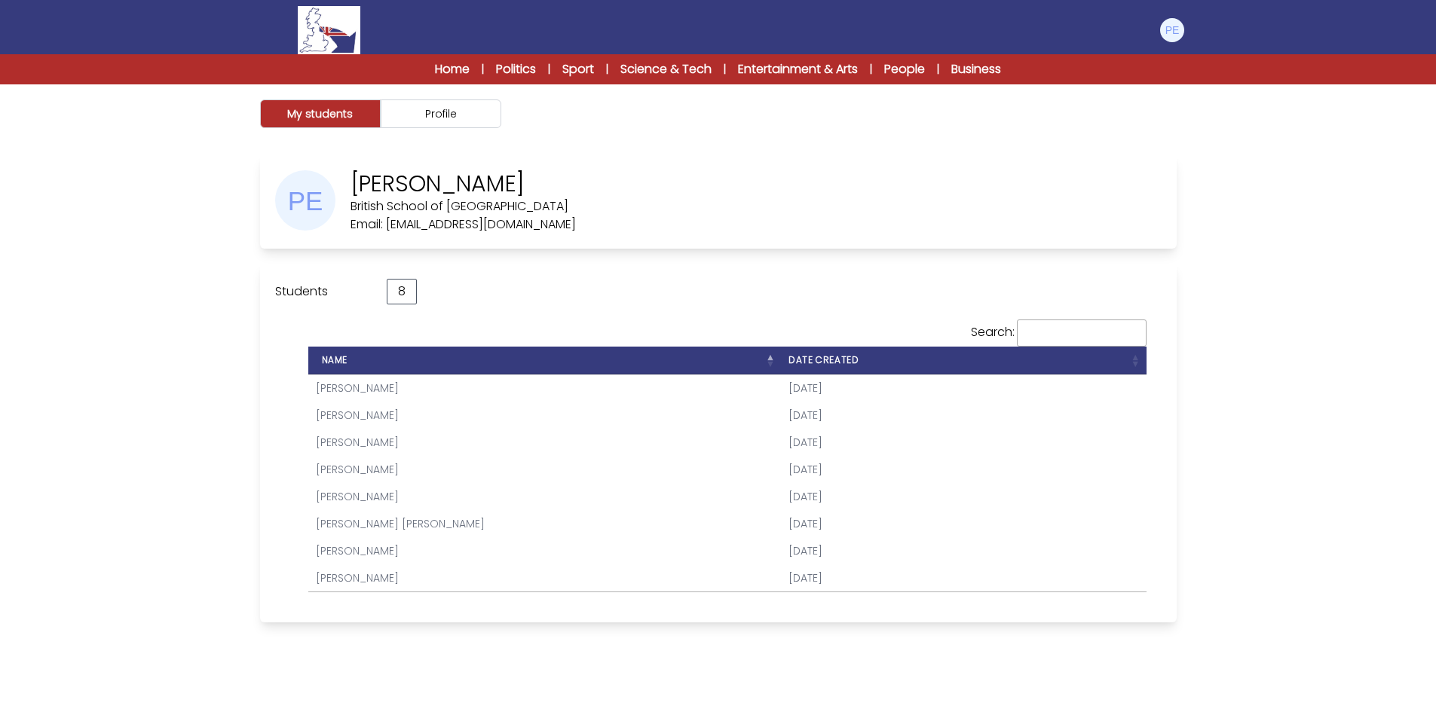
click at [427, 72] on div "Home | Politics | Sport | Science & Tech | Entertainment & Arts | People | Busi…" at bounding box center [718, 69] width 675 height 18
click at [448, 67] on link "Home" at bounding box center [452, 69] width 35 height 18
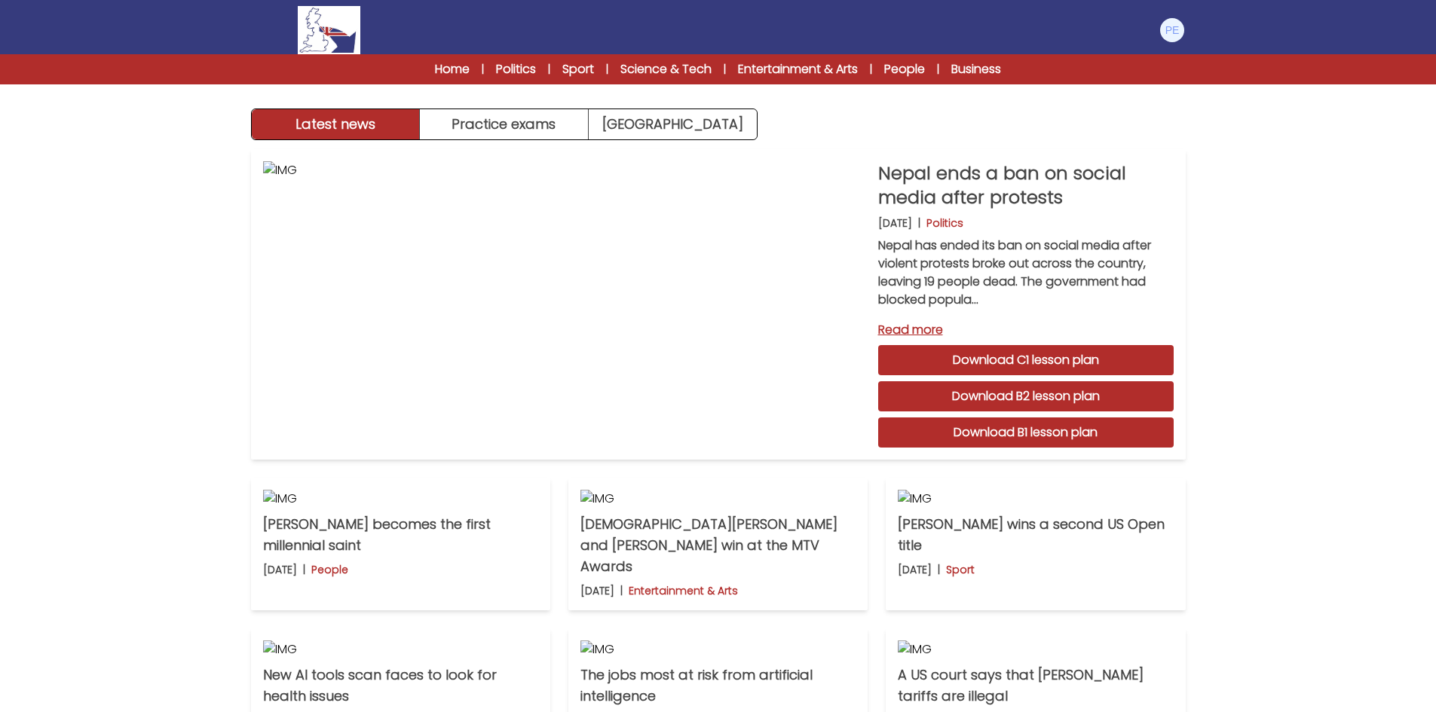
click at [1157, 35] on div "Manage Account My Account Language English Español [DEMOGRAPHIC_DATA] B1 B2 C1 …" at bounding box center [718, 30] width 934 height 48
click at [1169, 35] on img at bounding box center [1172, 30] width 24 height 24
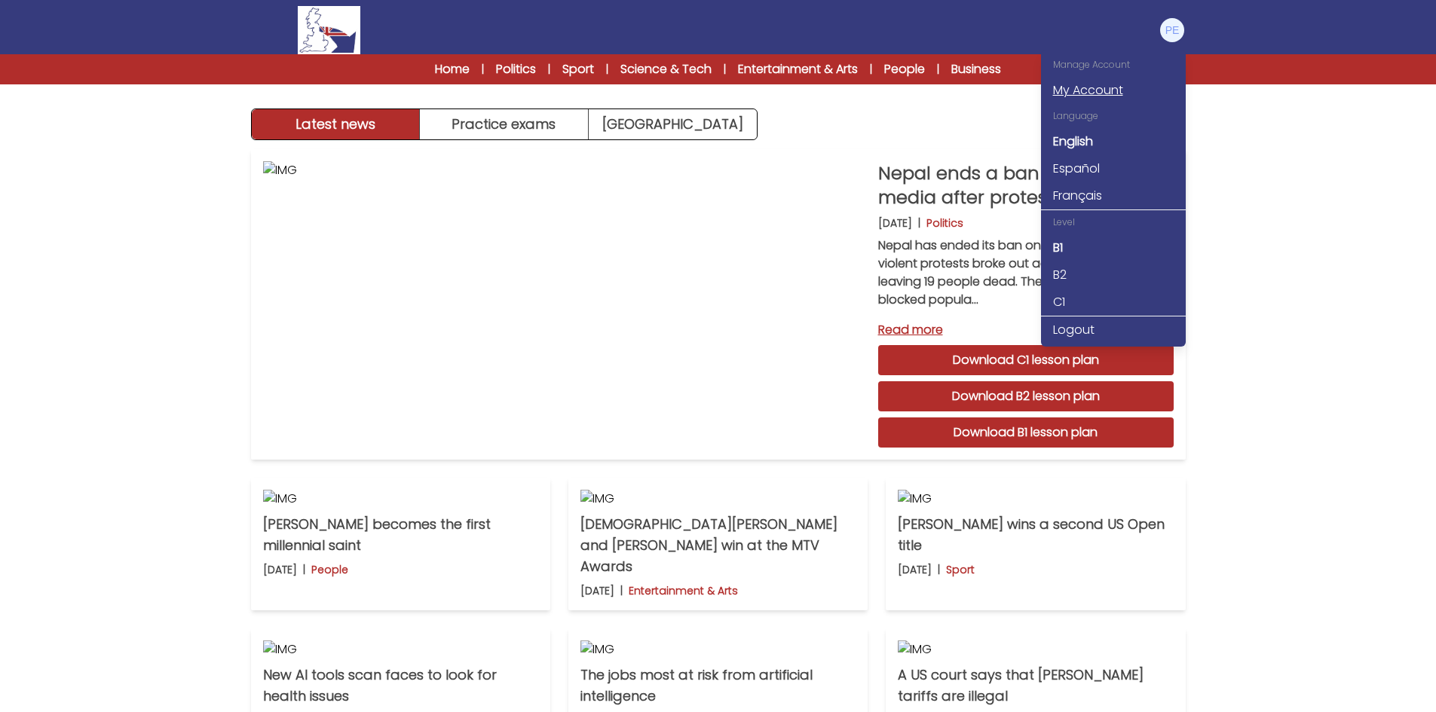
click at [1091, 84] on link "My Account" at bounding box center [1113, 90] width 145 height 27
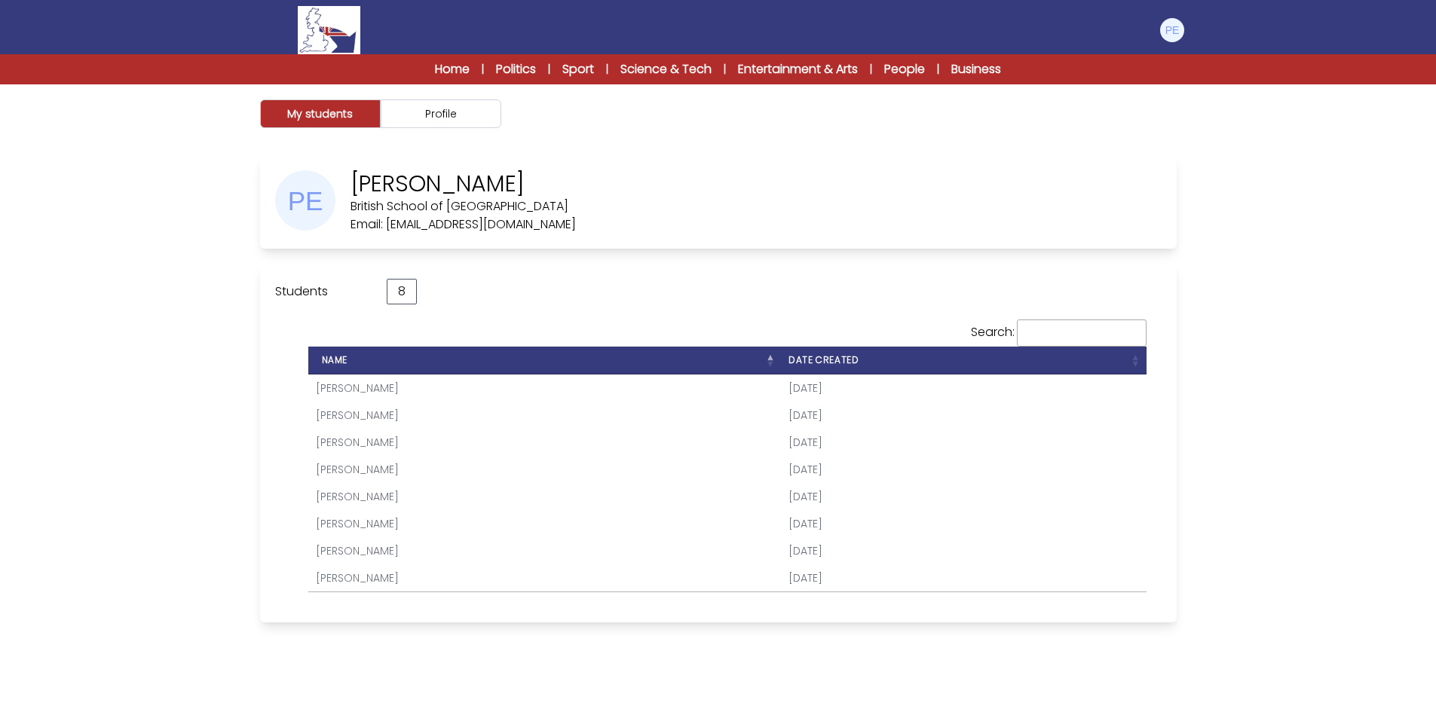
drag, startPoint x: 373, startPoint y: 443, endPoint x: 353, endPoint y: 447, distance: 20.7
click at [353, 447] on td "[PERSON_NAME]" at bounding box center [544, 442] width 473 height 27
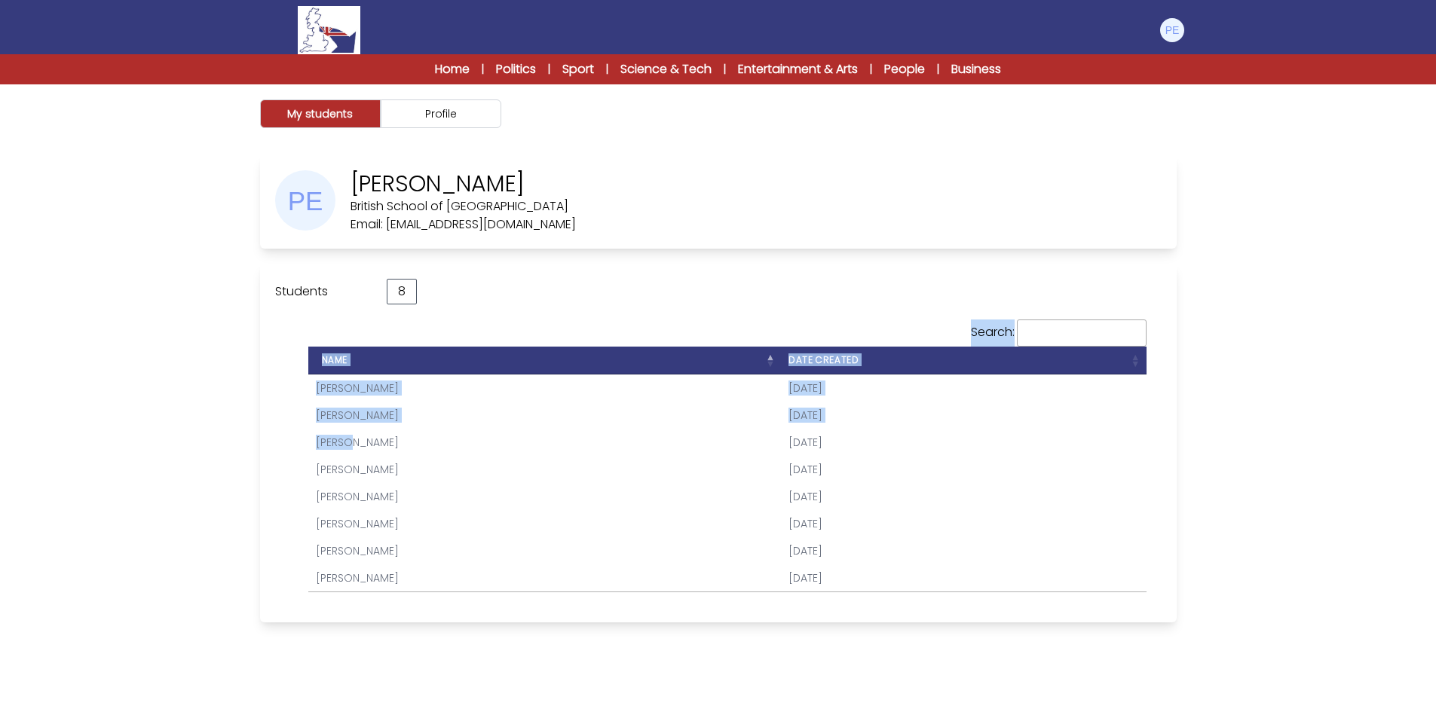
click at [326, 448] on div "Search: Name Date created" at bounding box center [727, 455] width 868 height 303
click at [171, 442] on div "My students Profile [PERSON_NAME] British School of Verona Teacher:" at bounding box center [718, 440] width 1436 height 712
drag, startPoint x: 308, startPoint y: 442, endPoint x: 347, endPoint y: 443, distance: 38.4
click at [347, 443] on td "[PERSON_NAME]" at bounding box center [544, 442] width 473 height 27
copy link "Filippo"
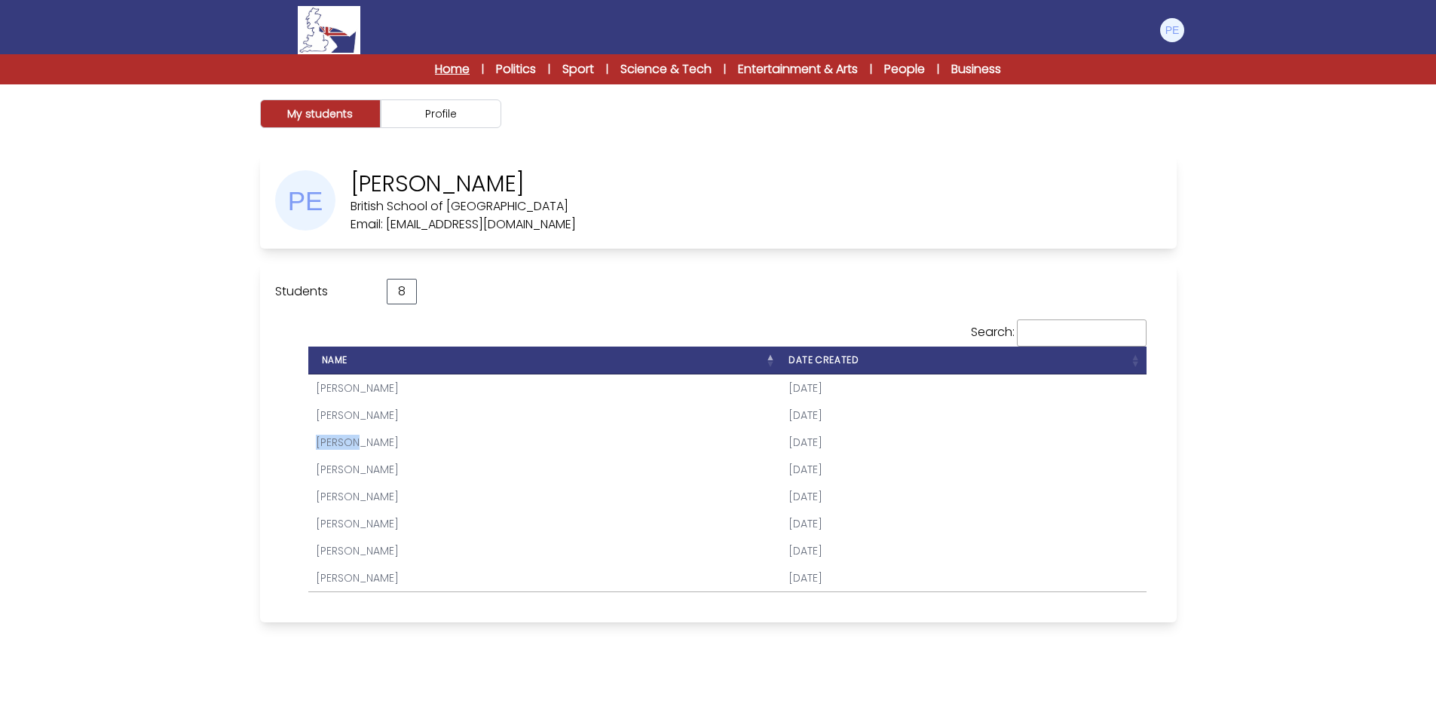
click at [460, 66] on link "Home" at bounding box center [452, 69] width 35 height 18
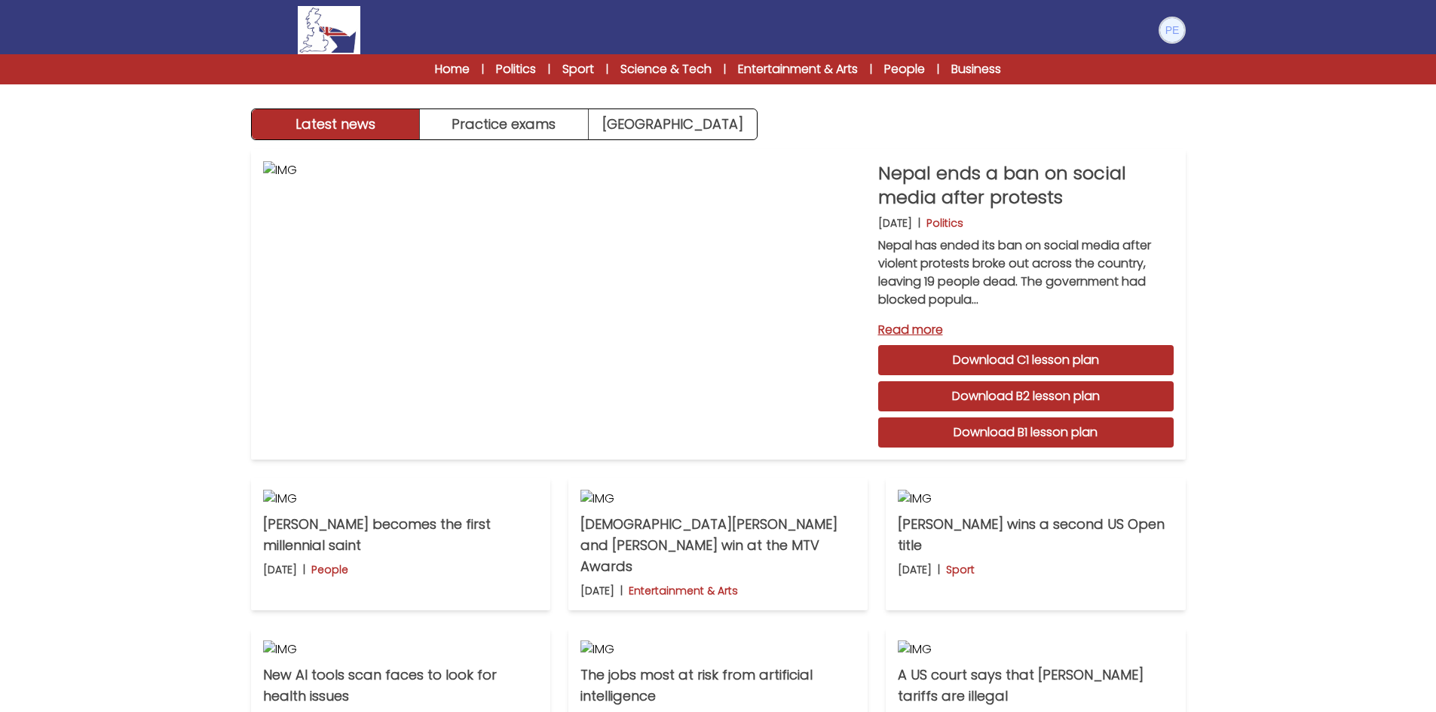
click at [1170, 28] on img at bounding box center [1172, 30] width 24 height 24
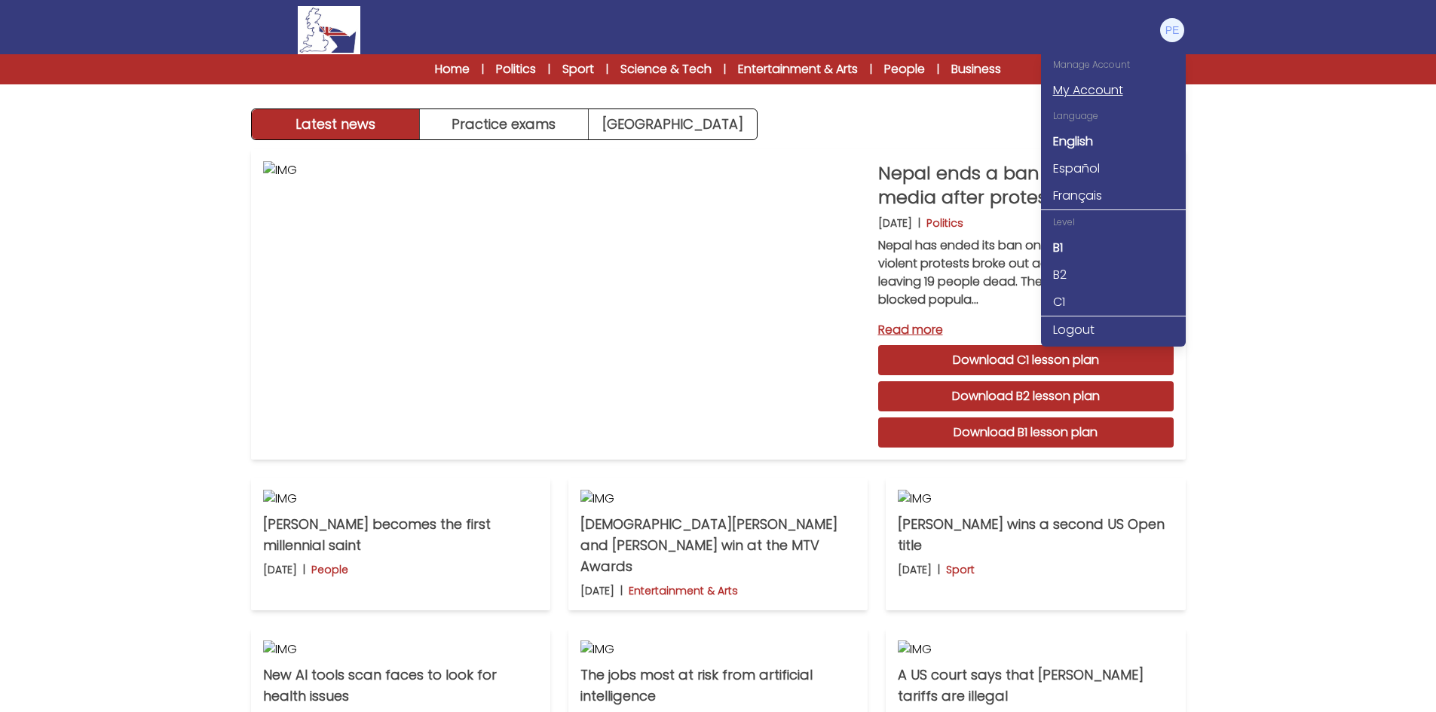
click at [1087, 84] on link "My Account" at bounding box center [1113, 90] width 145 height 27
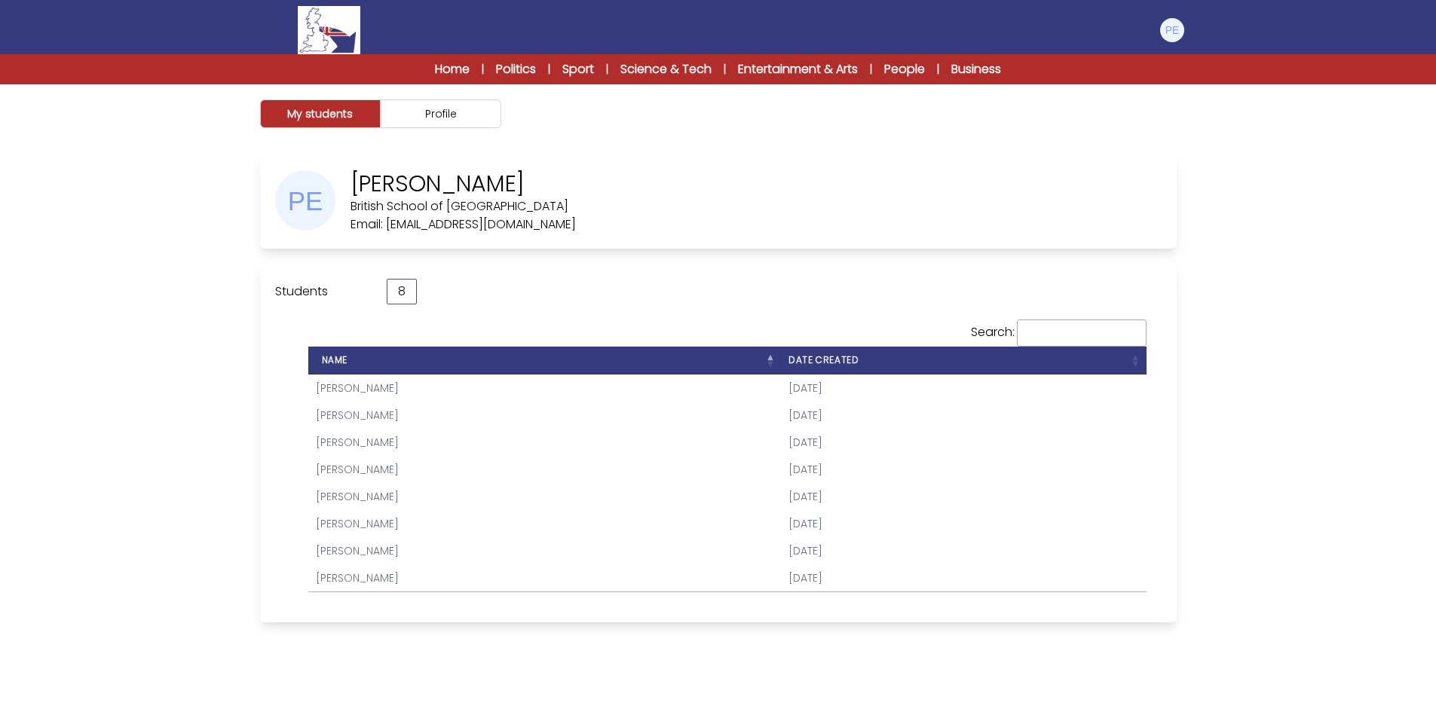
click at [385, 386] on link "[PERSON_NAME]" at bounding box center [357, 388] width 83 height 15
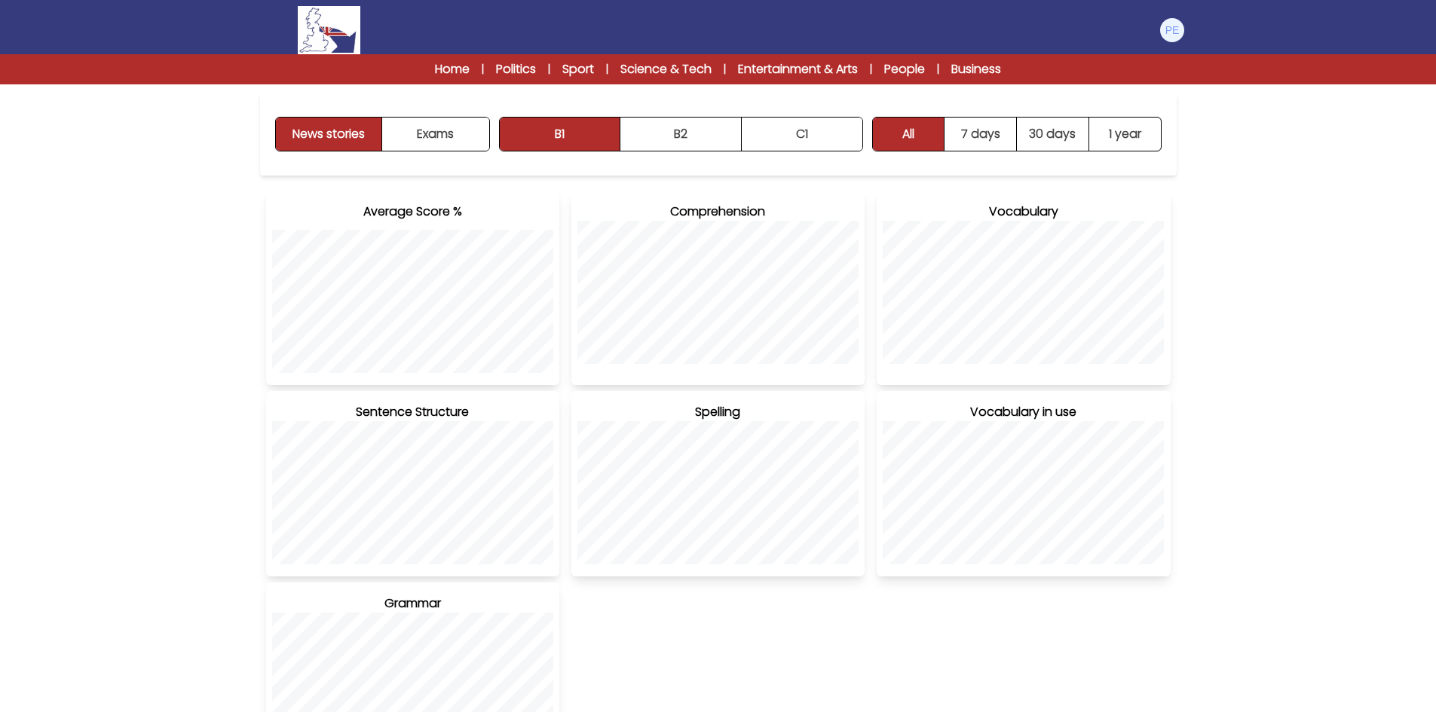
scroll to position [226, 0]
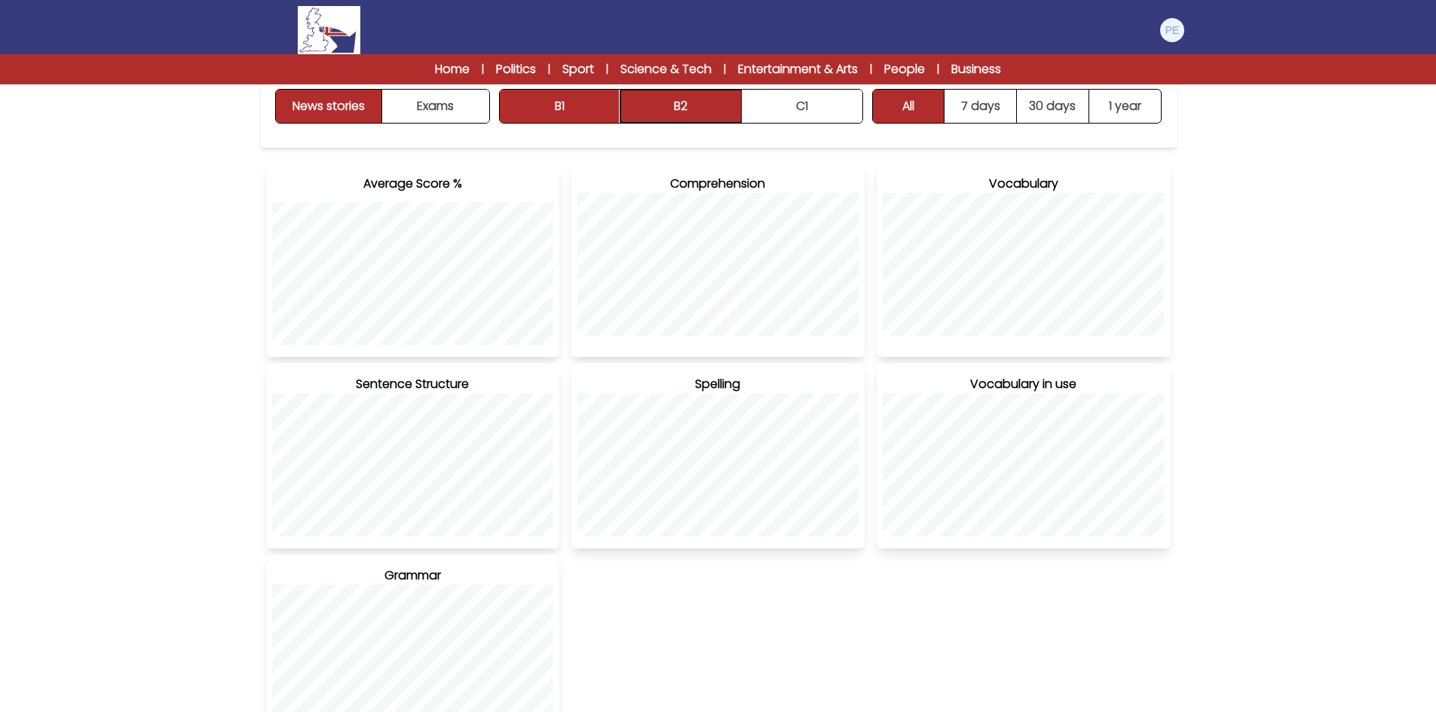
click at [710, 109] on button "B2" at bounding box center [680, 106] width 121 height 33
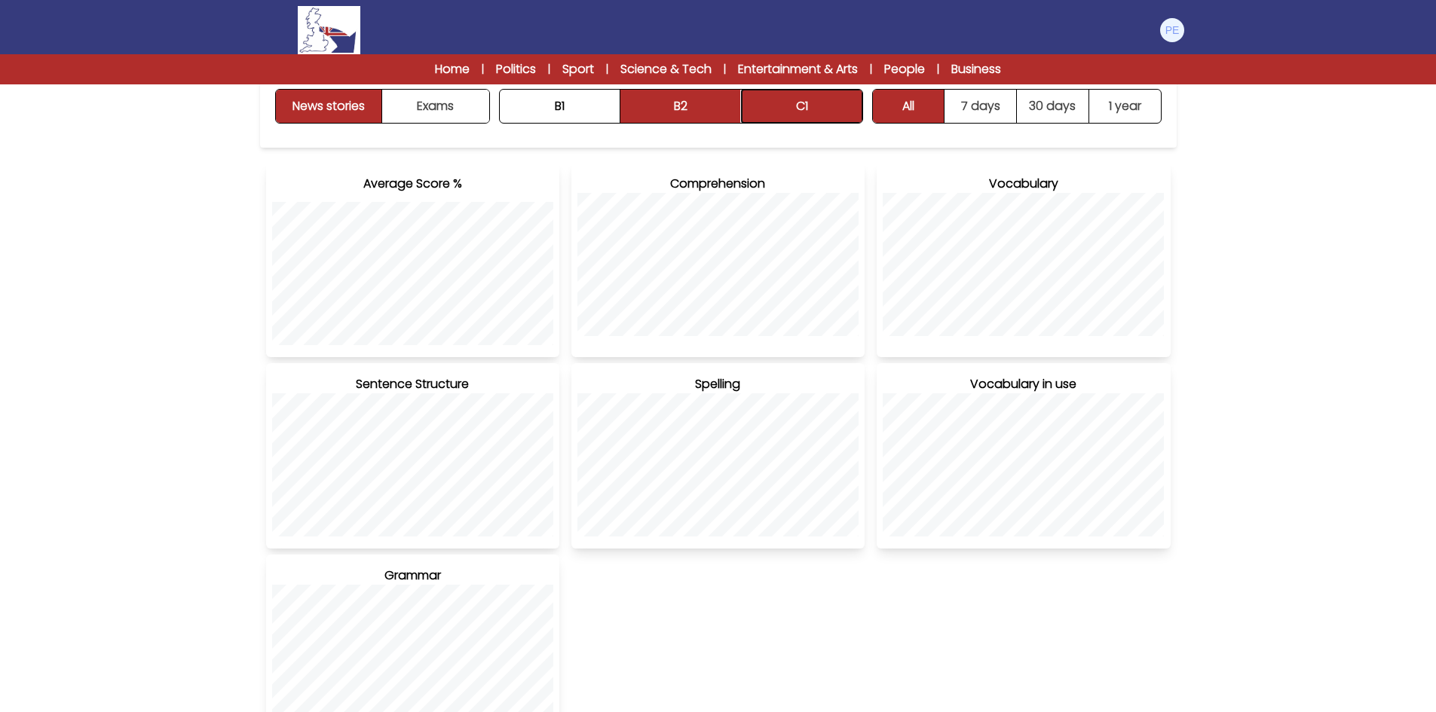
click at [821, 114] on button "C1" at bounding box center [802, 106] width 121 height 33
click at [454, 115] on button "Exams" at bounding box center [435, 106] width 106 height 33
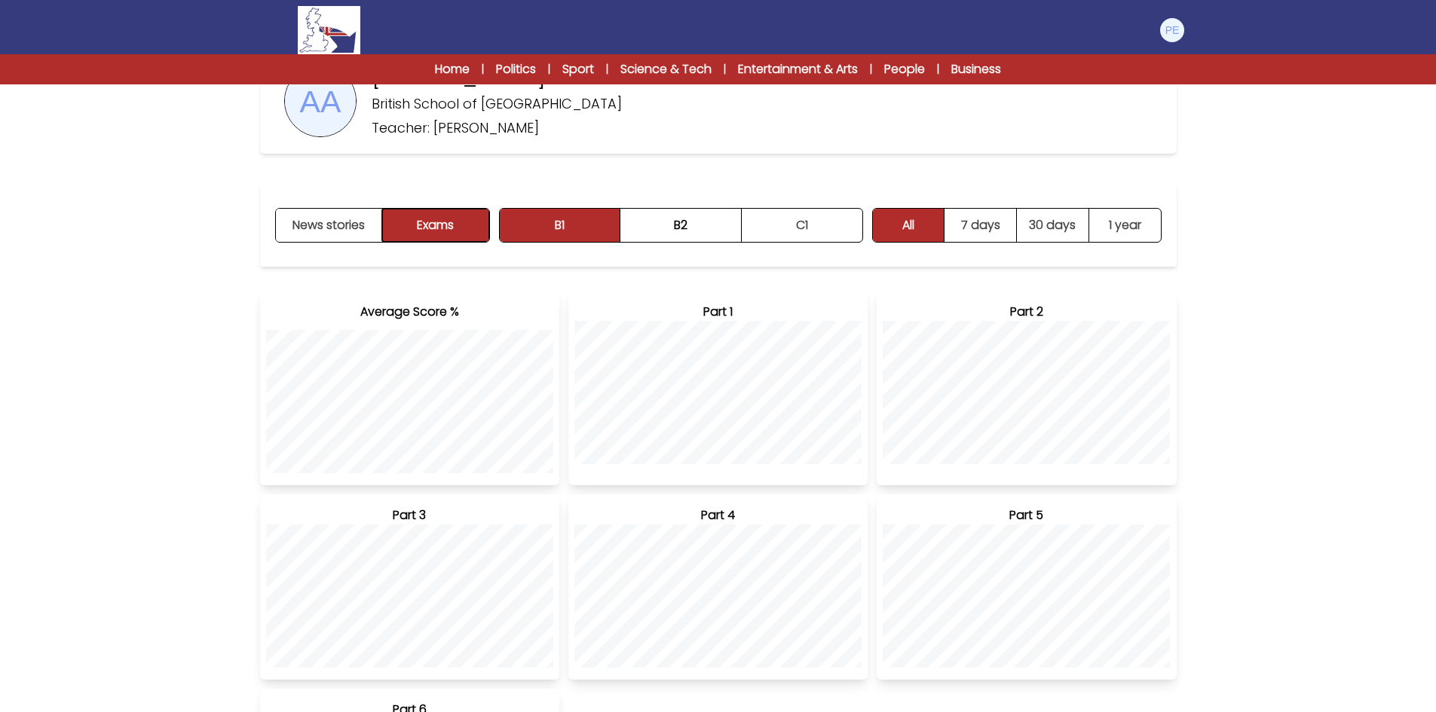
scroll to position [0, 0]
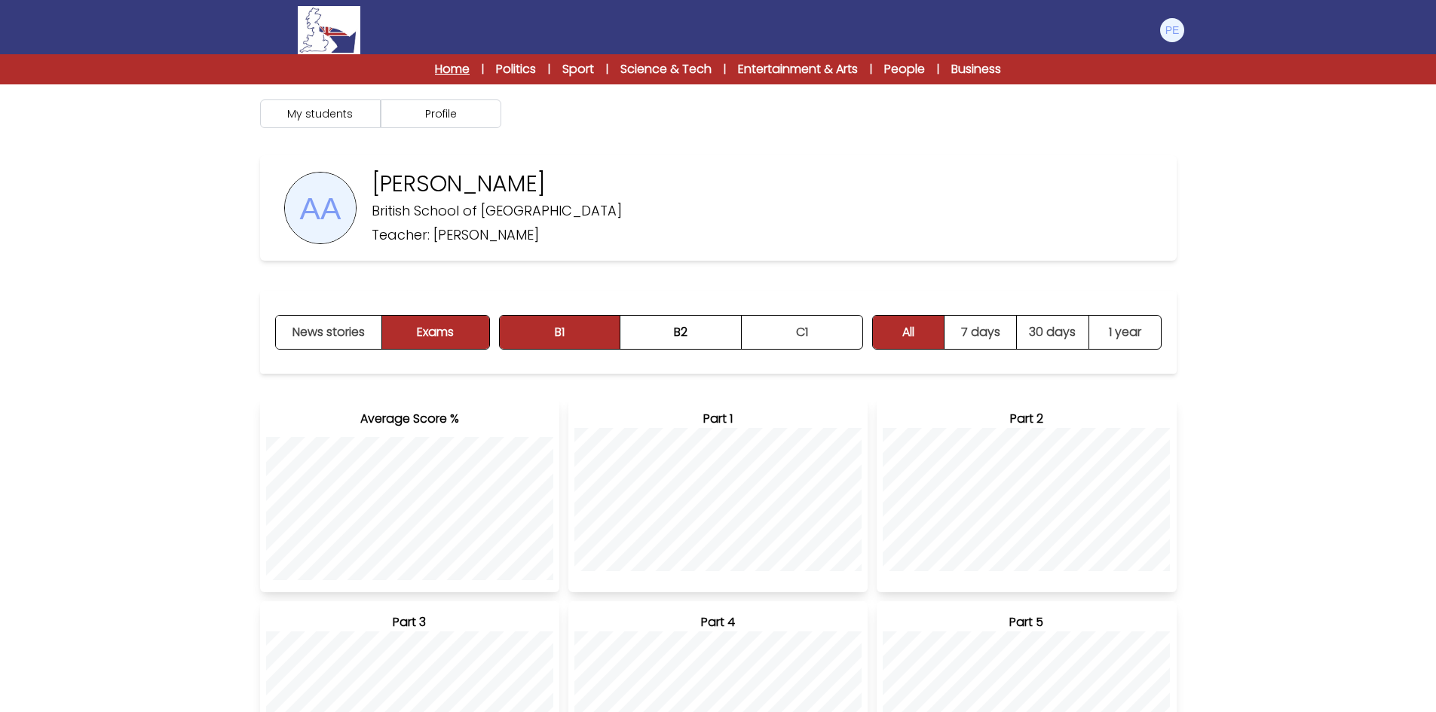
click at [447, 62] on link "Home" at bounding box center [452, 69] width 35 height 18
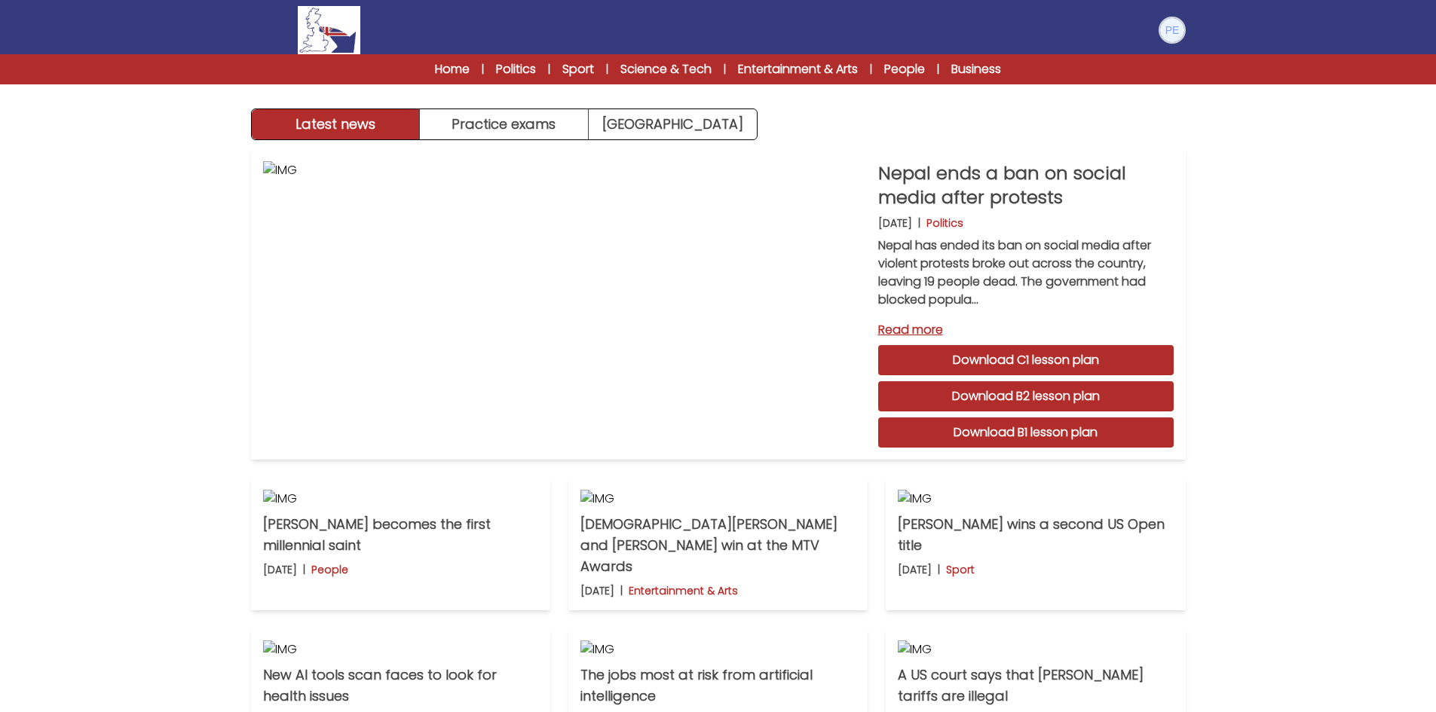
click at [1166, 22] on img at bounding box center [1172, 30] width 24 height 24
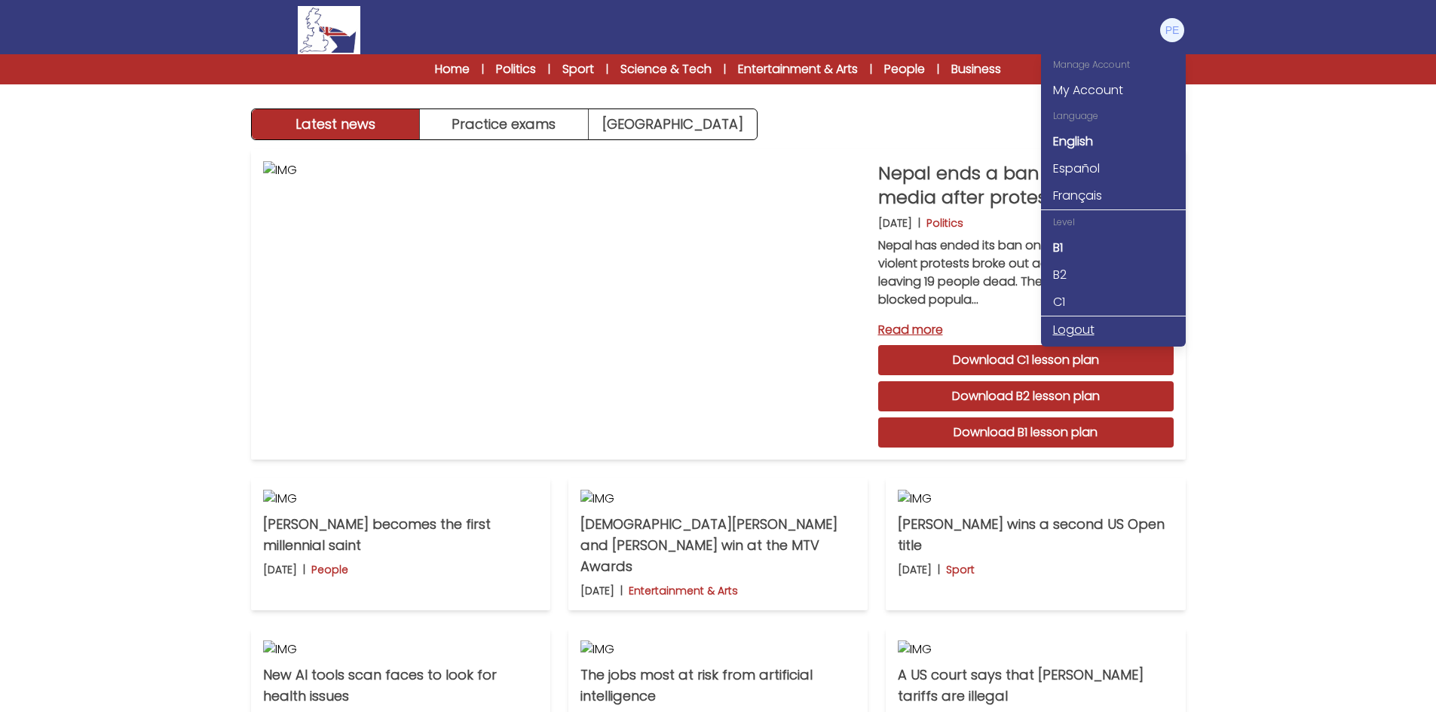
click at [1082, 326] on link "Logout" at bounding box center [1113, 329] width 145 height 27
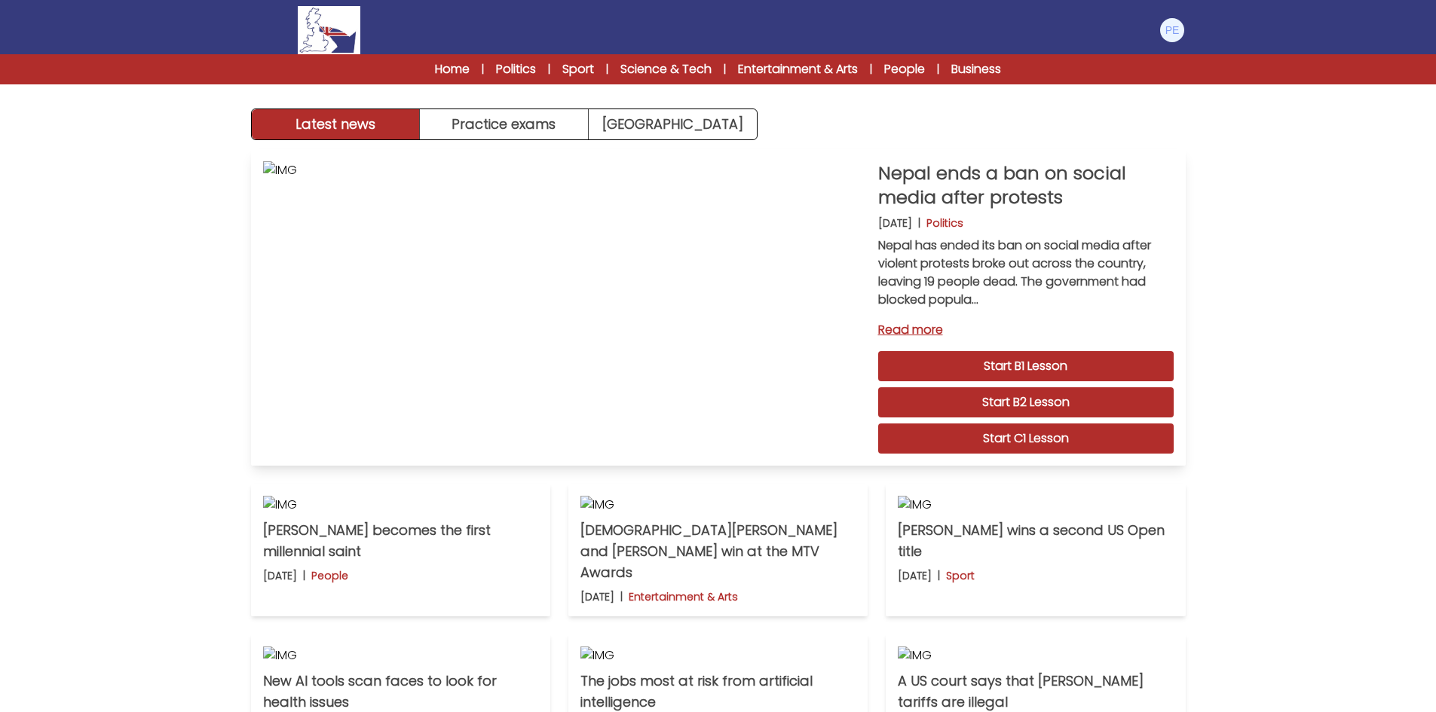
click at [1098, 400] on link "Start B2 Lesson" at bounding box center [1025, 402] width 295 height 30
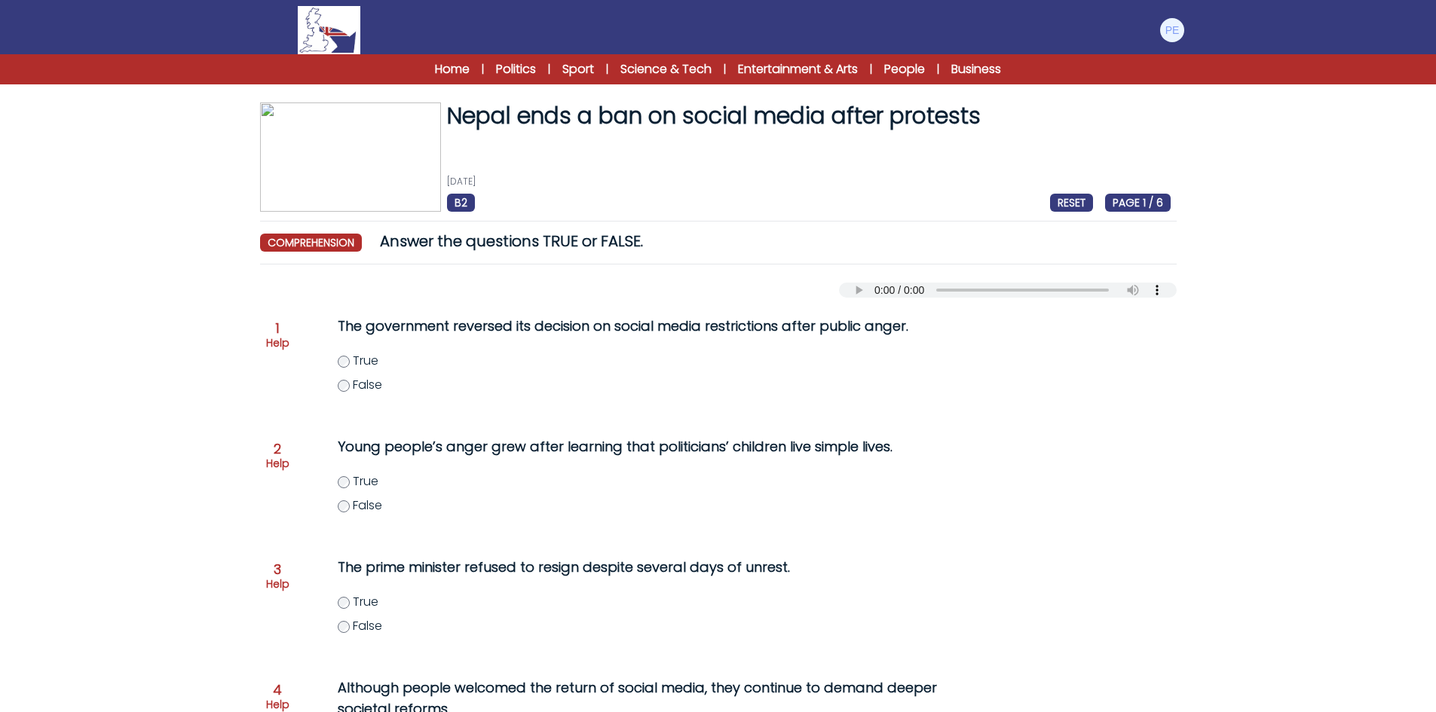
click at [485, 63] on div "Home | Politics | Sport | Science & Tech | Entertainment & Arts | People | Busi…" at bounding box center [718, 69] width 675 height 18
click at [467, 66] on div "Home | Politics | Sport | Science & Tech | Entertainment & Arts | People | Busi…" at bounding box center [718, 69] width 675 height 18
click at [462, 66] on link "Home" at bounding box center [452, 69] width 35 height 18
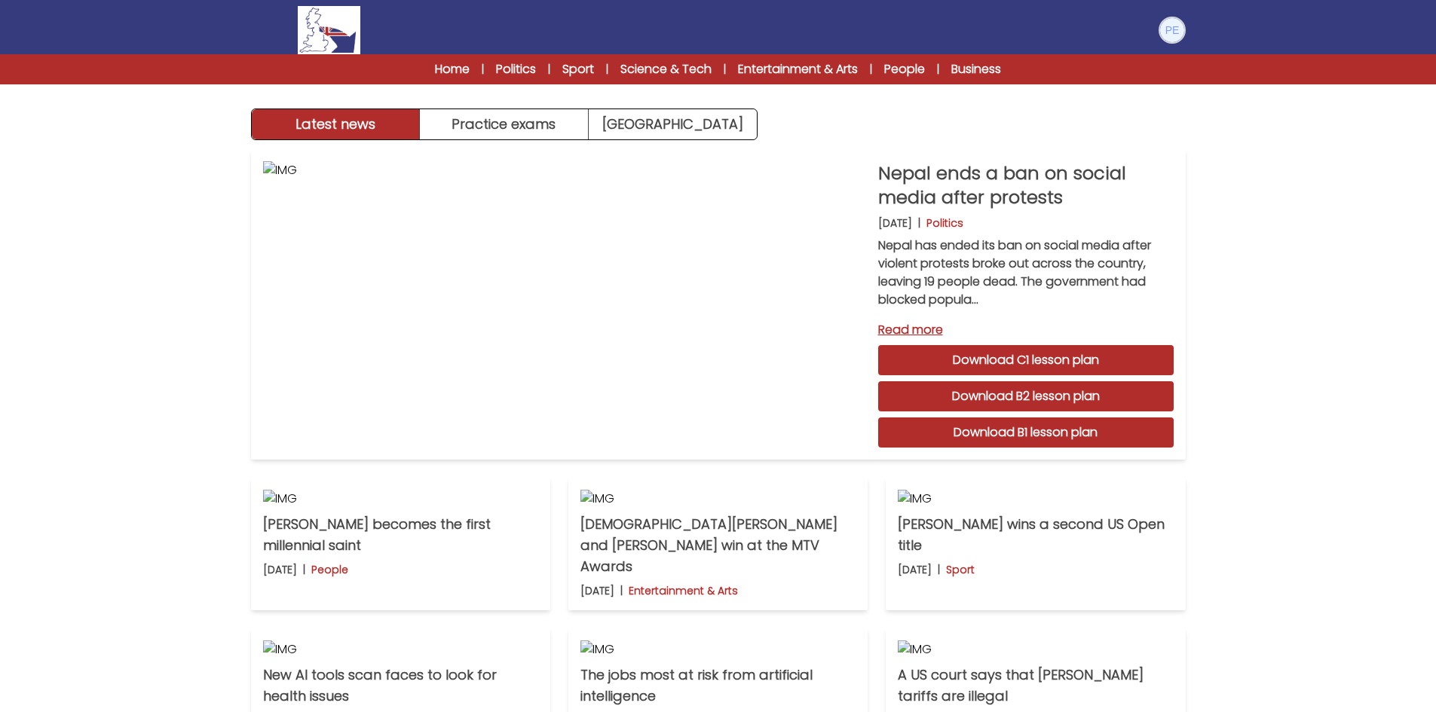
click at [1170, 37] on img at bounding box center [1172, 30] width 24 height 24
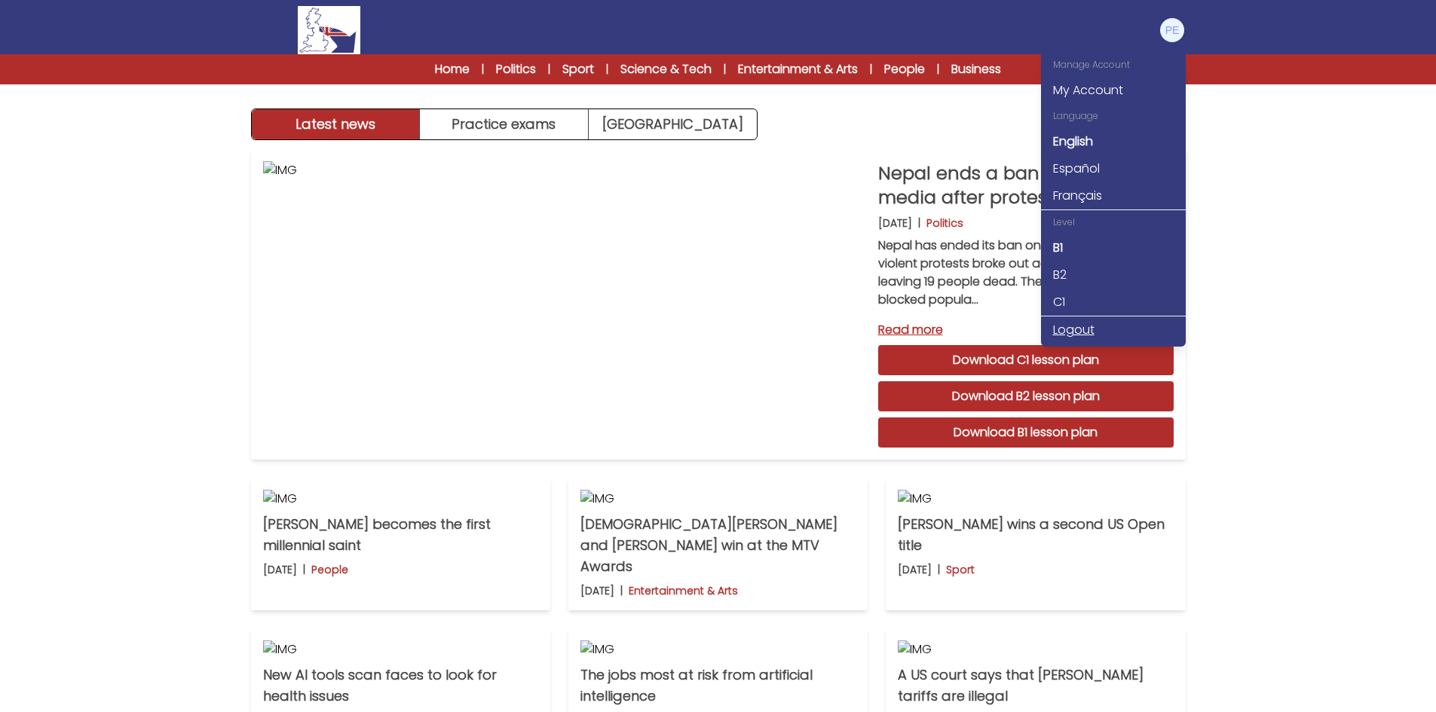
click at [1081, 329] on link "Logout" at bounding box center [1113, 329] width 145 height 27
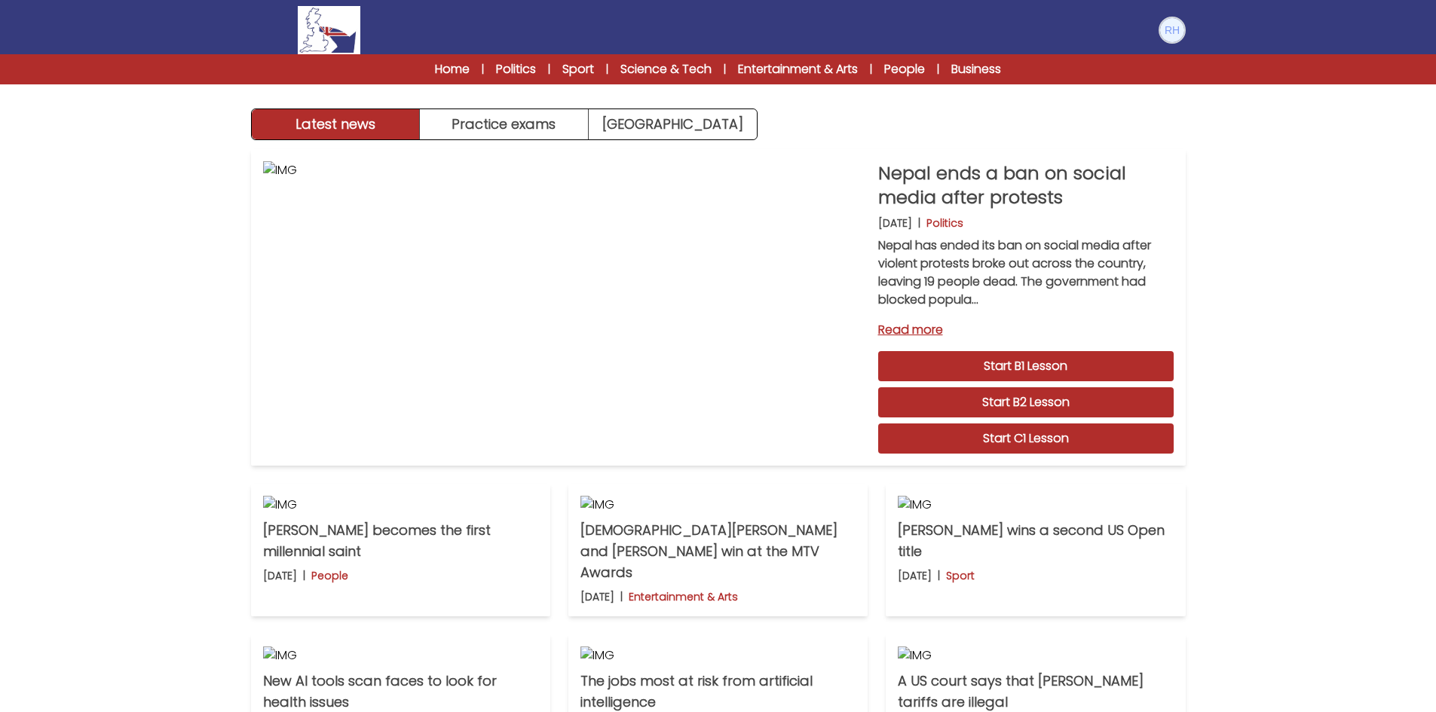
click at [1180, 31] on img at bounding box center [1172, 30] width 24 height 24
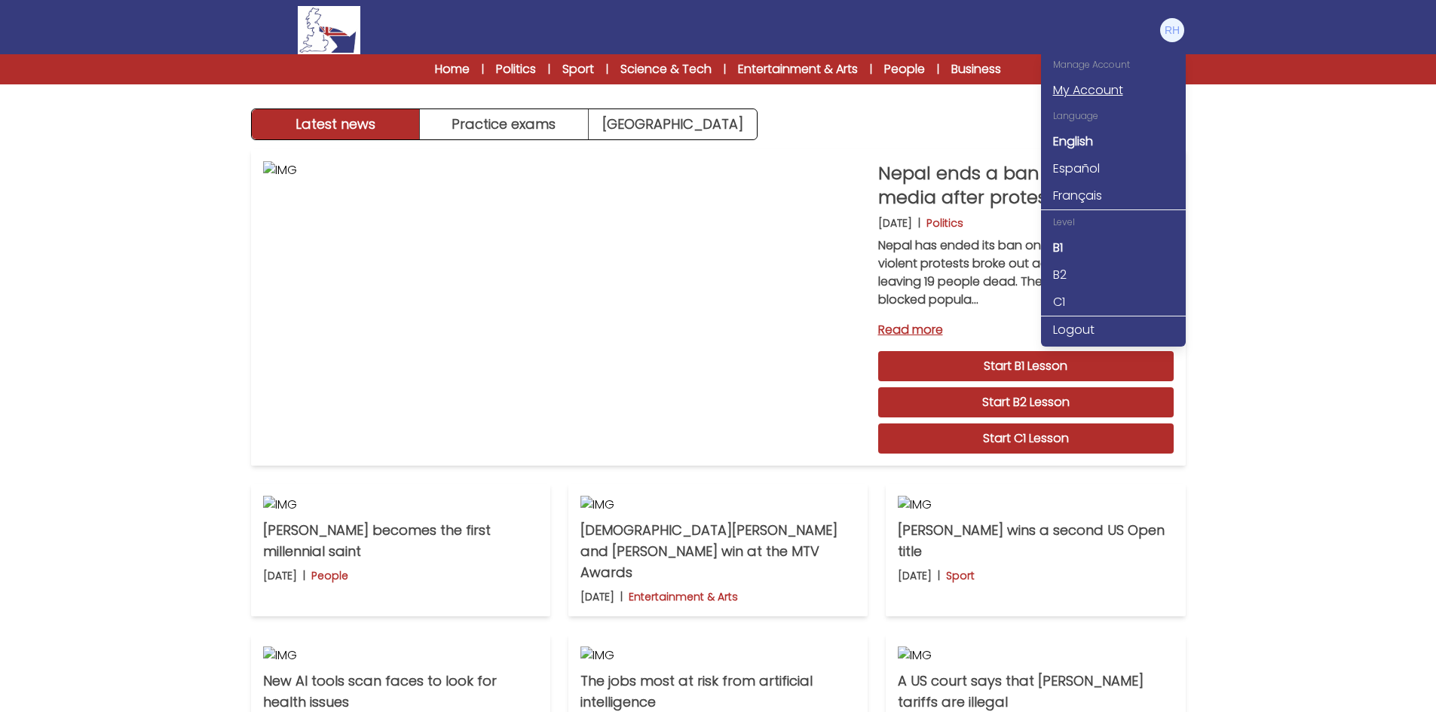
click at [1086, 96] on link "My Account" at bounding box center [1113, 90] width 145 height 27
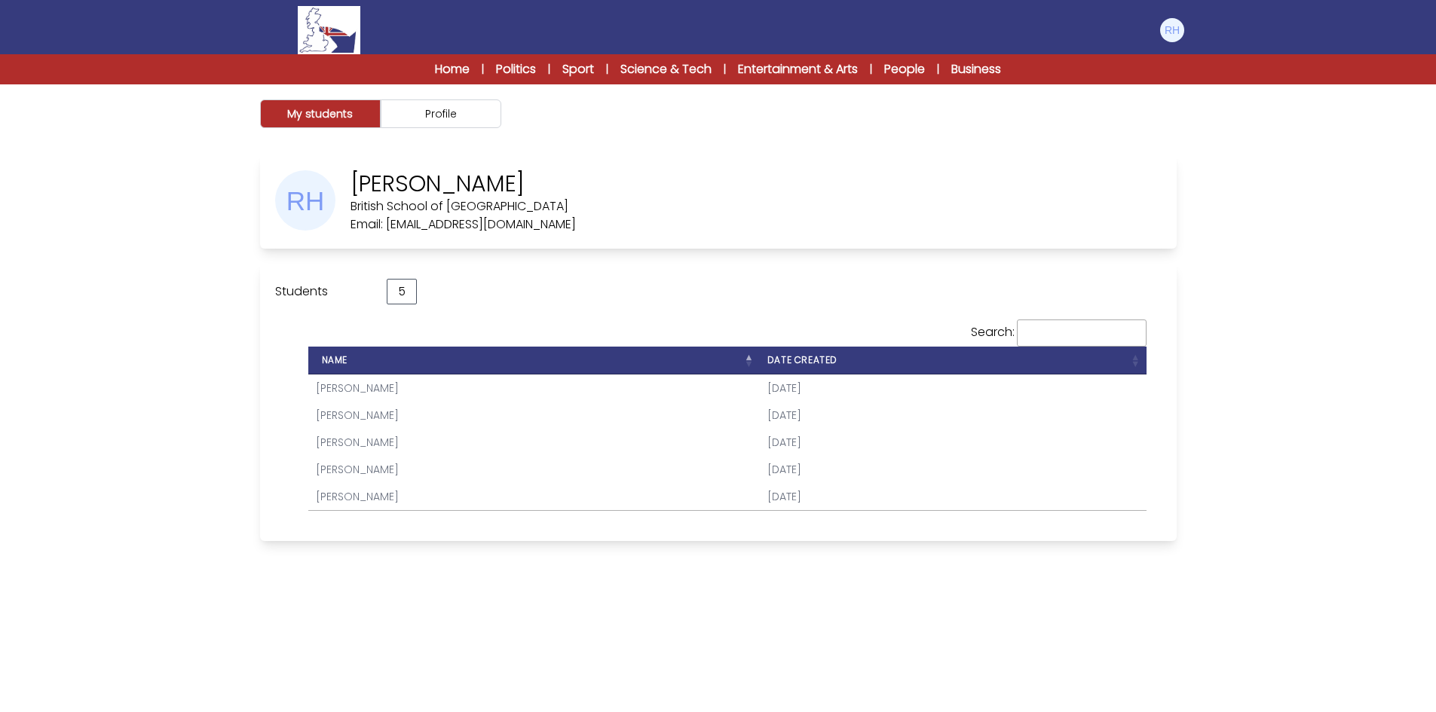
click at [371, 385] on link "Charlotte Bowler" at bounding box center [357, 388] width 83 height 15
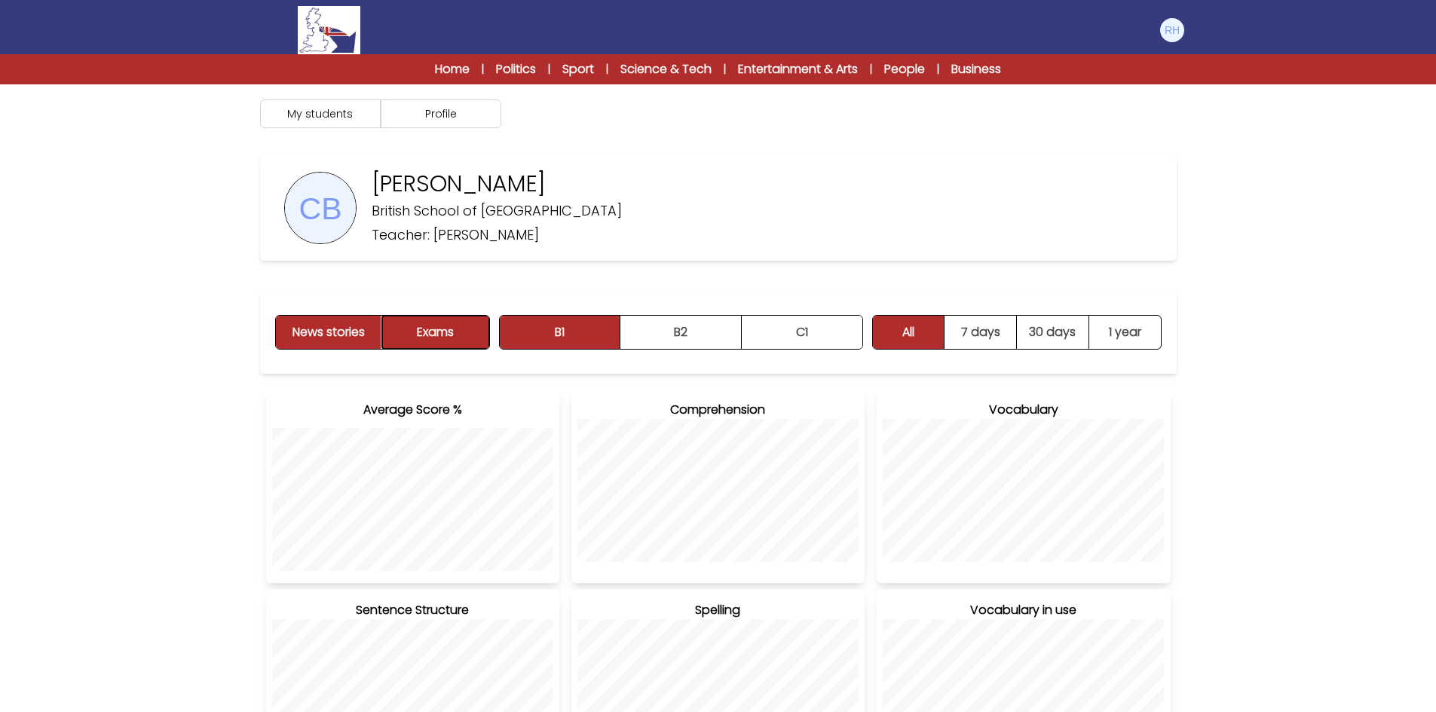
click at [458, 335] on button "Exams" at bounding box center [435, 332] width 106 height 33
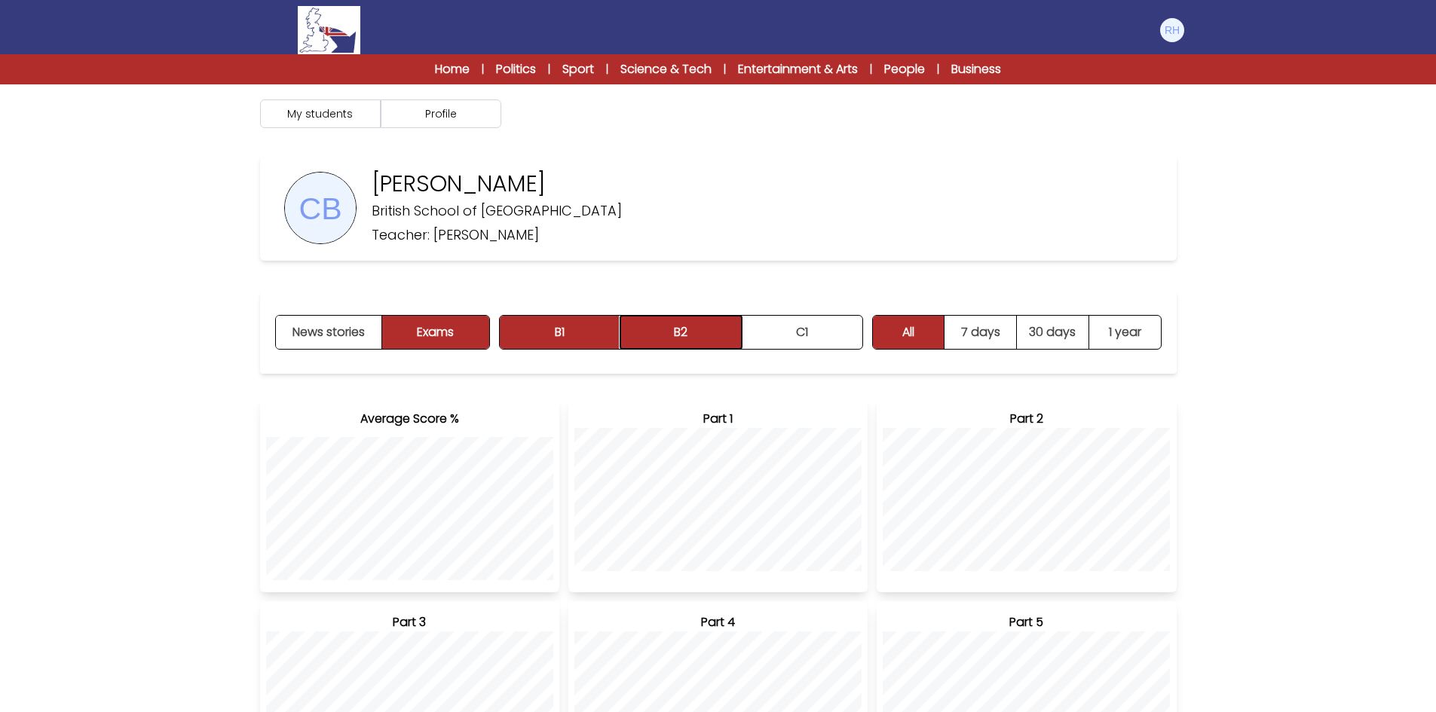
click at [691, 327] on button "B2" at bounding box center [680, 332] width 121 height 33
click at [815, 325] on button "C1" at bounding box center [802, 332] width 121 height 33
click at [558, 330] on button "B1" at bounding box center [560, 332] width 121 height 33
click at [460, 69] on link "Home" at bounding box center [452, 69] width 35 height 18
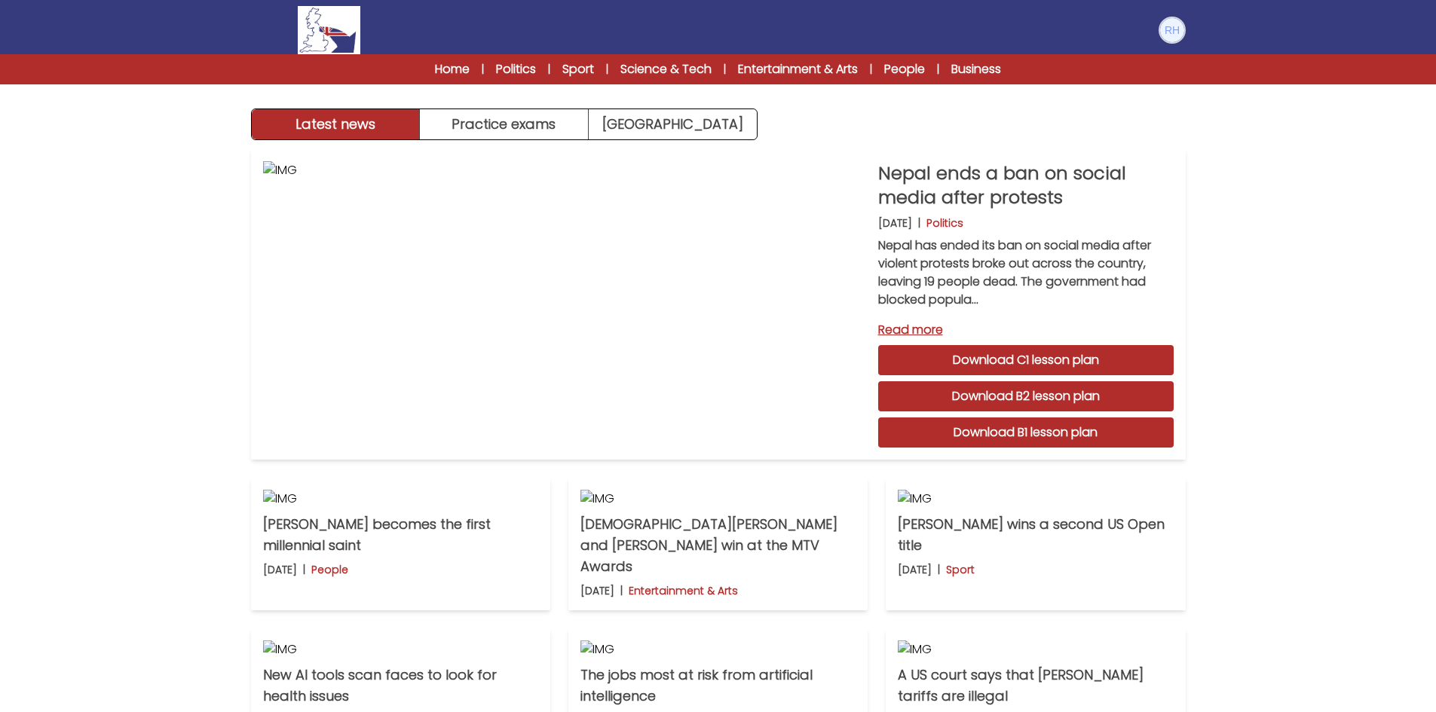
click at [1166, 33] on img at bounding box center [1172, 30] width 24 height 24
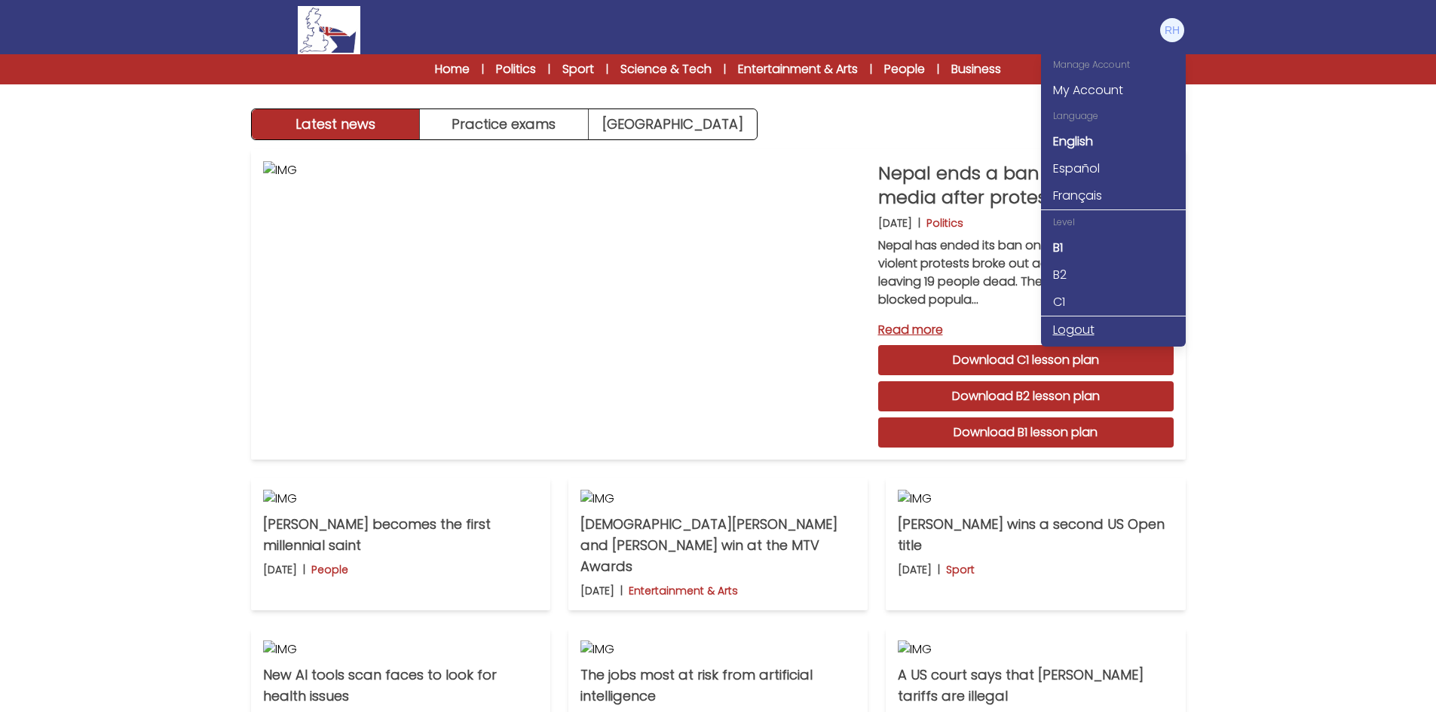
click at [1081, 330] on link "Logout" at bounding box center [1113, 329] width 145 height 27
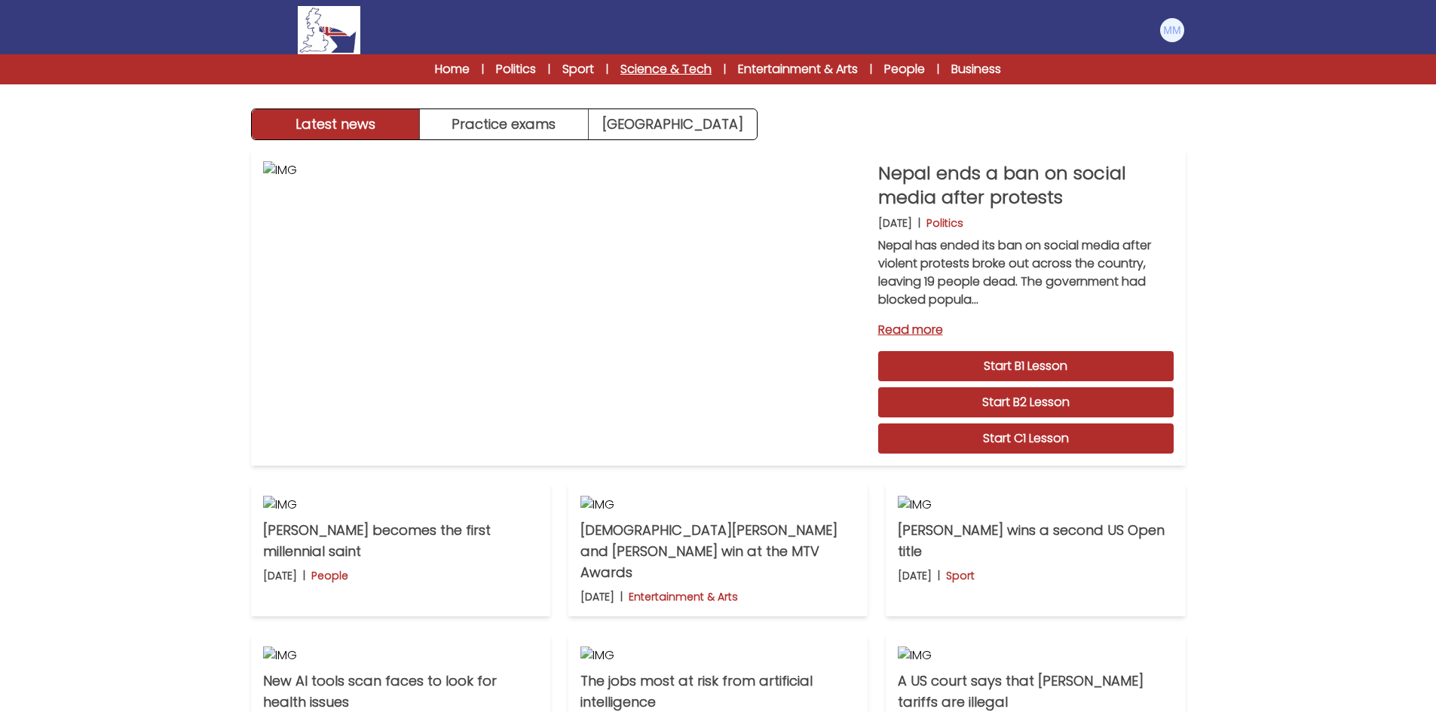
click at [674, 62] on link "Science & Tech" at bounding box center [665, 69] width 91 height 18
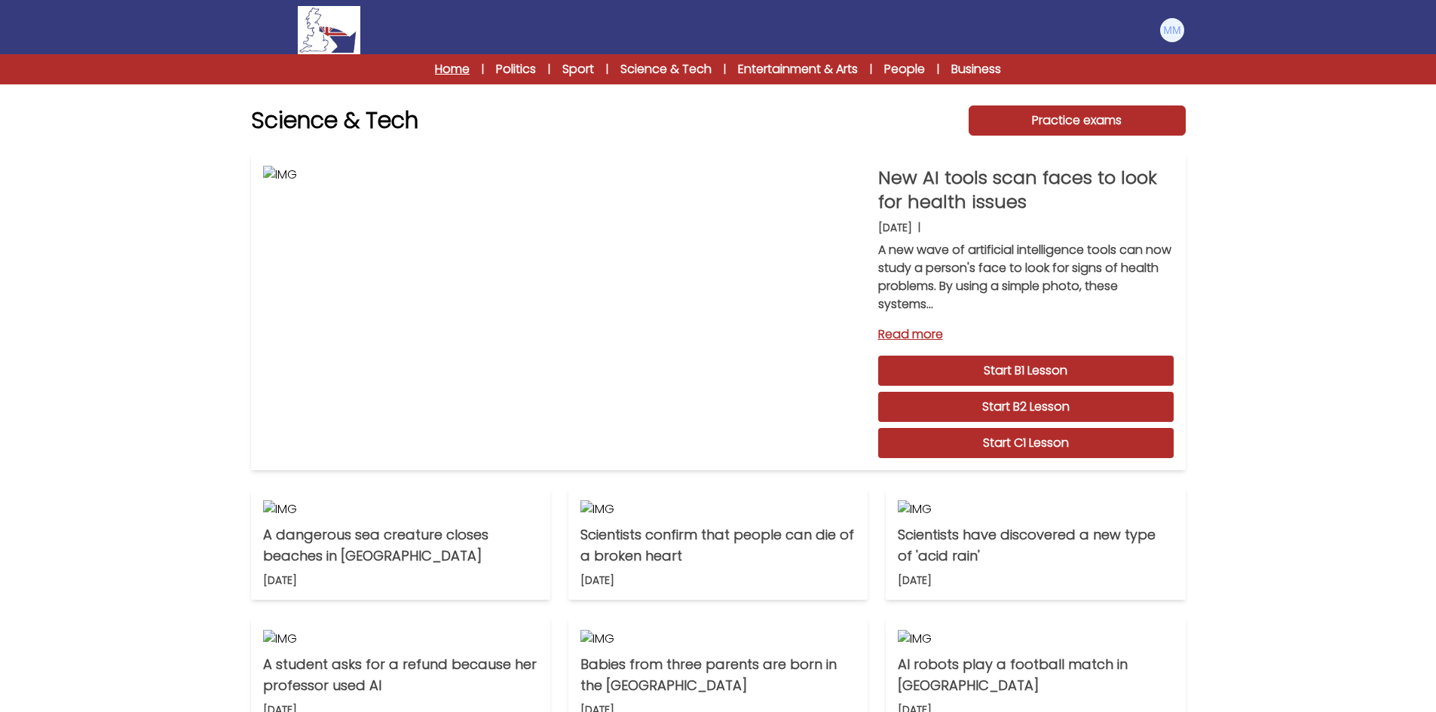
click at [448, 72] on link "Home" at bounding box center [452, 69] width 35 height 18
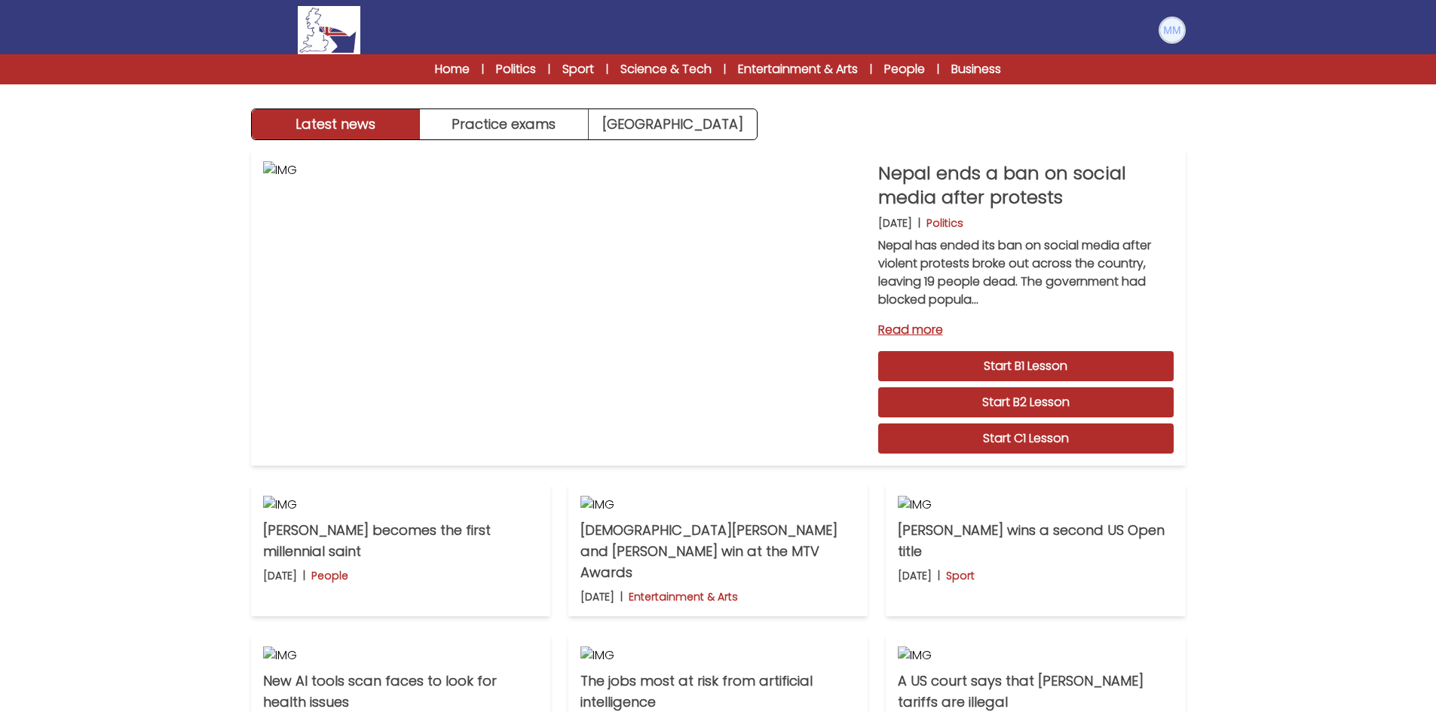
click at [1171, 38] on img at bounding box center [1172, 30] width 24 height 24
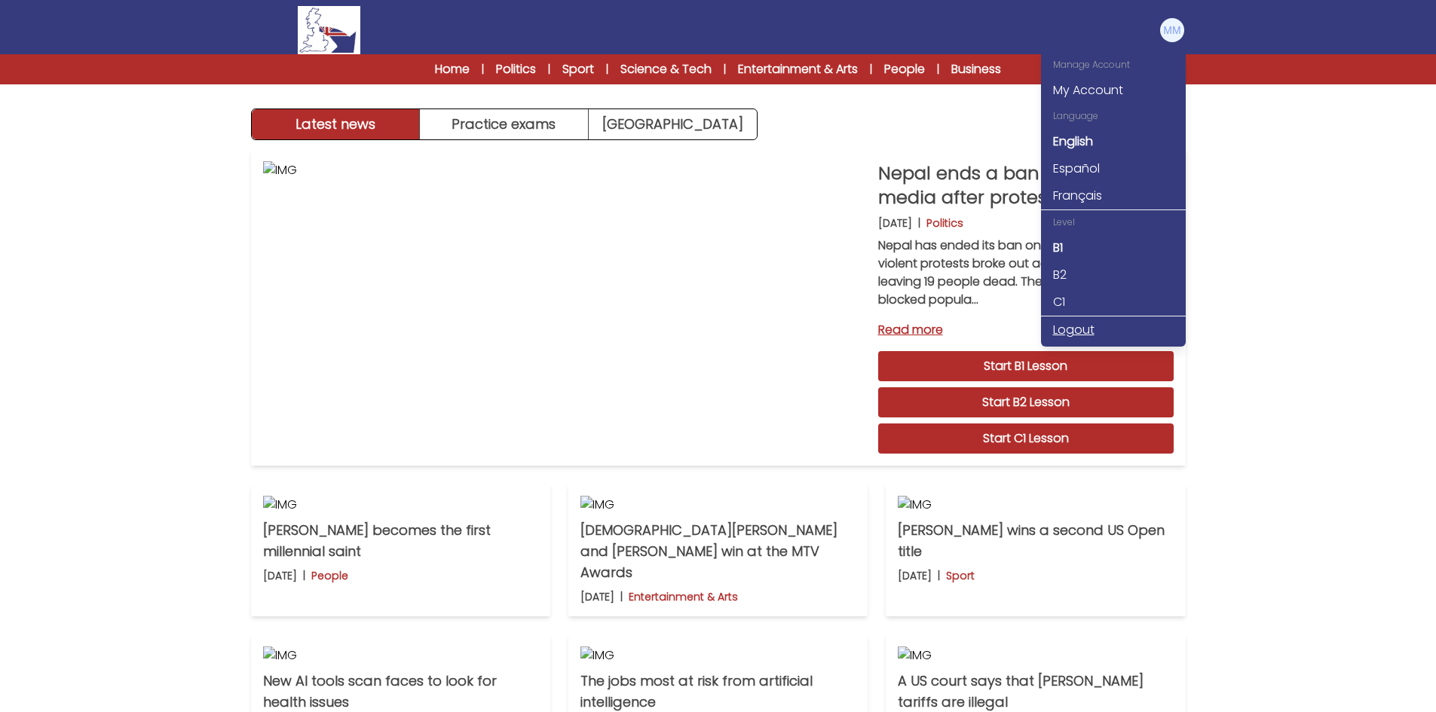
click at [1079, 325] on link "Logout" at bounding box center [1113, 329] width 145 height 27
